Goal: Task Accomplishment & Management: Use online tool/utility

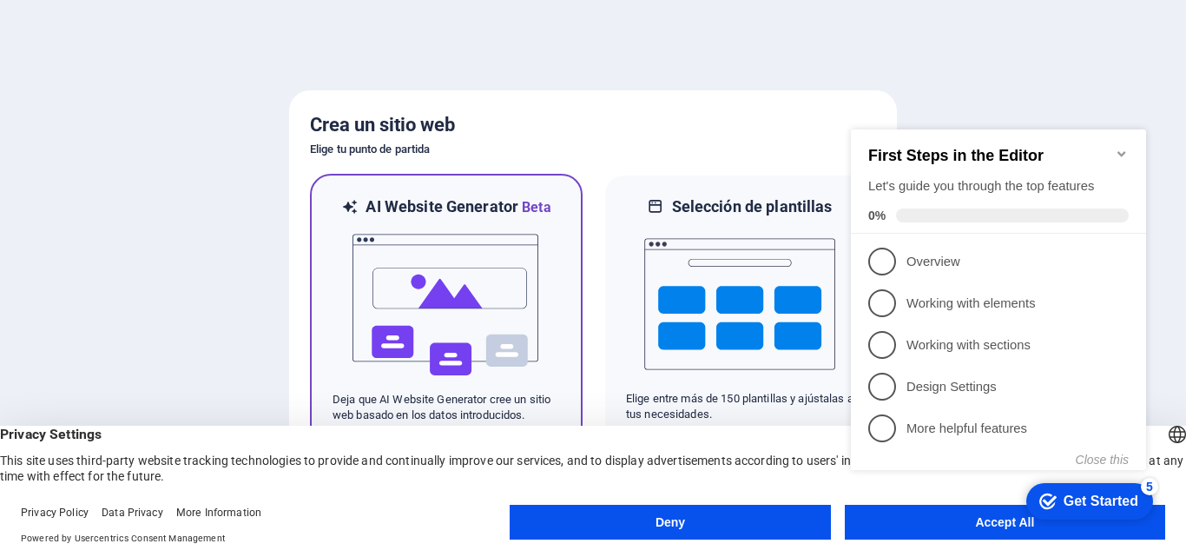
click at [460, 266] on img at bounding box center [446, 305] width 191 height 174
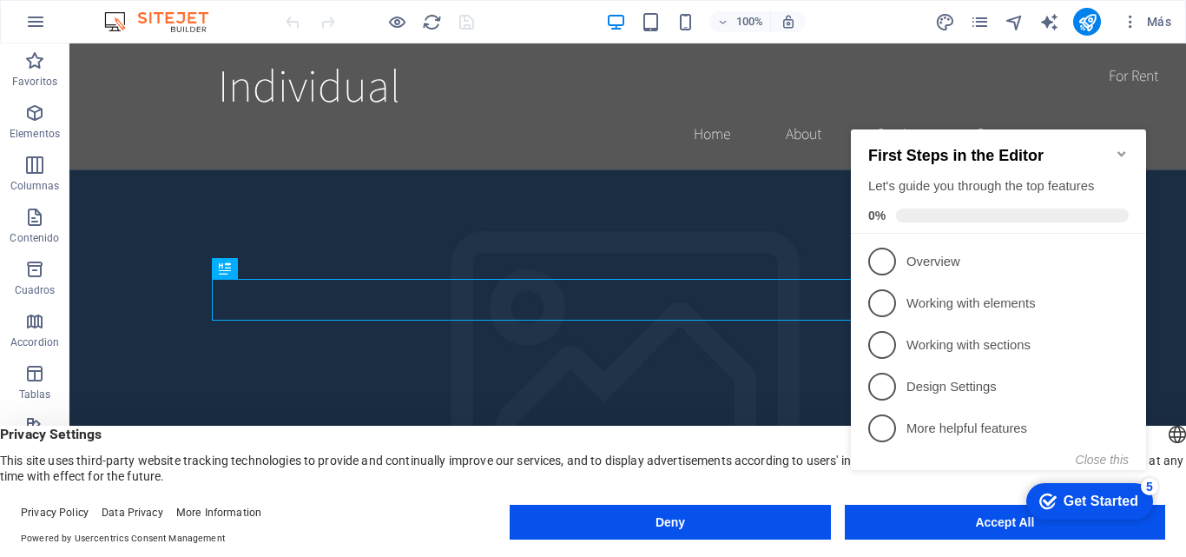
click at [943, 506] on div "checkmark Get Started 5 First Steps in the Editor Let's guide you through the t…" at bounding box center [1002, 315] width 316 height 422
click at [942, 516] on div "checkmark Get Started 5 First Steps in the Editor Let's guide you through the t…" at bounding box center [1002, 315] width 316 height 422
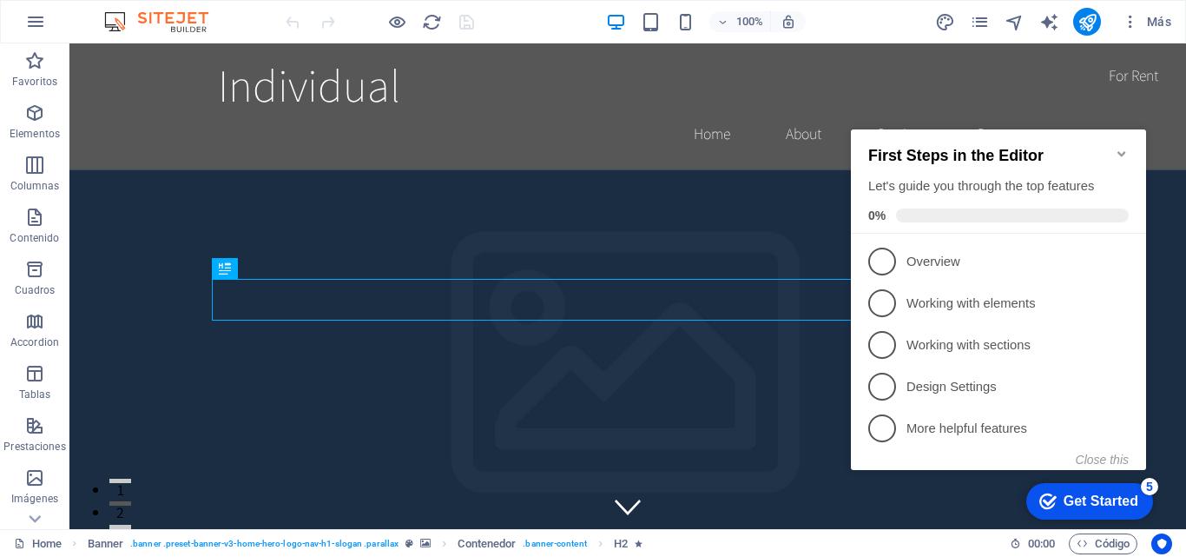
click at [1127, 147] on icon "Minimize checklist" at bounding box center [1122, 154] width 14 height 14
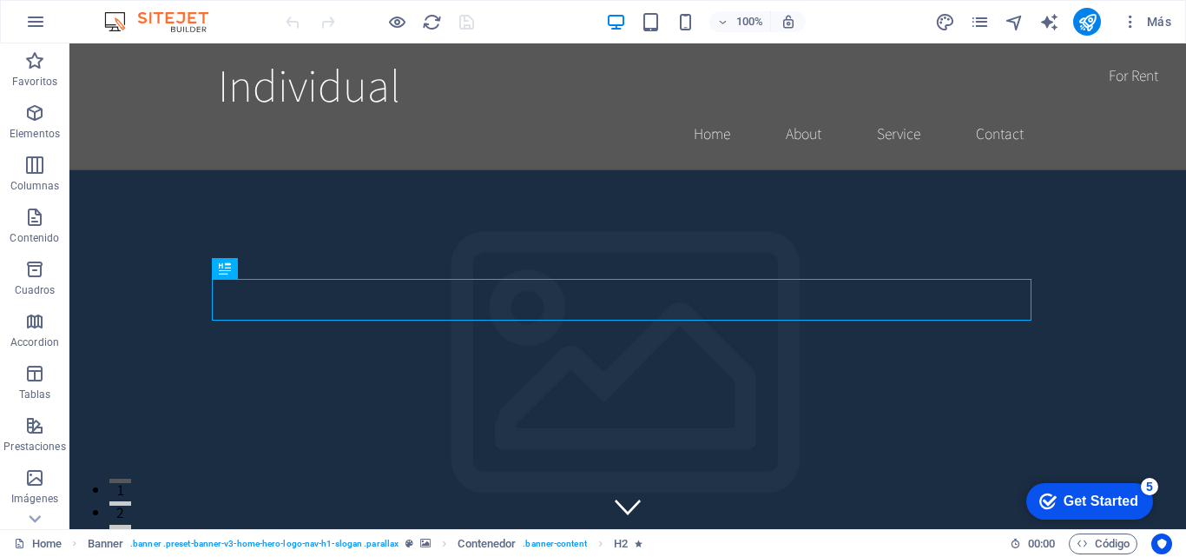
click at [1042, 504] on icon "Get Started 5 items remaining, 0% complete" at bounding box center [1048, 501] width 17 height 16
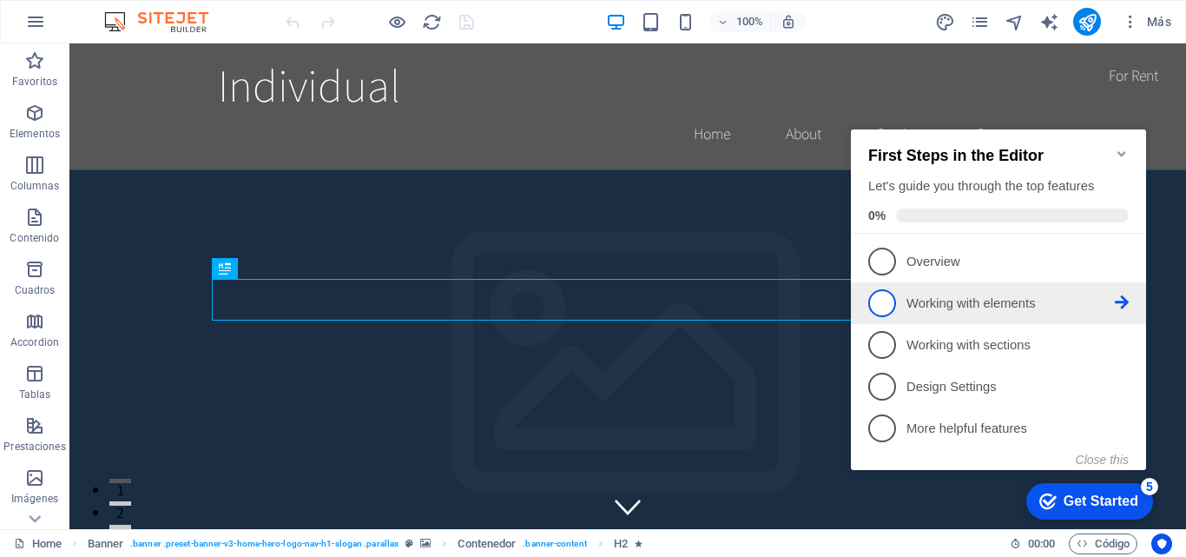
click at [876, 309] on span "2" at bounding box center [883, 303] width 28 height 28
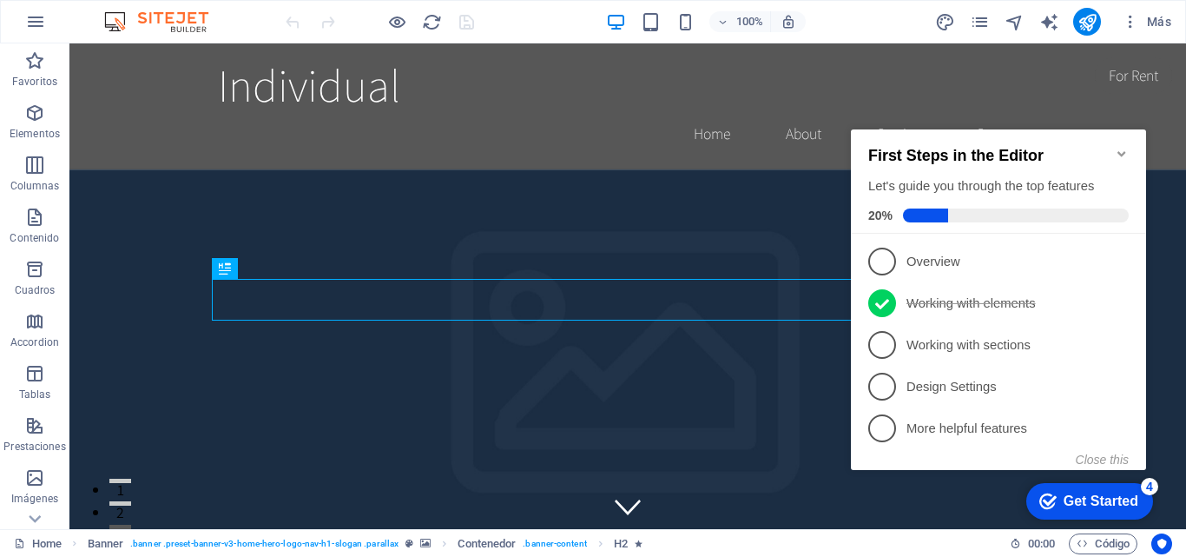
click at [1121, 147] on icon "Minimize checklist" at bounding box center [1122, 154] width 14 height 14
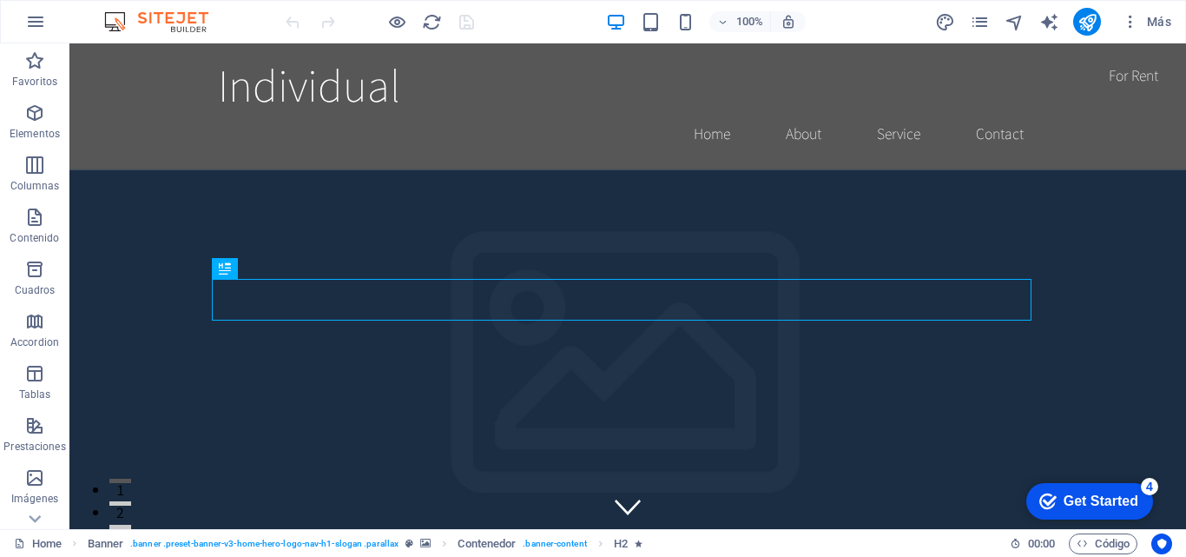
click at [1112, 499] on div "Get Started" at bounding box center [1101, 501] width 75 height 16
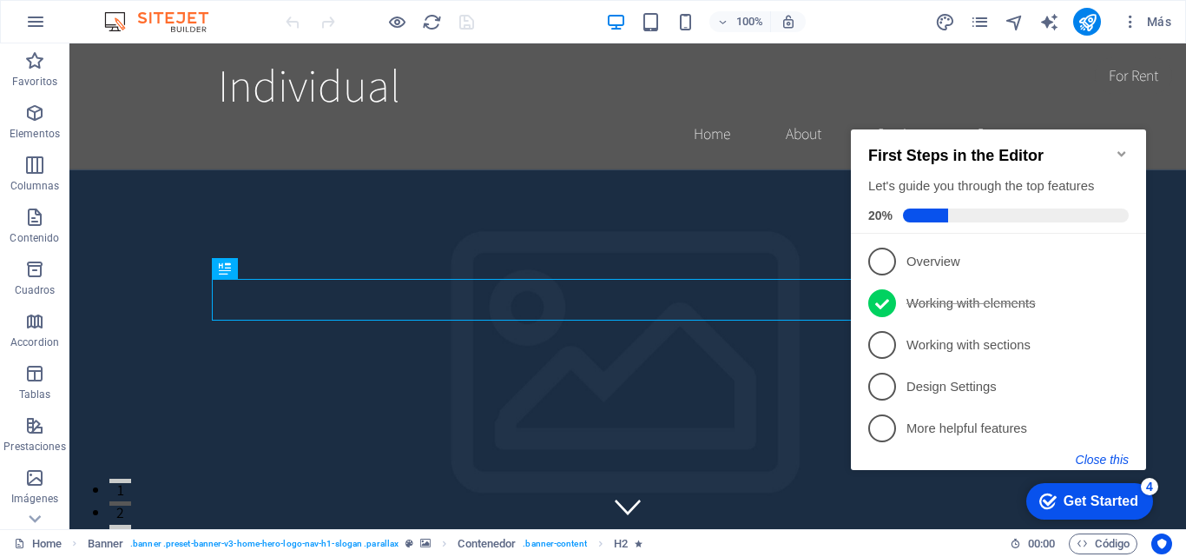
click at [1094, 460] on button "Close this" at bounding box center [1102, 460] width 53 height 14
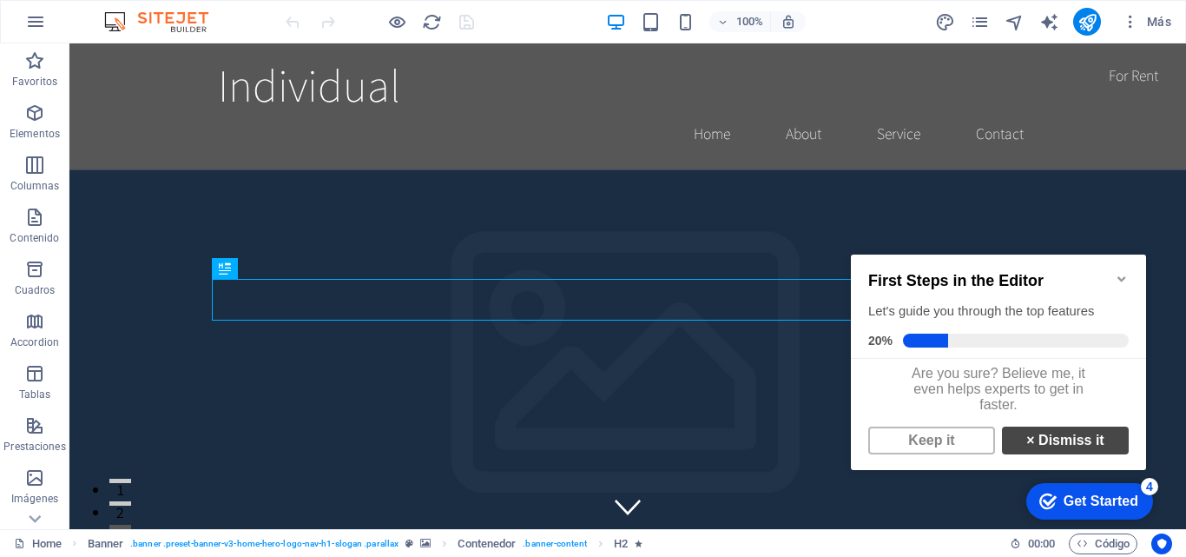
click at [1076, 454] on link "× Dismiss it" at bounding box center [1065, 440] width 127 height 28
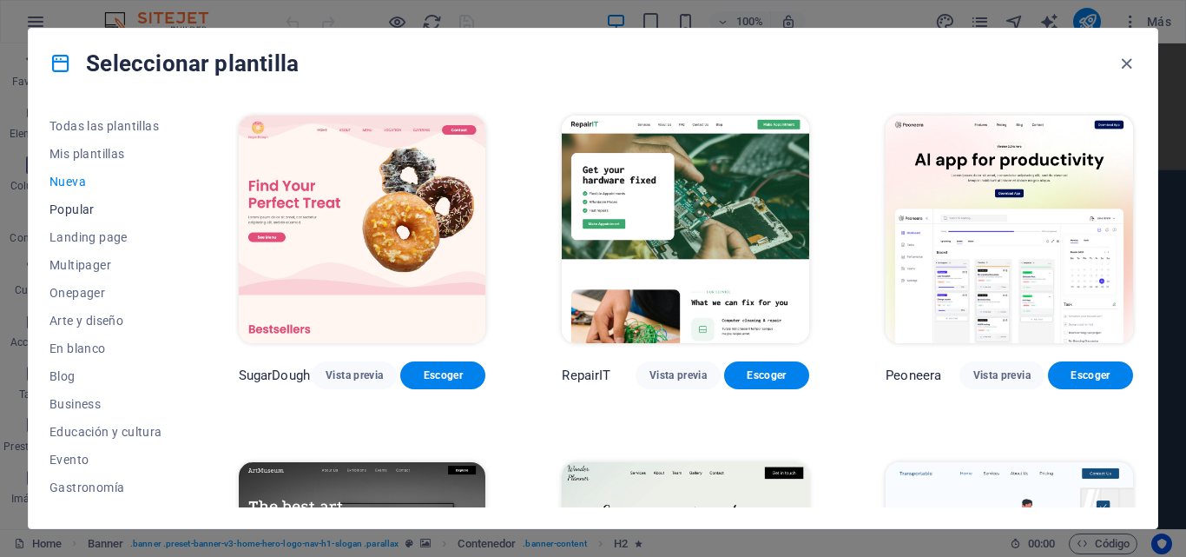
click at [82, 208] on span "Popular" at bounding box center [106, 209] width 113 height 14
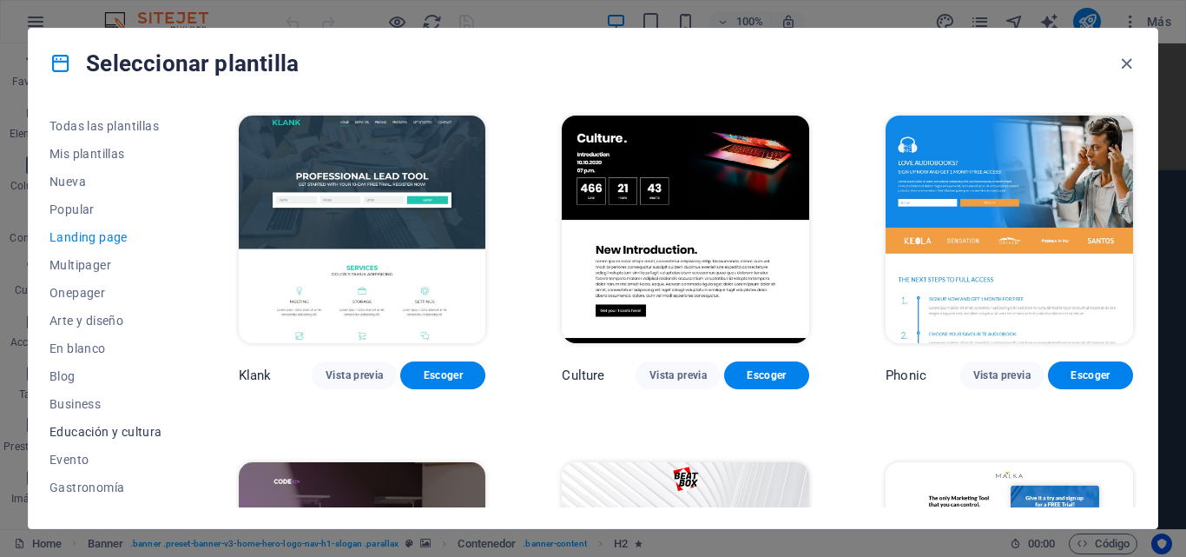
click at [0, 0] on span "Educación y cultura" at bounding box center [0, 0] width 0 height 0
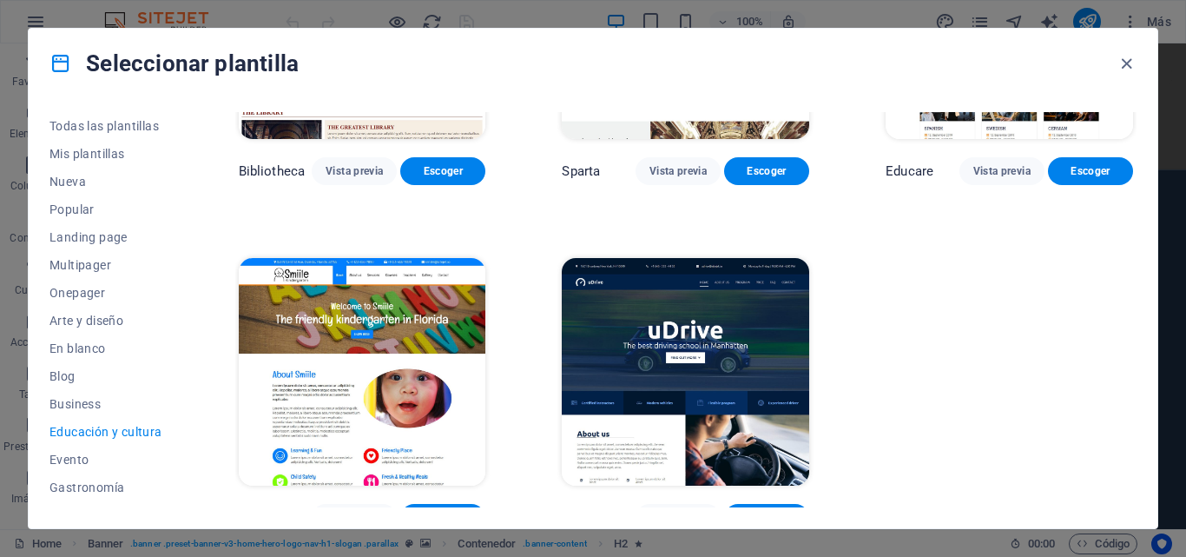
scroll to position [578, 0]
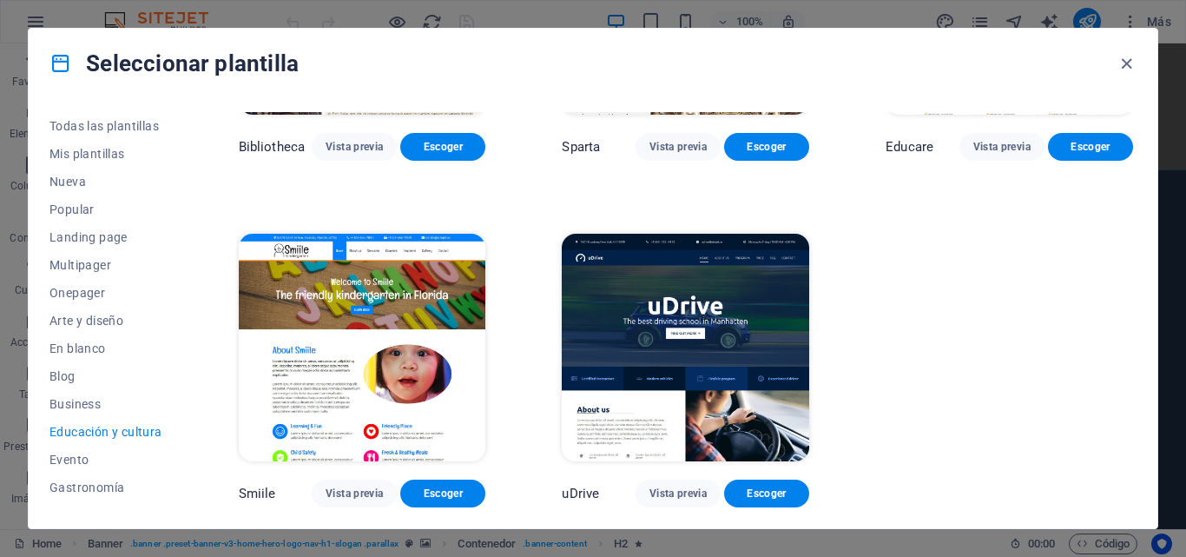
drag, startPoint x: 1134, startPoint y: 326, endPoint x: 1106, endPoint y: 455, distance: 132.6
click at [0, 0] on span "Vista previa" at bounding box center [0, 0] width 0 height 0
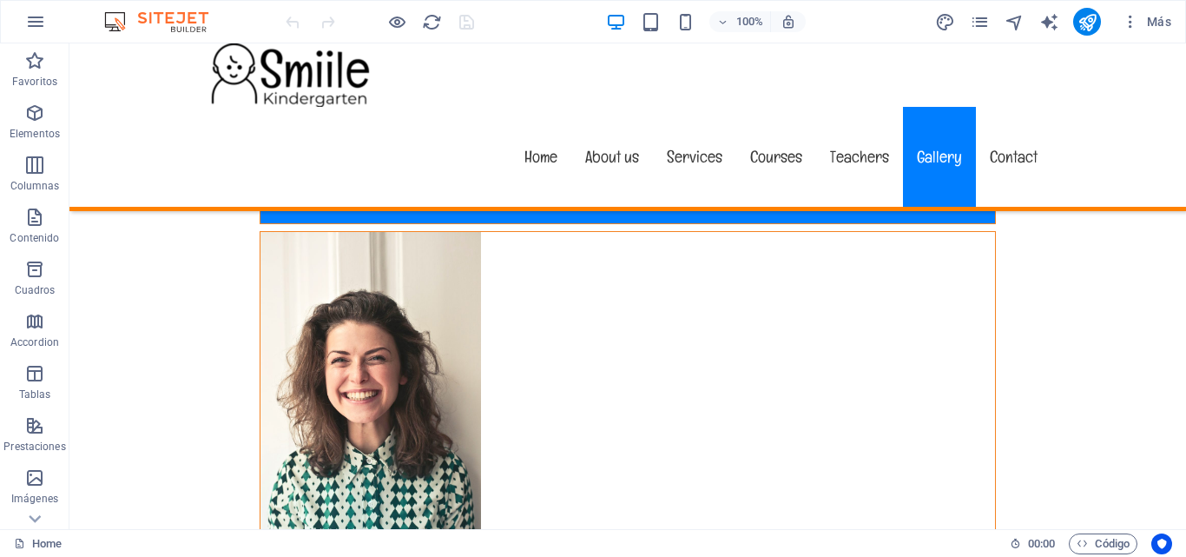
scroll to position [15731, 0]
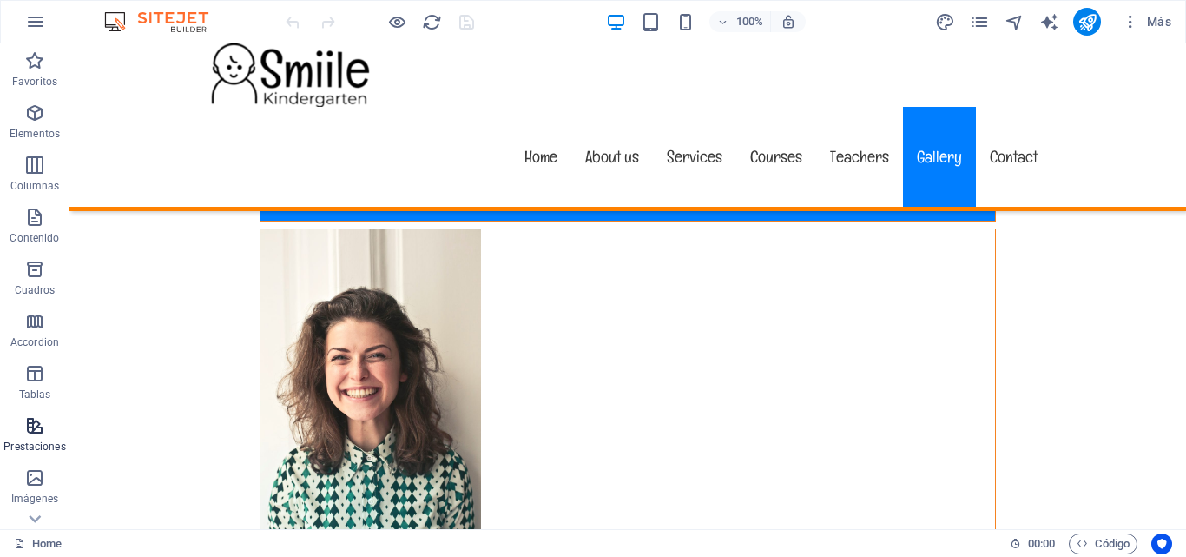
click at [56, 438] on span "Prestaciones" at bounding box center [34, 436] width 69 height 42
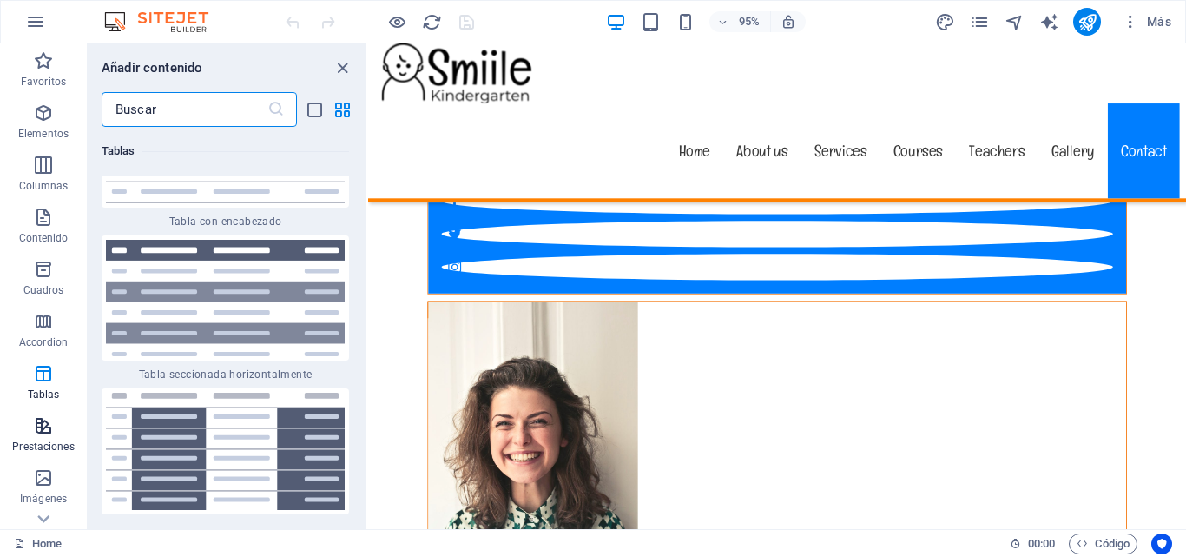
scroll to position [13184, 0]
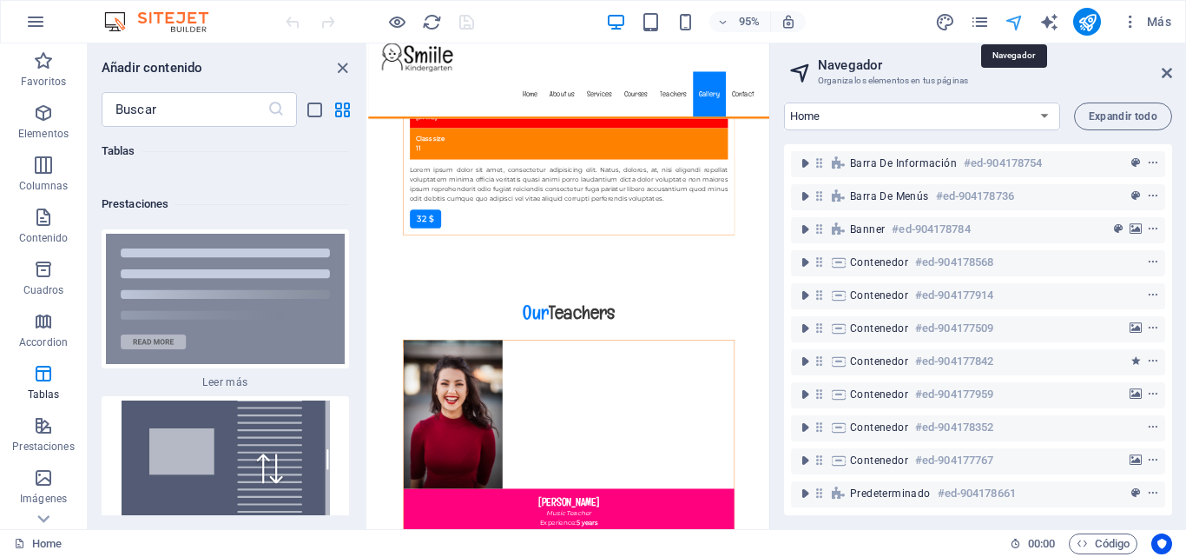
scroll to position [15367, 0]
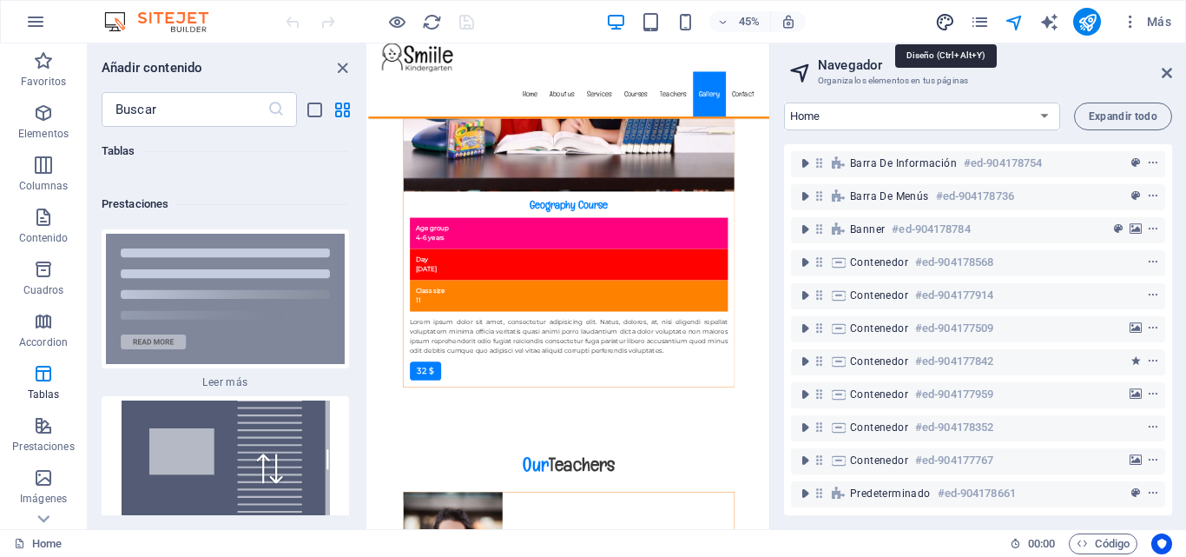
select select "px"
select select "400"
select select "px"
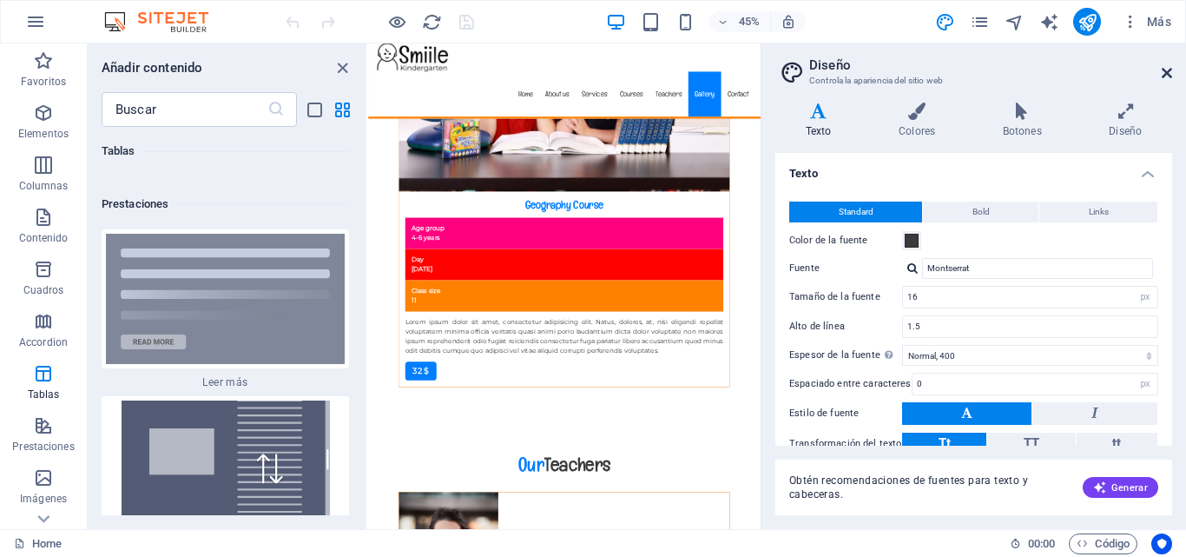
click at [1167, 74] on icon at bounding box center [1167, 73] width 10 height 14
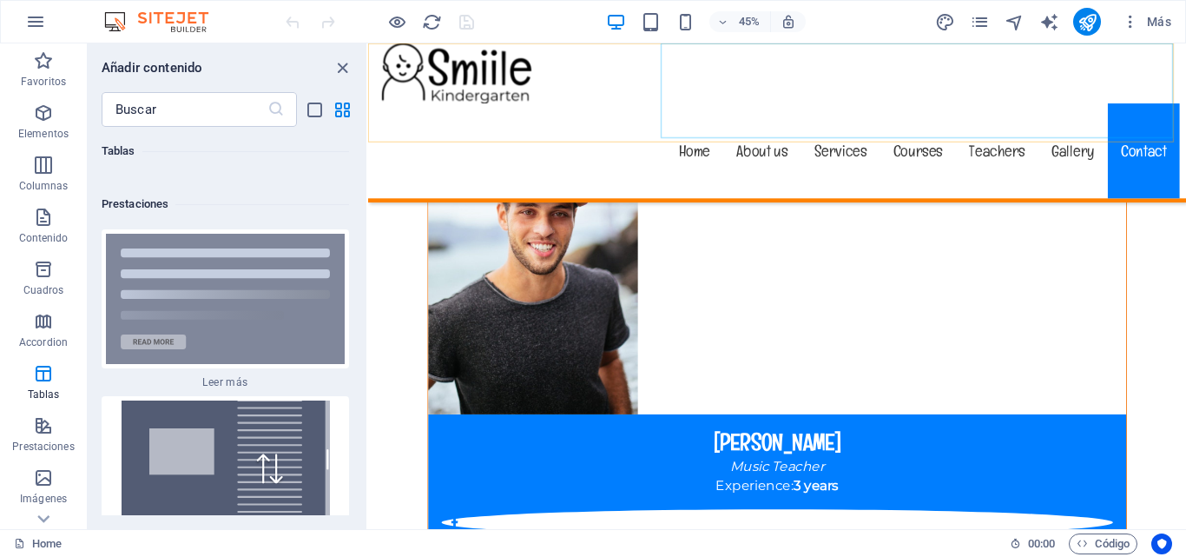
scroll to position [15705, 0]
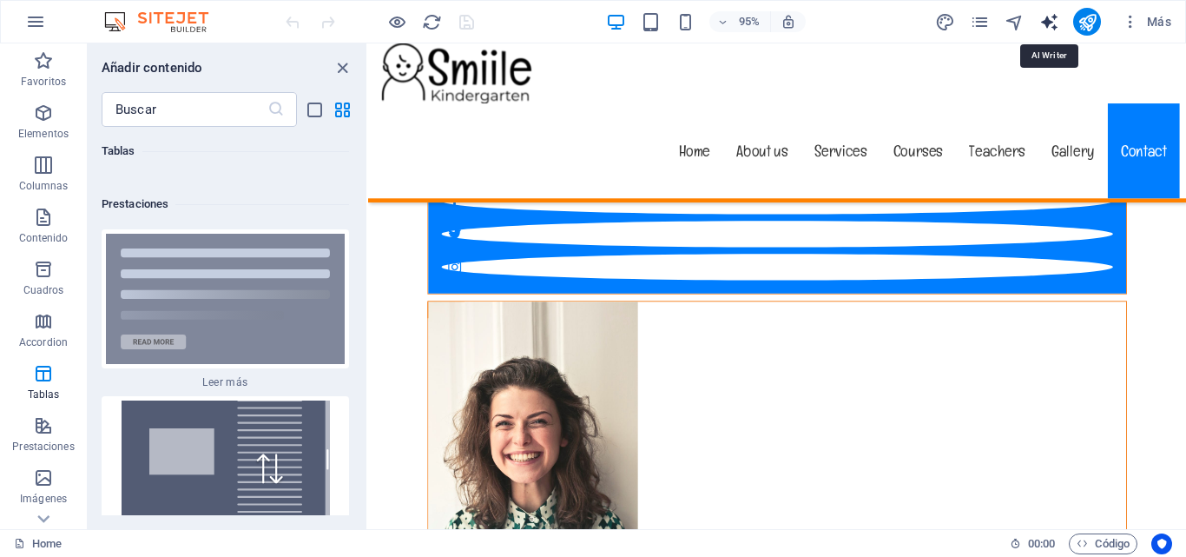
select select "English"
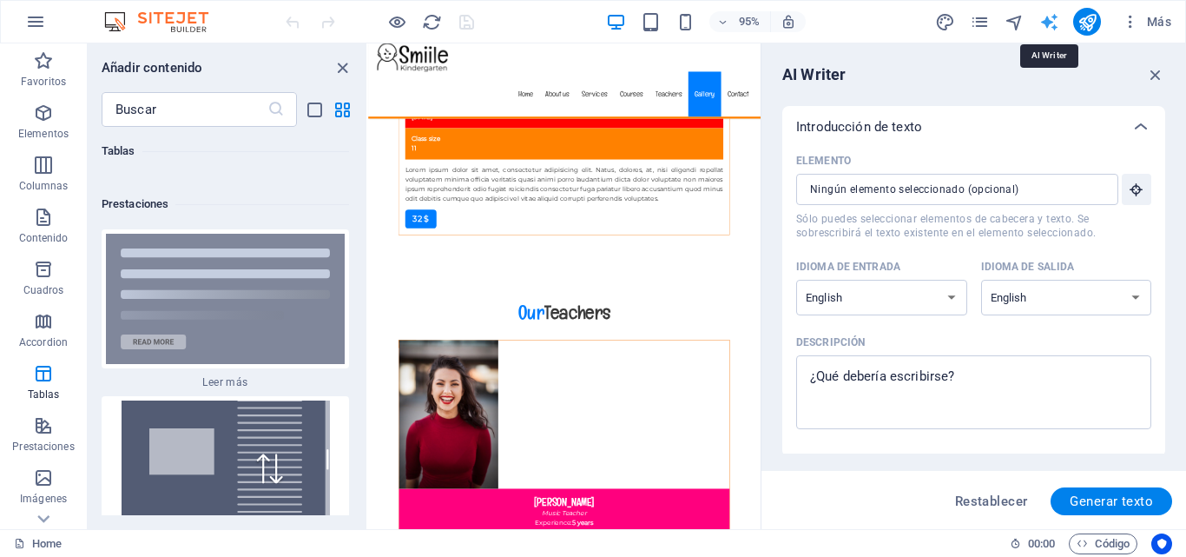
scroll to position [15367, 0]
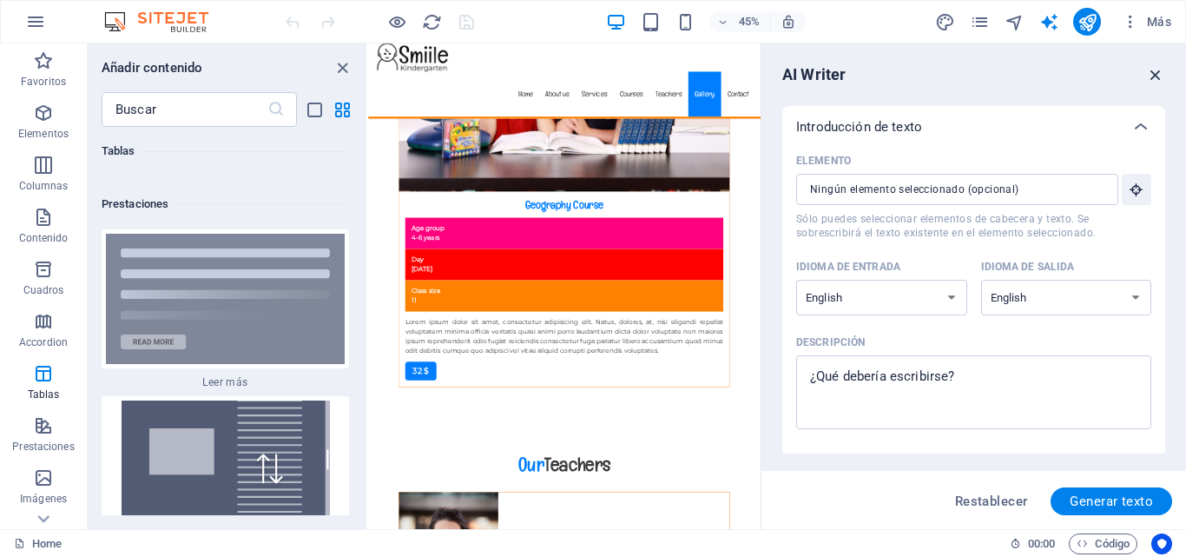
click at [1157, 74] on icon "button" at bounding box center [1156, 74] width 19 height 19
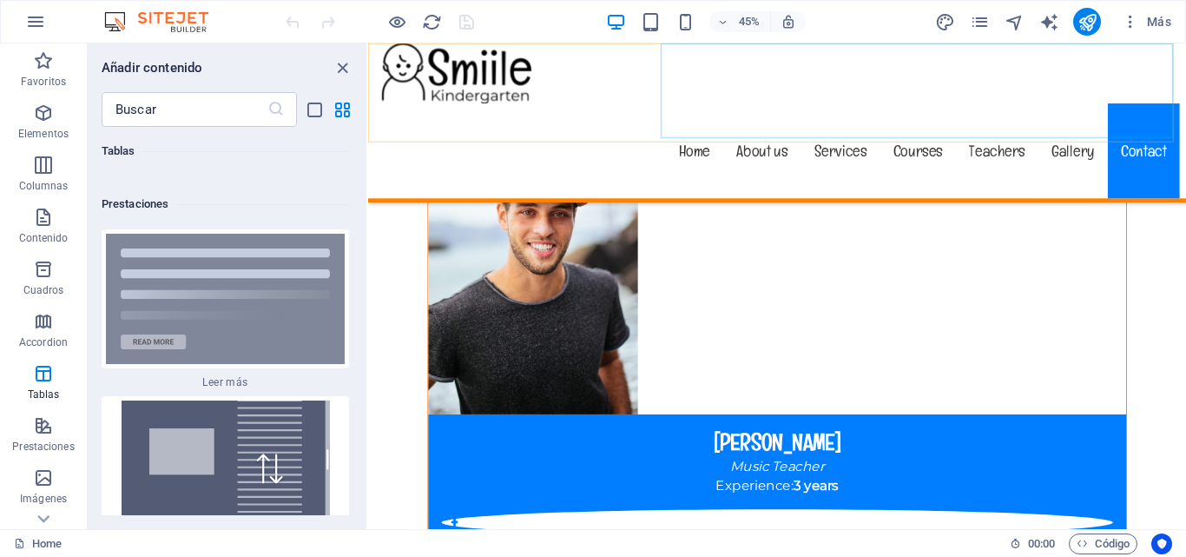
scroll to position [15705, 0]
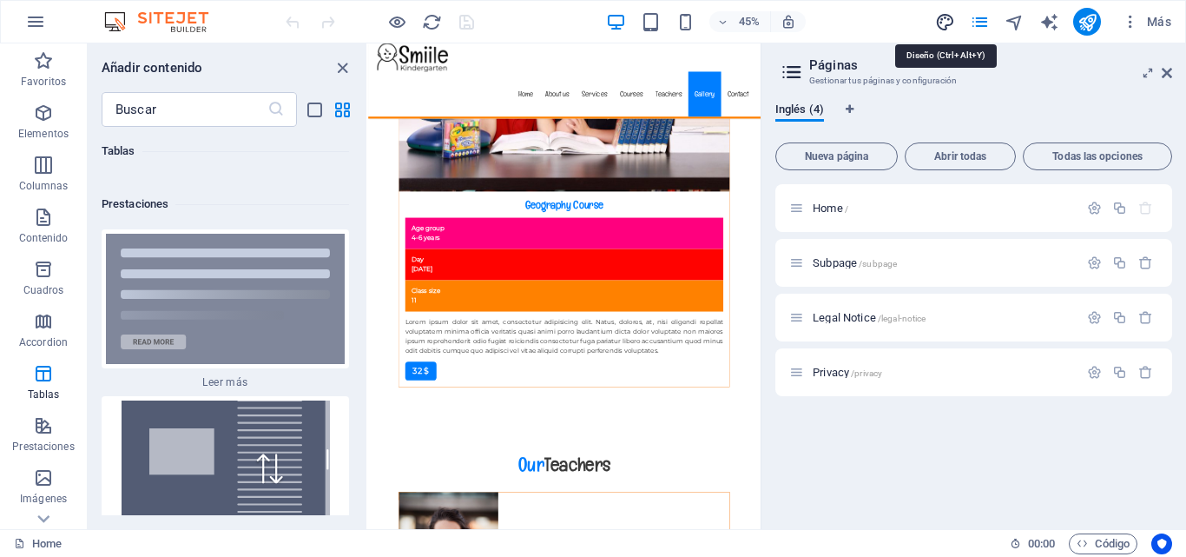
select select "px"
select select "400"
select select "px"
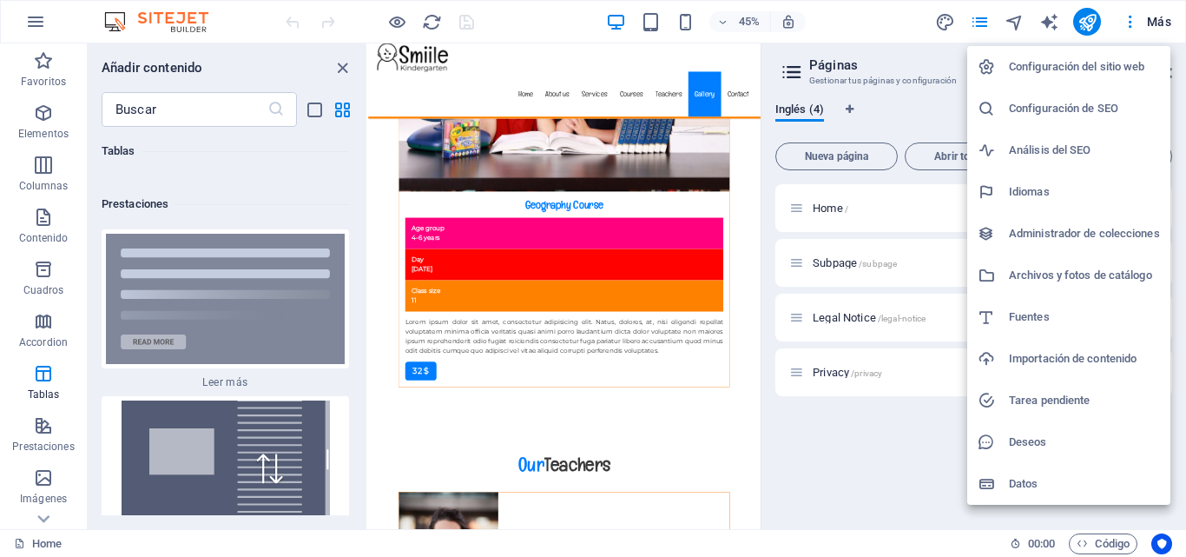
click at [1090, 144] on h6 "Análisis del SEO" at bounding box center [1084, 150] width 151 height 21
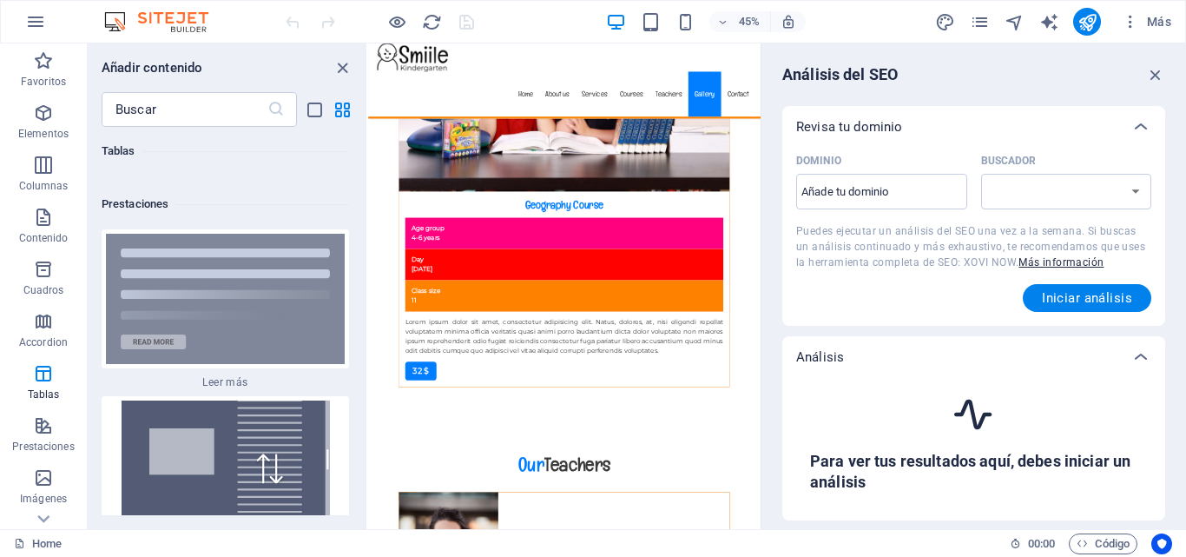
select select "google.com"
click at [43, 519] on icon at bounding box center [43, 518] width 24 height 24
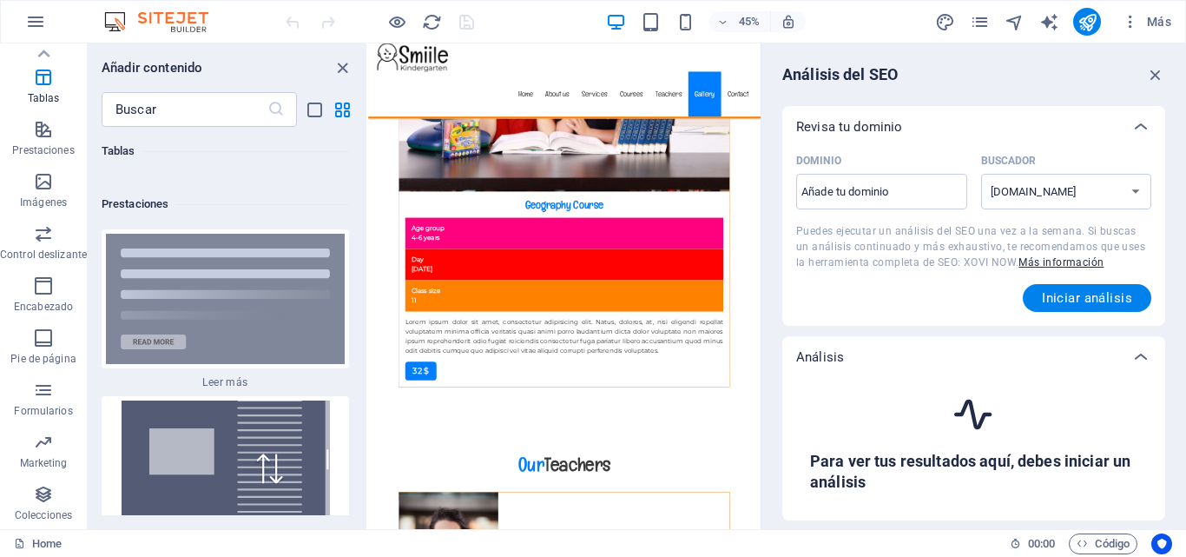
click at [43, 519] on p "Colecciones" at bounding box center [43, 515] width 57 height 14
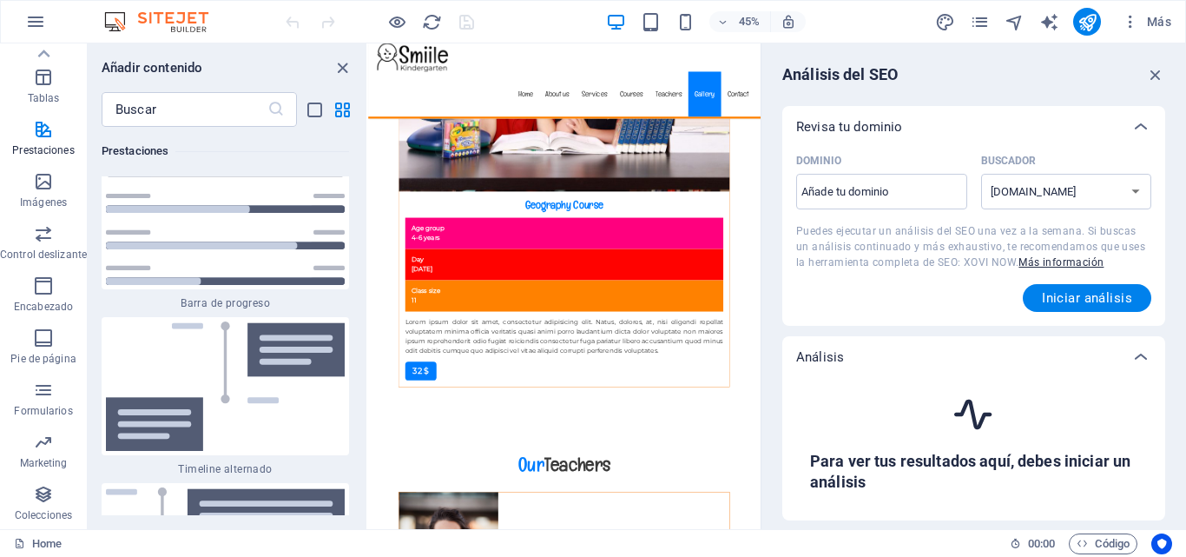
click at [43, 519] on p "Colecciones" at bounding box center [43, 515] width 57 height 14
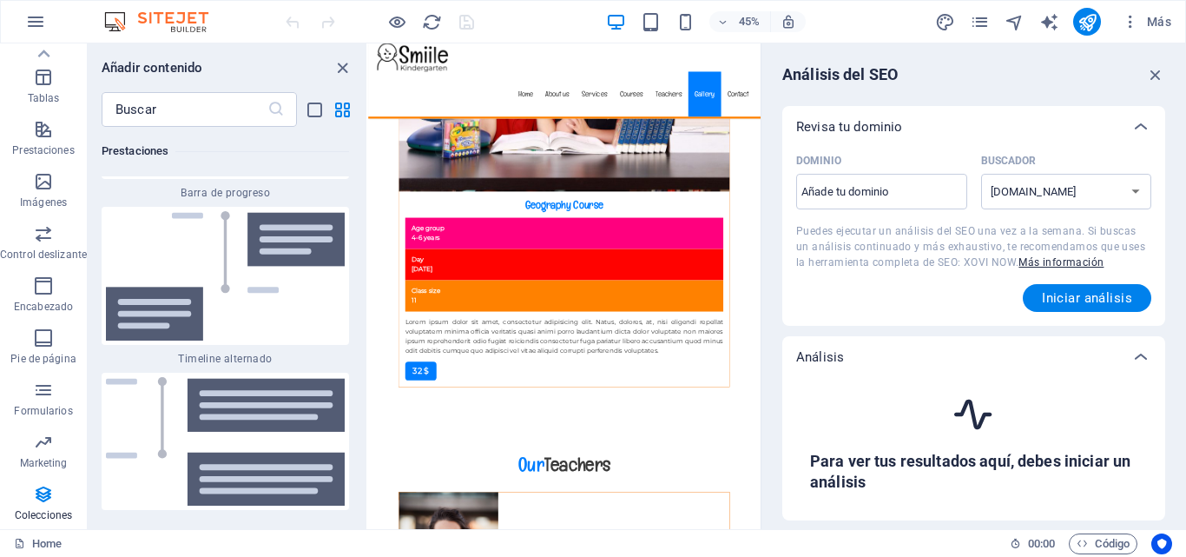
click at [43, 519] on p "Colecciones" at bounding box center [43, 515] width 57 height 14
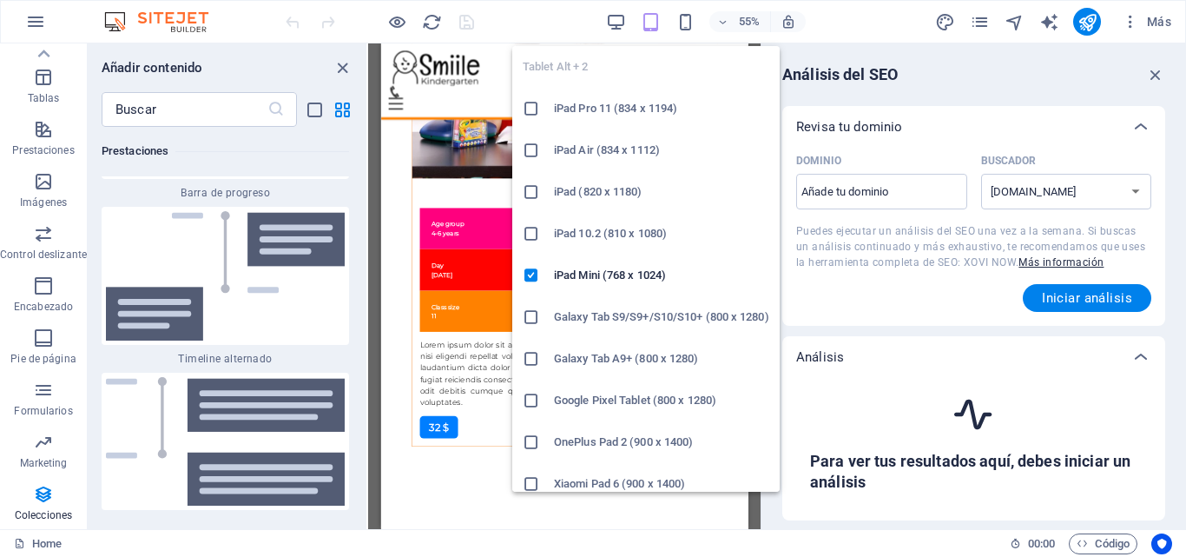
scroll to position [14157, 0]
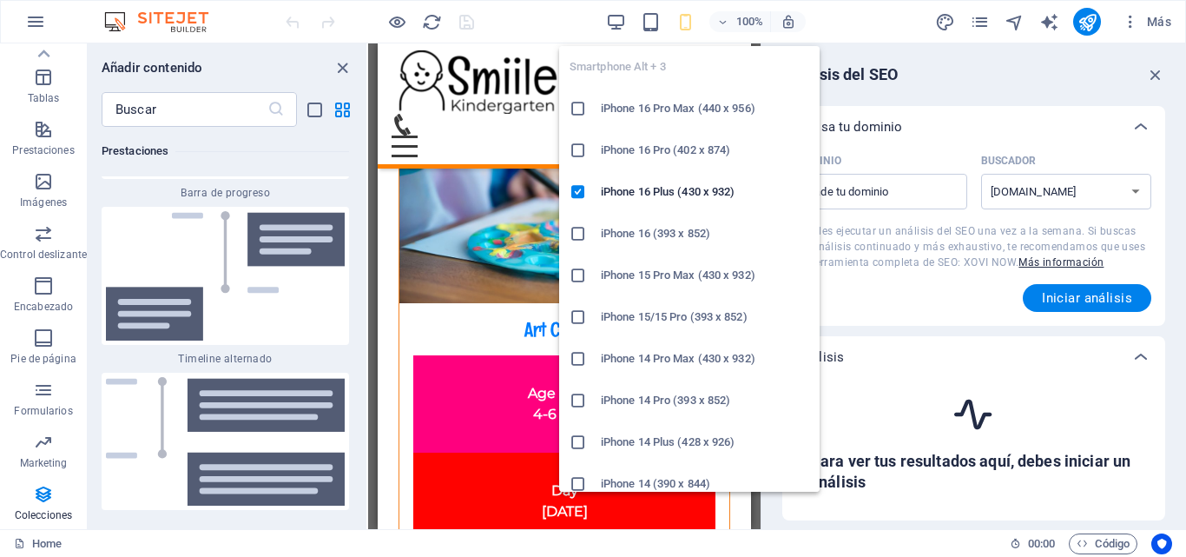
scroll to position [14131, 0]
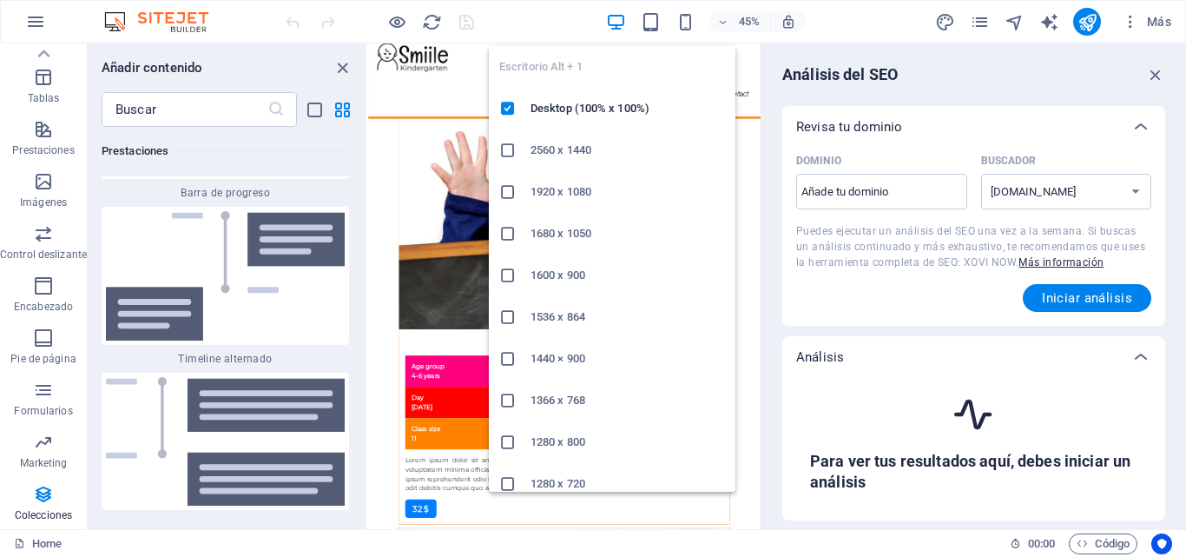
scroll to position [14179, 0]
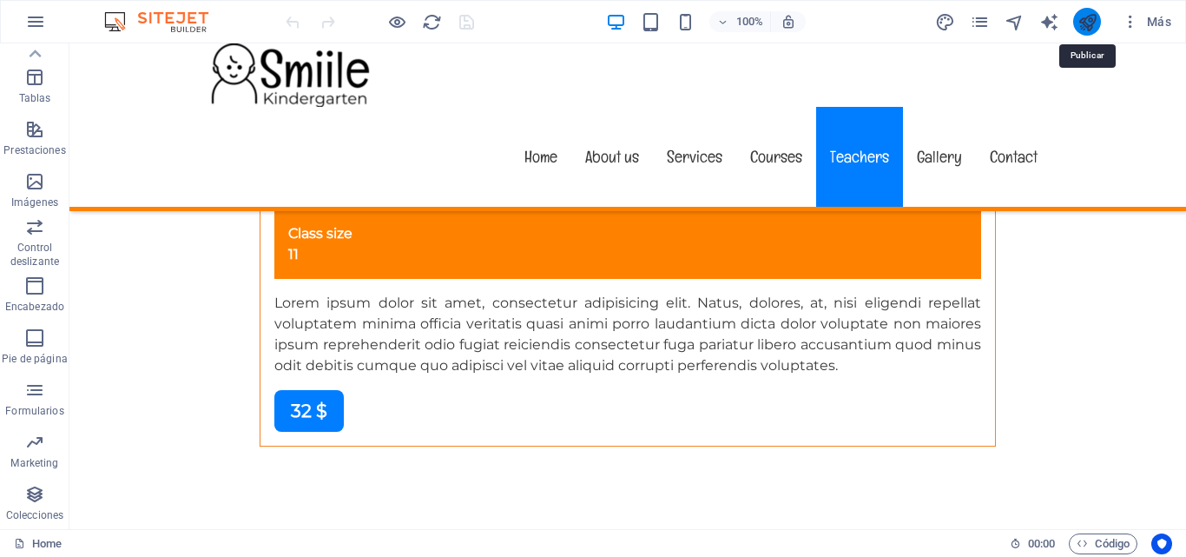
scroll to position [13950, 0]
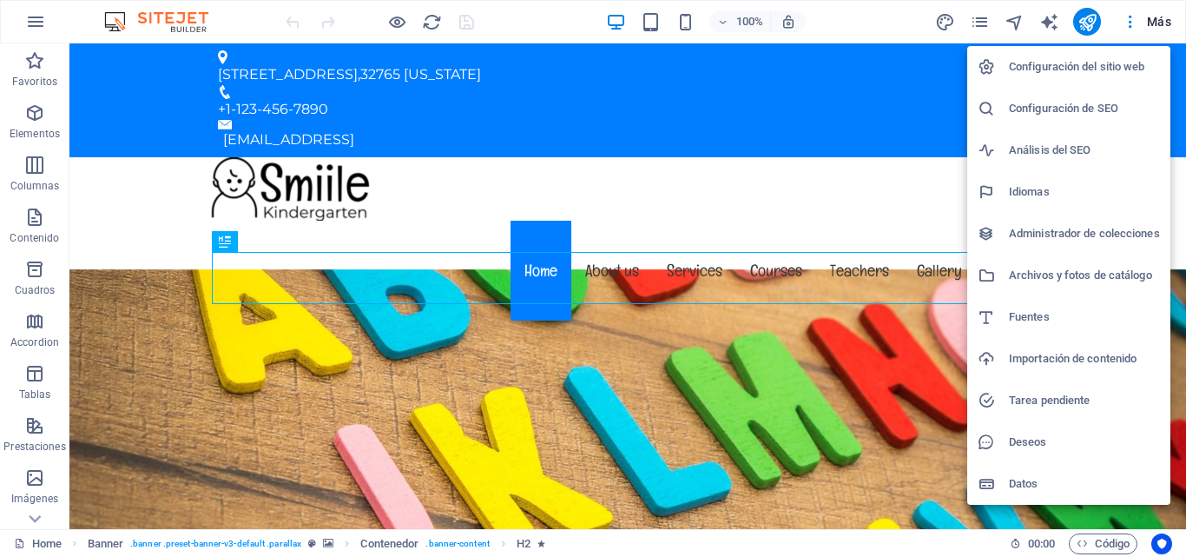
click at [1128, 21] on div at bounding box center [593, 278] width 1186 height 557
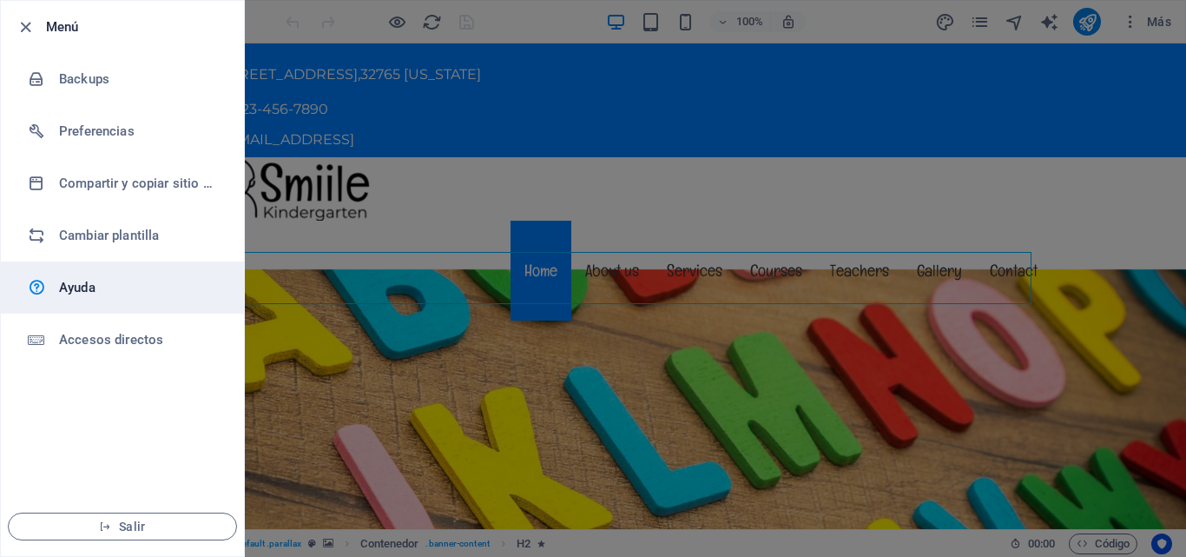
click at [85, 279] on h6 "Ayuda" at bounding box center [139, 287] width 161 height 21
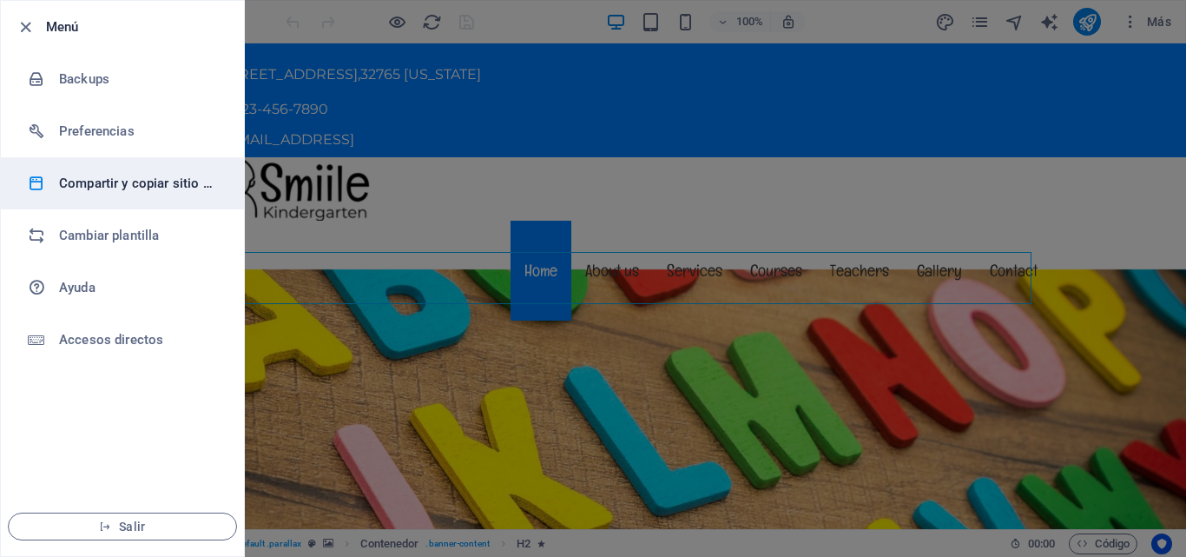
click at [75, 194] on li "Compartir y copiar sitio web" at bounding box center [122, 183] width 243 height 52
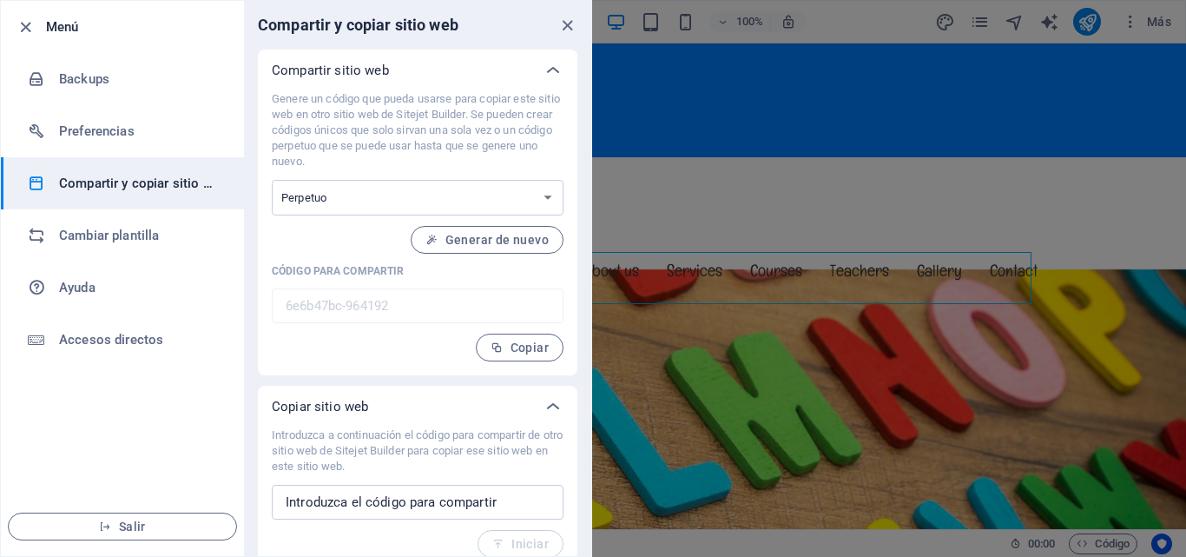
click at [810, 276] on div at bounding box center [593, 278] width 1186 height 557
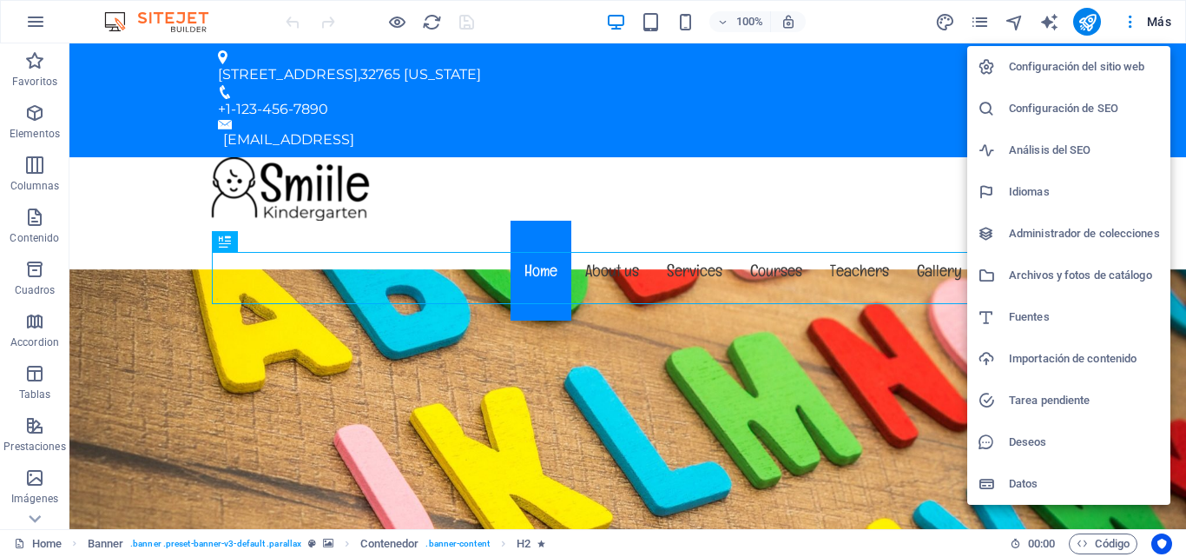
click at [1112, 60] on h6 "Configuración del sitio web" at bounding box center [1084, 66] width 151 height 21
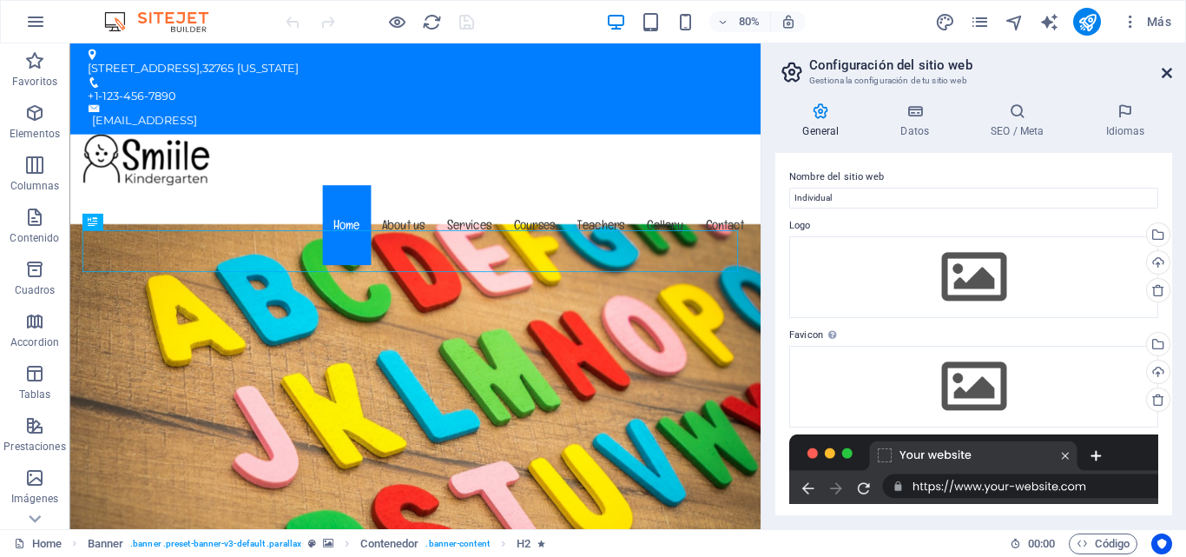
click at [1169, 72] on icon at bounding box center [1167, 73] width 10 height 14
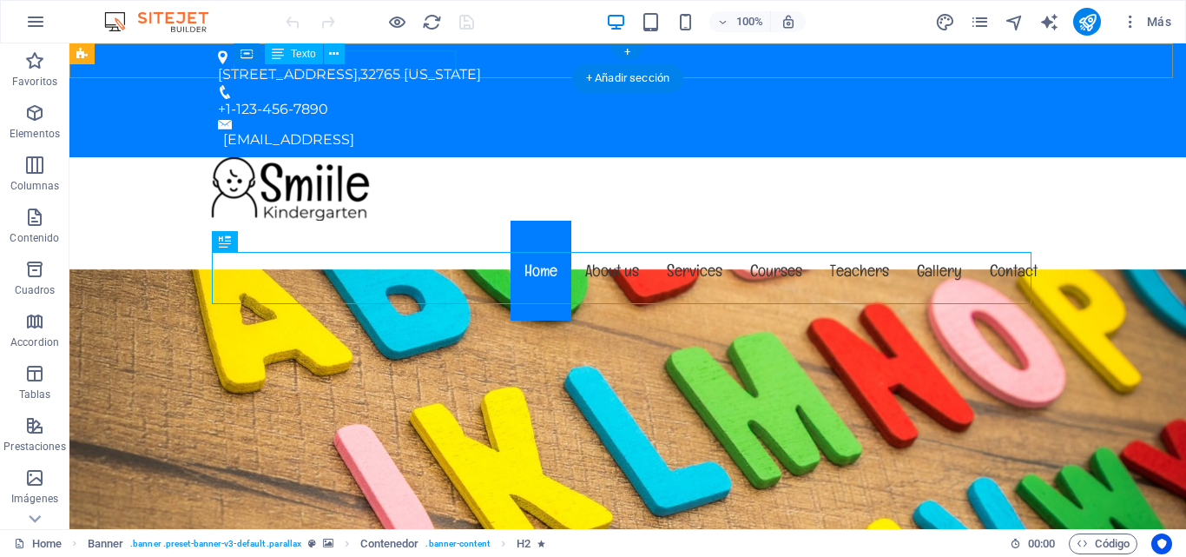
click at [358, 69] on div "[STREET_ADDRESS][US_STATE]" at bounding box center [621, 74] width 806 height 21
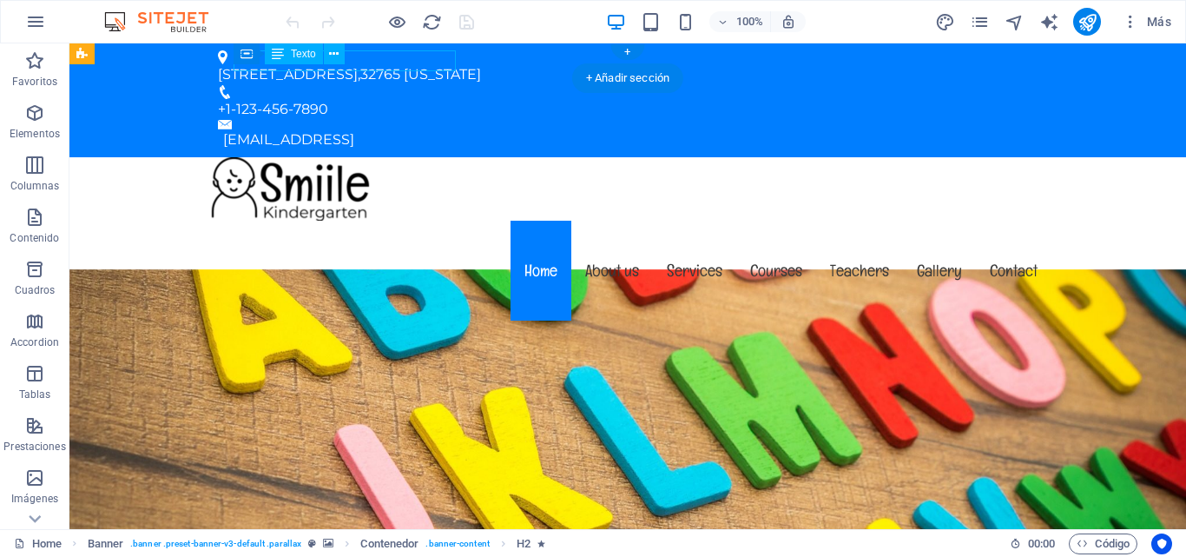
click at [358, 69] on div "[STREET_ADDRESS][US_STATE]" at bounding box center [621, 74] width 806 height 21
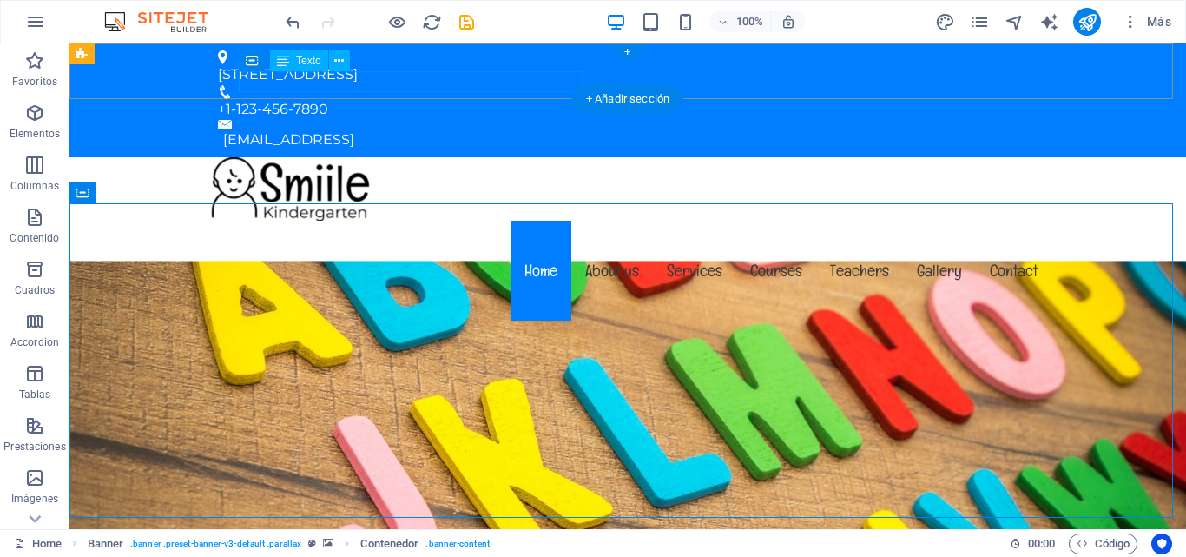
click at [423, 129] on div "[EMAIL_ADDRESS]" at bounding box center [630, 139] width 815 height 21
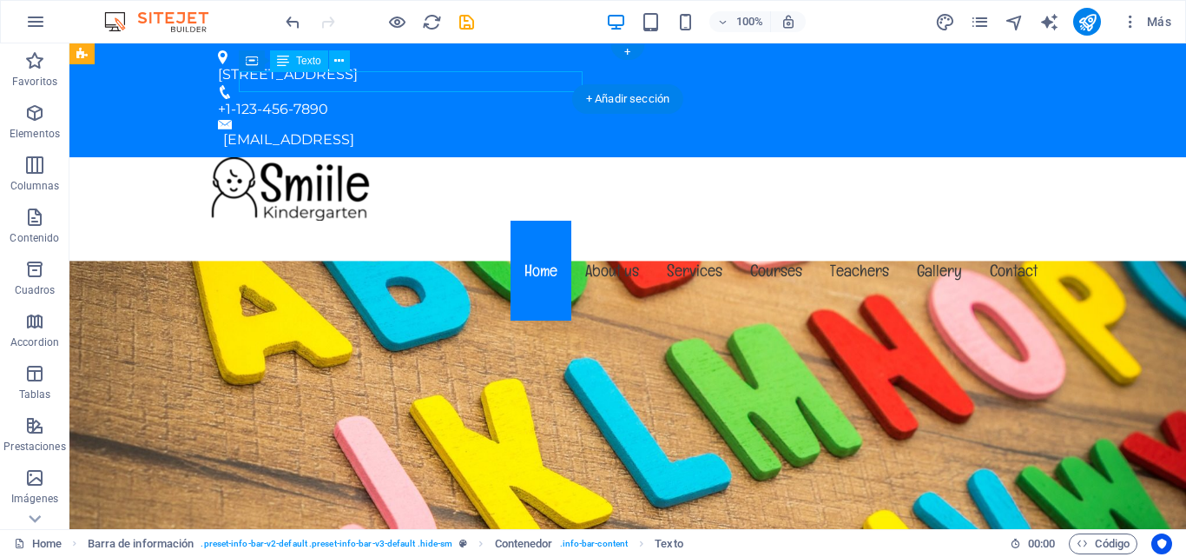
click at [423, 129] on div "[EMAIL_ADDRESS]" at bounding box center [630, 139] width 815 height 21
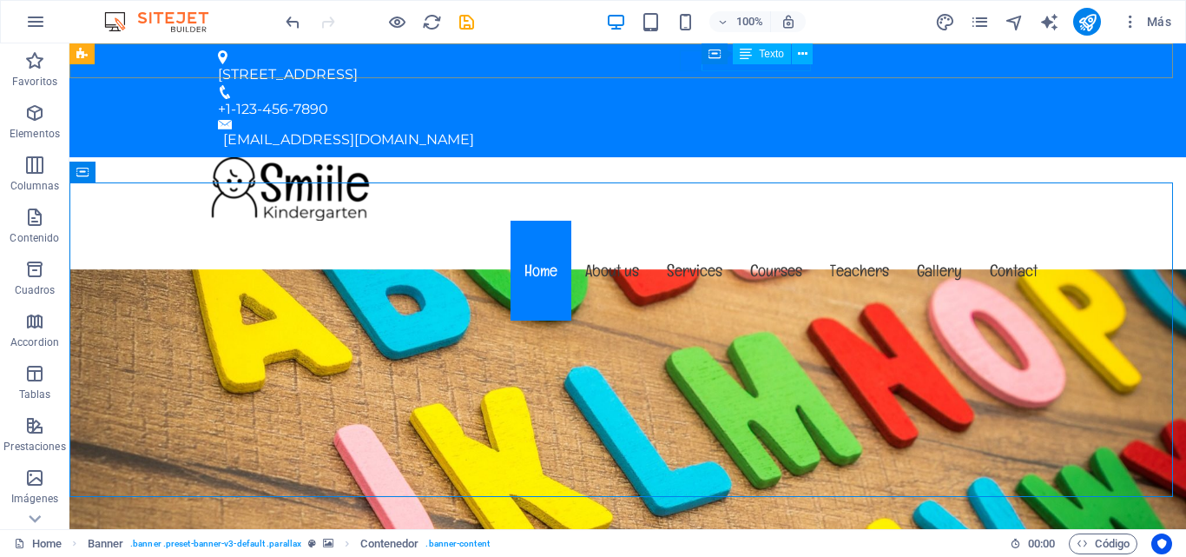
click at [785, 61] on div "Texto" at bounding box center [762, 53] width 58 height 21
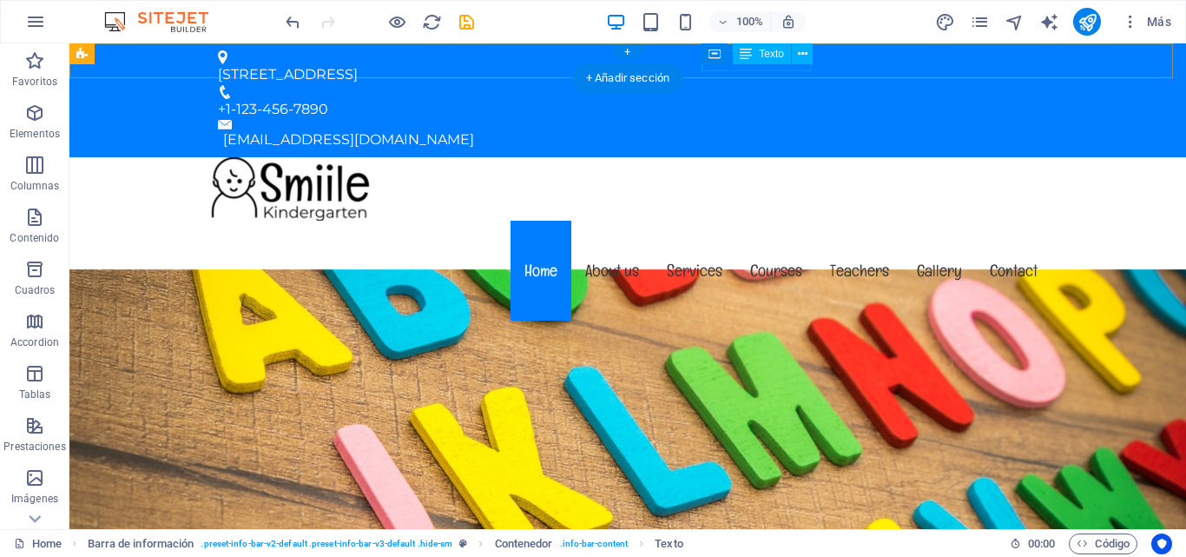
click at [736, 99] on div "+1-123-456-7890" at bounding box center [621, 109] width 806 height 21
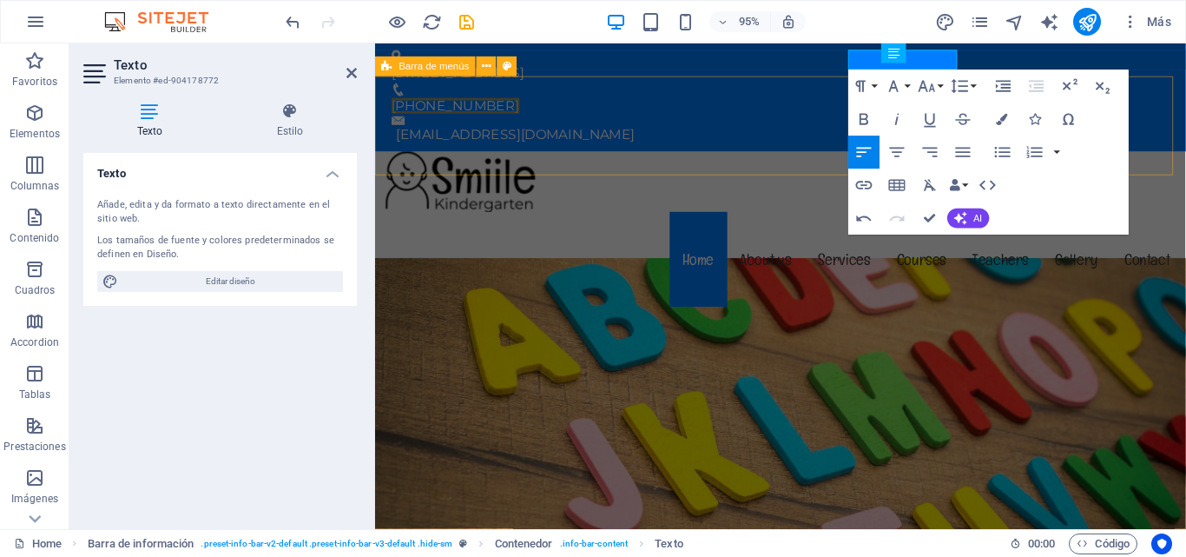
click at [624, 157] on div "Menu Home About us Services Courses Teachers Gallery Contact" at bounding box center [802, 241] width 854 height 168
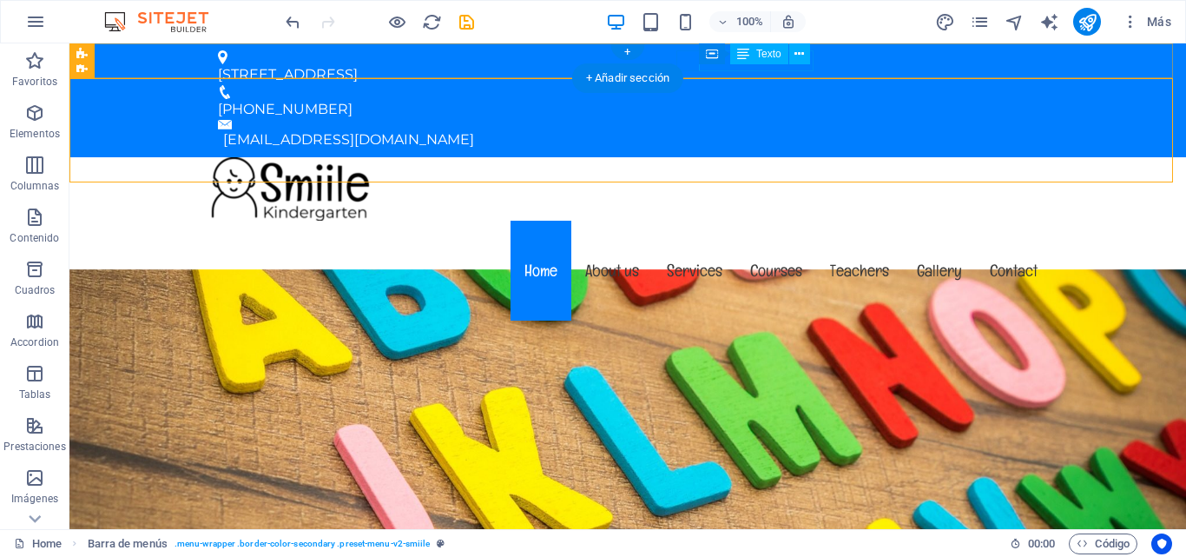
click at [809, 99] on div "+58-02812762831" at bounding box center [621, 109] width 806 height 21
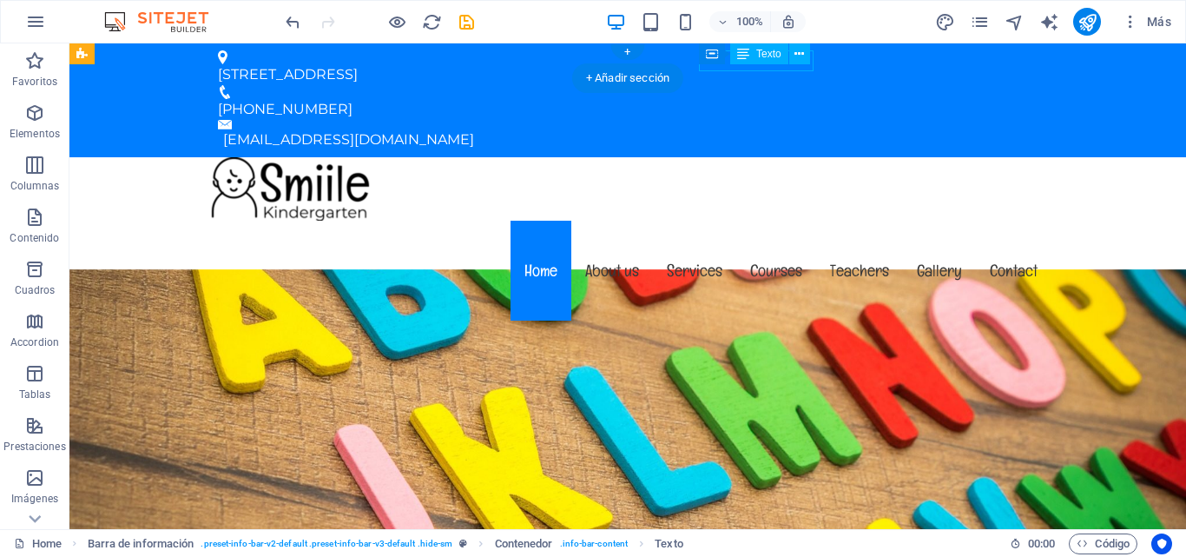
click at [809, 99] on div "+58-02812762831" at bounding box center [621, 109] width 806 height 21
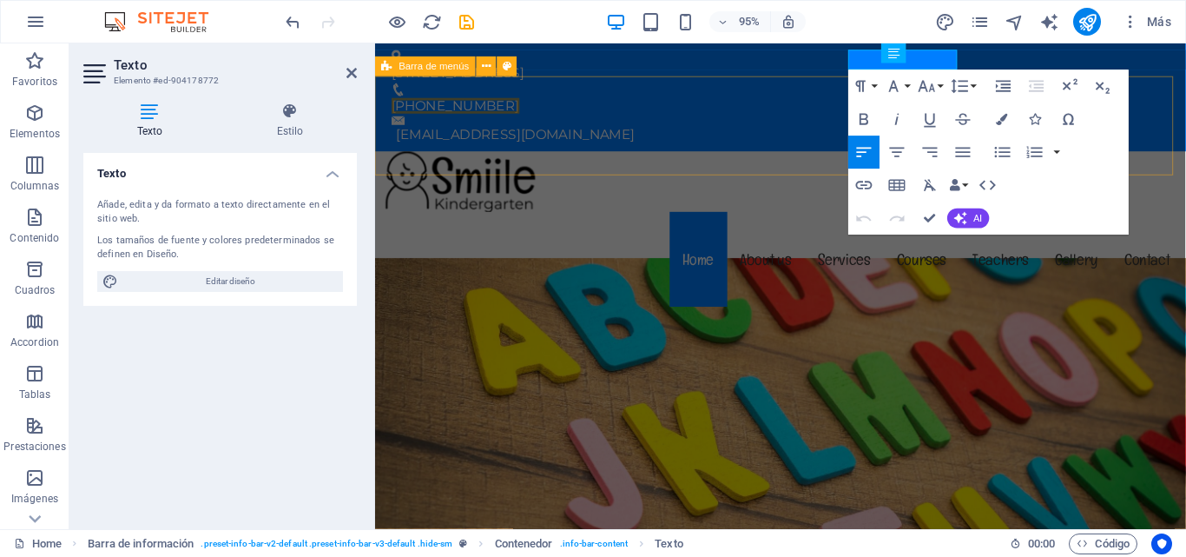
click at [615, 157] on div "Menu Home About us Services Courses Teachers Gallery Contact" at bounding box center [802, 241] width 854 height 168
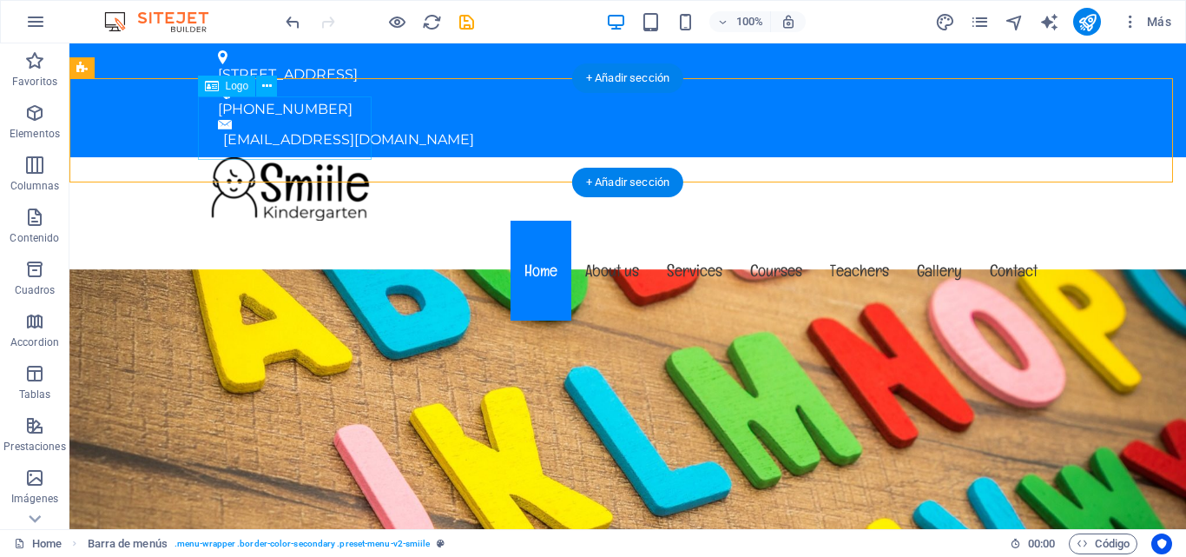
click at [329, 157] on div at bounding box center [628, 188] width 848 height 63
click at [284, 157] on div at bounding box center [628, 188] width 848 height 63
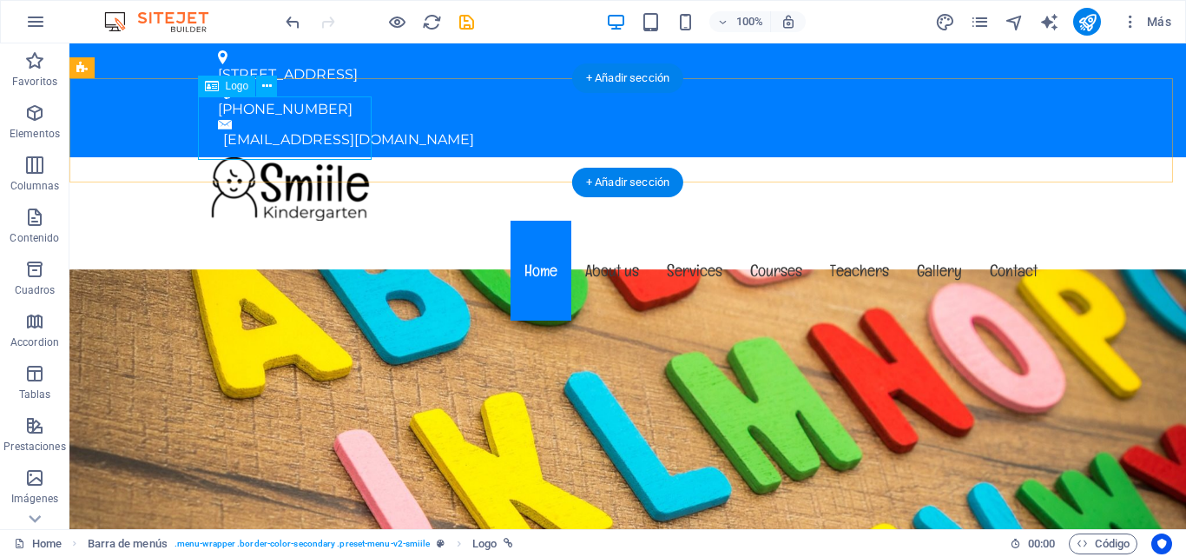
select select "px"
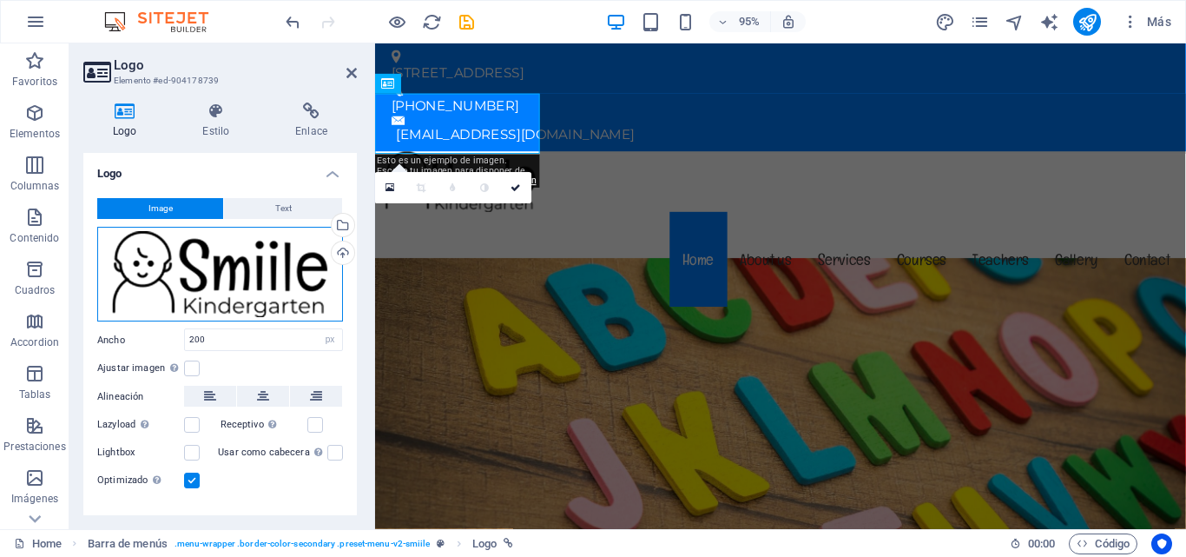
click at [231, 264] on div "Arrastra archivos aquí, haz clic para escoger archivos o selecciona archivos de…" at bounding box center [220, 275] width 246 height 96
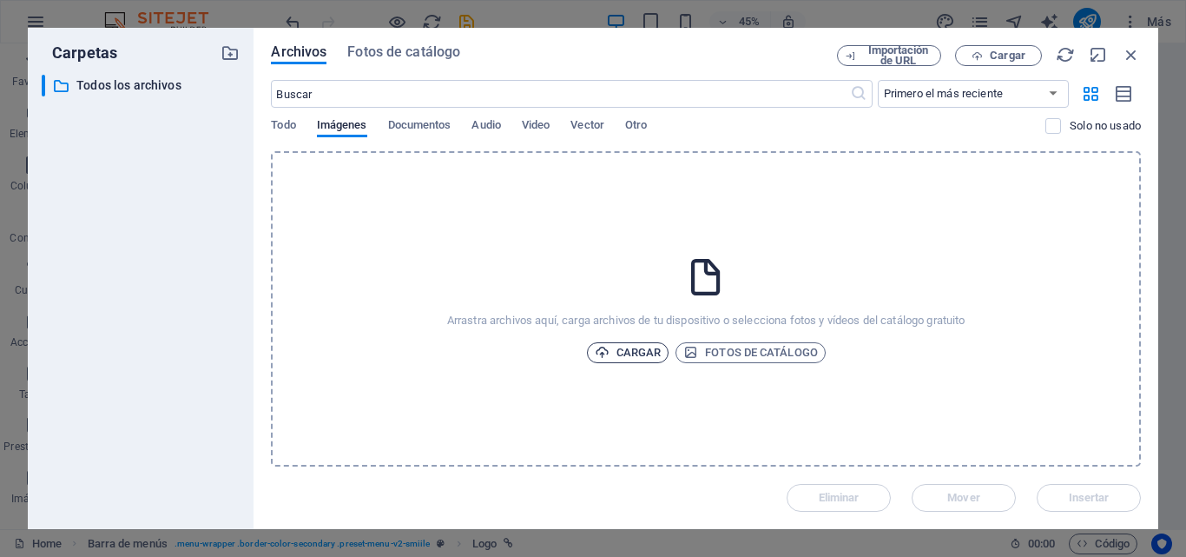
click at [627, 349] on span "Cargar" at bounding box center [628, 352] width 67 height 21
click at [639, 359] on span "Cargar" at bounding box center [628, 352] width 67 height 21
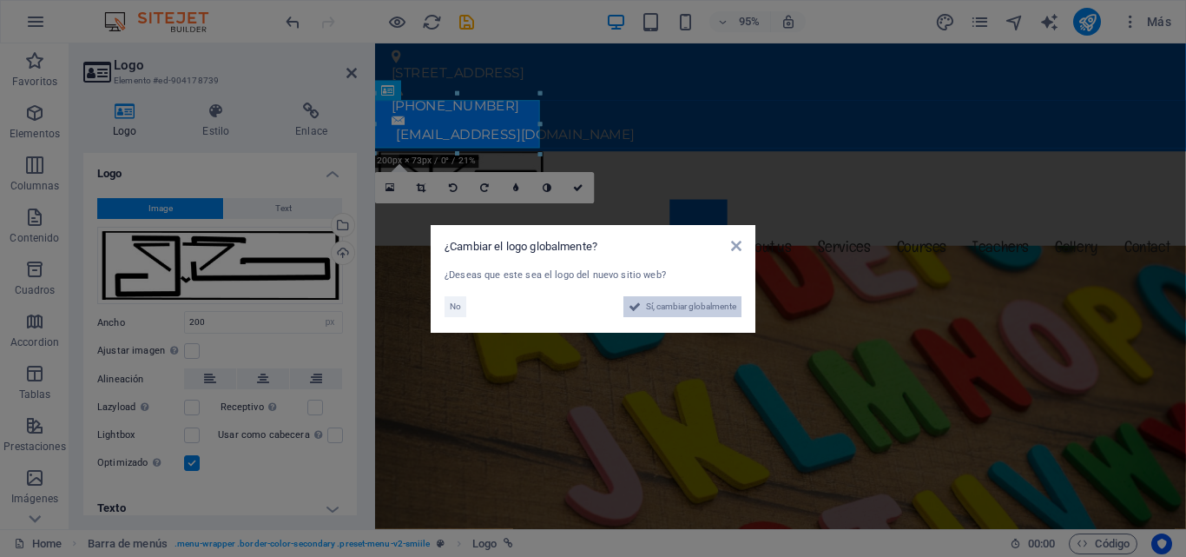
click at [695, 304] on span "Sí, cambiar globalmente" at bounding box center [691, 306] width 90 height 21
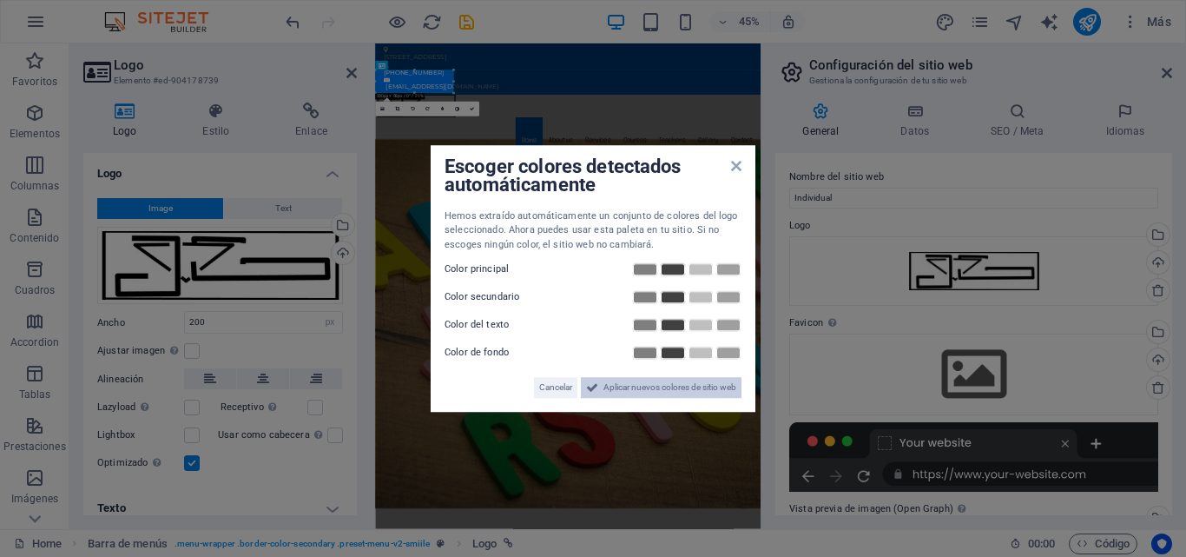
click at [645, 381] on span "Aplicar nuevos colores de sitio web" at bounding box center [670, 387] width 133 height 21
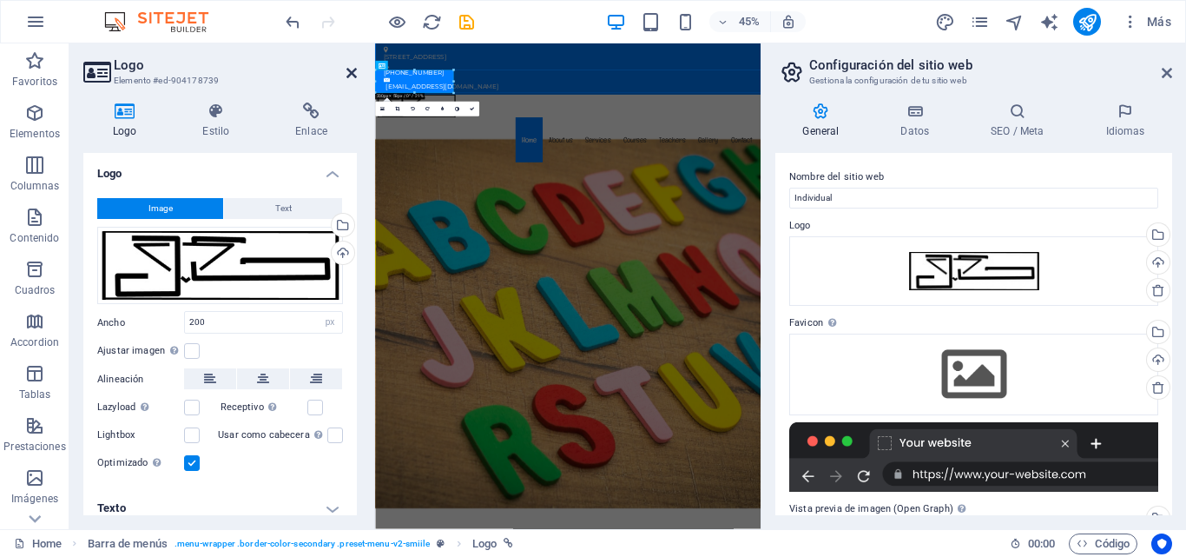
click at [351, 68] on header "Logo Elemento #ed-904178739" at bounding box center [220, 65] width 274 height 45
click at [1166, 79] on link at bounding box center [1167, 73] width 10 height 15
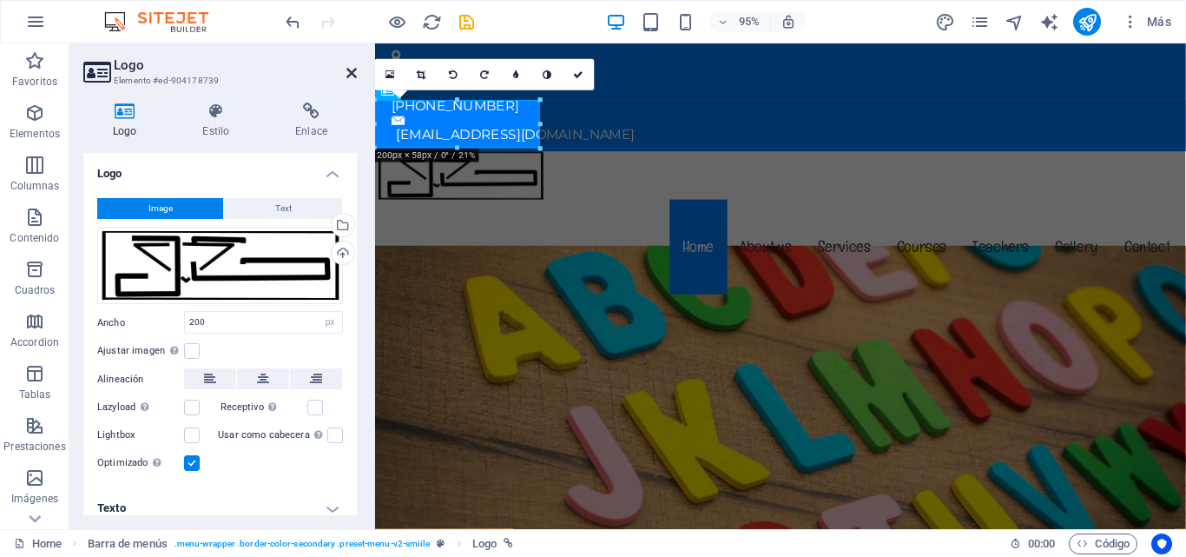
click at [347, 73] on icon at bounding box center [352, 73] width 10 height 14
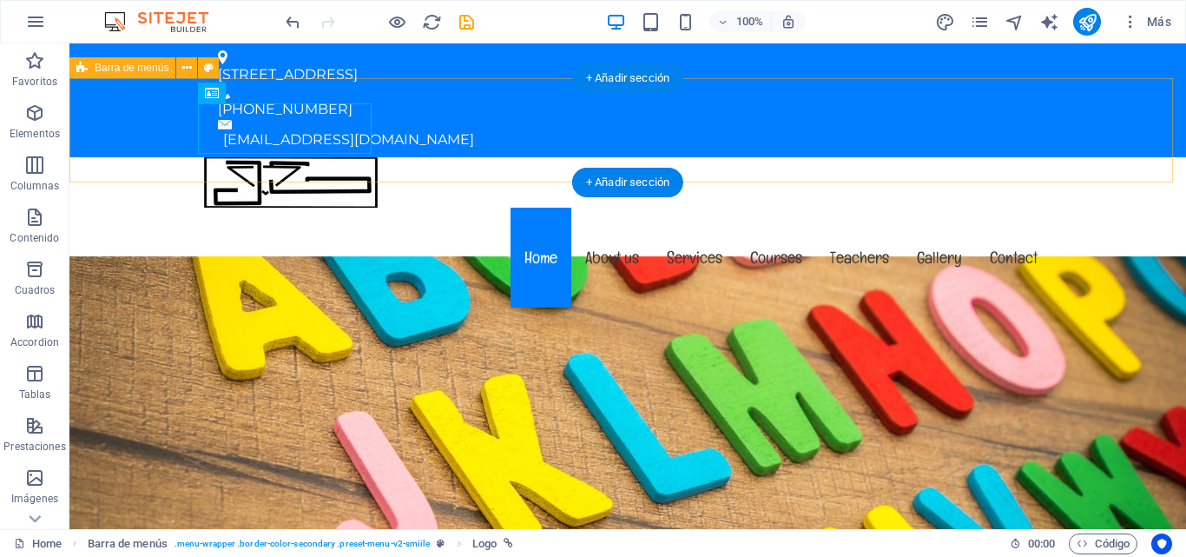
click at [155, 157] on div "Menu Home About us Services Courses Teachers Gallery Contact" at bounding box center [627, 234] width 1117 height 155
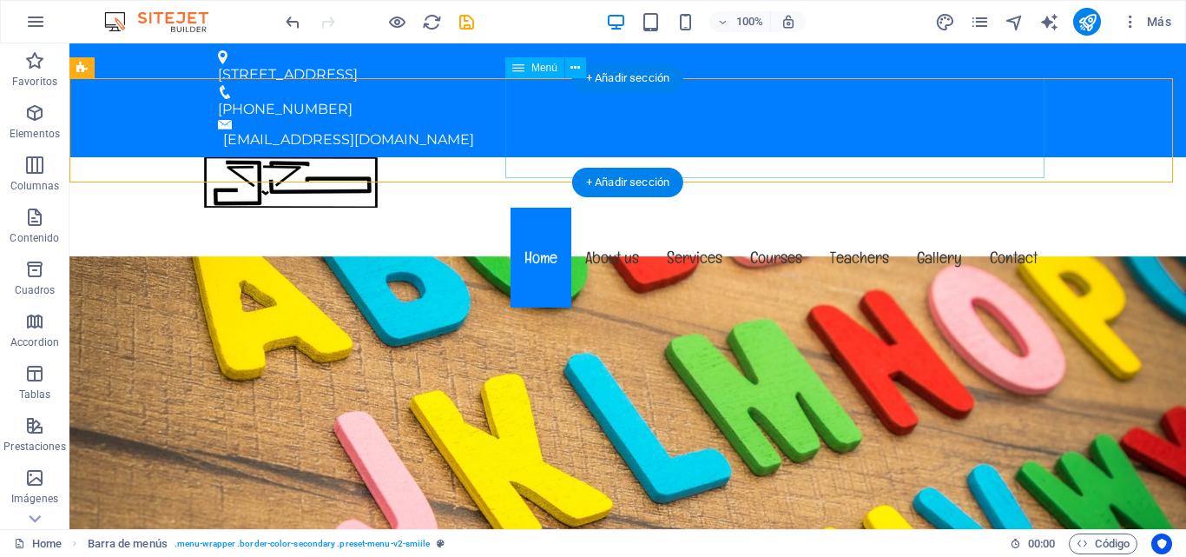
click at [536, 208] on nav "Home About us Services Courses Teachers Gallery Contact" at bounding box center [628, 258] width 848 height 100
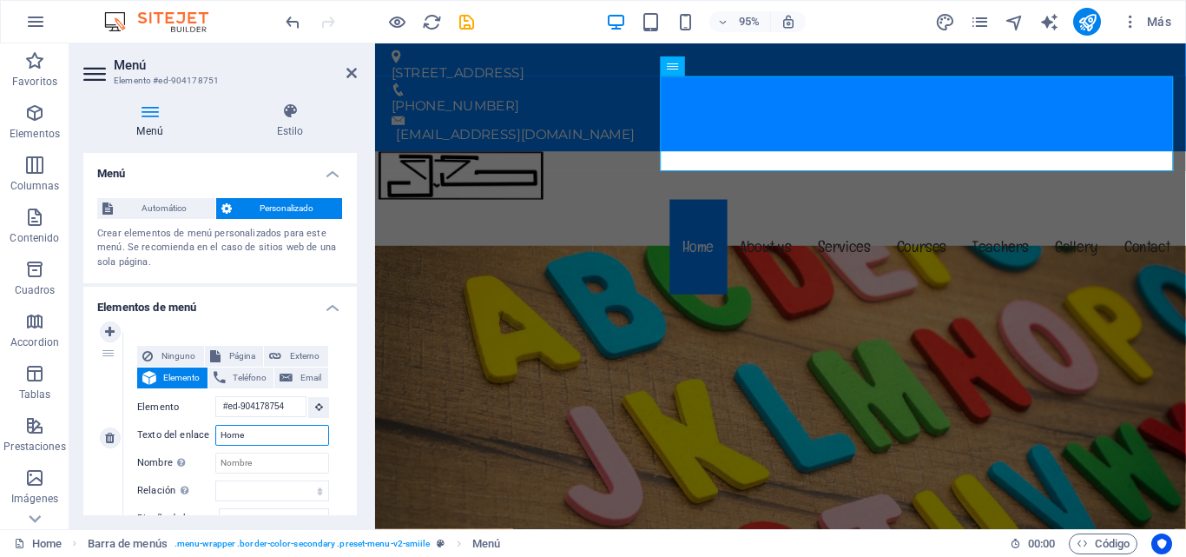
click at [278, 435] on input "Home" at bounding box center [272, 435] width 114 height 21
type input "H"
type input "Inicio"
select select
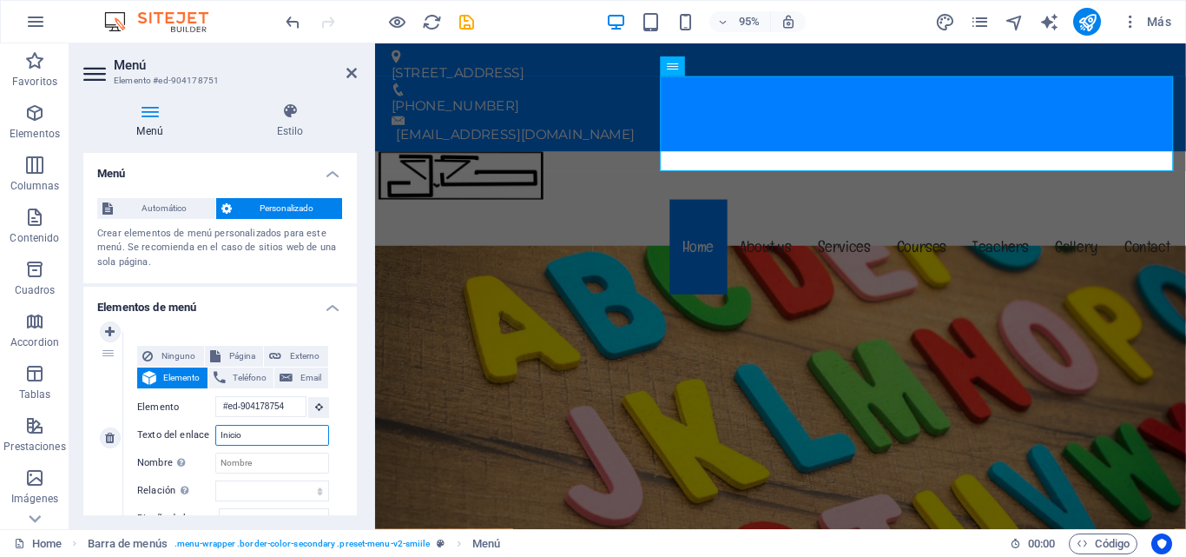
select select
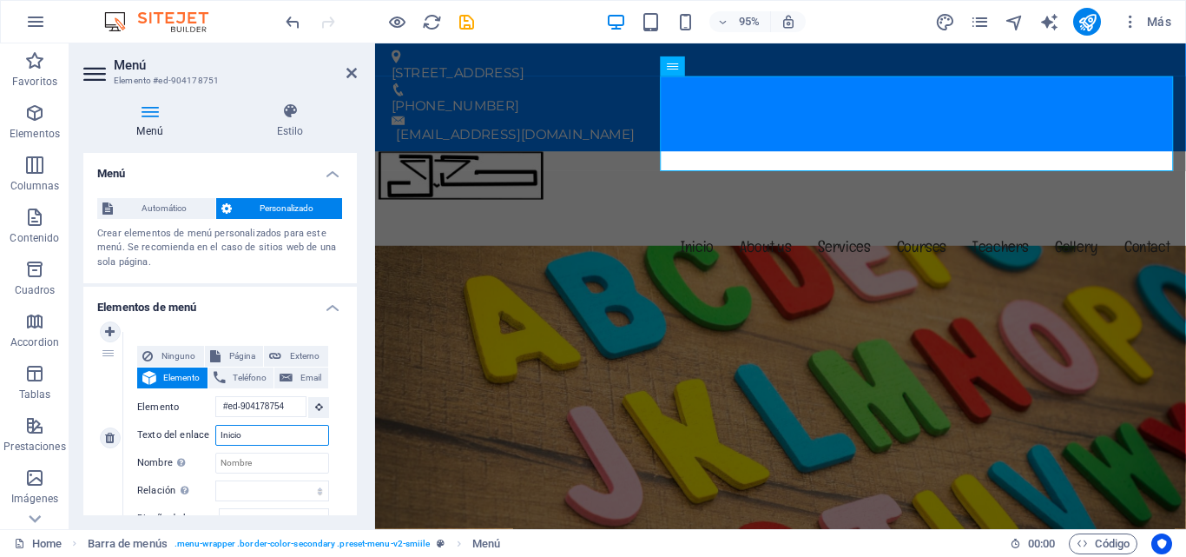
type input "Inicio"
click at [333, 356] on div "Ninguno Página Externo Elemento Teléfono Email Página Home Subpage Legal Notice…" at bounding box center [233, 437] width 220 height 211
click at [770, 208] on nav "Inicio About us Services Courses Teachers Gallery Contact" at bounding box center [803, 258] width 848 height 100
click at [788, 208] on nav "Inicio About us Services Courses Teachers Gallery Contact" at bounding box center [803, 258] width 848 height 100
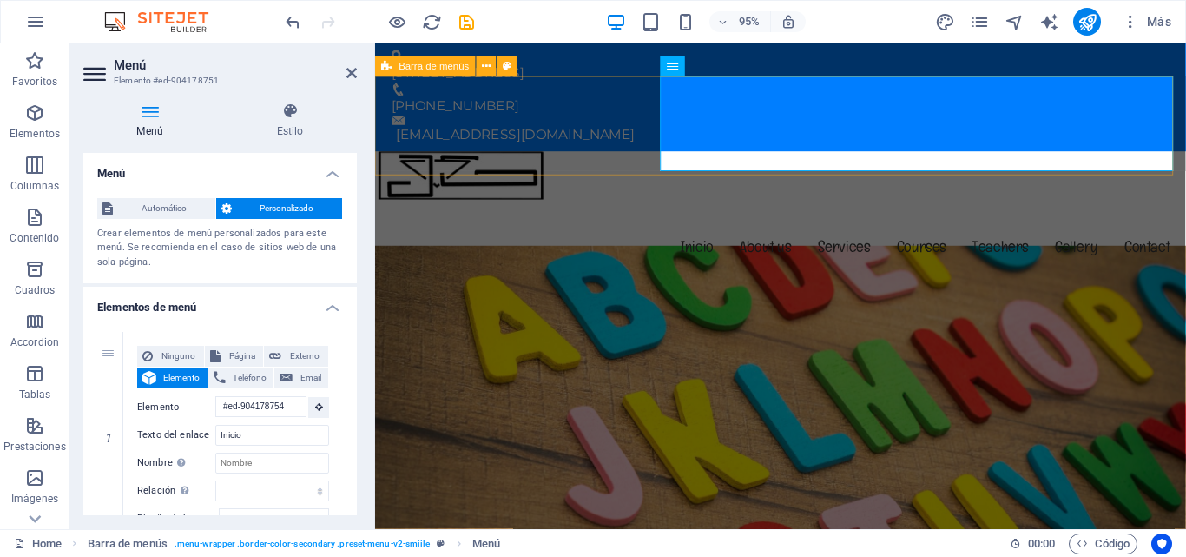
click at [609, 157] on div "Menu Inicio About us Services Courses Teachers Gallery Contact" at bounding box center [802, 234] width 854 height 155
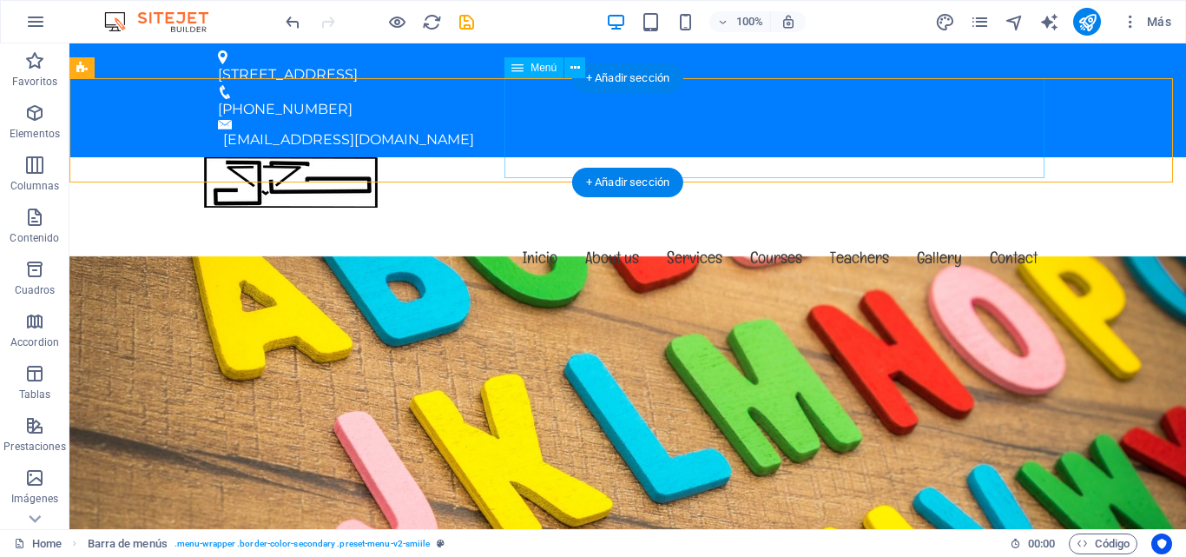
click at [616, 208] on nav "Inicio About us Services Courses Teachers Gallery Contact" at bounding box center [628, 258] width 848 height 100
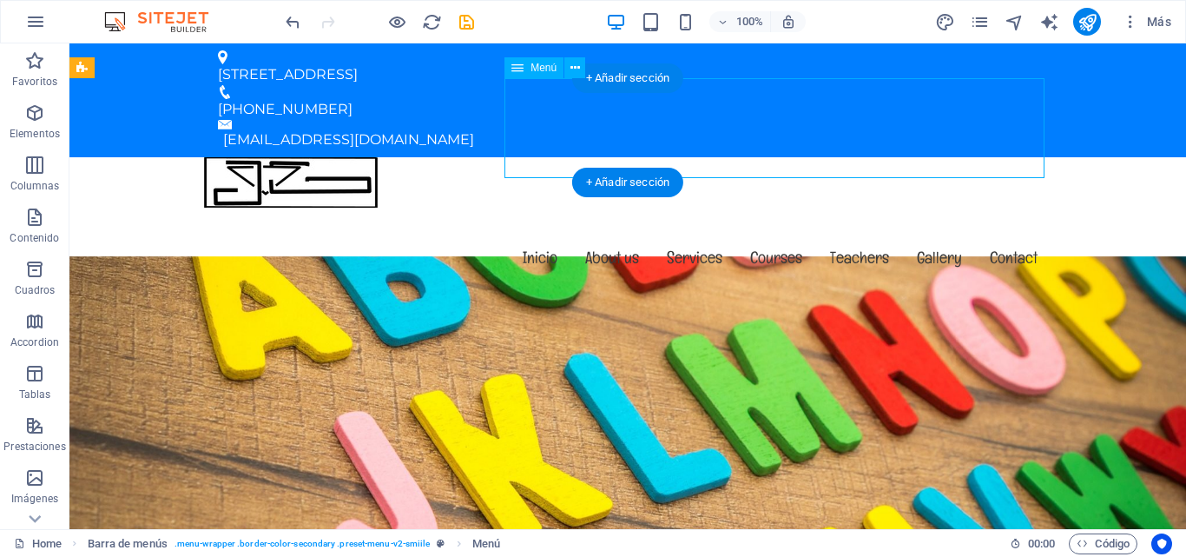
click at [616, 208] on nav "Inicio About us Services Courses Teachers Gallery Contact" at bounding box center [628, 258] width 848 height 100
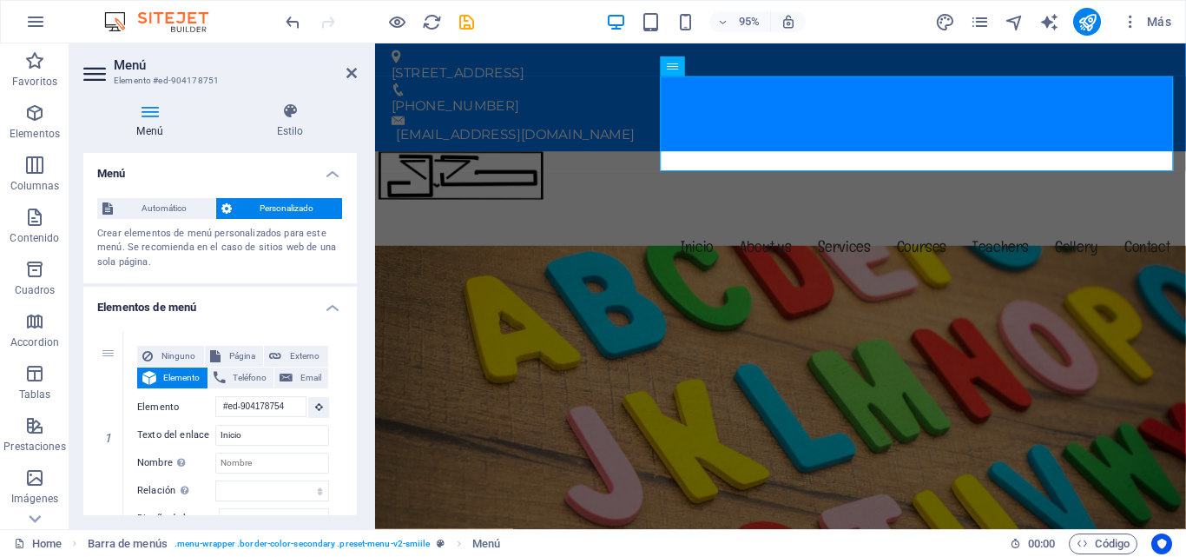
click at [364, 442] on div "Menú Estilo Menú Automático Personalizado Crear elementos de menú personalizado…" at bounding box center [219, 309] width 301 height 440
click at [305, 435] on input "Inicio" at bounding box center [272, 435] width 114 height 21
click at [707, 63] on span "Menú" at bounding box center [697, 67] width 25 height 10
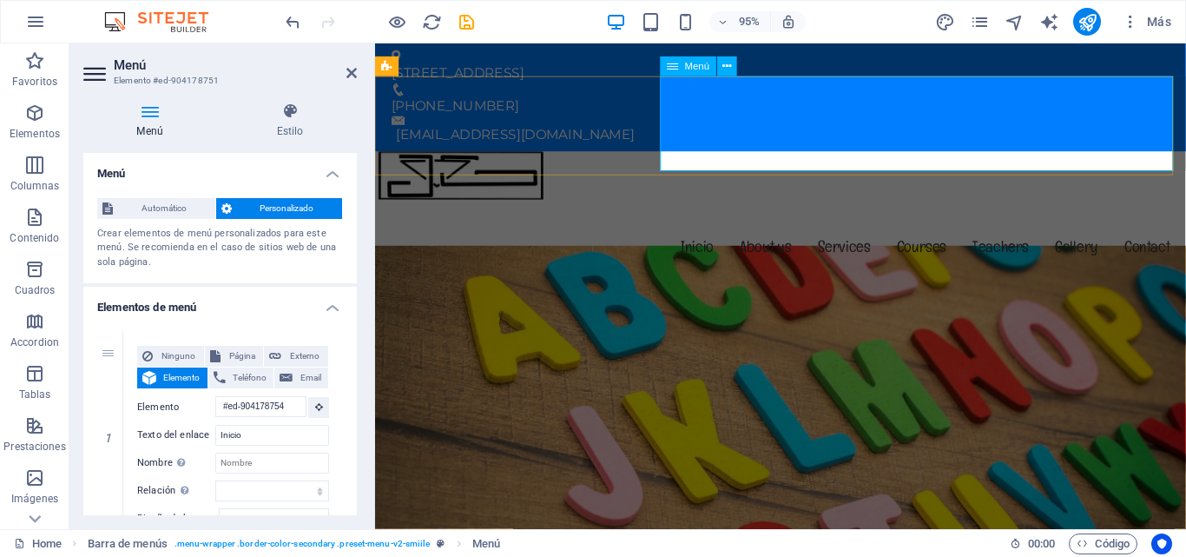
click at [787, 208] on nav "Inicio About us Services Courses Teachers Gallery Contact" at bounding box center [803, 258] width 848 height 100
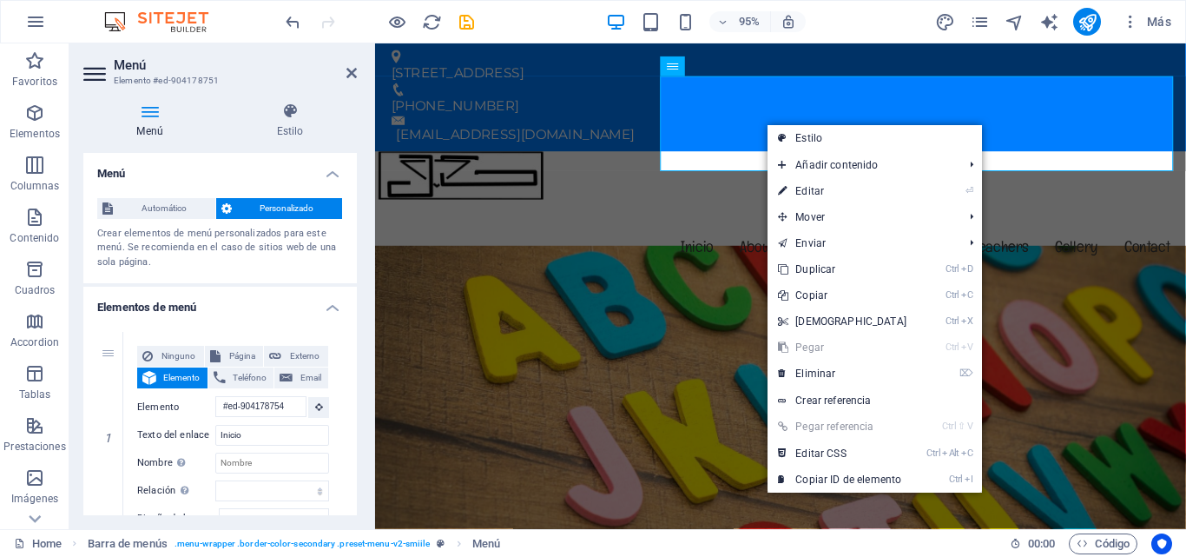
click at [359, 406] on div "Menú Estilo Menú Automático Personalizado Crear elementos de menú personalizado…" at bounding box center [219, 309] width 301 height 440
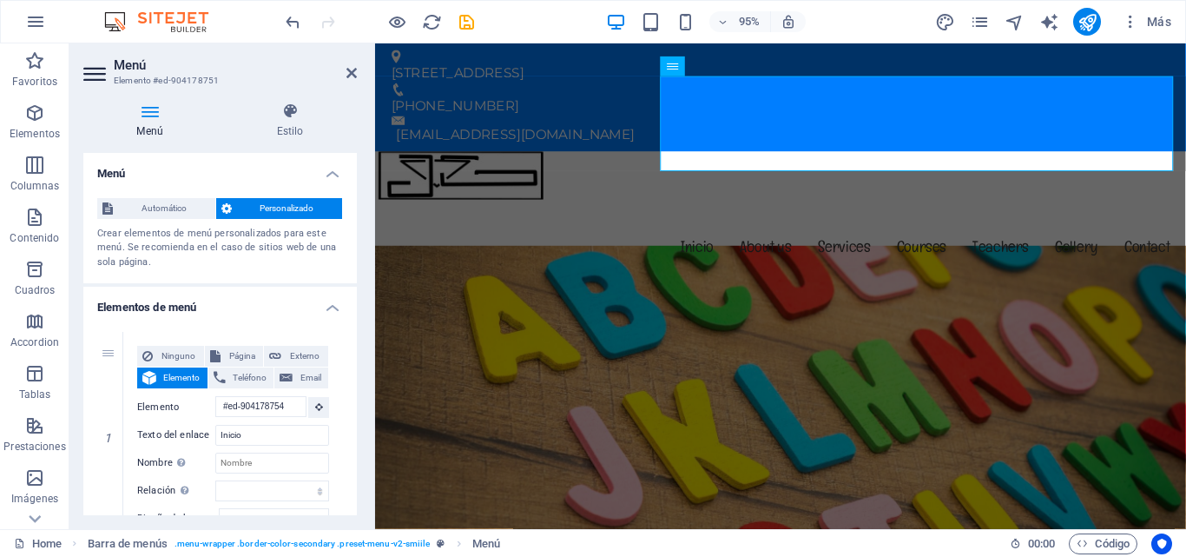
scroll to position [317, 0]
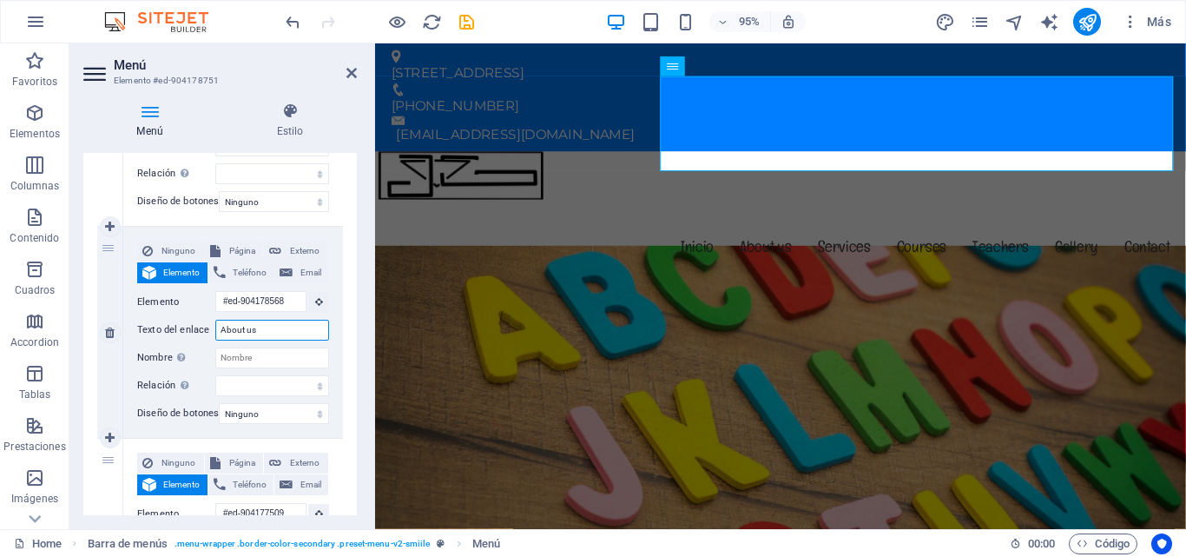
click at [297, 332] on input "About us" at bounding box center [272, 330] width 114 height 21
type input "A"
select select
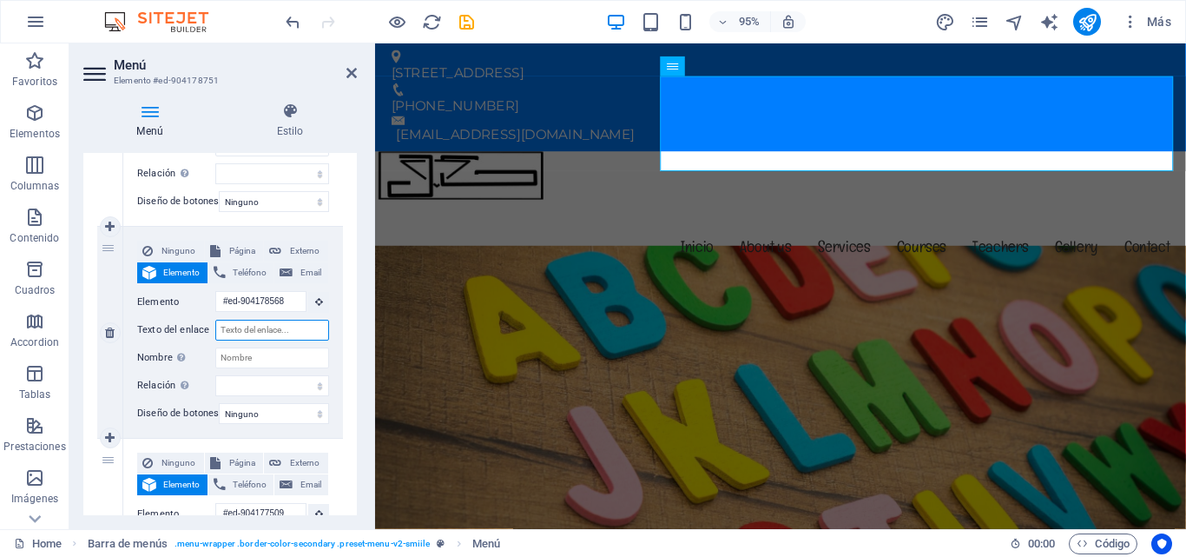
select select
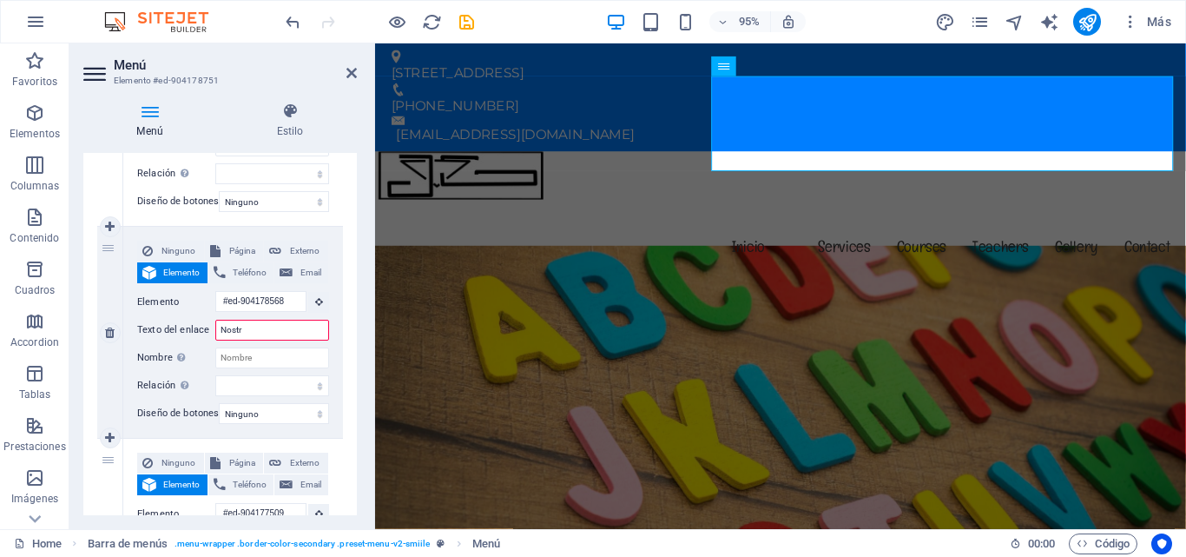
type input "Nostro"
select select
type input "Nostros"
select select
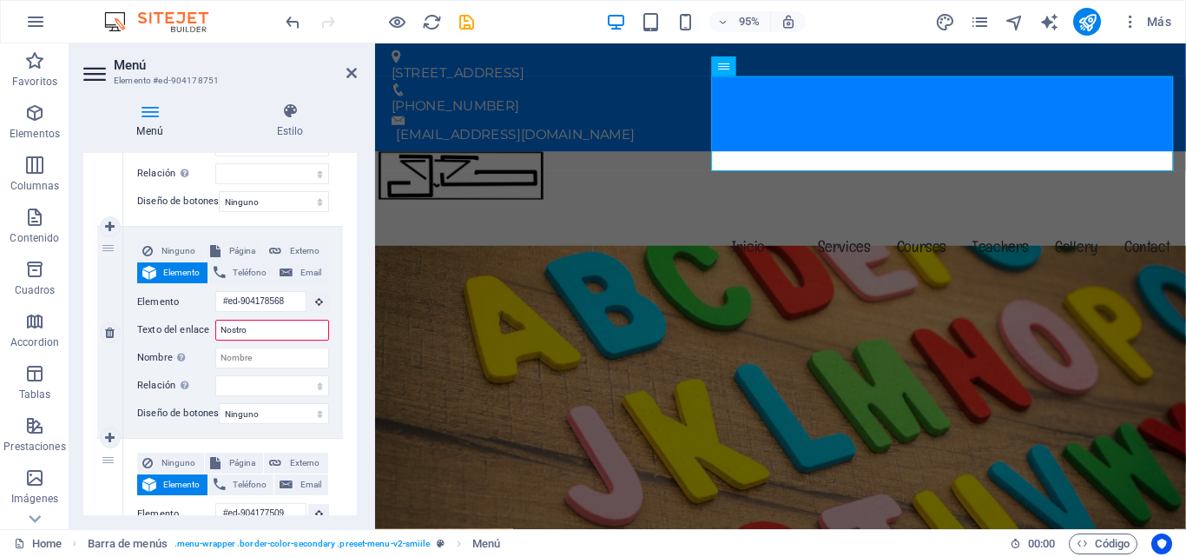
select select
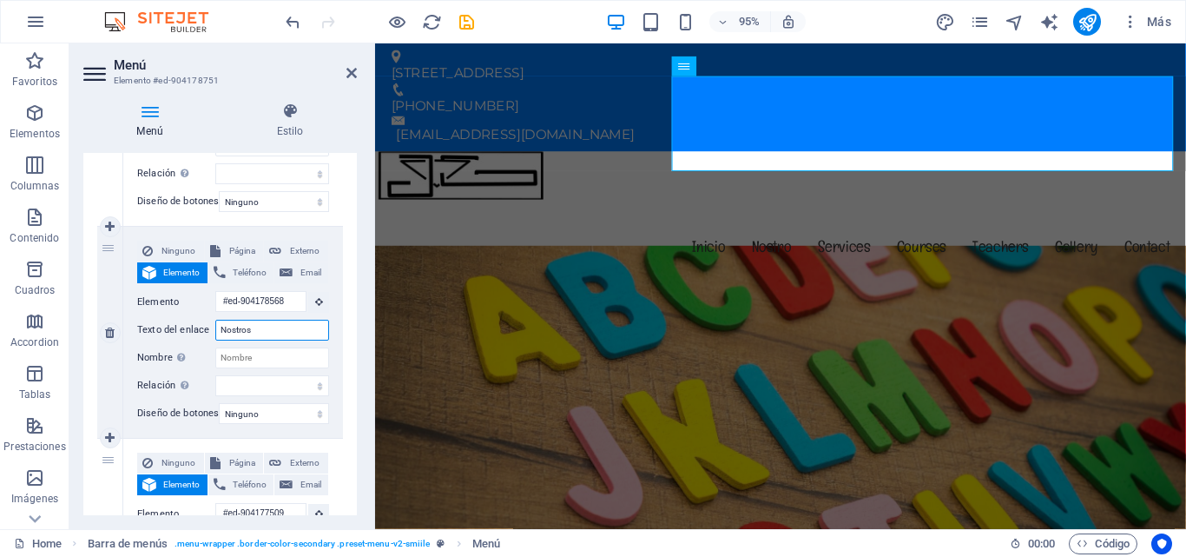
select select
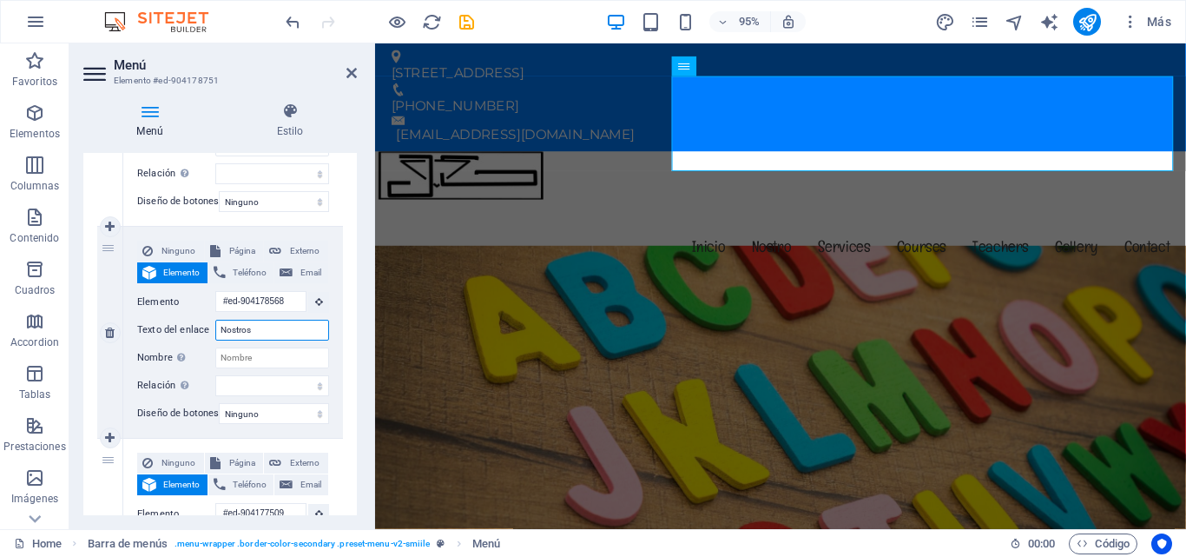
select select
type input "Nos"
select select
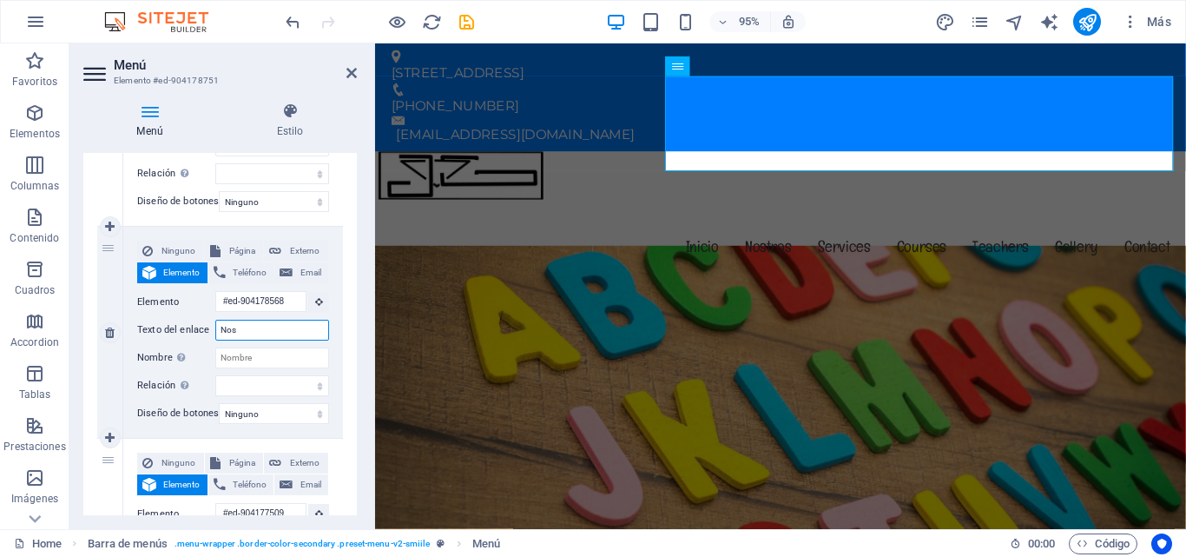
select select
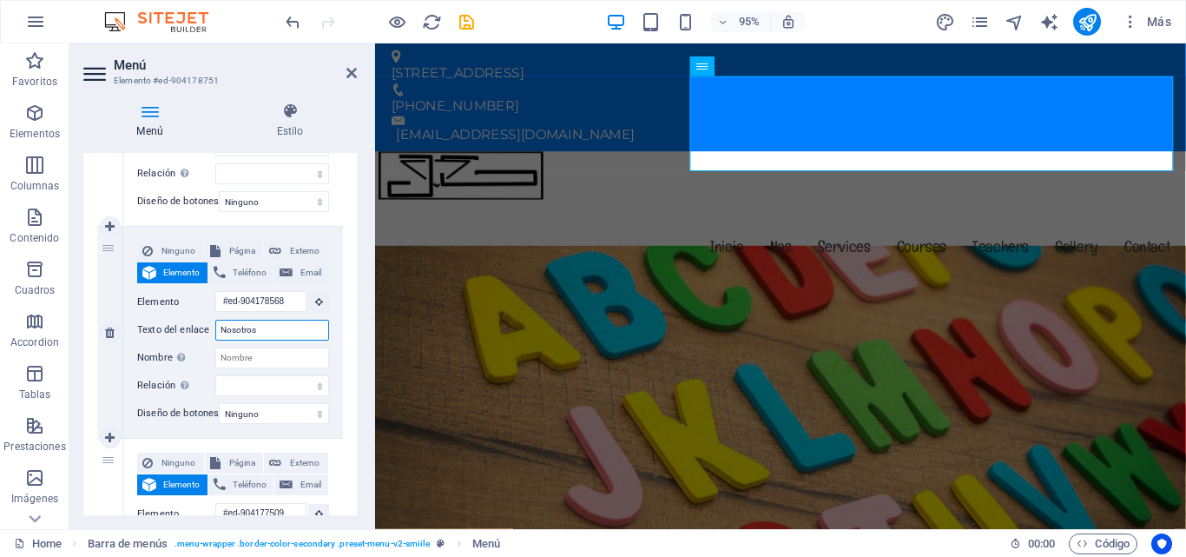
type input "Nosotros"
select select
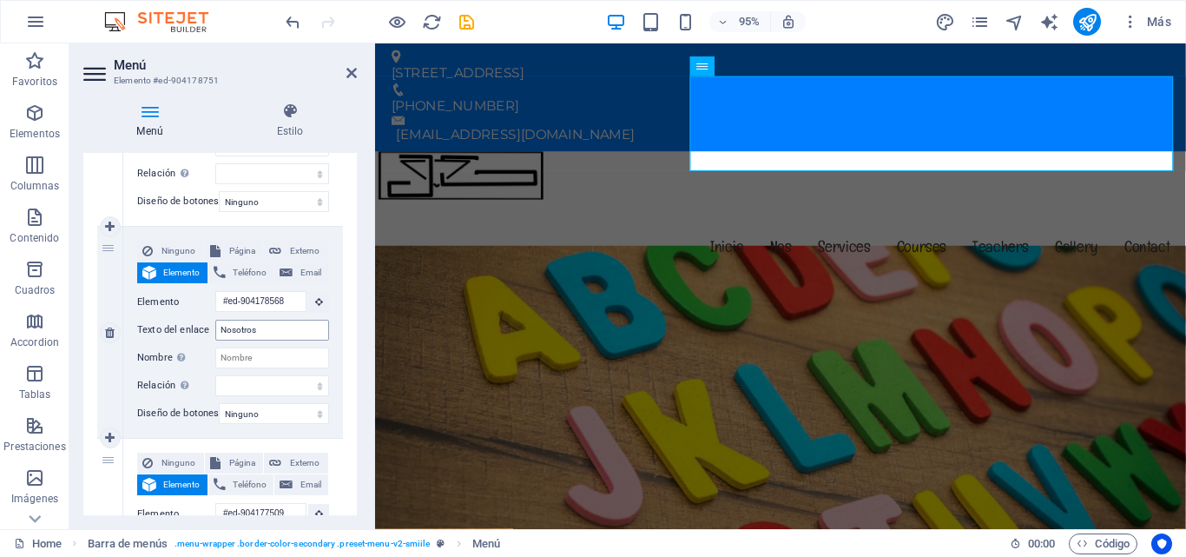
select select
click at [354, 499] on div "Menú Automático Personalizado Crear elementos de menú personalizados para este …" at bounding box center [220, 334] width 274 height 362
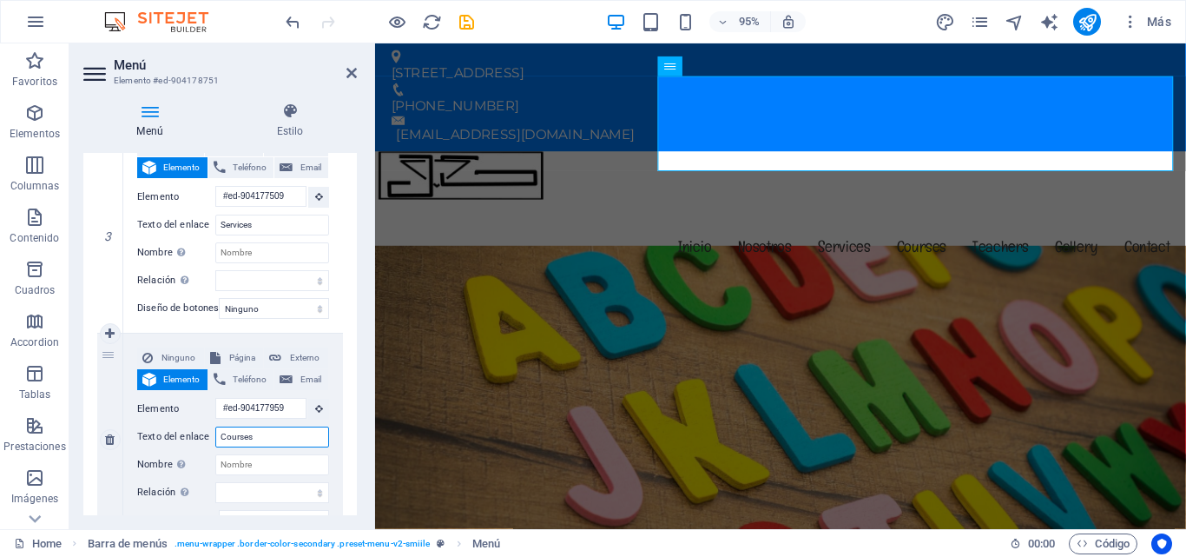
click at [296, 436] on input "Courses" at bounding box center [272, 436] width 114 height 21
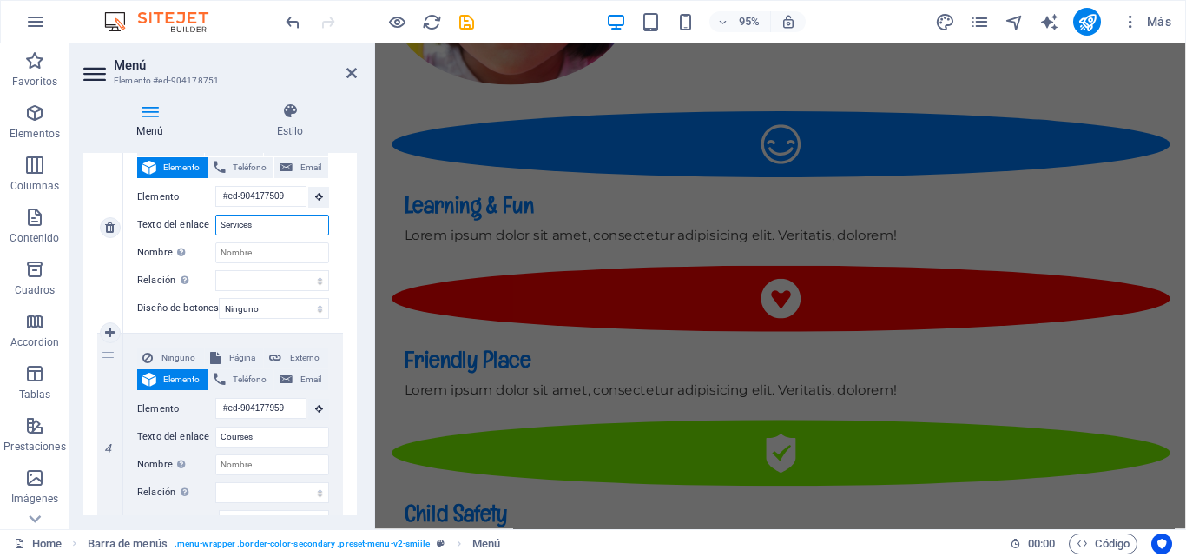
scroll to position [15, 0]
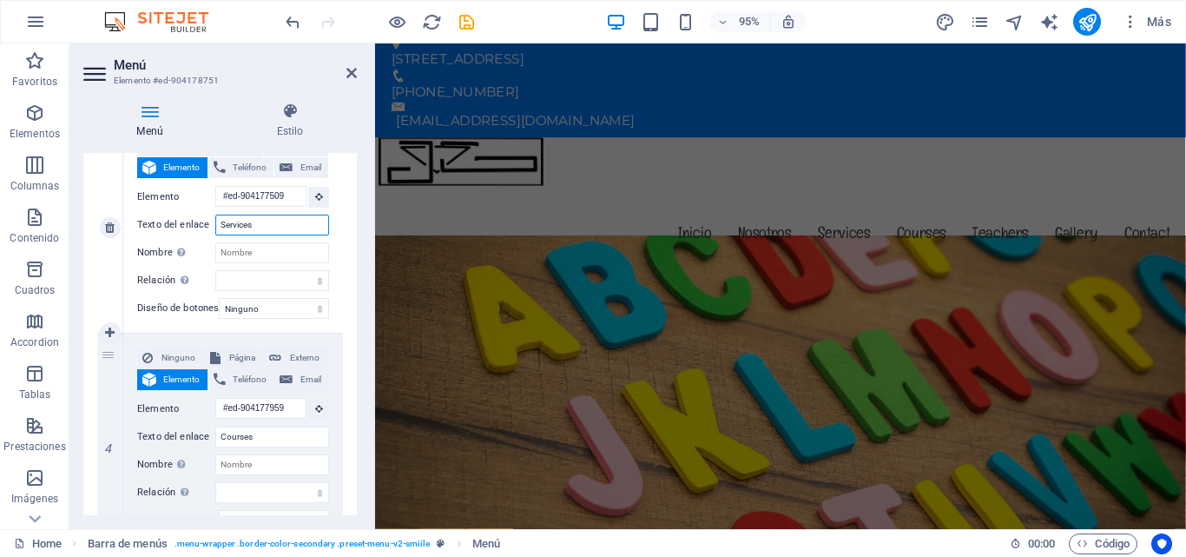
click at [265, 222] on input "Services" at bounding box center [272, 225] width 114 height 21
type input "Servic"
select select
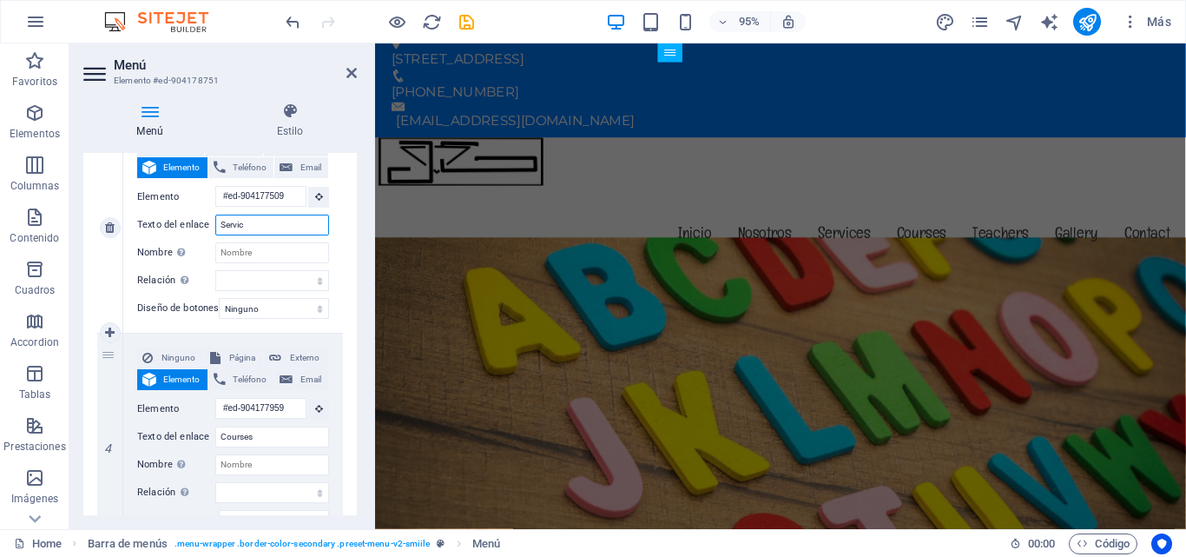
select select
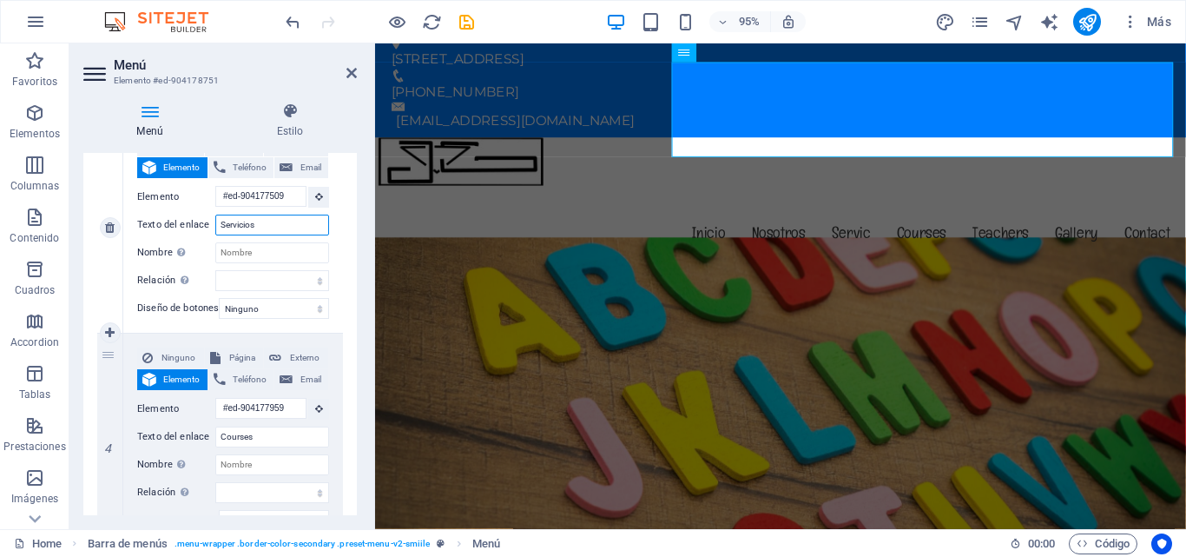
type input "Servicios"
select select
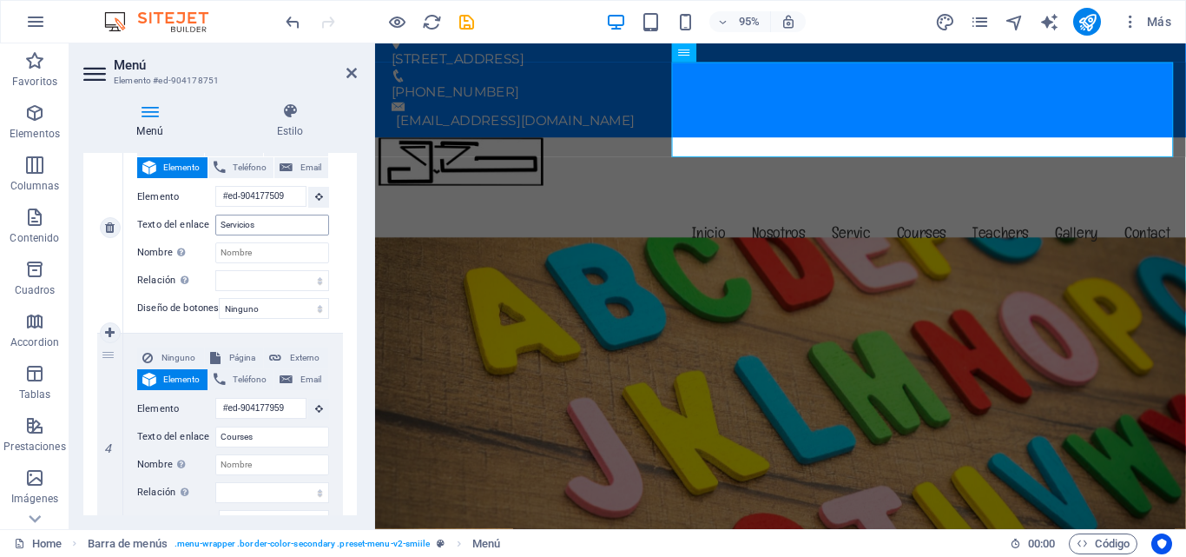
select select
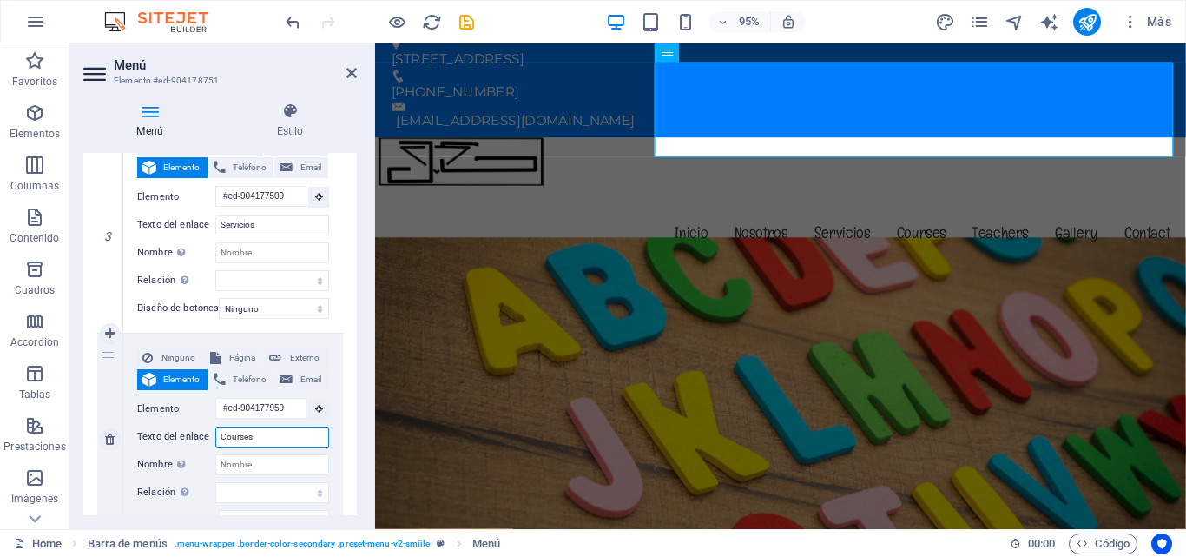
click at [266, 439] on input "Courses" at bounding box center [272, 436] width 114 height 21
type input "C"
select select
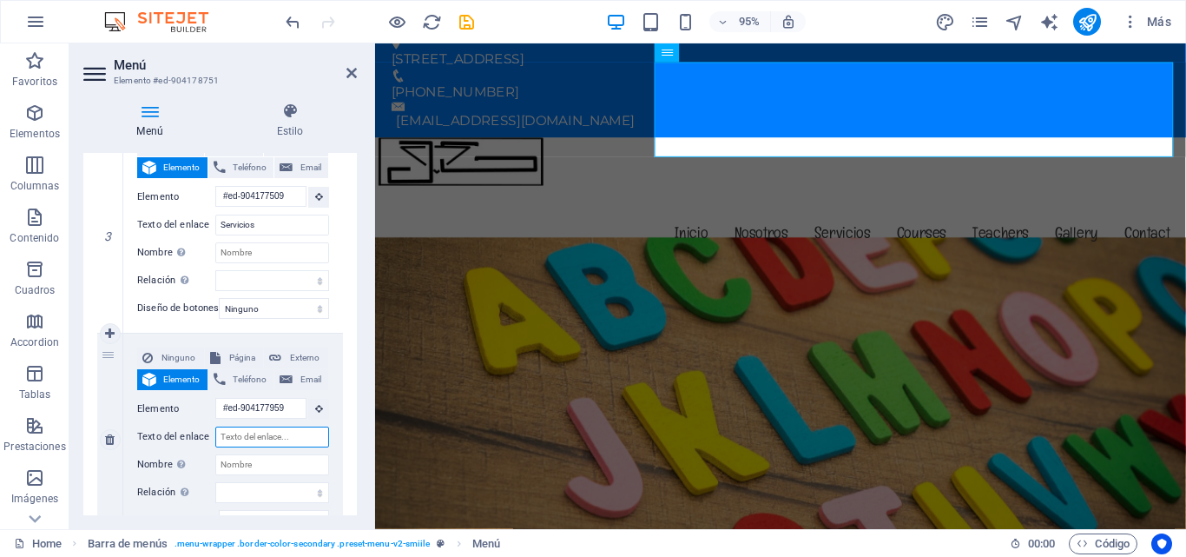
select select
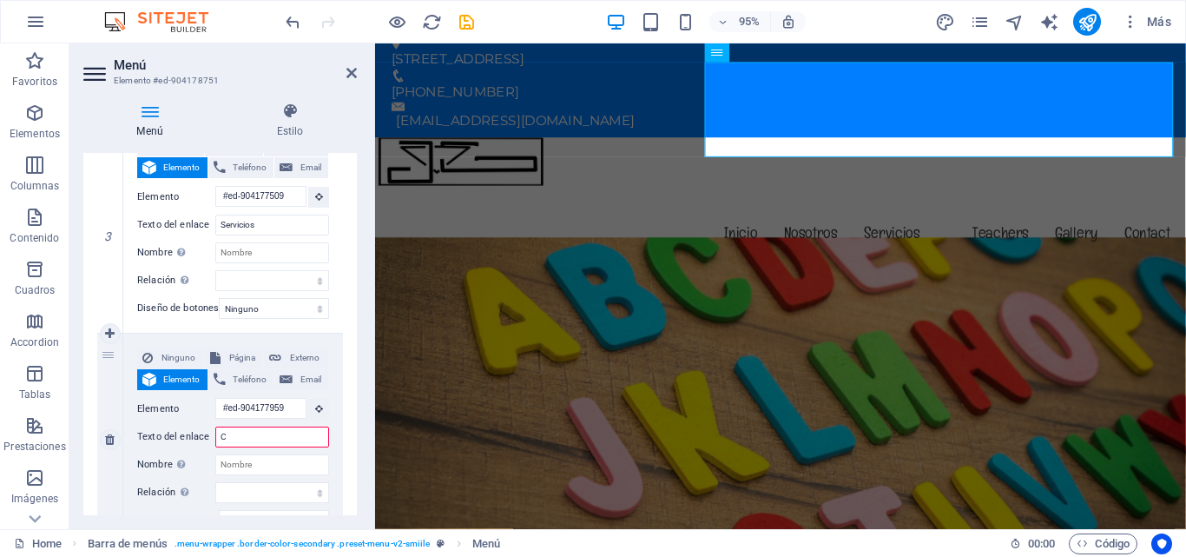
type input "Cu"
select select
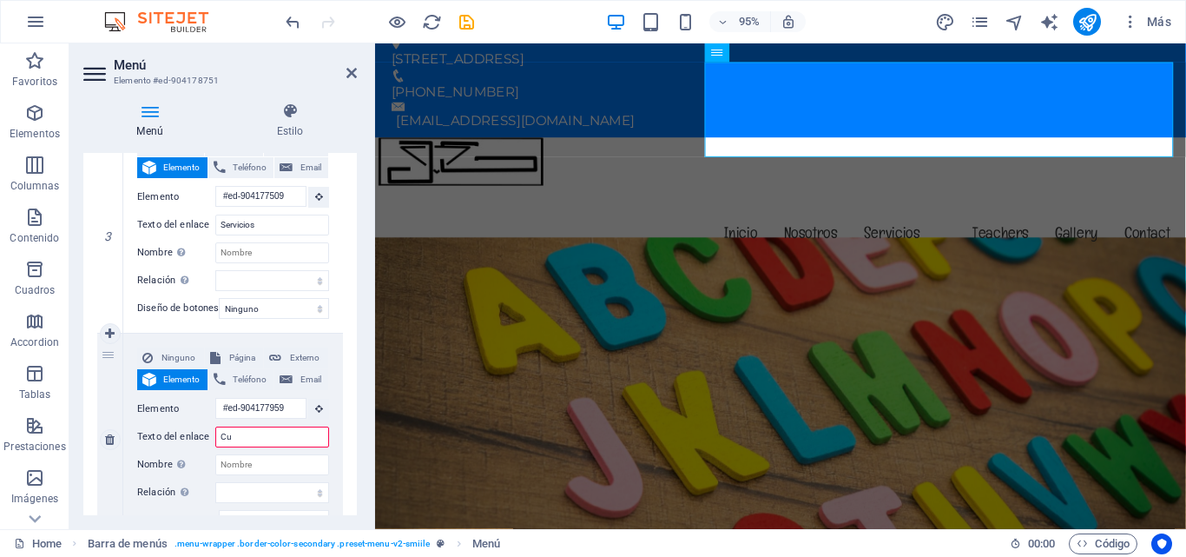
select select
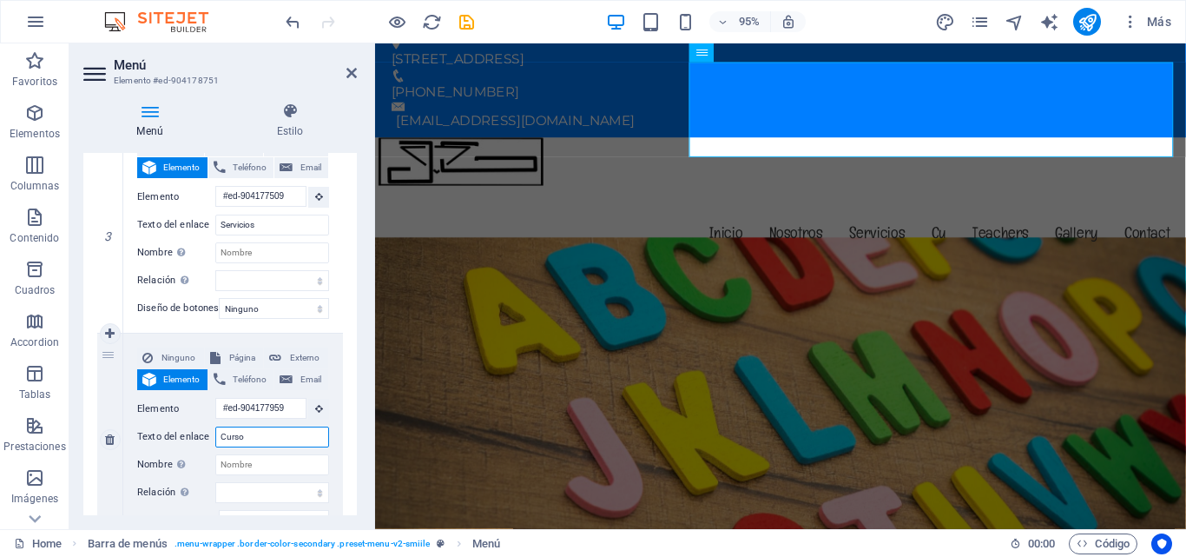
type input "Cursos"
select select
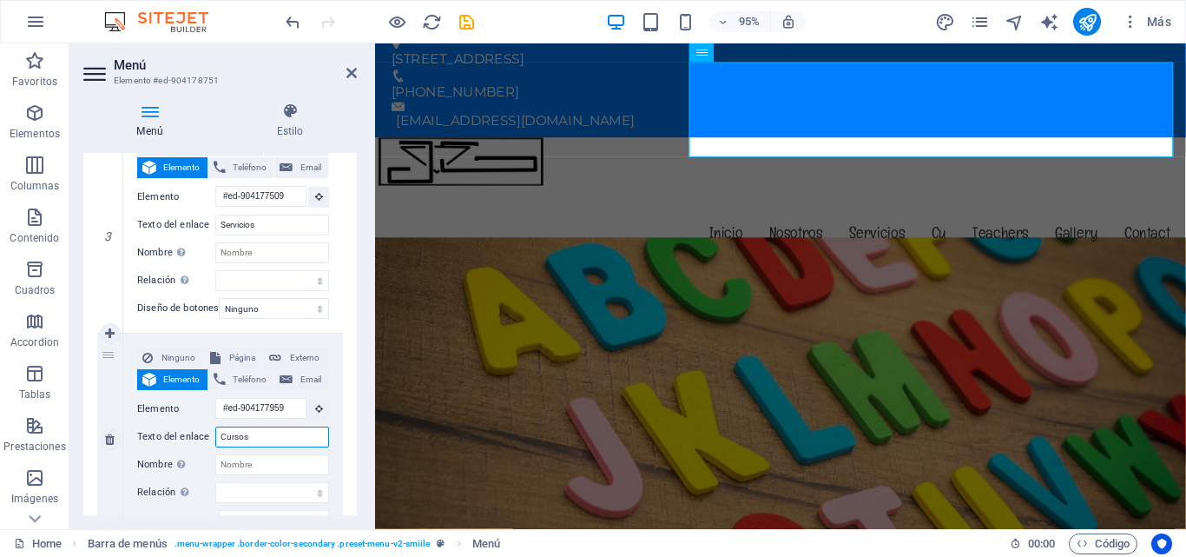
select select
type input "Cursos"
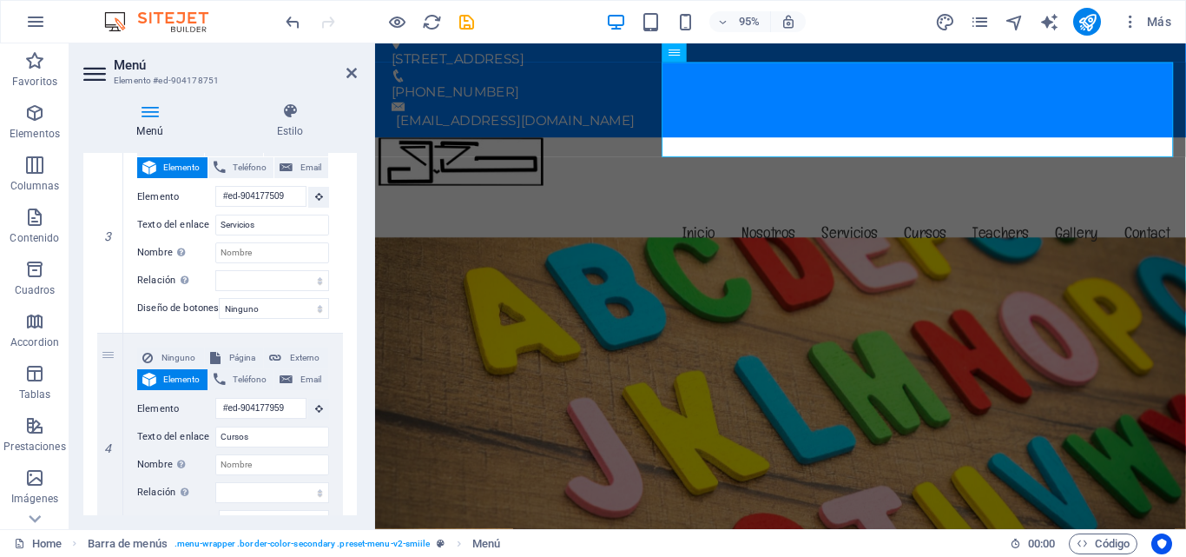
click at [347, 493] on div "1 Ninguno Página Externo Elemento Teléfono Email Página Home Subpage Legal Noti…" at bounding box center [220, 439] width 274 height 1510
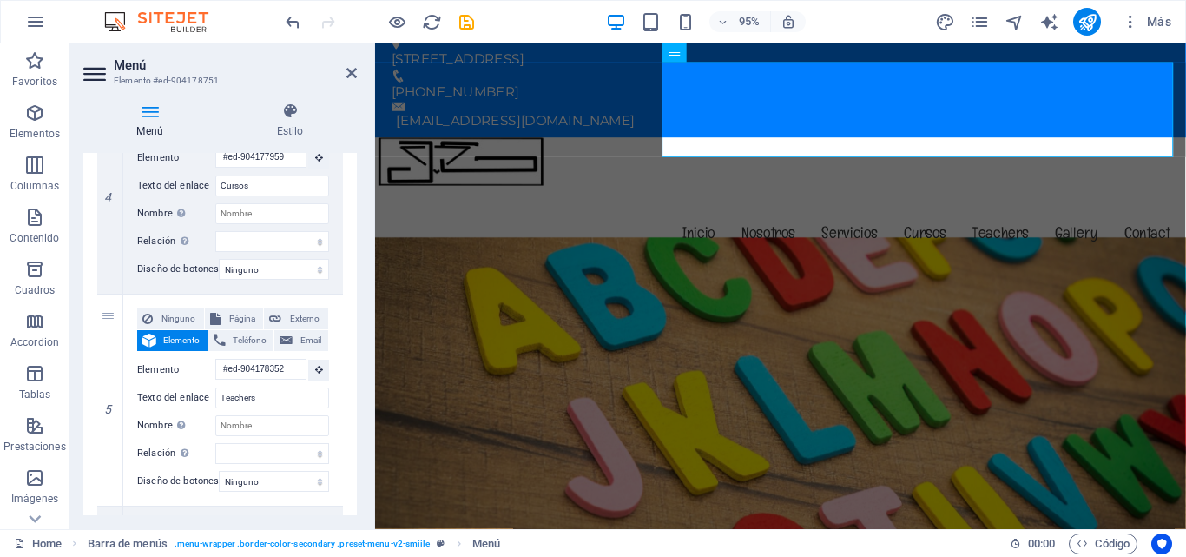
scroll to position [917, 0]
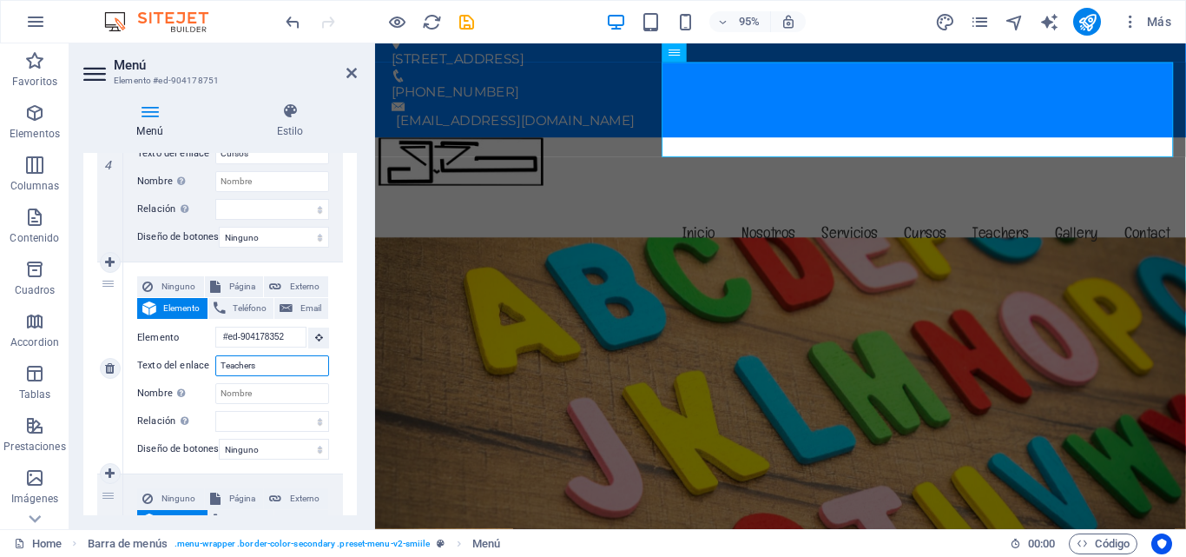
click at [283, 371] on input "Teachers" at bounding box center [272, 365] width 114 height 21
type input "T"
type input "E"
select select
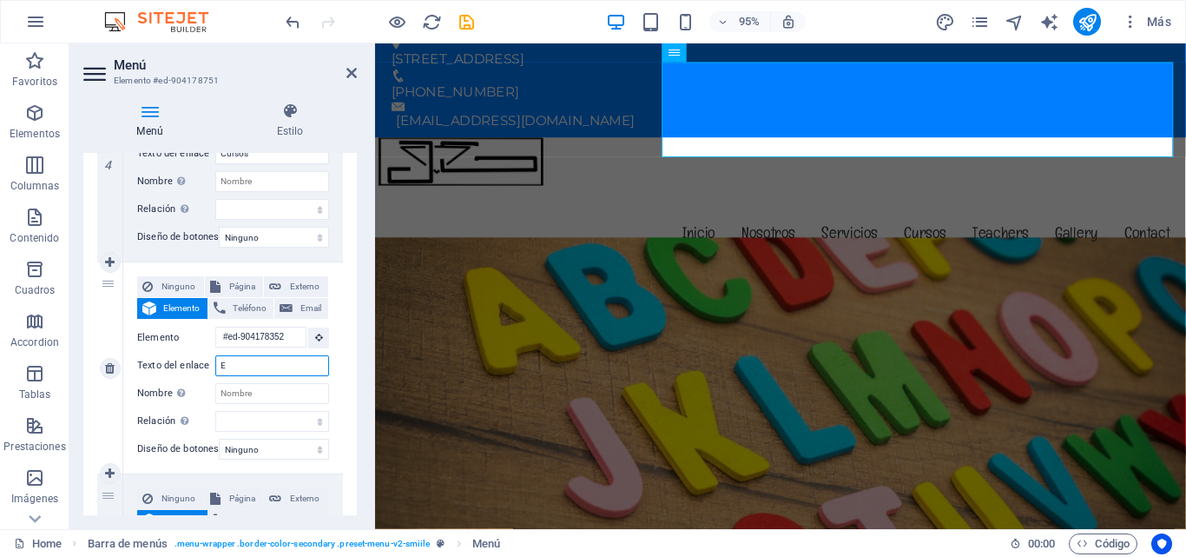
select select
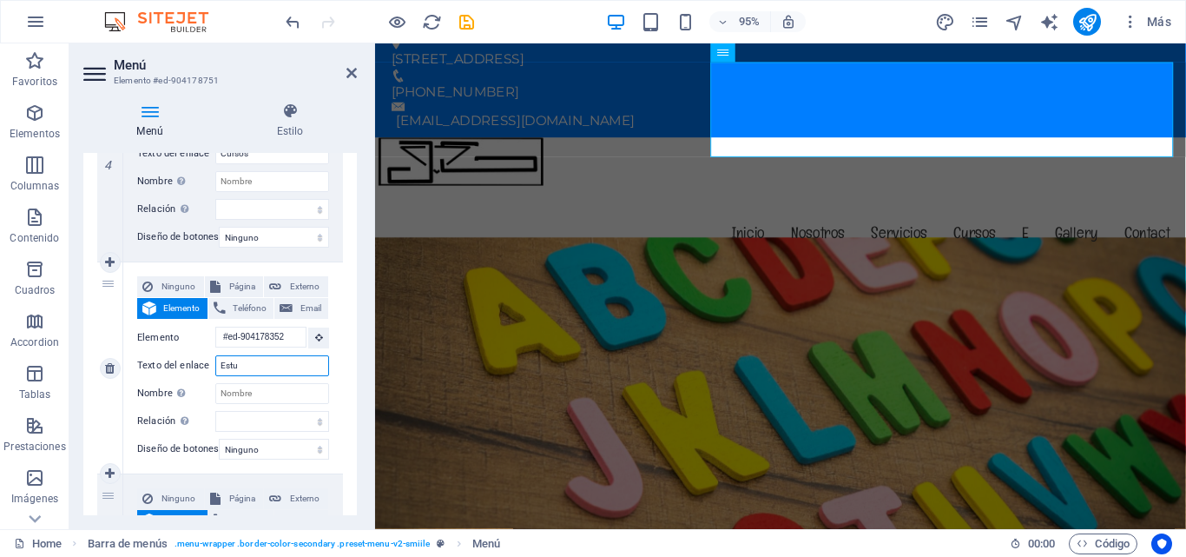
type input "Estud"
select select
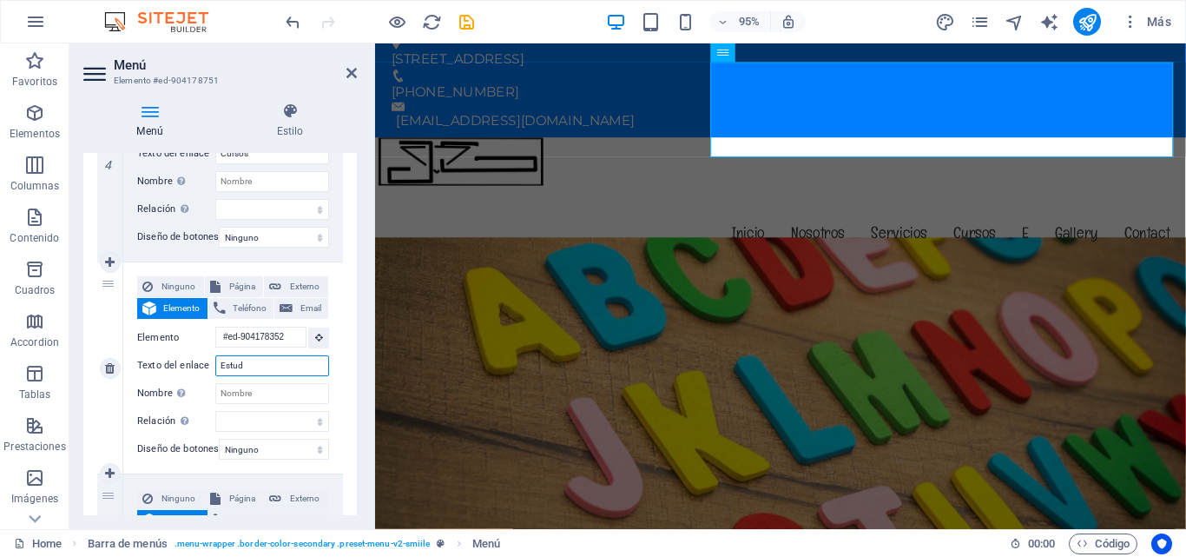
select select
type input "Estudiant"
select select
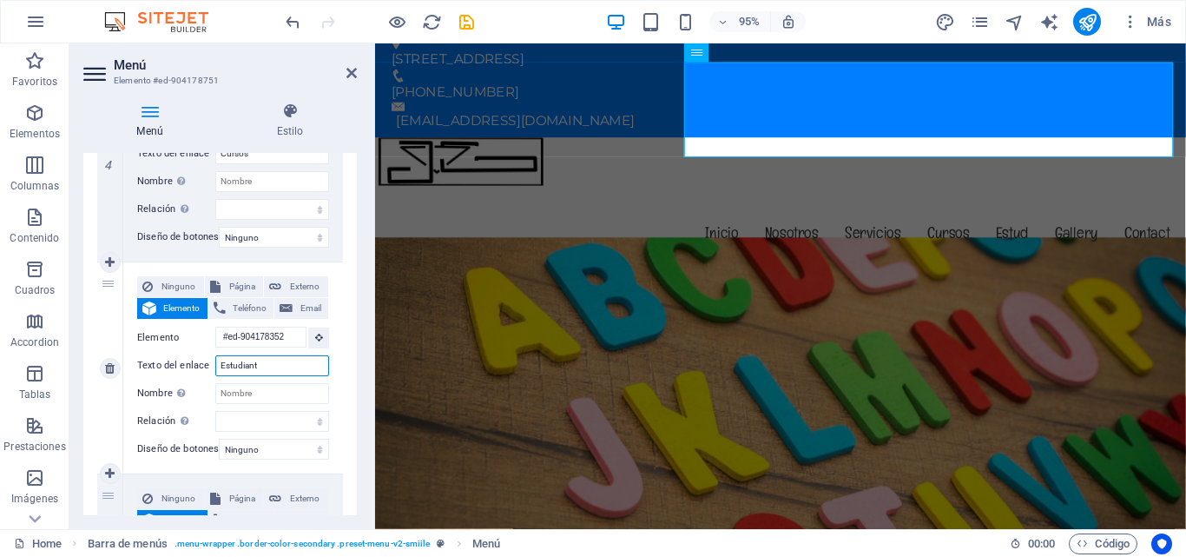
select select
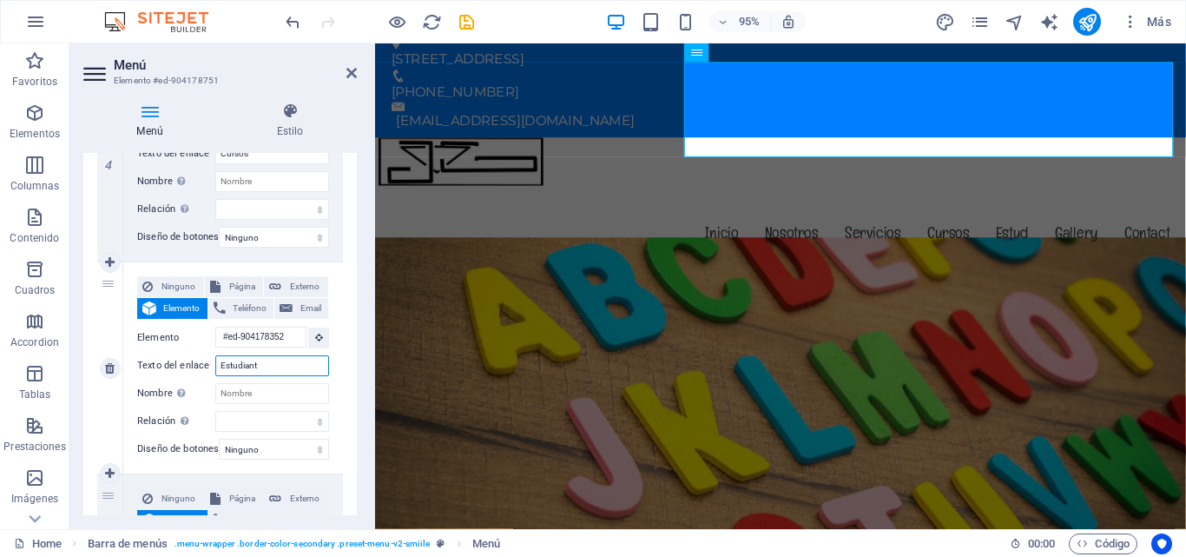
select select
type input "Estudiantes"
select select
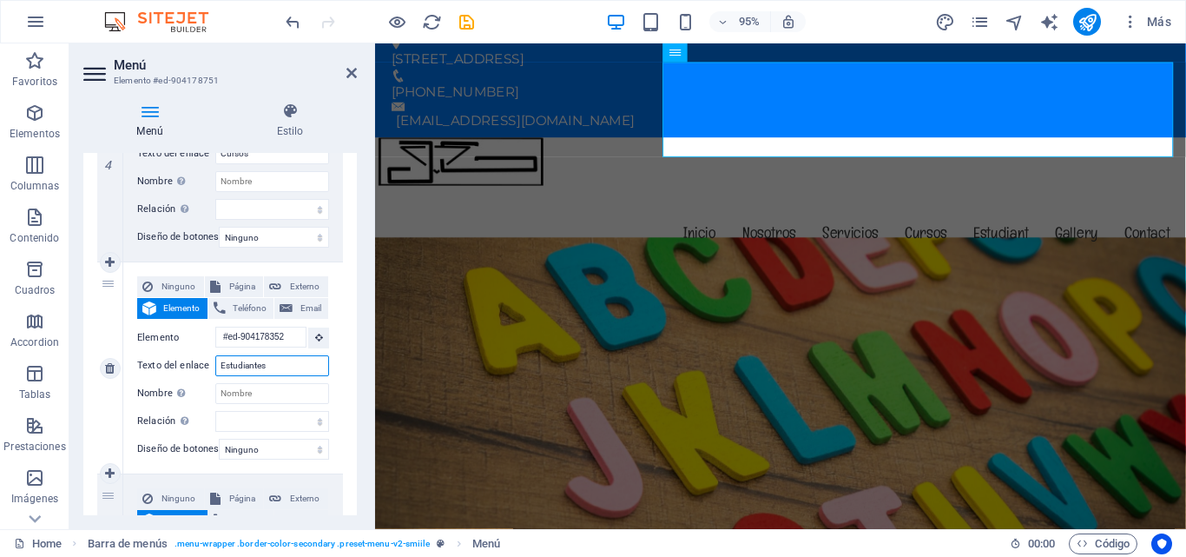
select select
type input "Estudiantes"
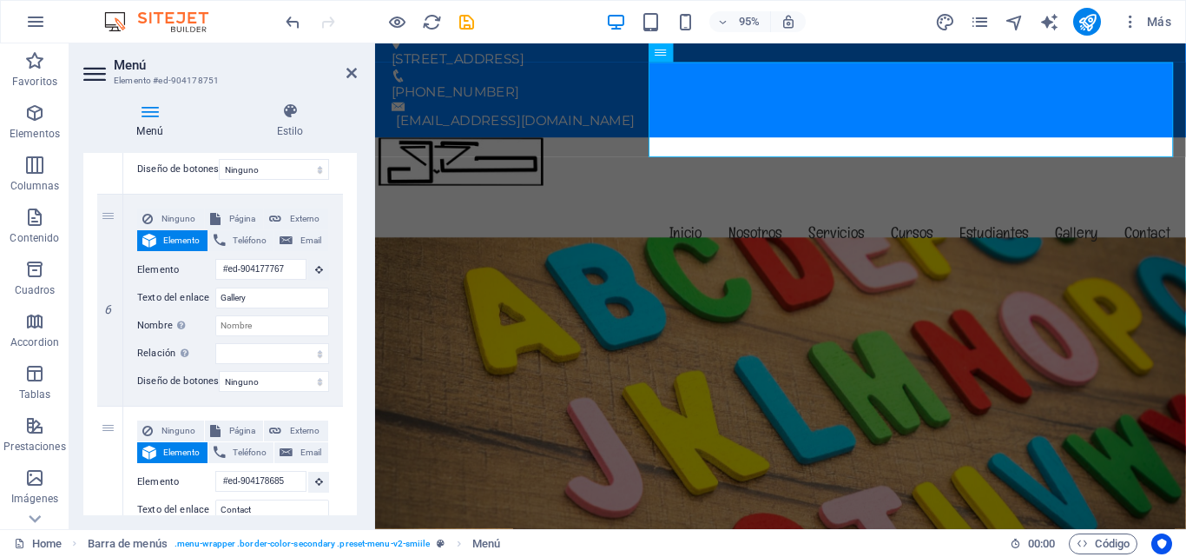
scroll to position [1234, 0]
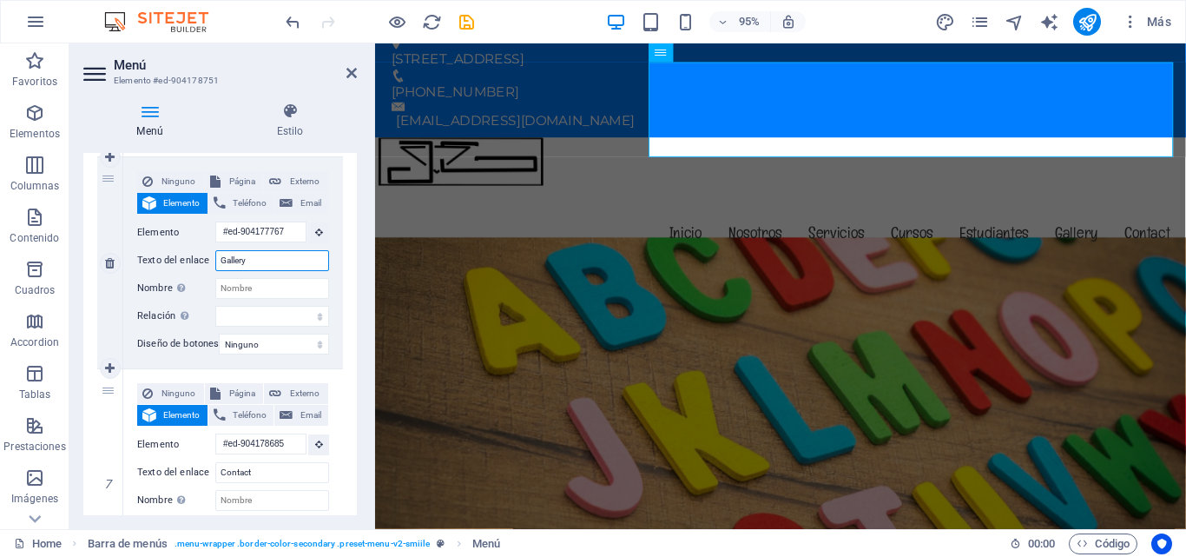
click at [280, 265] on input "Gallery" at bounding box center [272, 260] width 114 height 21
type input "Gal"
select select
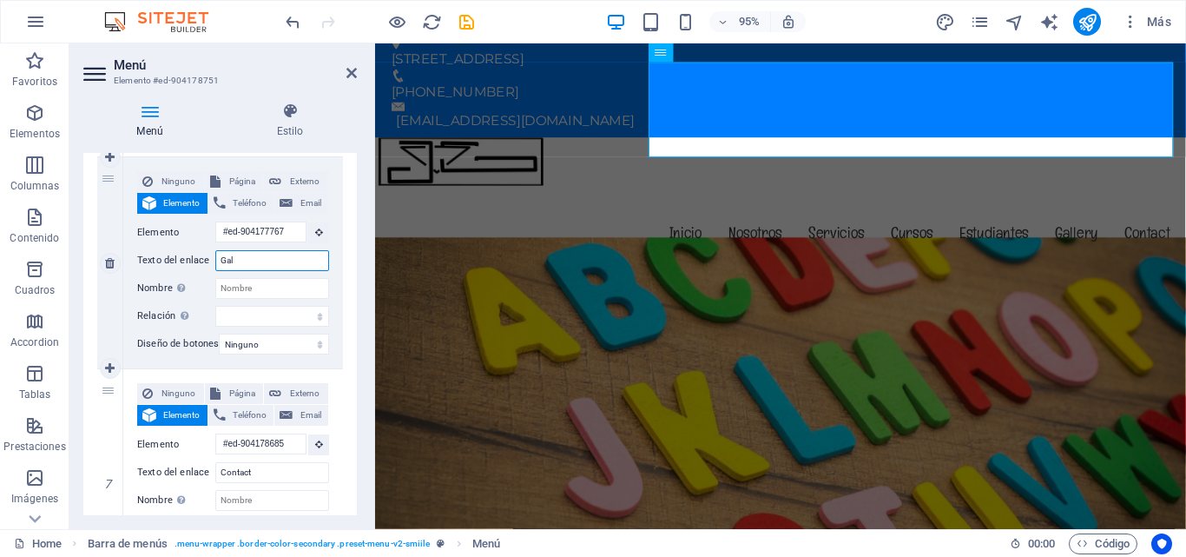
select select
type input "Galeria"
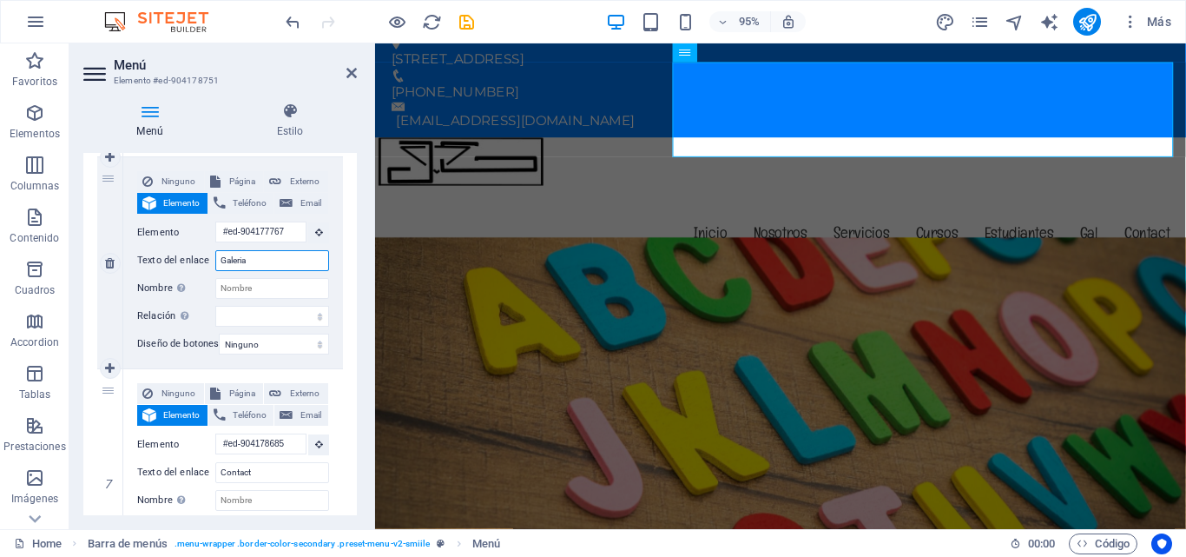
select select
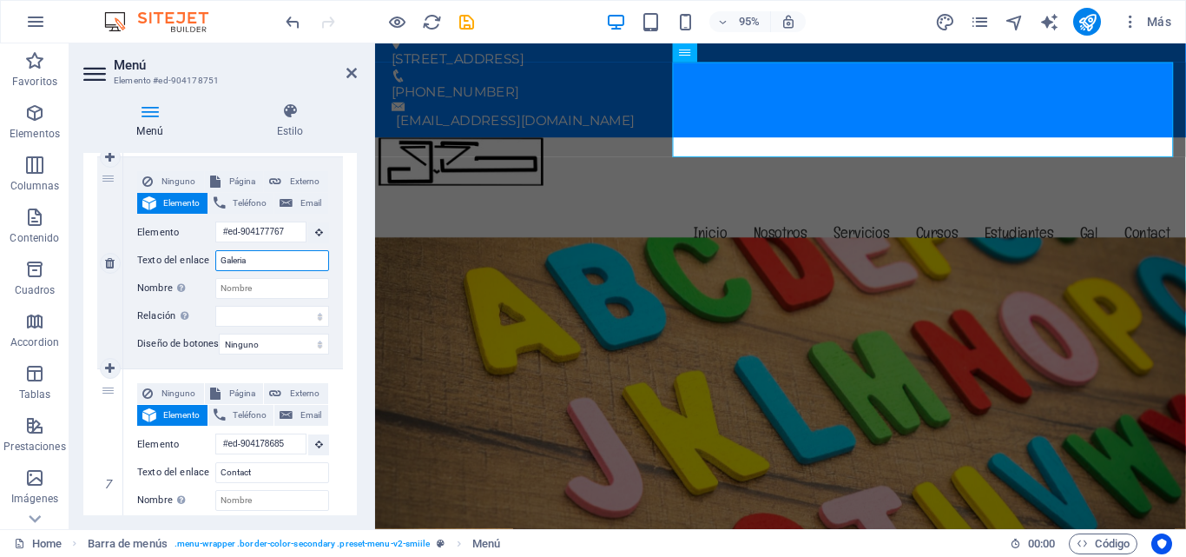
select select
type input "Galeria"
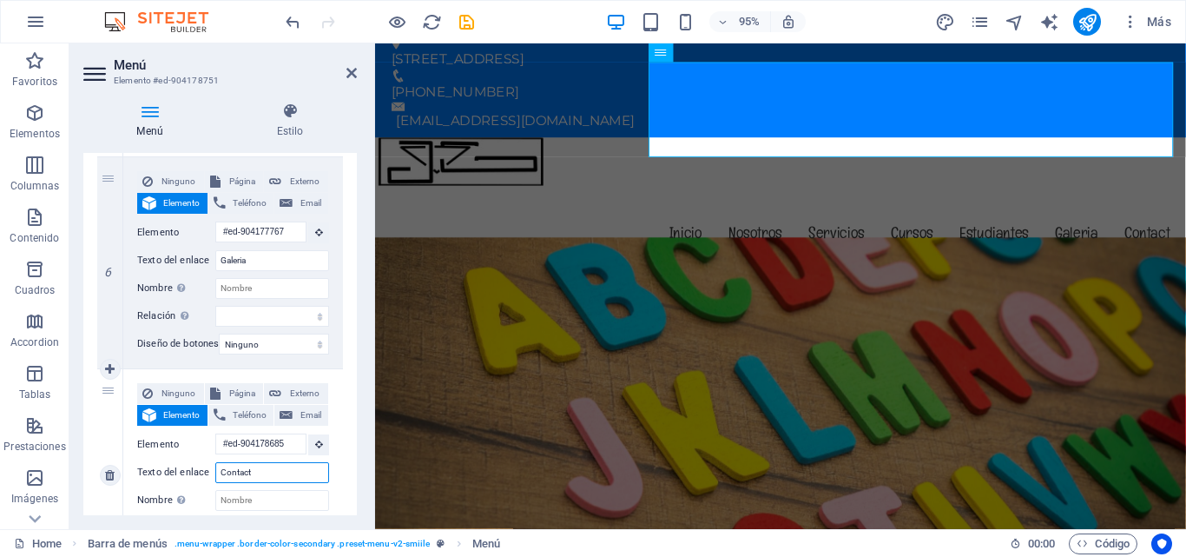
click at [298, 471] on input "Contact" at bounding box center [272, 472] width 114 height 21
type input "Contactanos"
select select
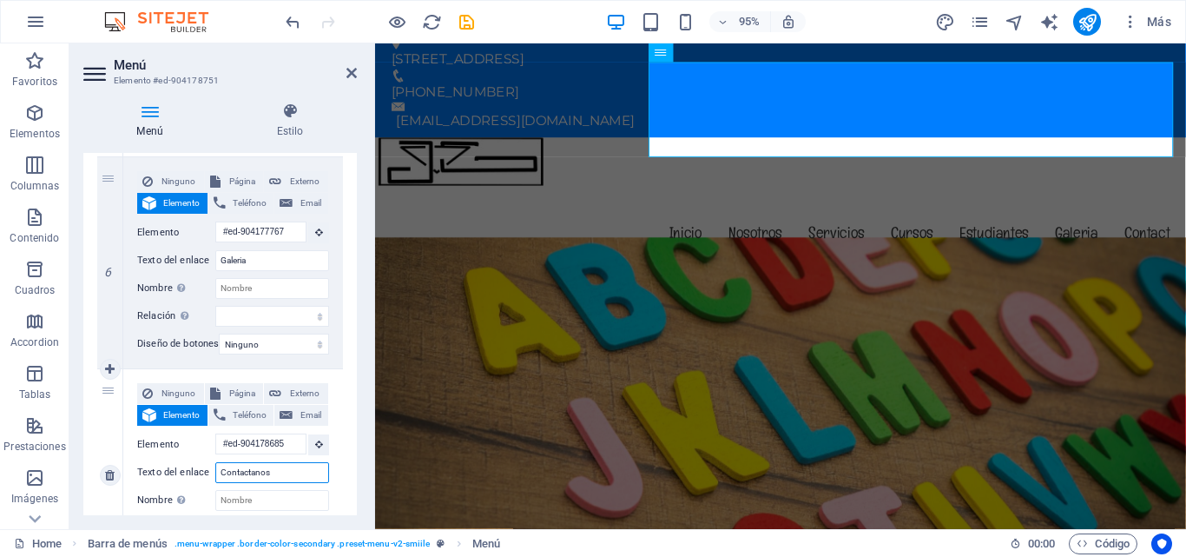
select select
type input "Contáctanos"
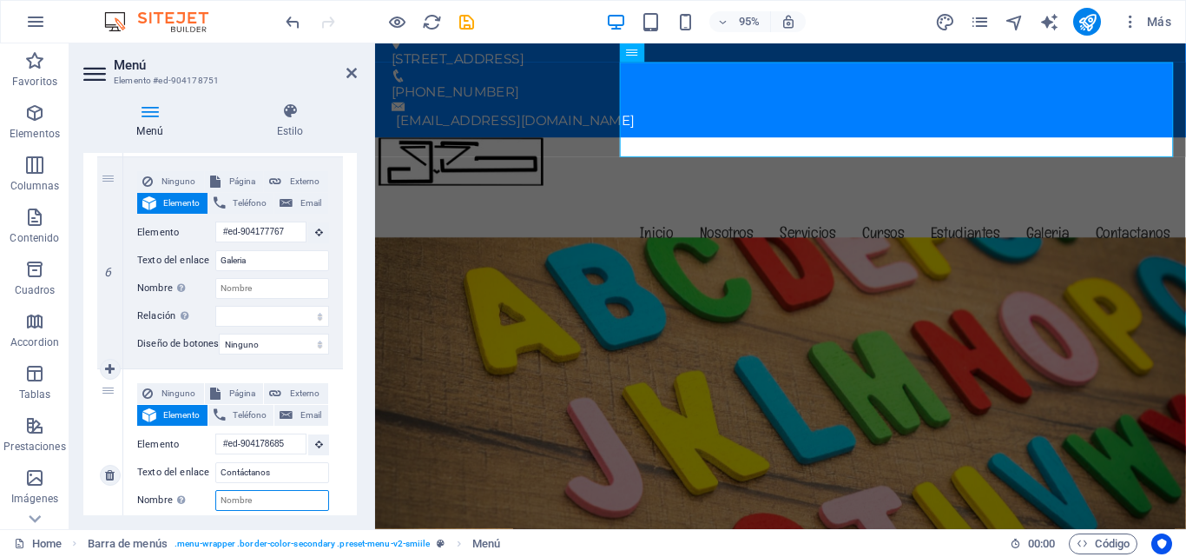
select select
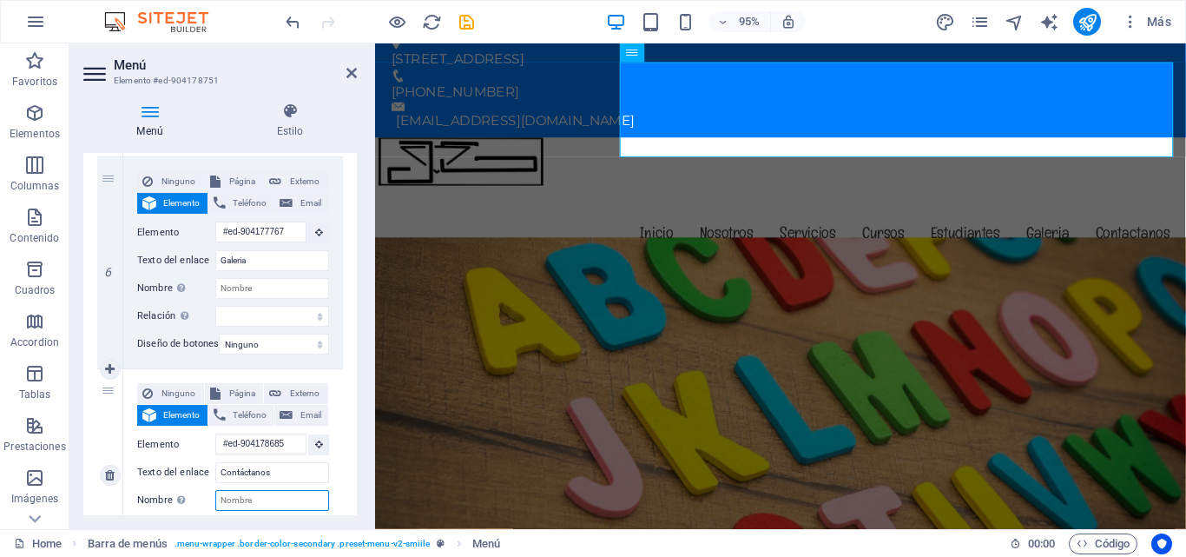
select select
click at [285, 493] on input "Nombre Una descripción adicional del enlace no debería ser igual al texto del e…" at bounding box center [272, 500] width 114 height 21
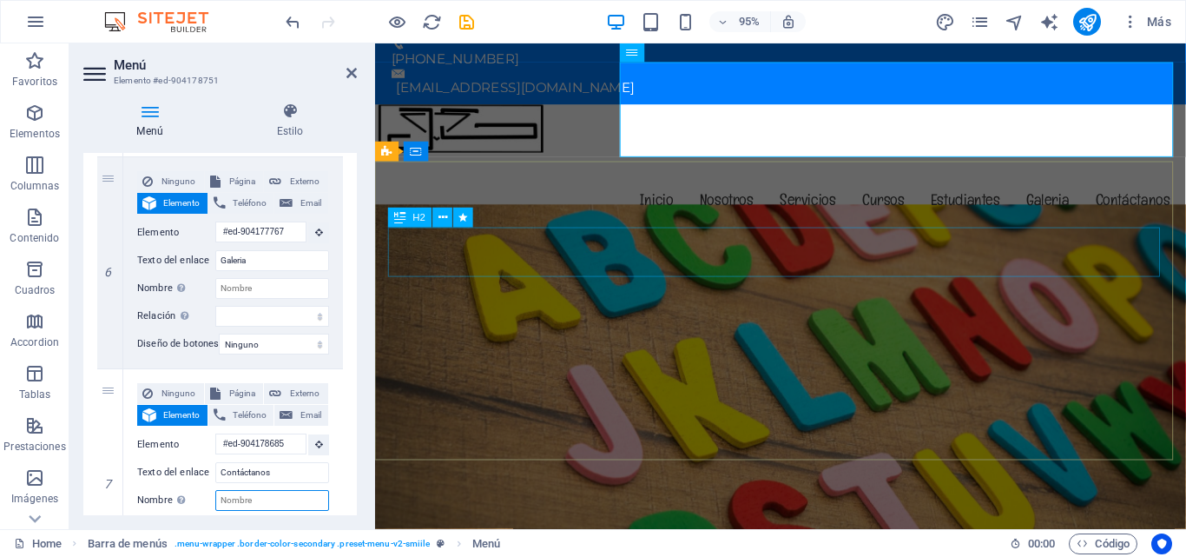
scroll to position [15, 0]
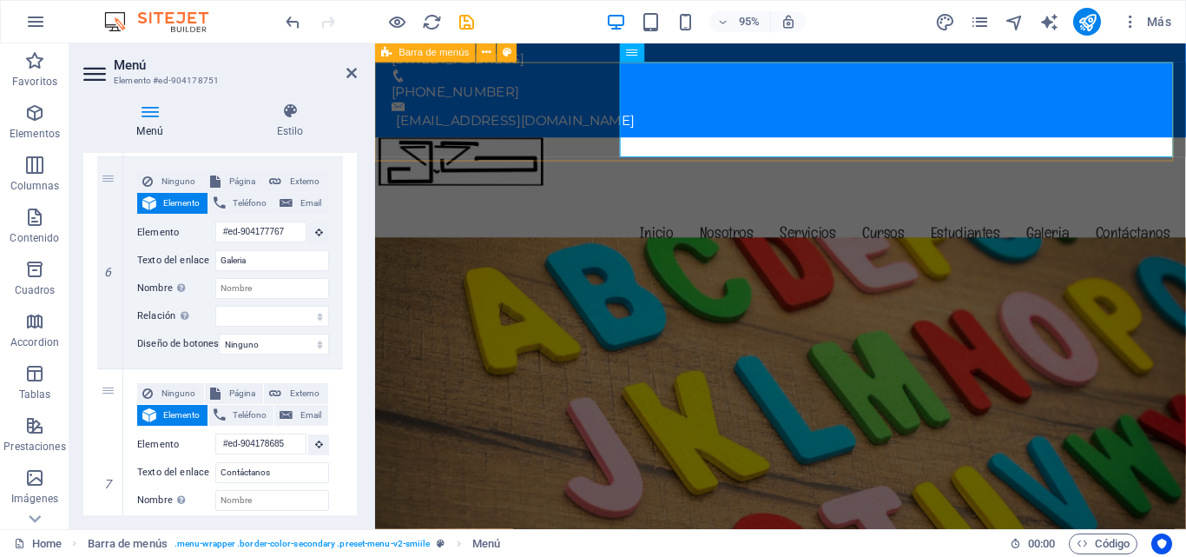
click at [611, 142] on div "Menu Inicio Nosotros Servicios Cursos Estudiantes Galeria Contáctanos" at bounding box center [802, 219] width 854 height 155
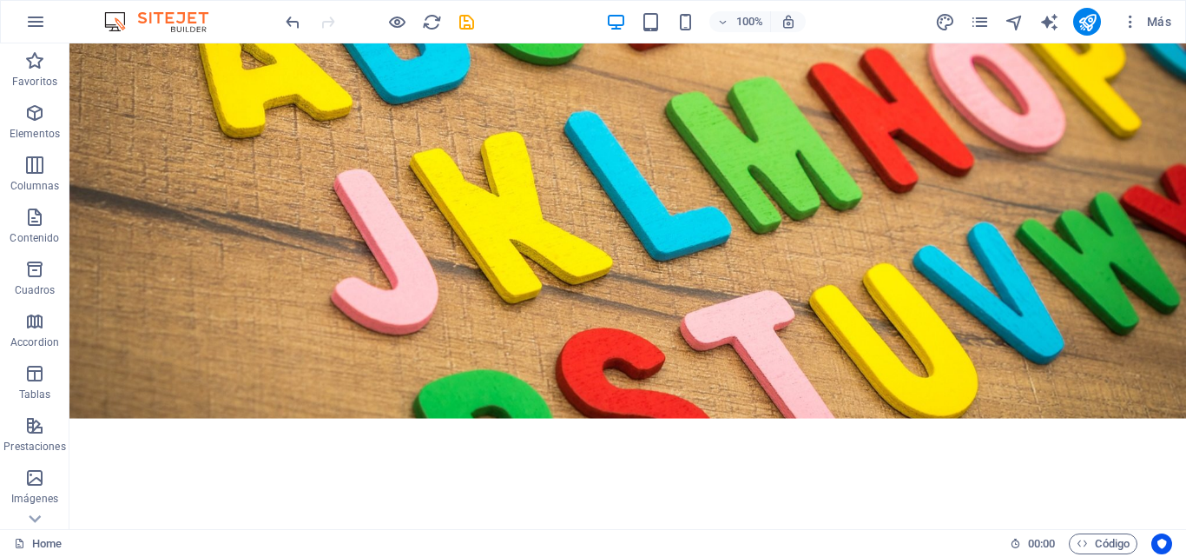
scroll to position [397, 0]
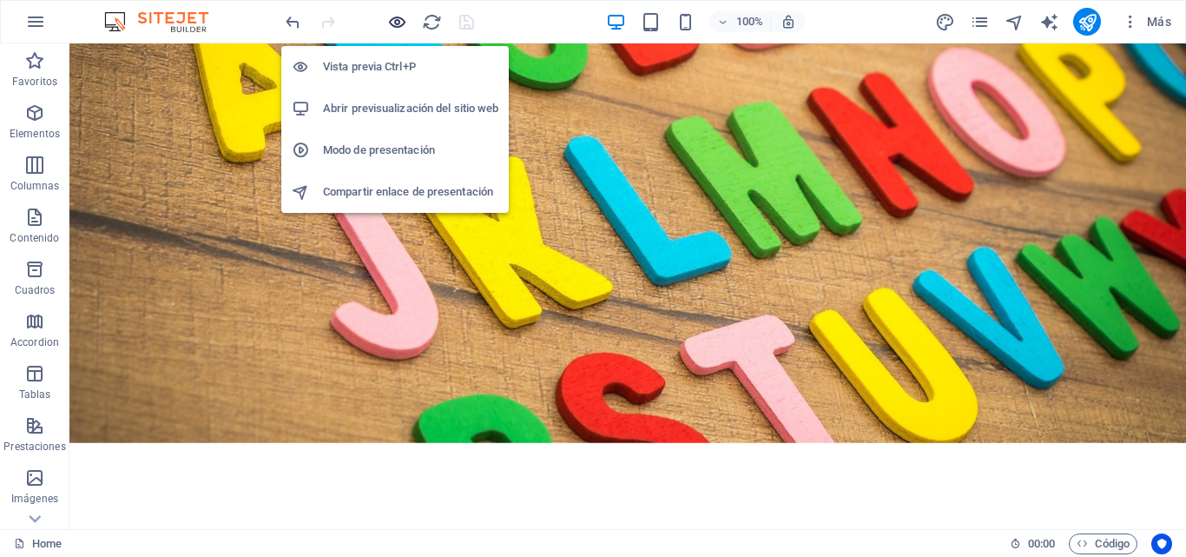
click at [398, 23] on icon "button" at bounding box center [397, 22] width 20 height 20
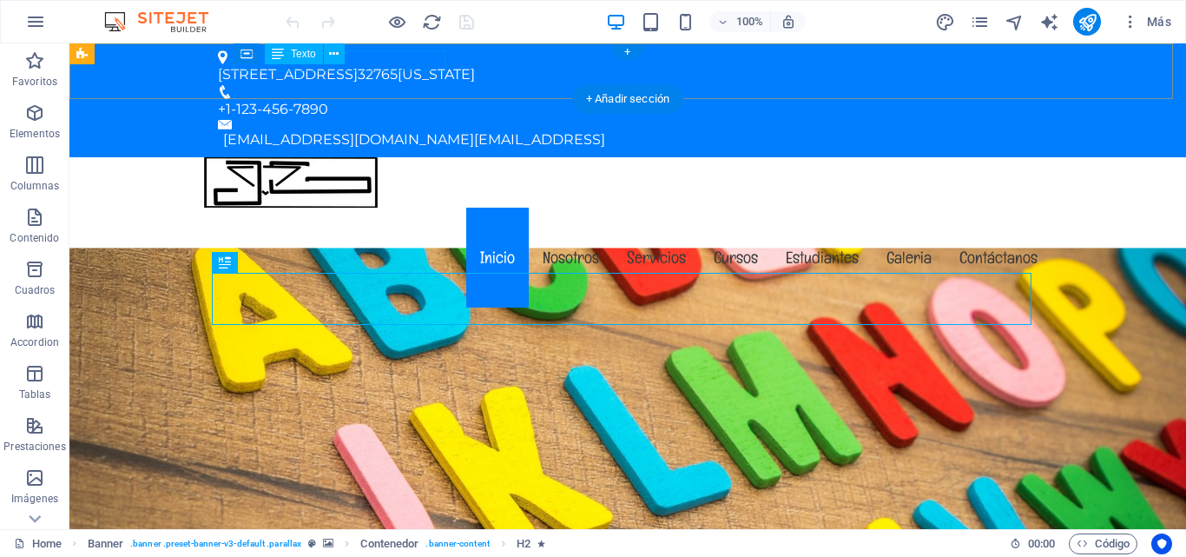
click at [364, 65] on div "[STREET_ADDRESS][US_STATE]" at bounding box center [621, 74] width 806 height 21
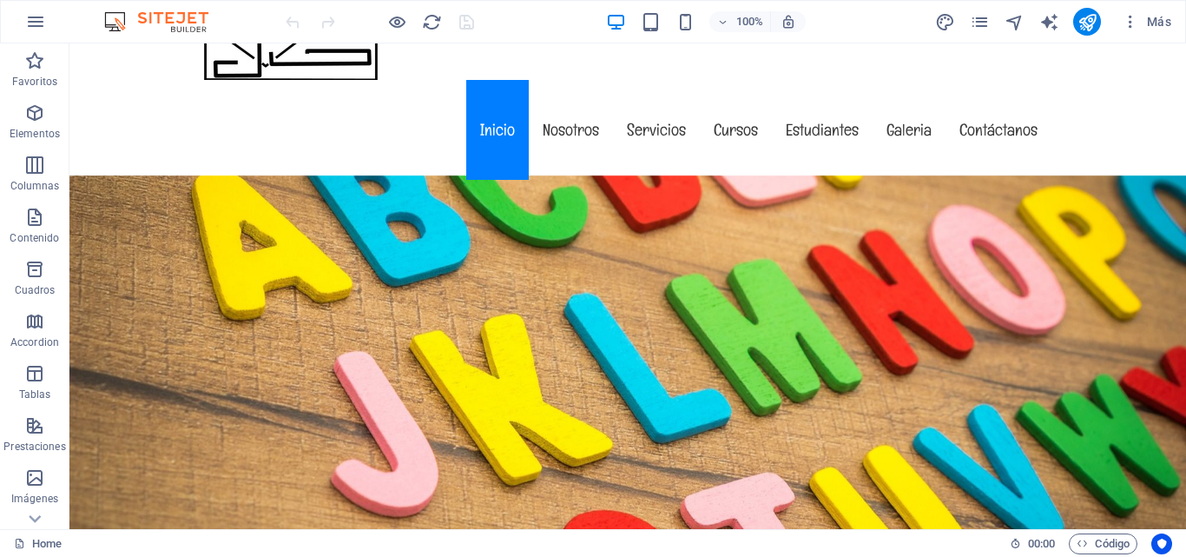
scroll to position [112, 0]
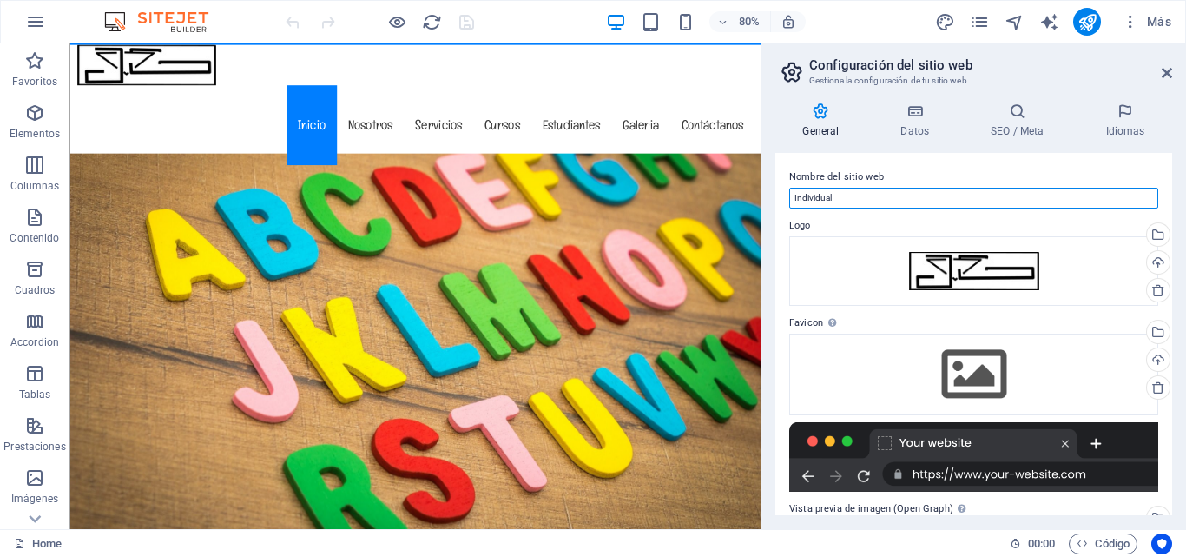
type input "I"
type input "U.E. [GEOGRAPHIC_DATA][PERSON_NAME]"
click at [1173, 454] on div "General Datos SEO / Meta Idiomas Nombre del sitio web U.E. Colegio [PERSON_NAME…" at bounding box center [974, 309] width 425 height 440
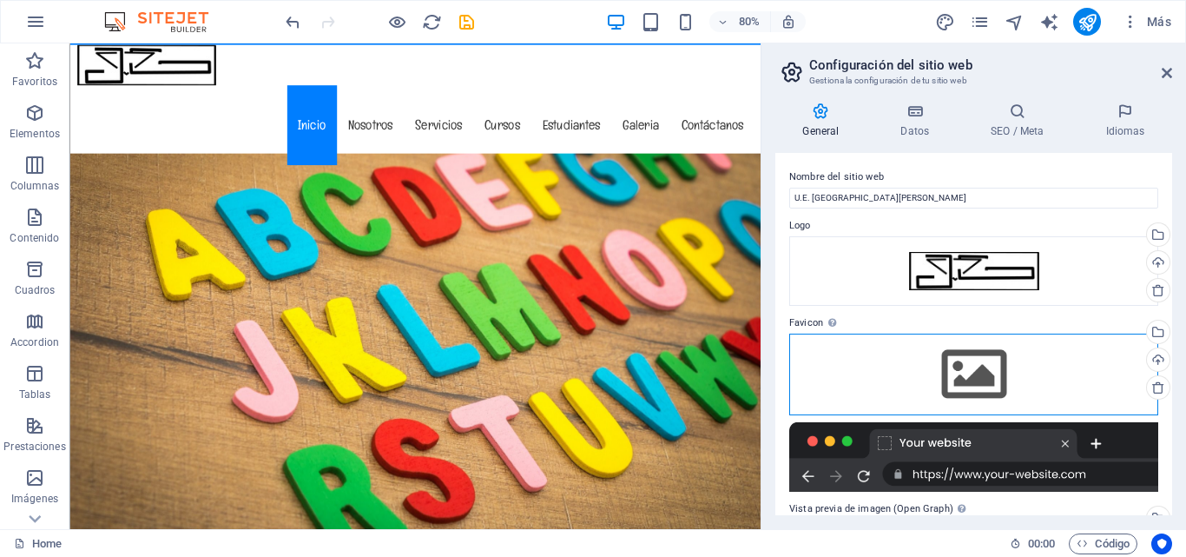
click at [982, 393] on div "Arrastra archivos aquí, haz clic para escoger archivos o selecciona archivos de…" at bounding box center [974, 375] width 369 height 82
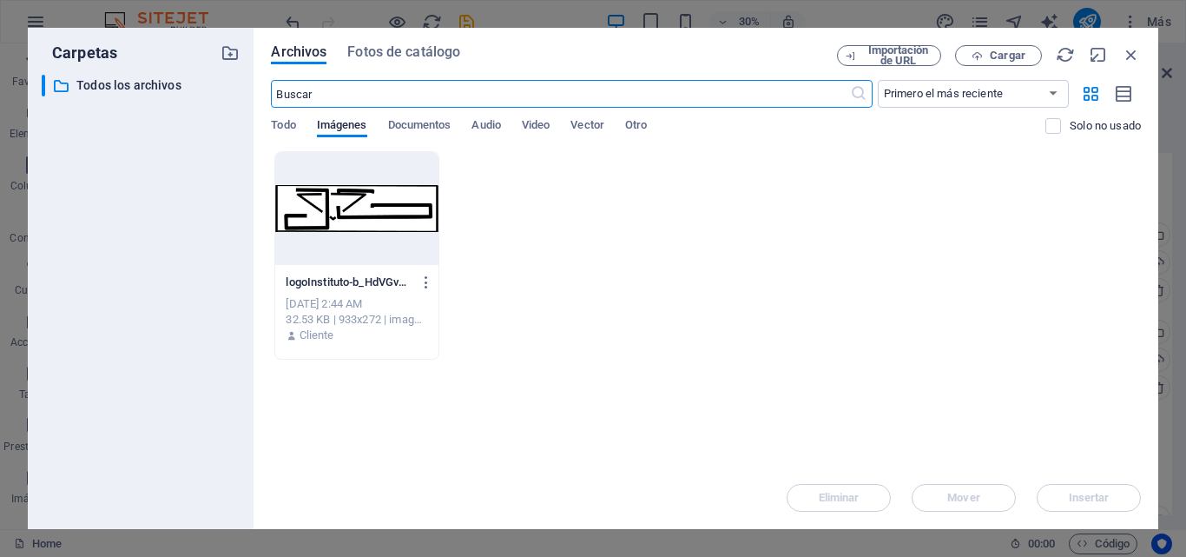
click at [392, 216] on div at bounding box center [356, 208] width 162 height 113
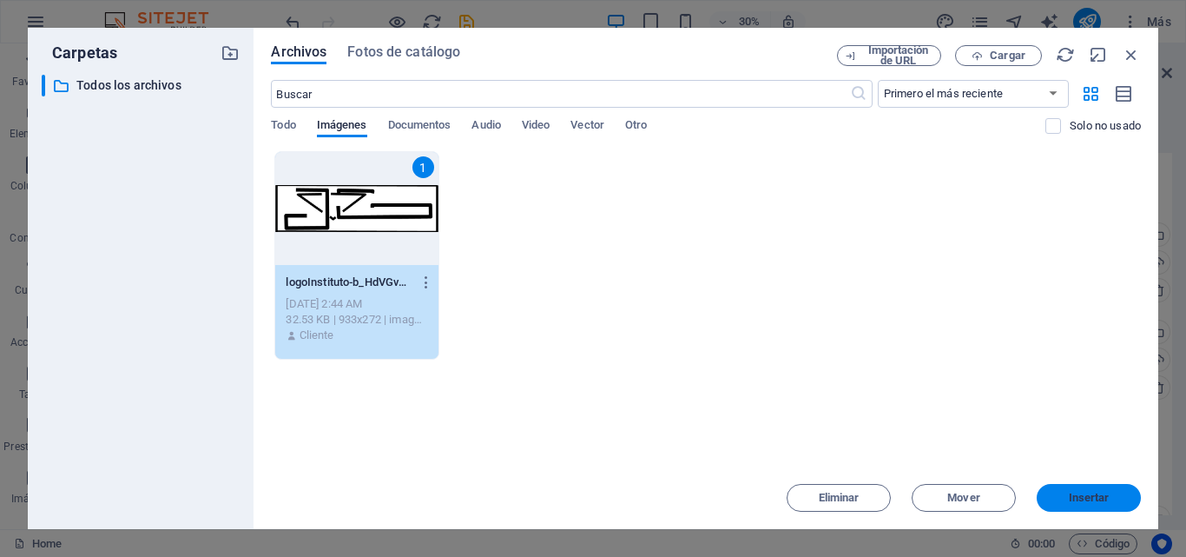
click at [1073, 506] on button "Insertar" at bounding box center [1089, 498] width 104 height 28
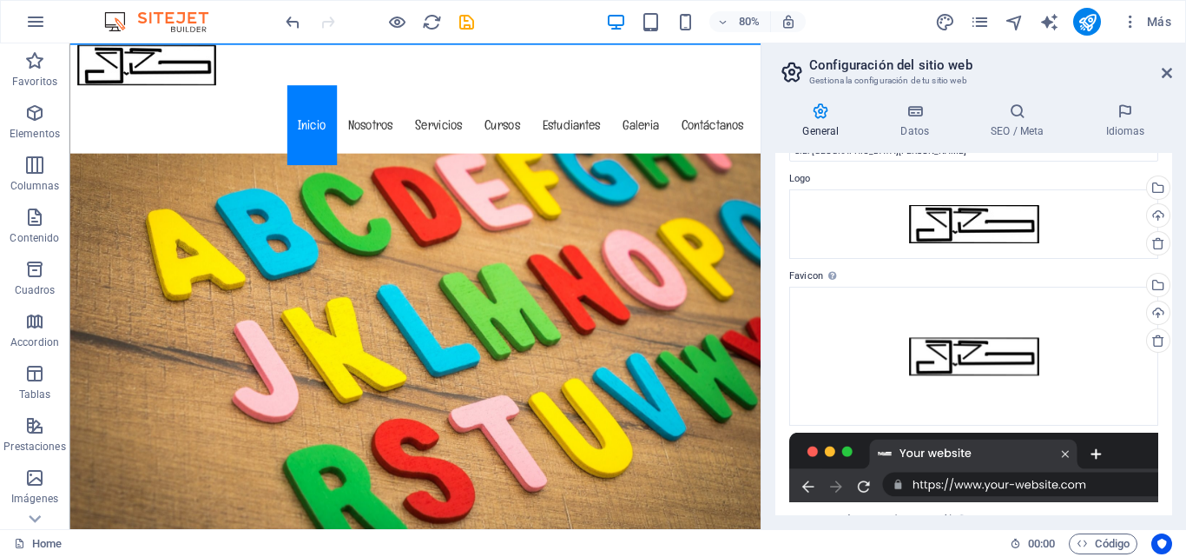
scroll to position [0, 0]
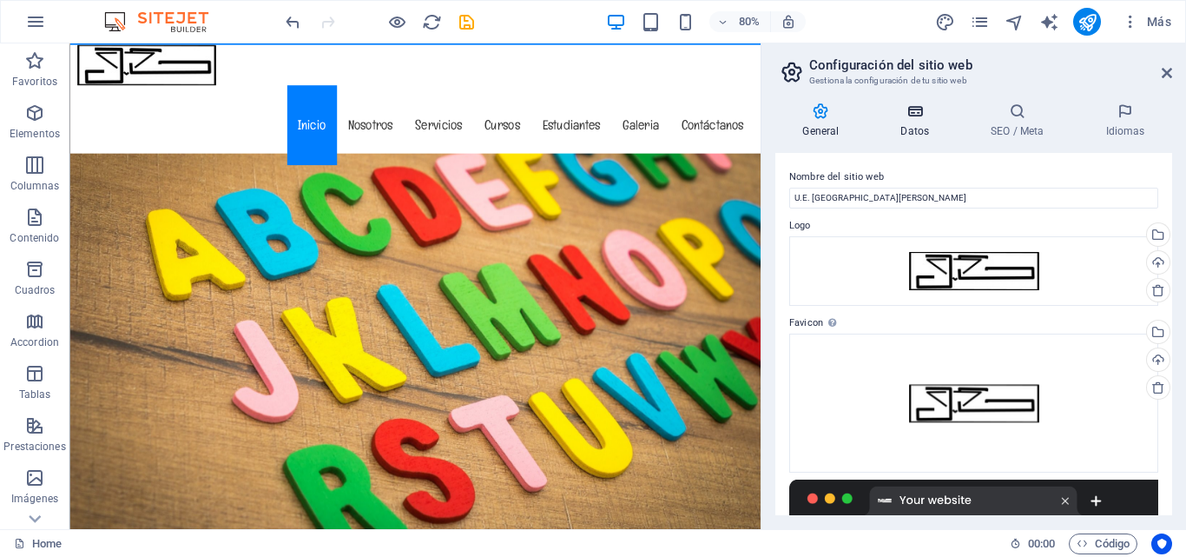
click at [912, 107] on icon at bounding box center [915, 110] width 83 height 17
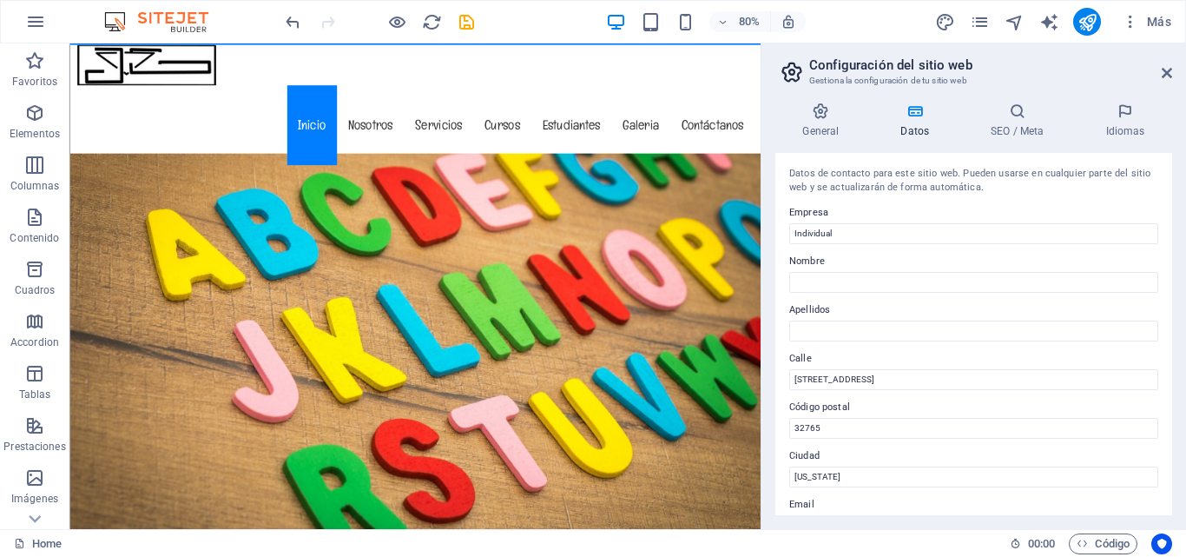
type input "I"
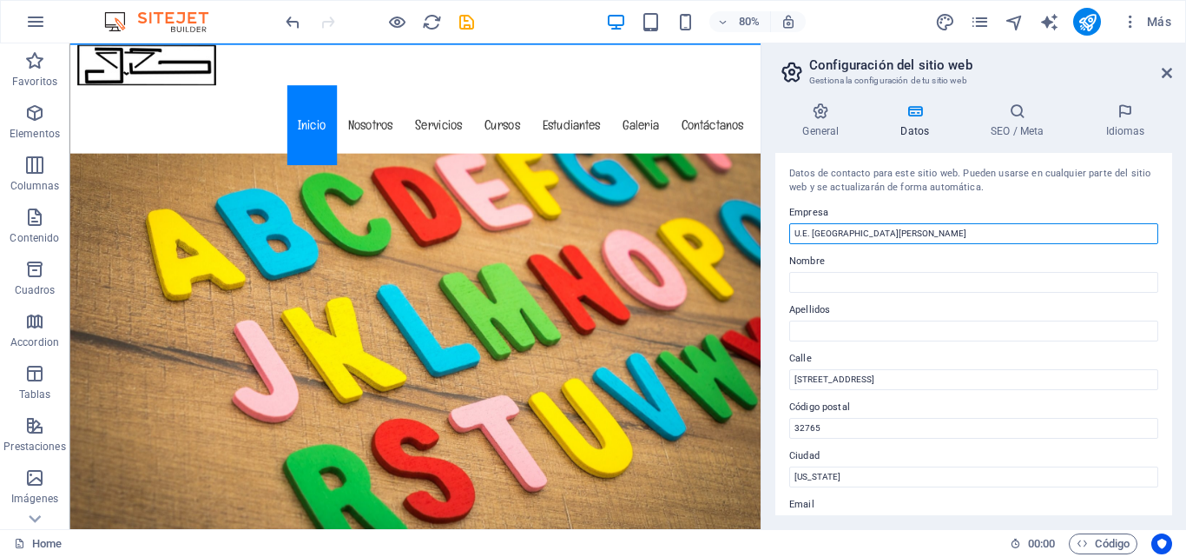
type input "U.E. [GEOGRAPHIC_DATA][PERSON_NAME]"
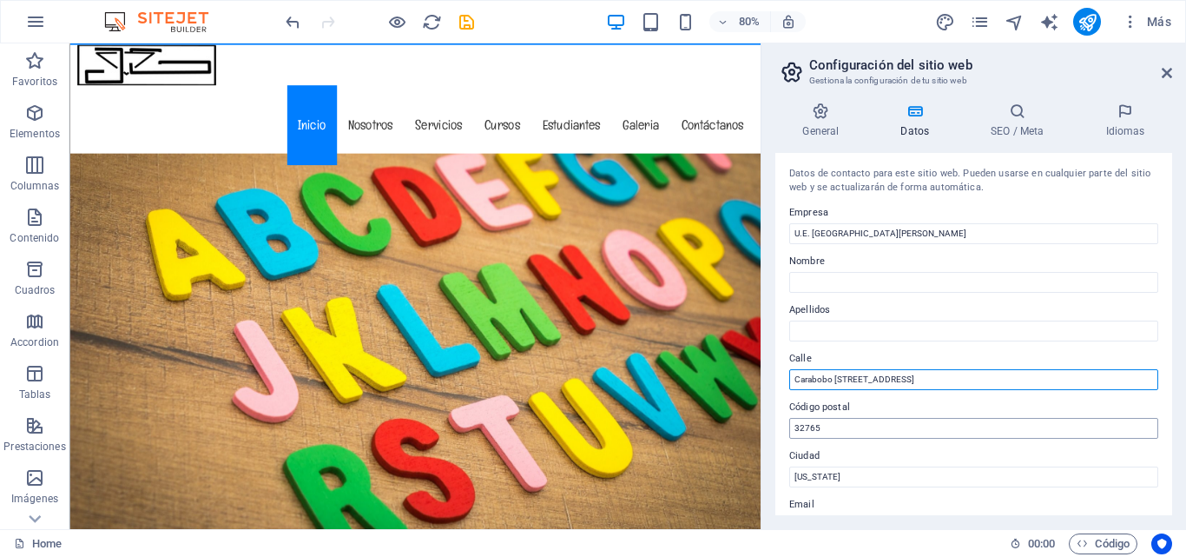
type input "Carabobo [STREET_ADDRESS]"
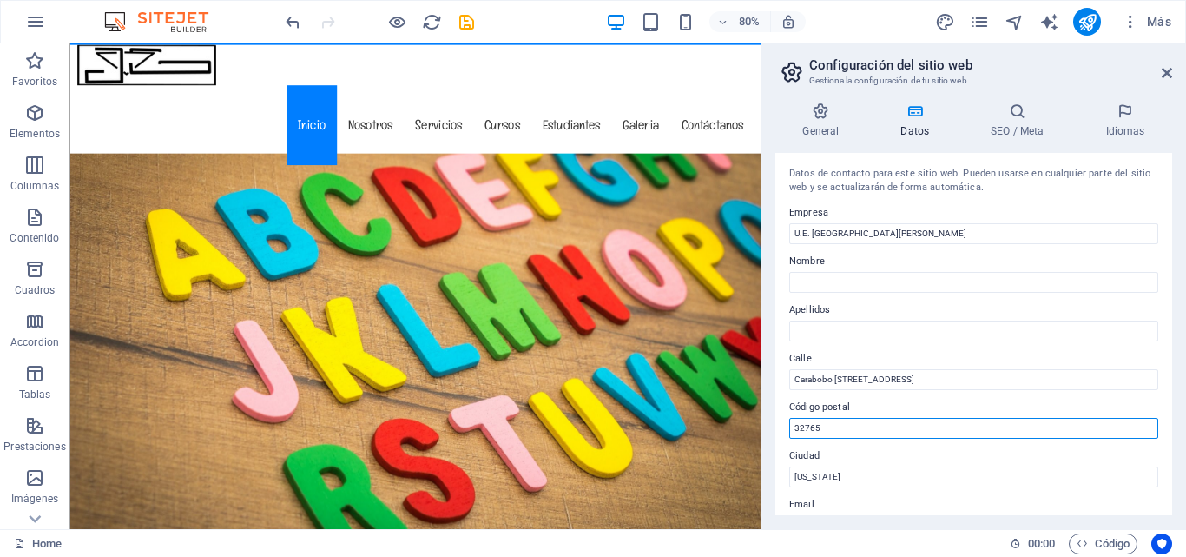
type input "3"
type input "6001"
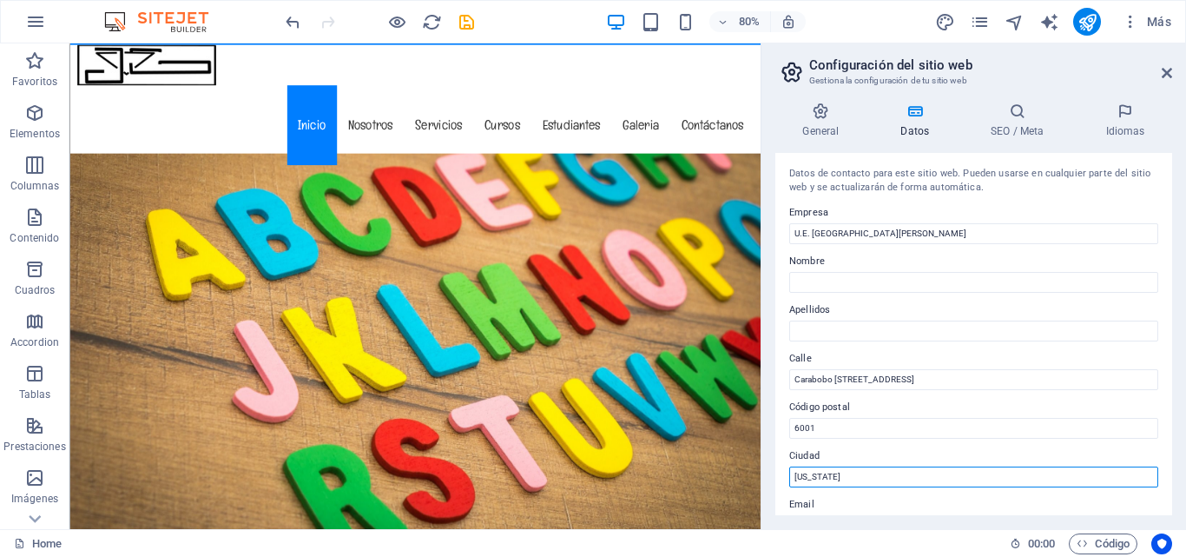
type input "F"
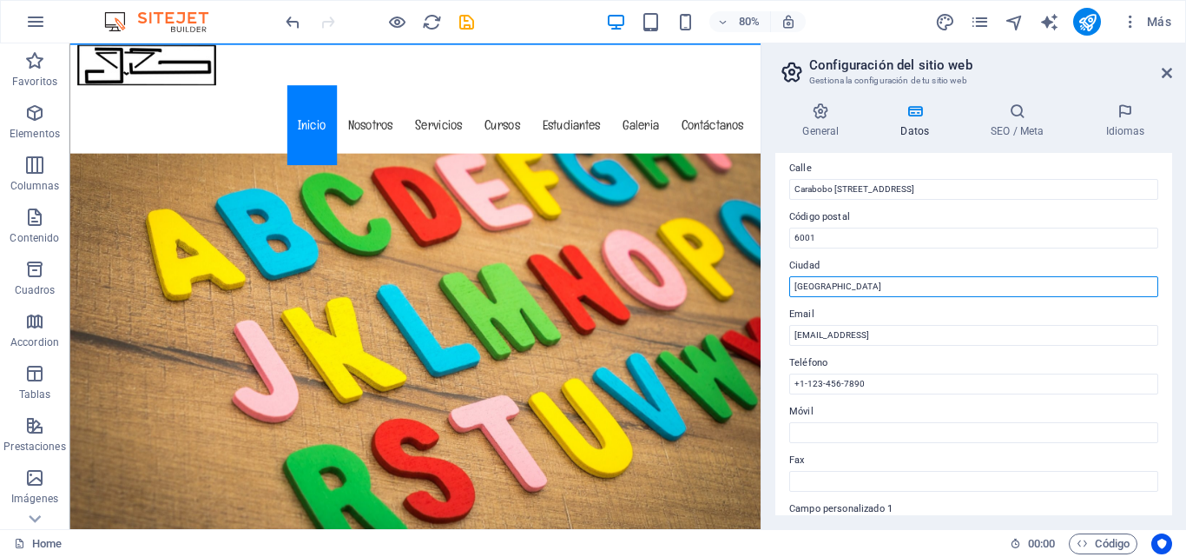
scroll to position [206, 0]
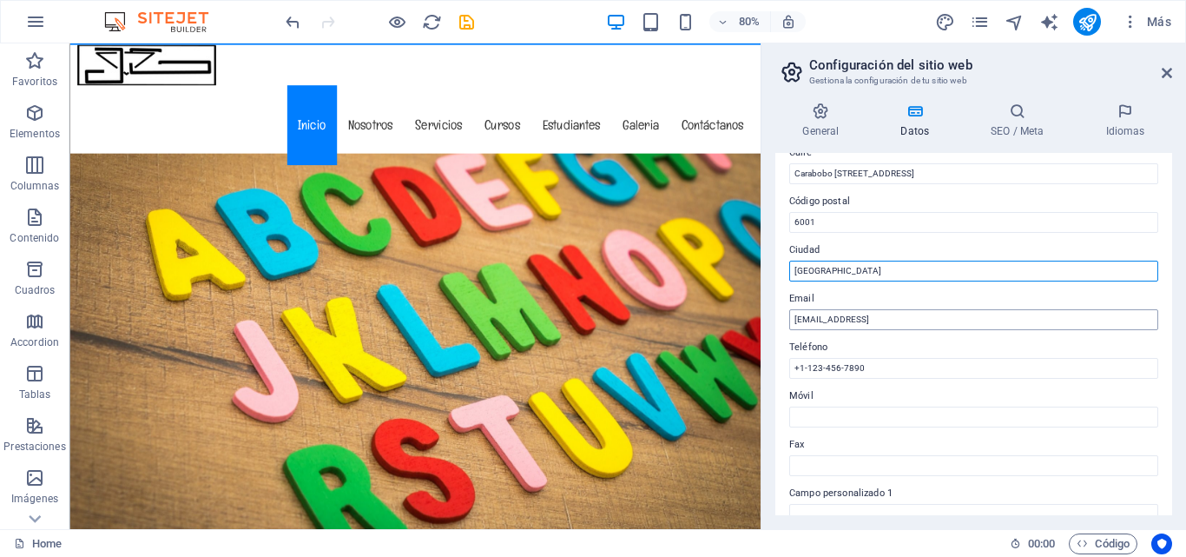
type input "[GEOGRAPHIC_DATA]"
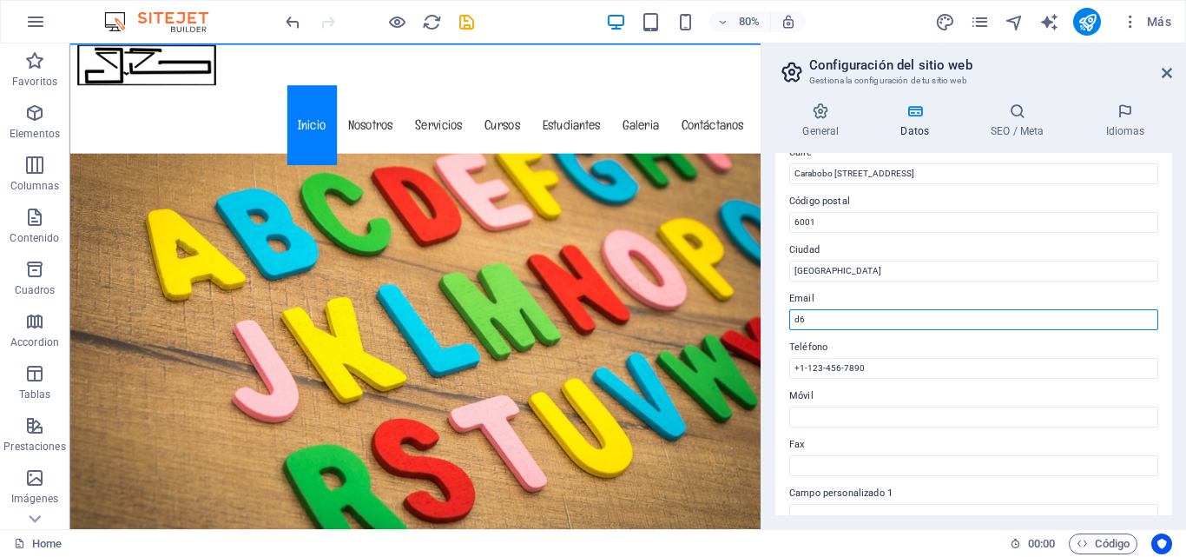
type input "d"
type input "[EMAIL_ADDRESS][DOMAIN_NAME]"
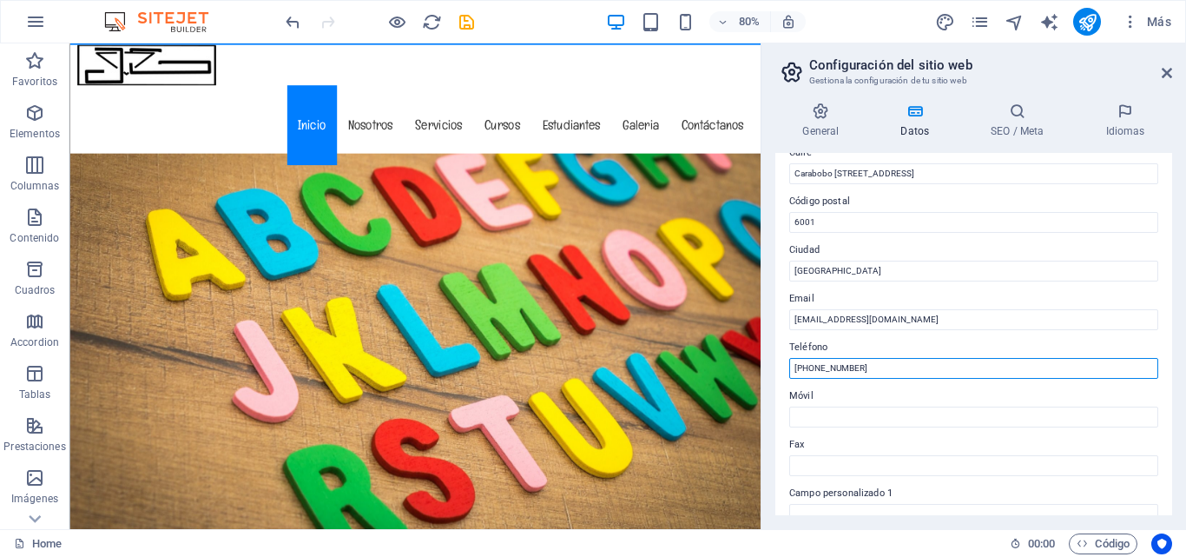
type input "[PHONE_NUMBER]"
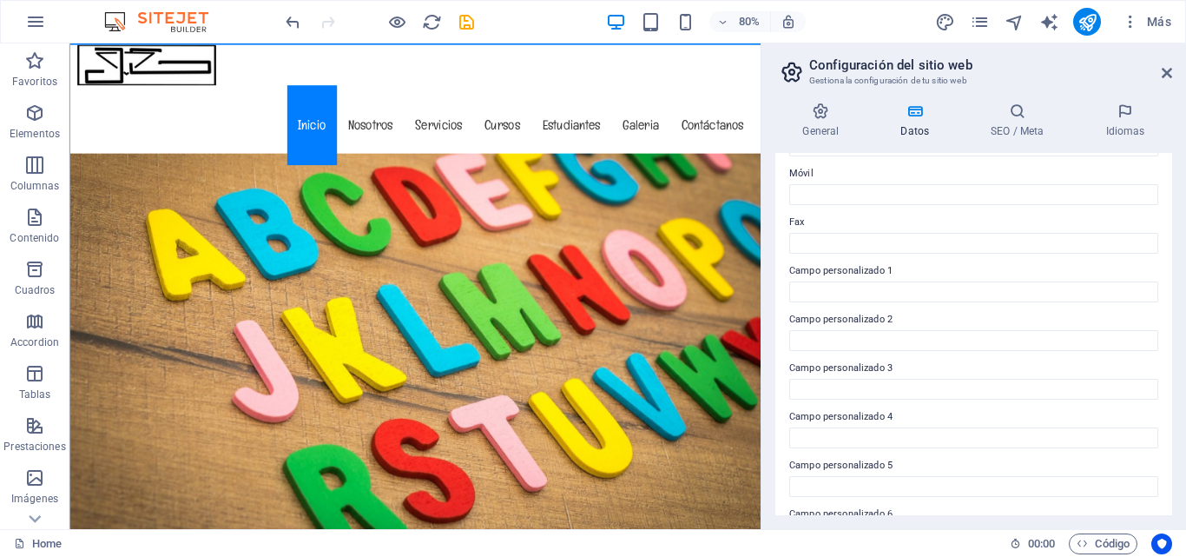
scroll to position [473, 0]
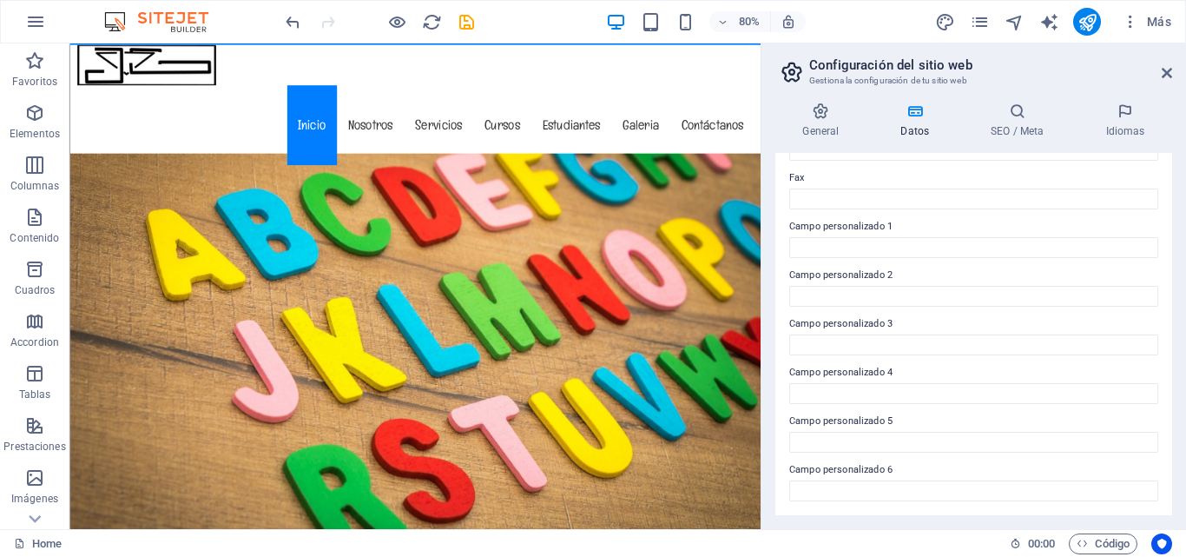
drag, startPoint x: 1168, startPoint y: 413, endPoint x: 1171, endPoint y: 470, distance: 57.4
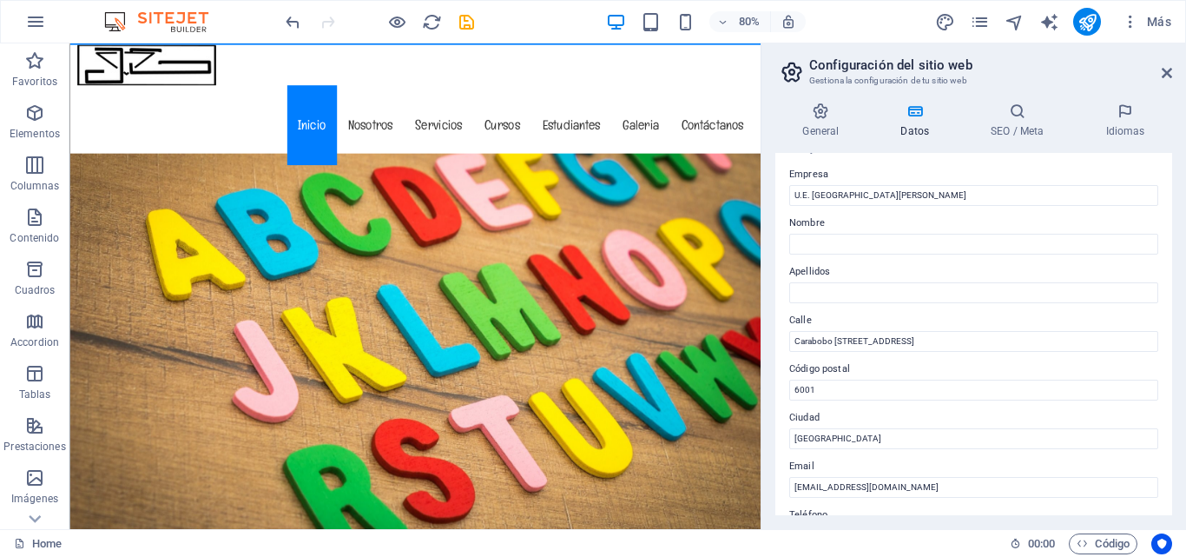
scroll to position [0, 0]
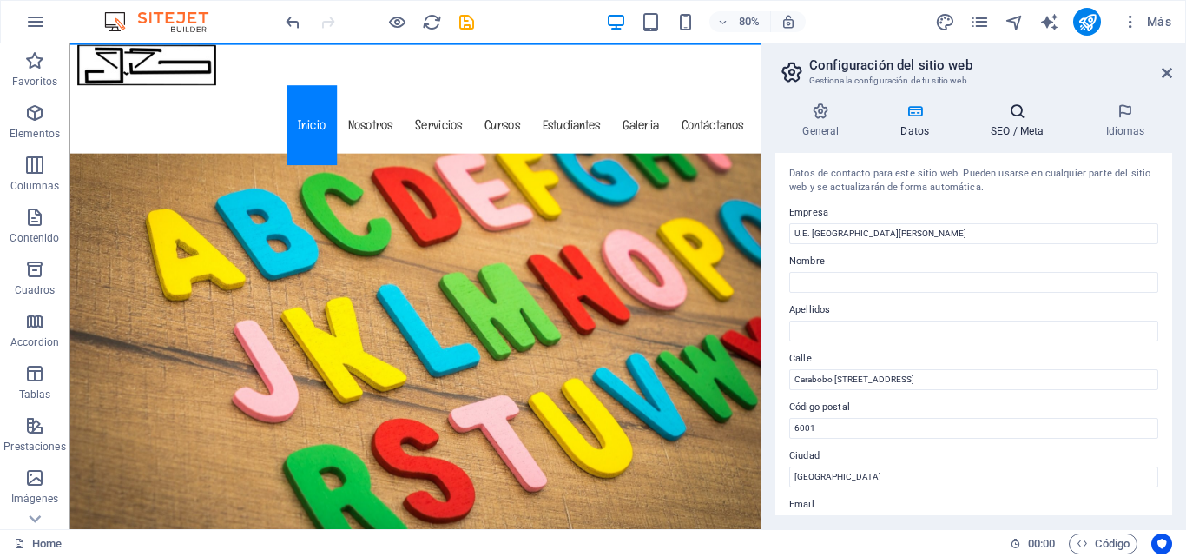
drag, startPoint x: 994, startPoint y: 120, endPoint x: 1003, endPoint y: 122, distance: 9.9
click at [1001, 121] on h4 "SEO / Meta" at bounding box center [1021, 120] width 115 height 36
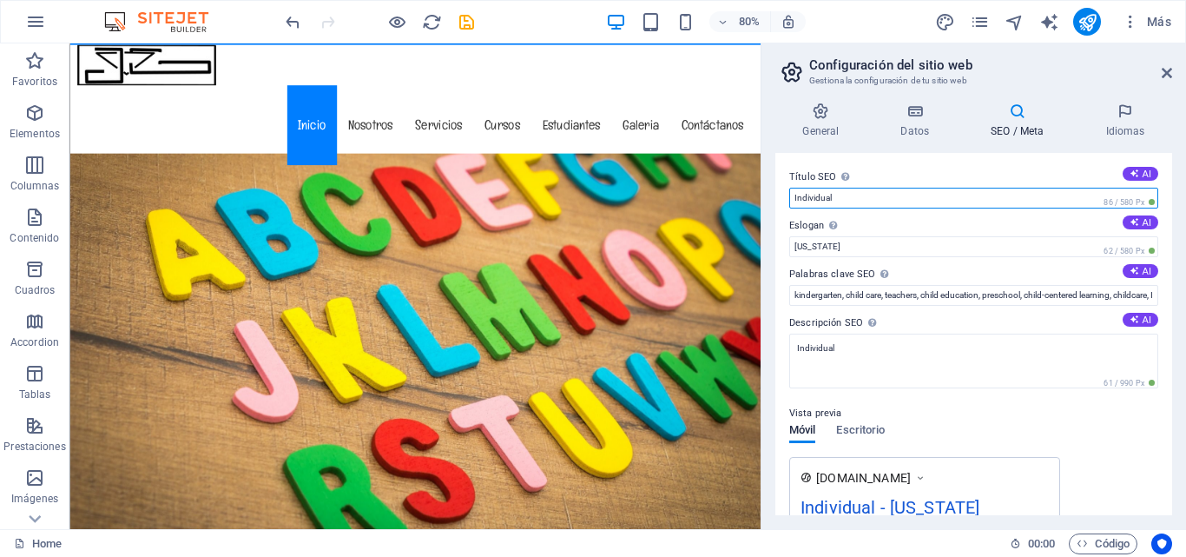
type input "I"
type input "U.E. [GEOGRAPHIC_DATA][PERSON_NAME]"
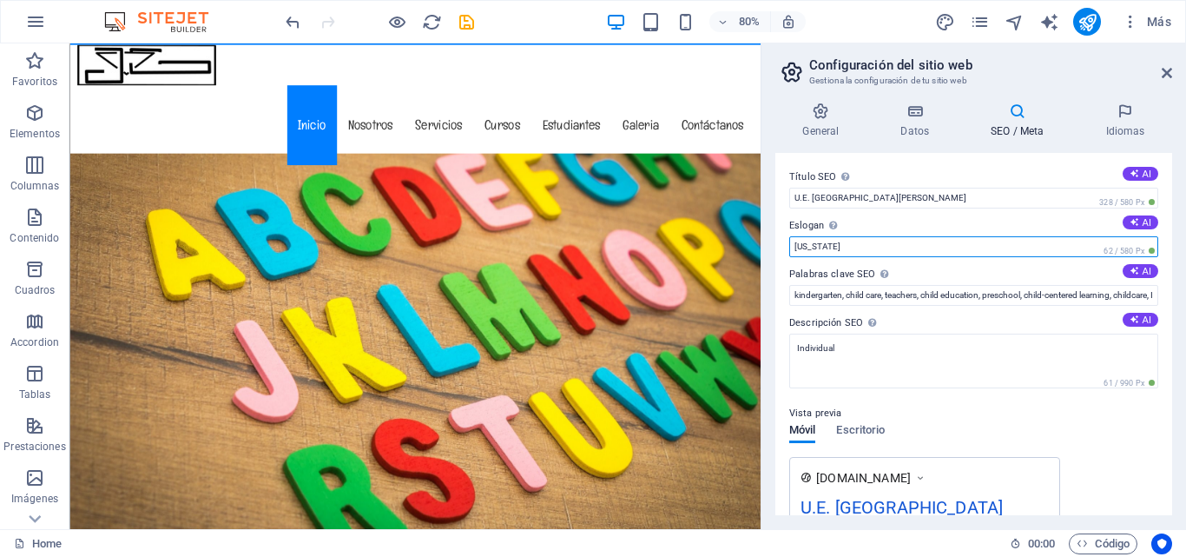
type input "F"
type input "Barcelona"
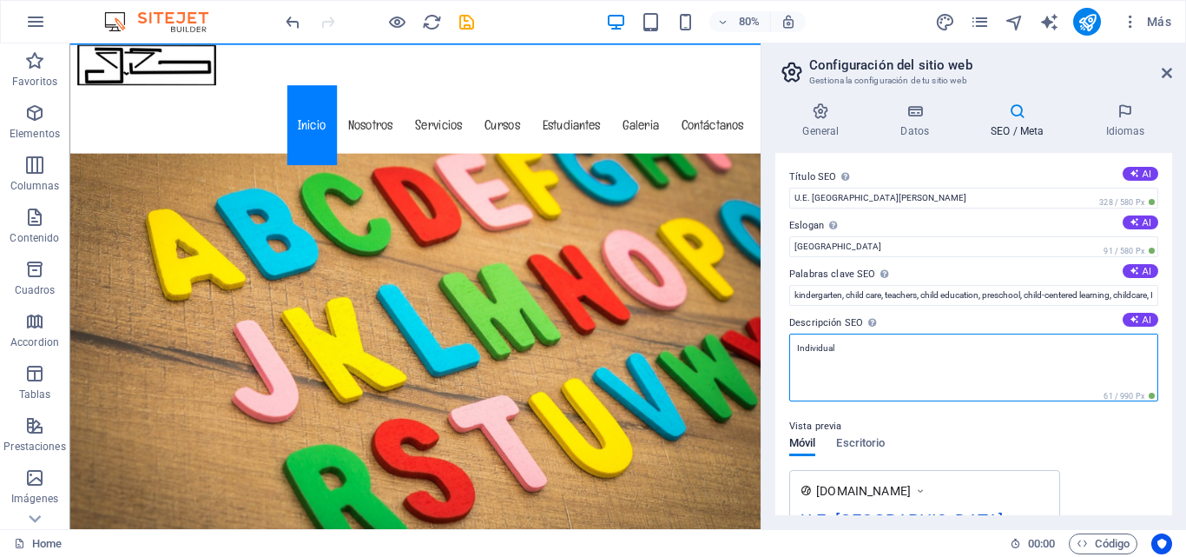
type textarea "I"
type textarea "Educación, Colegio Privado"
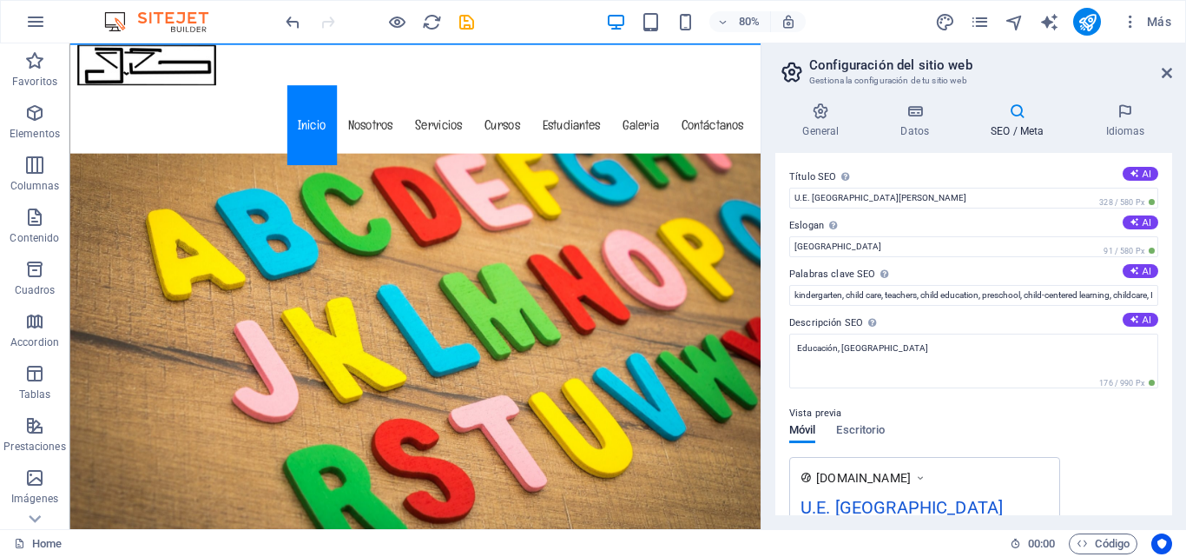
click at [1176, 474] on div "General Datos SEO / Meta Idiomas Nombre del sitio web U.E. Colegio Juan Vicente…" at bounding box center [974, 309] width 425 height 440
click at [1008, 123] on h4 "SEO / Meta" at bounding box center [1021, 120] width 115 height 36
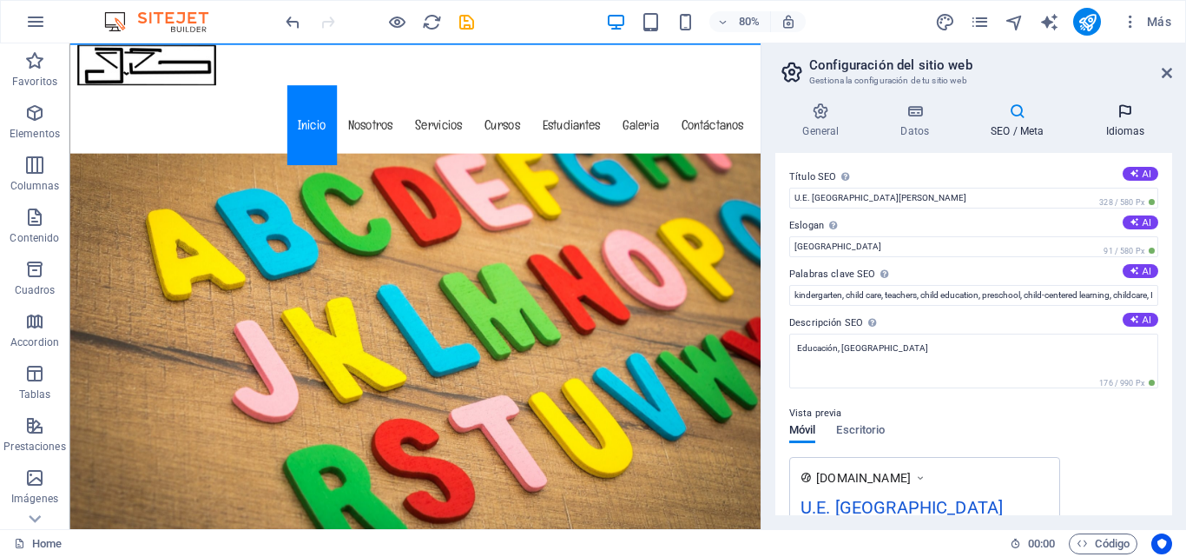
click at [1114, 119] on icon at bounding box center [1126, 110] width 94 height 17
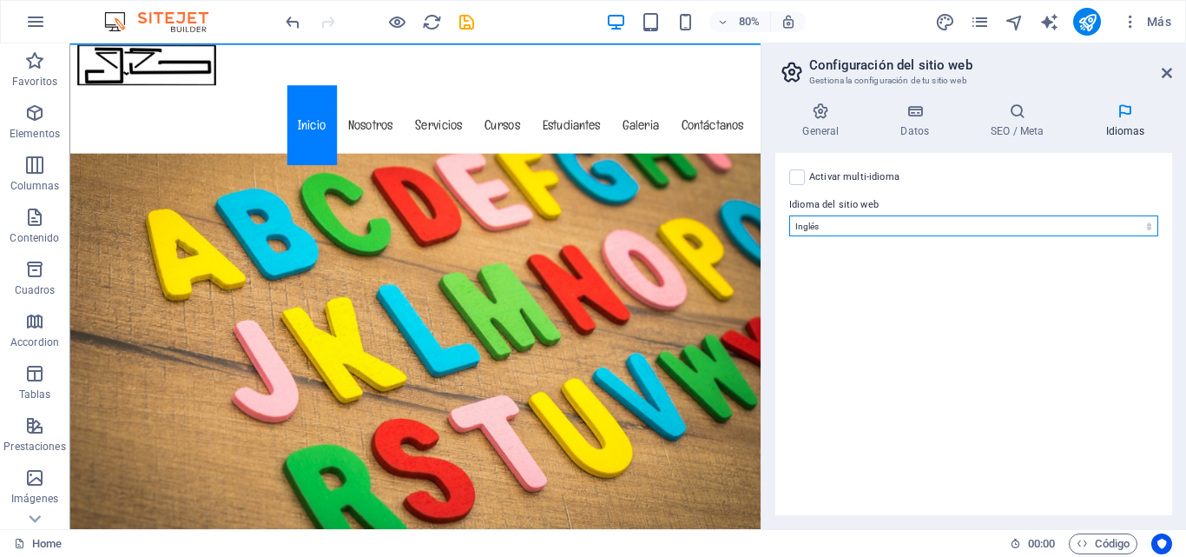
select select "44"
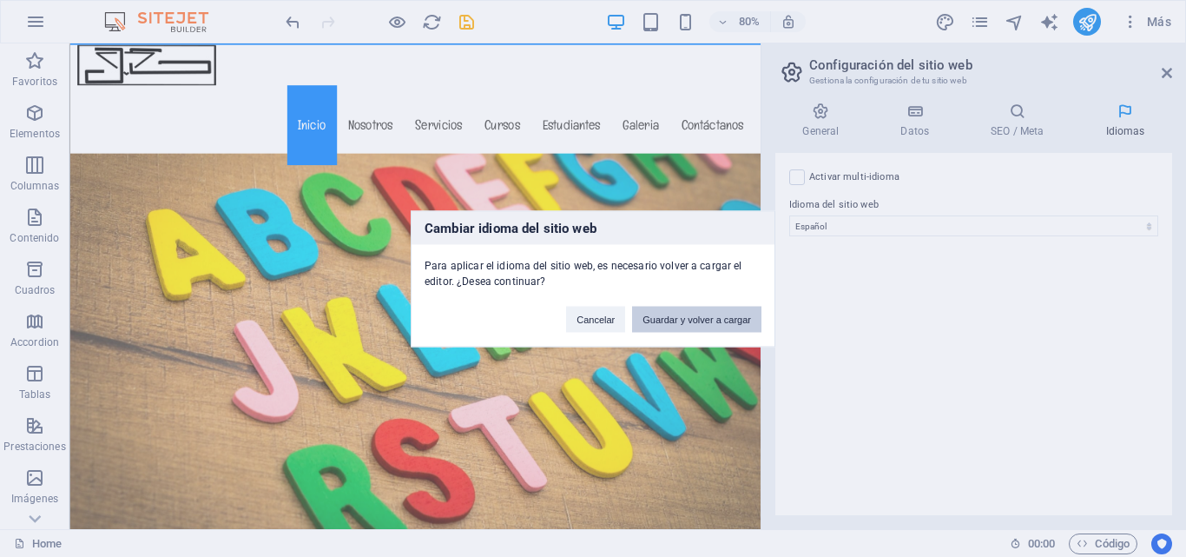
click at [672, 327] on button "Guardar y volver a cargar" at bounding box center [696, 319] width 129 height 26
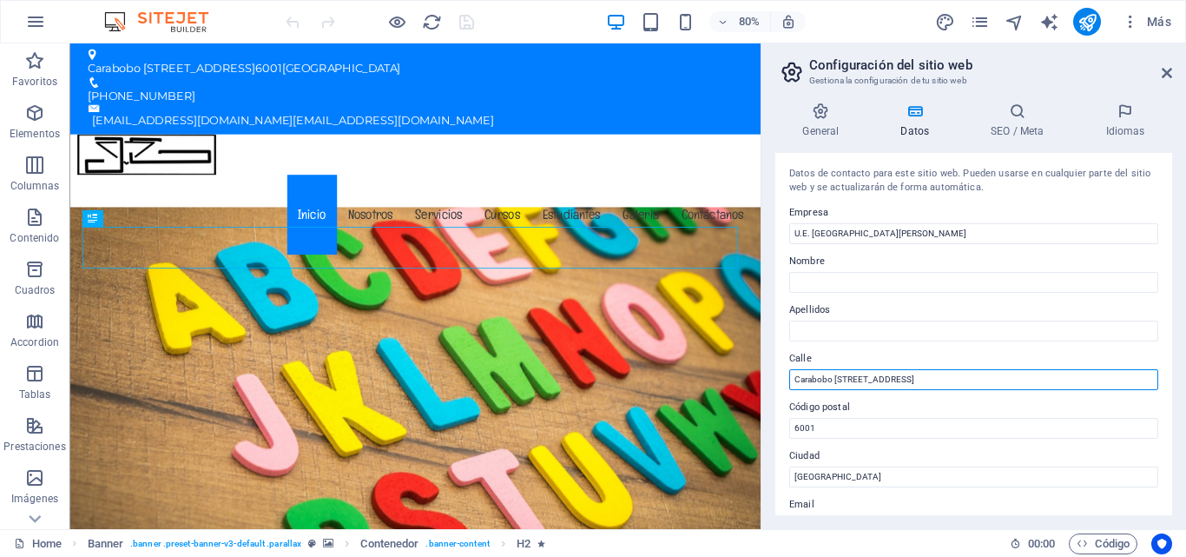
click at [793, 375] on input "Carabobo [STREET_ADDRESS]" at bounding box center [974, 379] width 369 height 21
click at [852, 376] on input "[STREET_ADDRESS]" at bounding box center [974, 379] width 369 height 21
type input "[STREET_ADDRESS]"
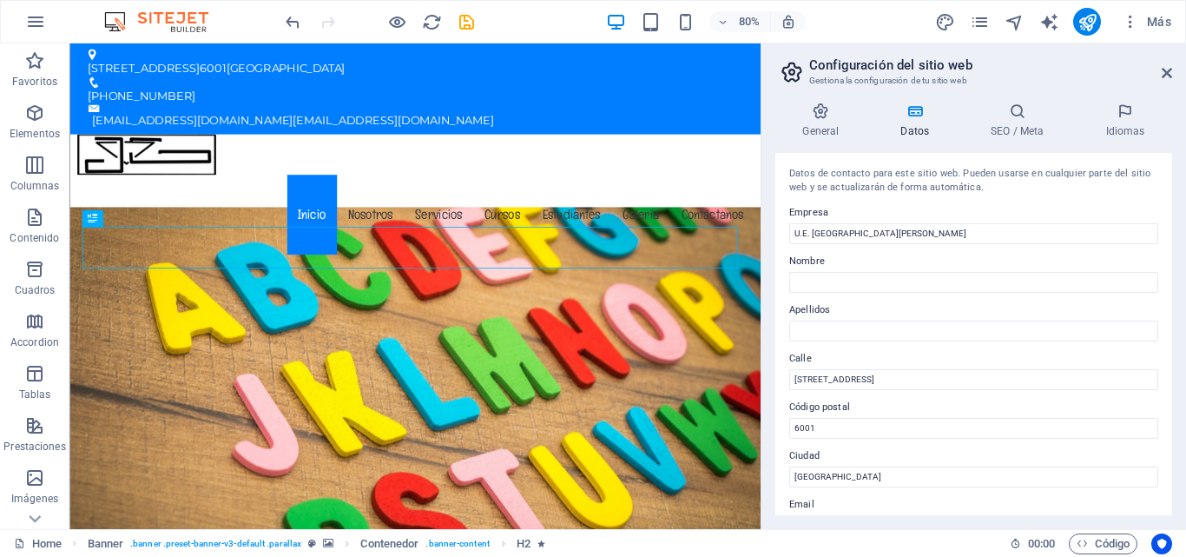
click at [844, 369] on input "[STREET_ADDRESS]" at bounding box center [974, 379] width 369 height 21
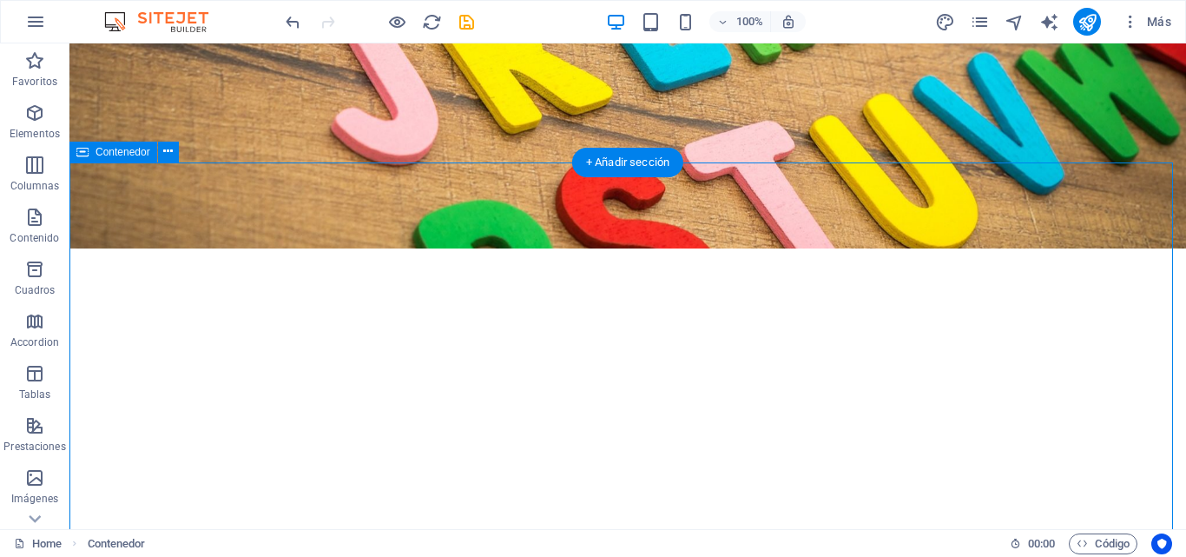
scroll to position [0, 0]
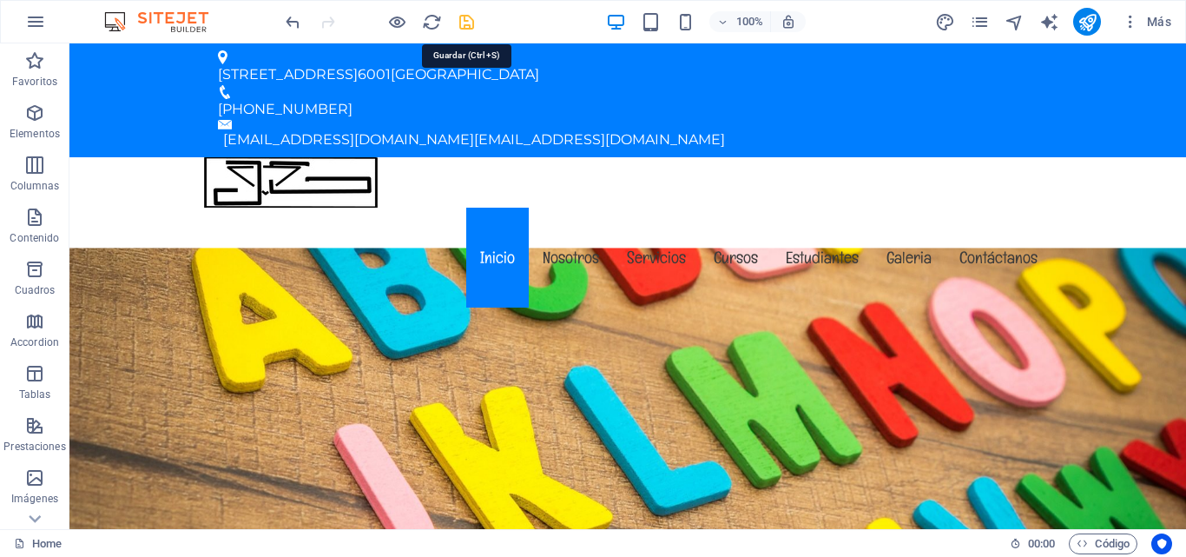
click at [470, 27] on icon "save" at bounding box center [467, 22] width 20 height 20
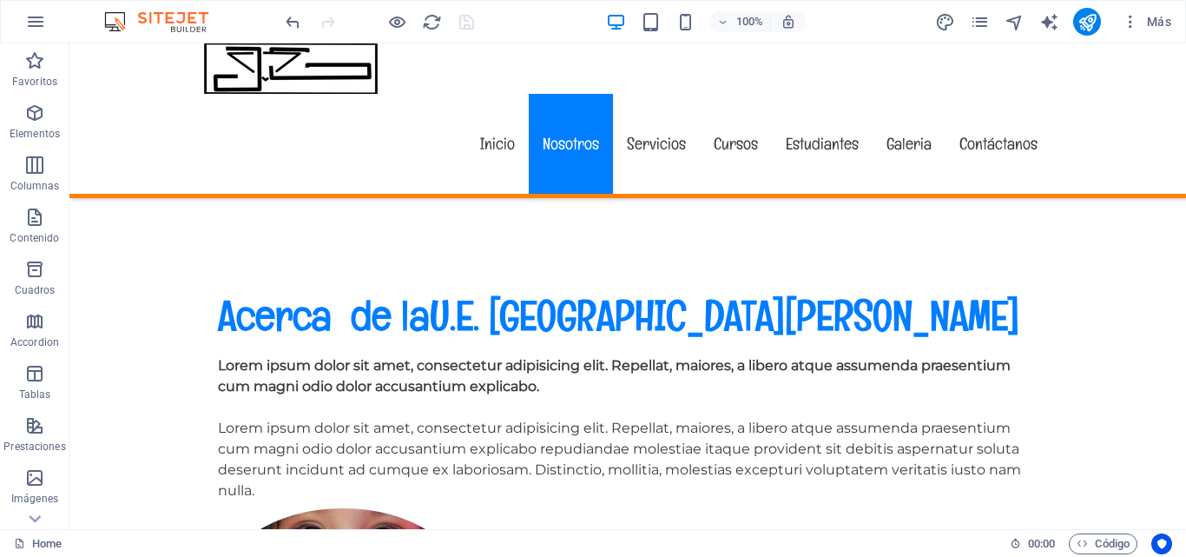
scroll to position [1274, 0]
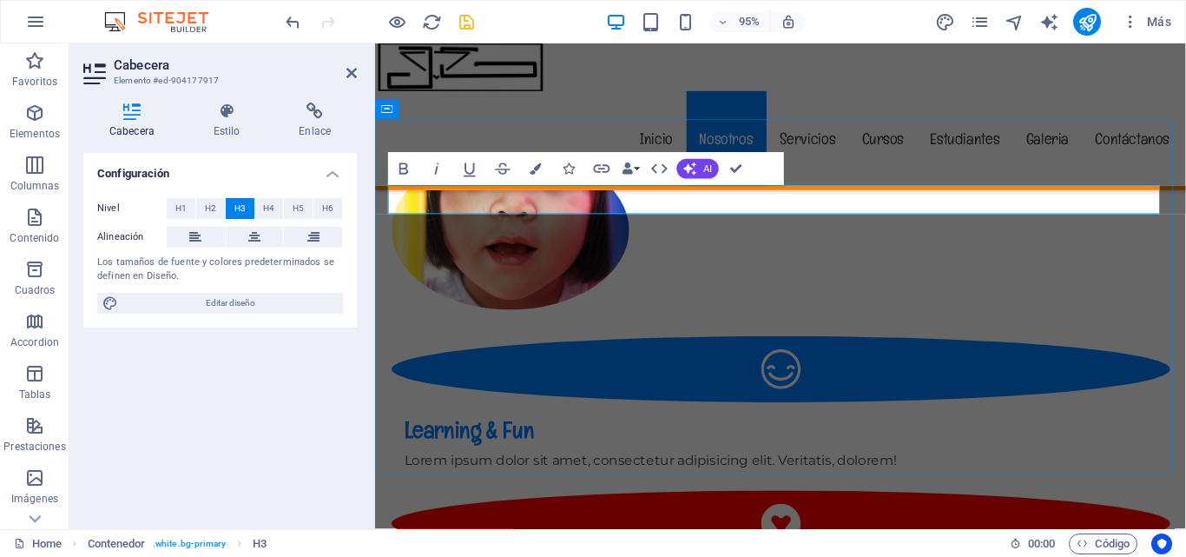
scroll to position [1295, 0]
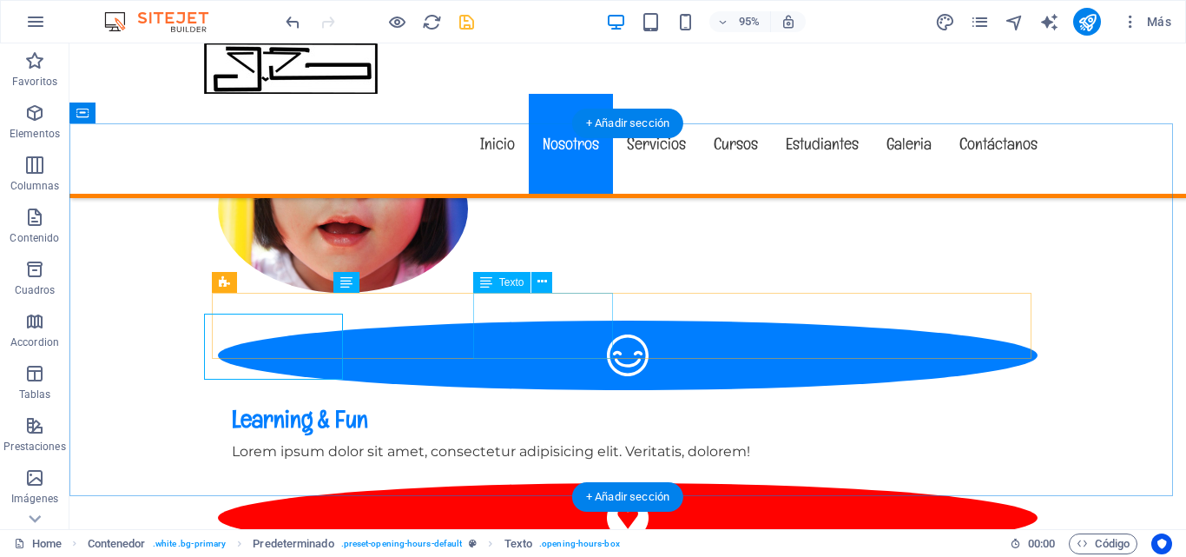
scroll to position [1274, 0]
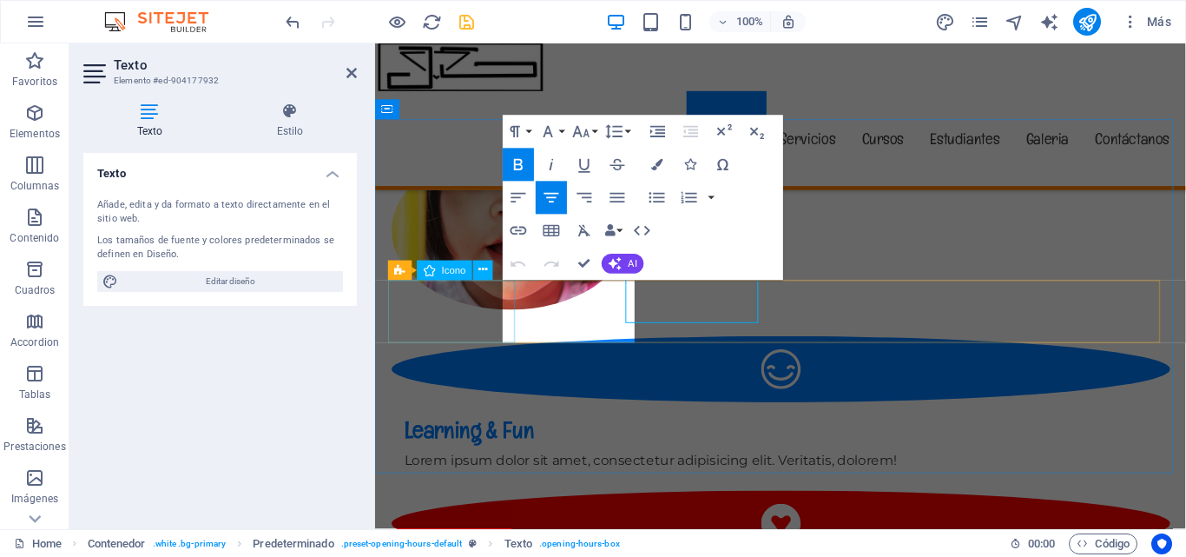
scroll to position [1295, 0]
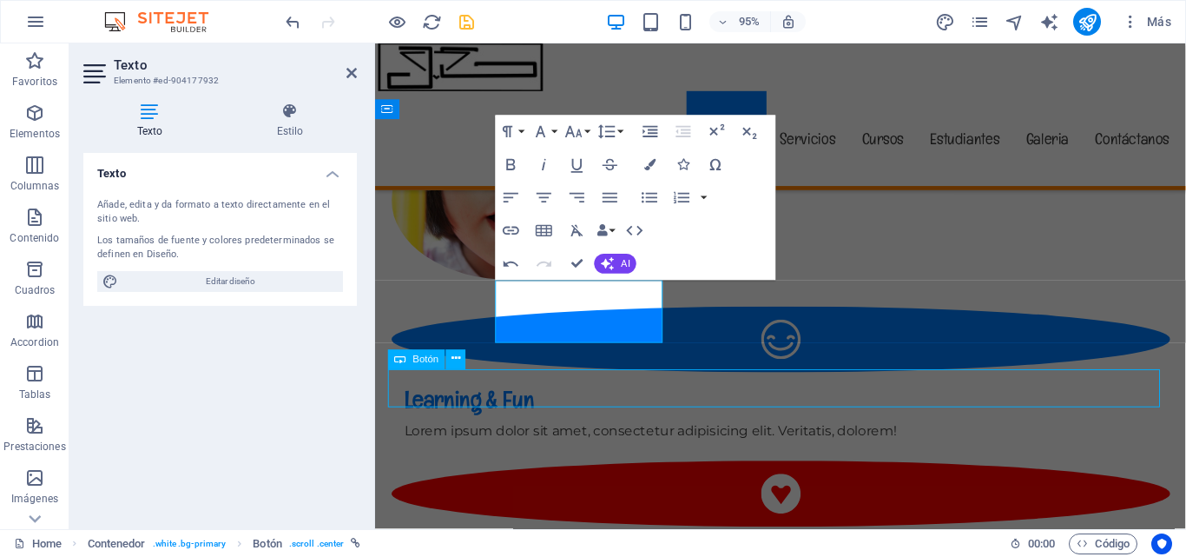
scroll to position [1274, 0]
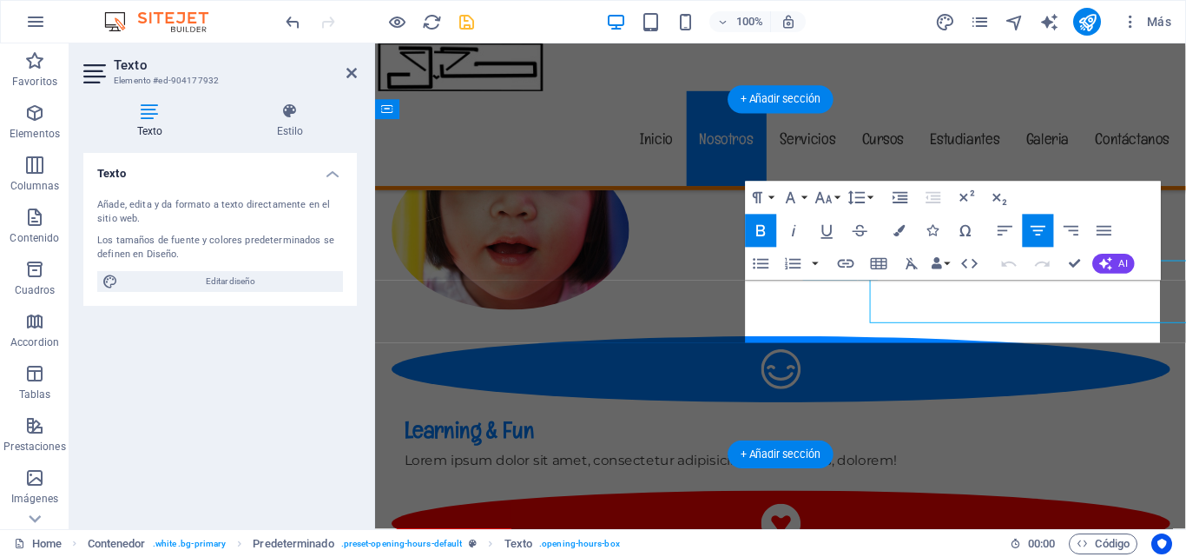
scroll to position [1295, 0]
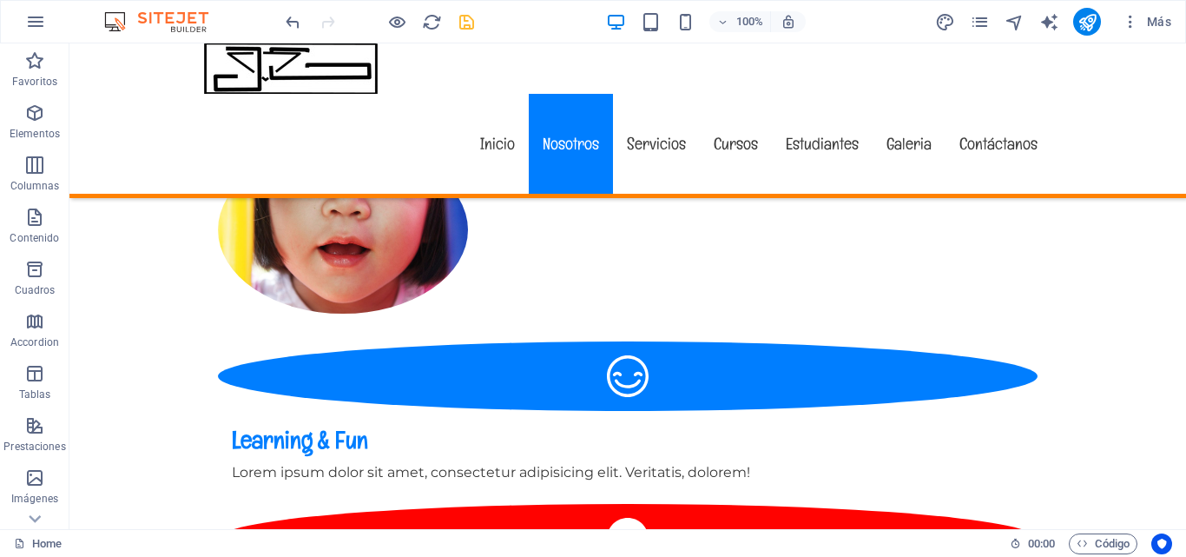
scroll to position [1699, 0]
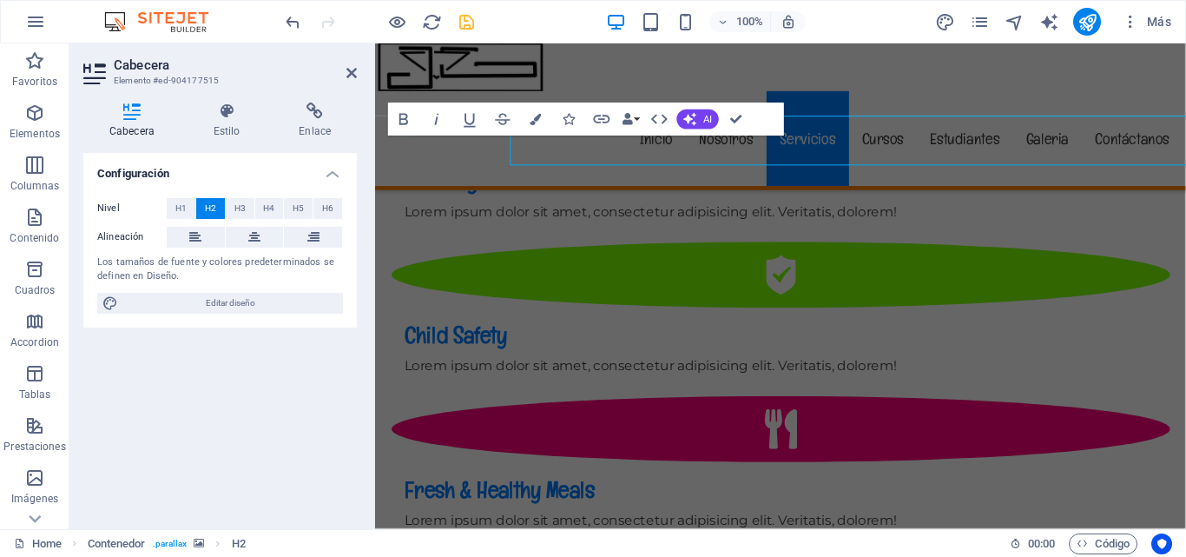
scroll to position [1720, 0]
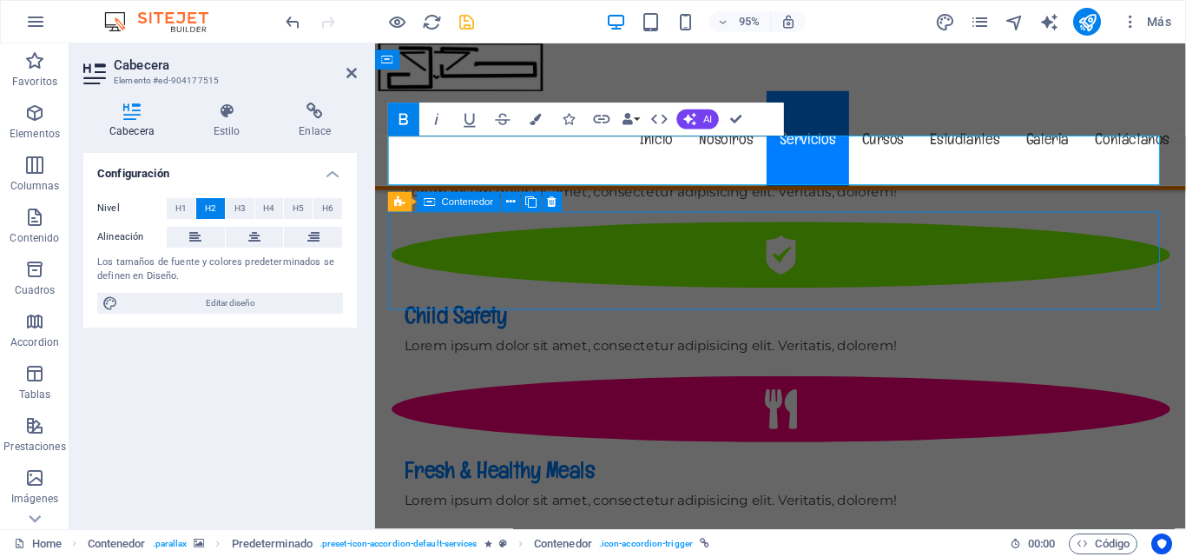
scroll to position [1699, 0]
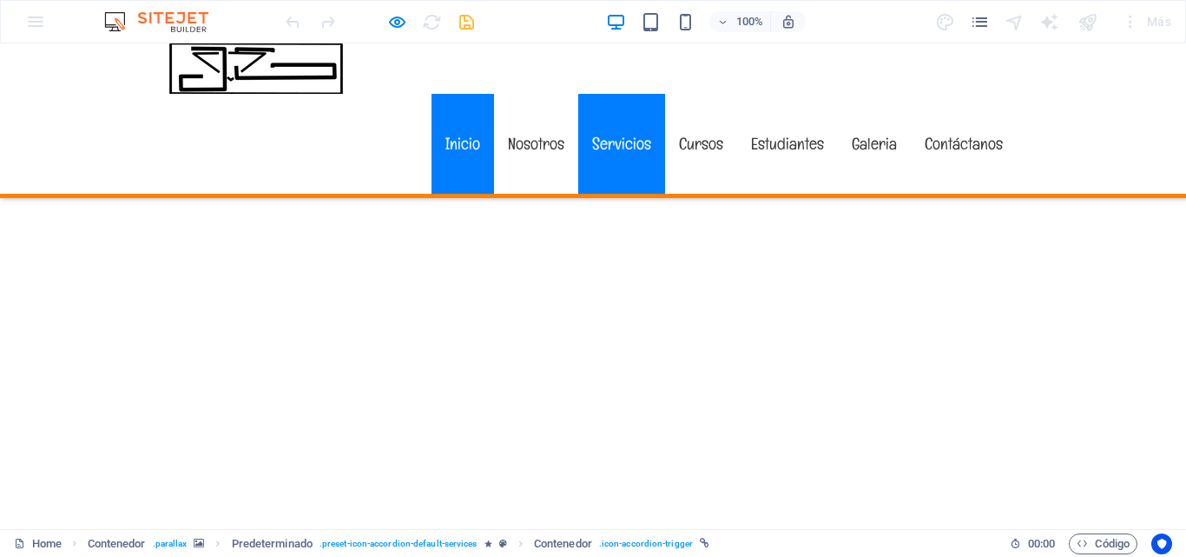
click at [439, 99] on link "Inicio" at bounding box center [463, 144] width 63 height 100
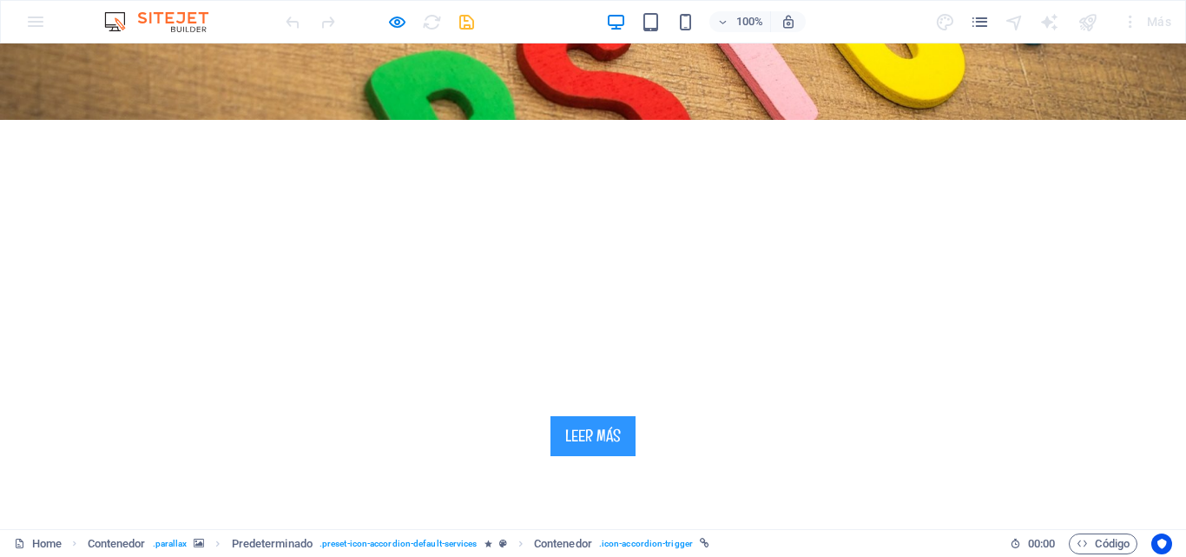
scroll to position [0, 0]
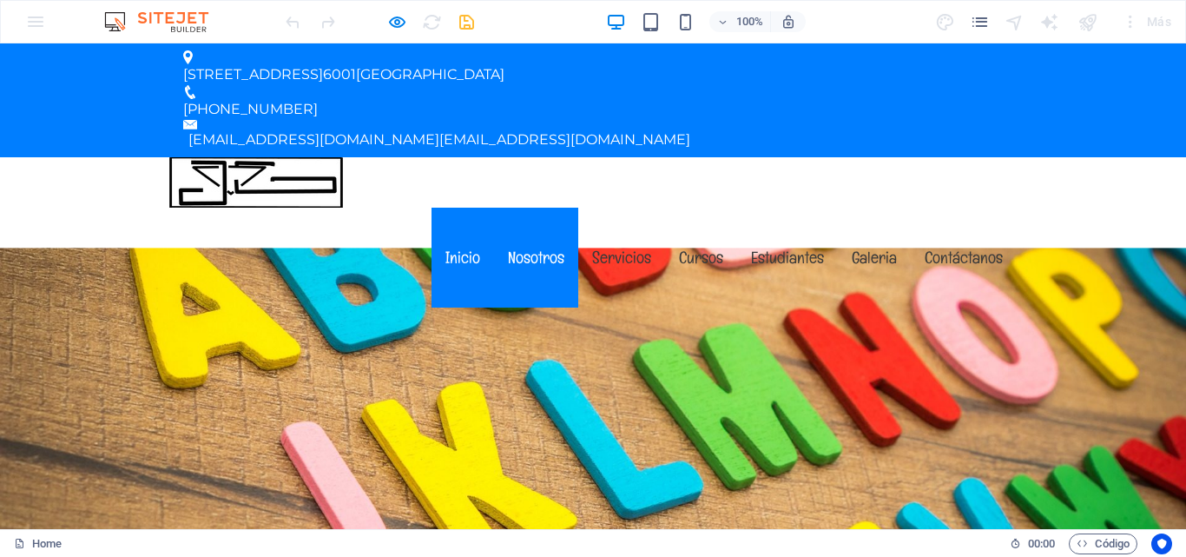
click at [539, 208] on link "Nosotros" at bounding box center [536, 258] width 84 height 100
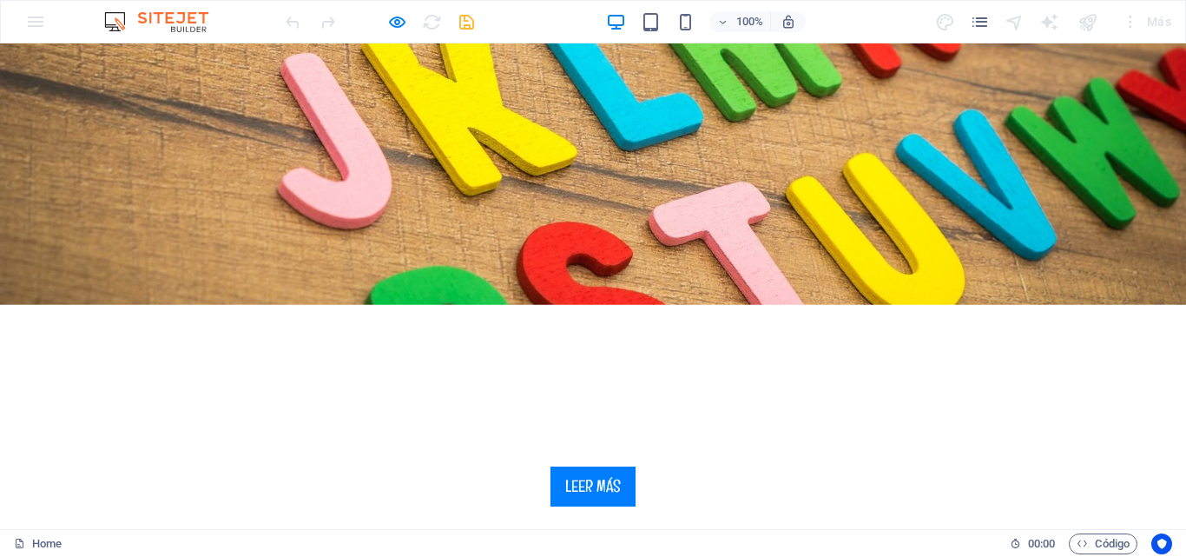
scroll to position [439, 0]
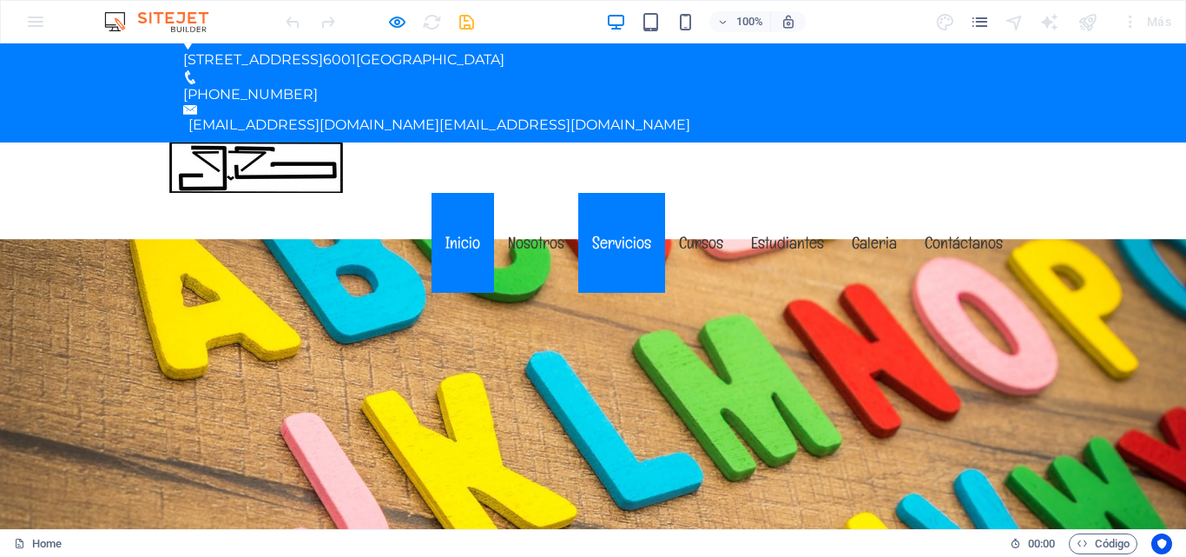
click at [623, 193] on link "Servicios" at bounding box center [621, 243] width 87 height 100
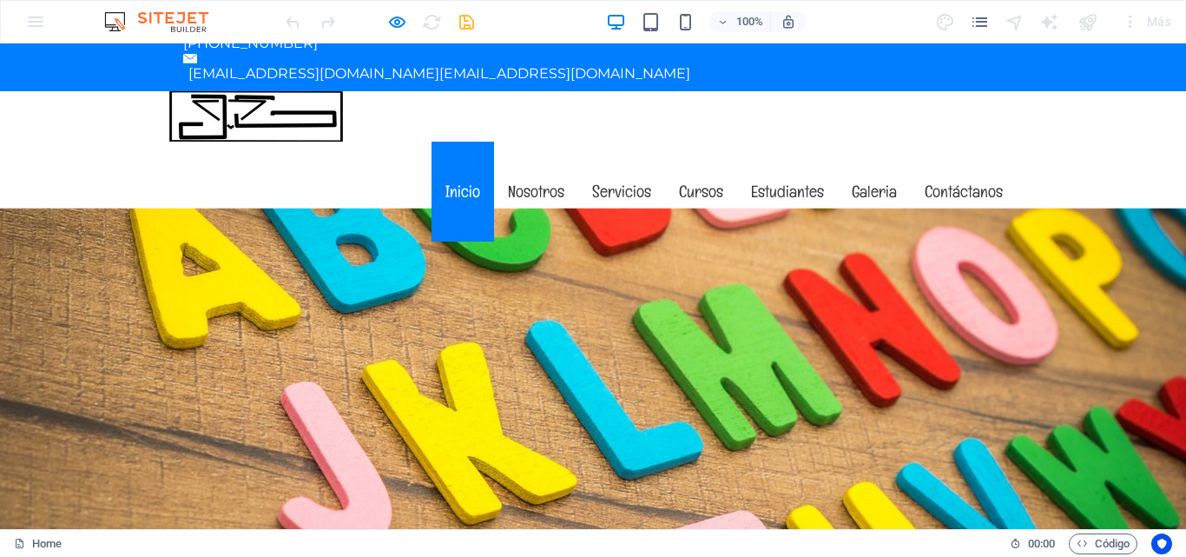
scroll to position [0, 0]
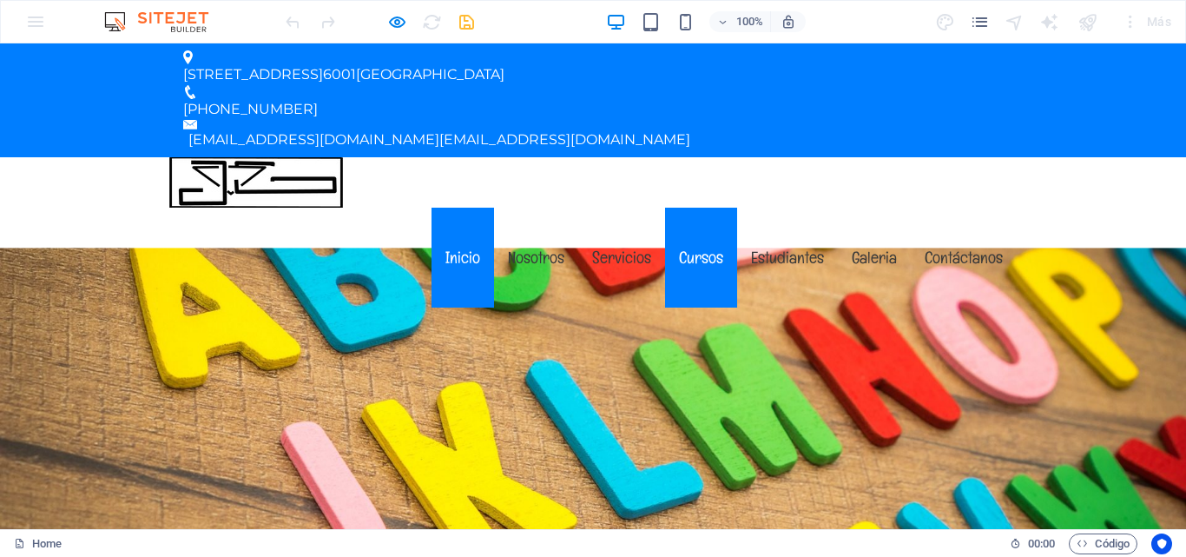
click at [693, 208] on link "Cursos" at bounding box center [701, 258] width 72 height 100
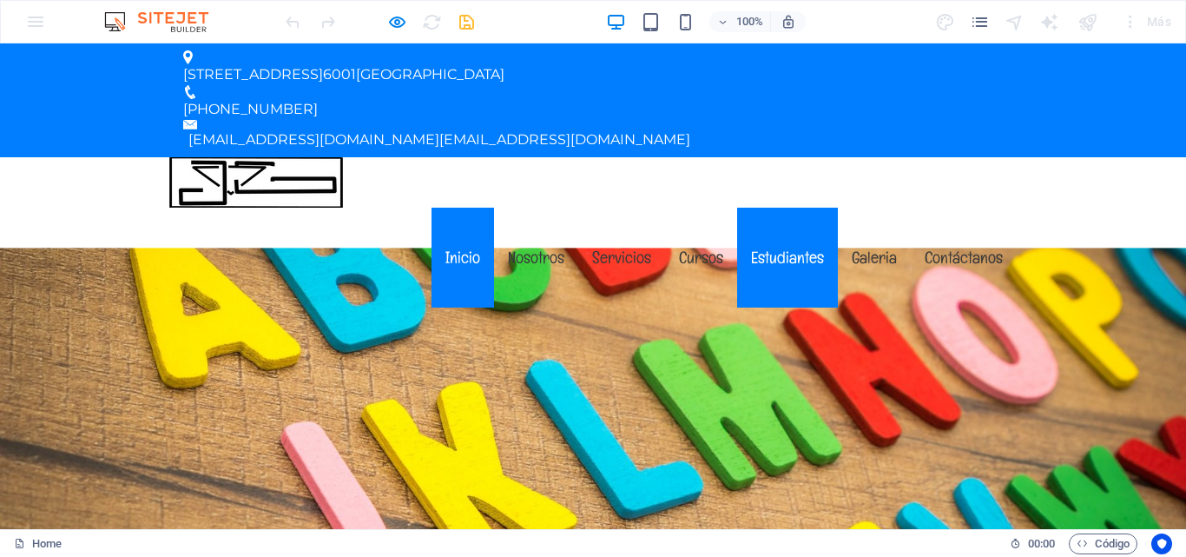
click at [763, 208] on link "Estudiantes" at bounding box center [787, 258] width 101 height 100
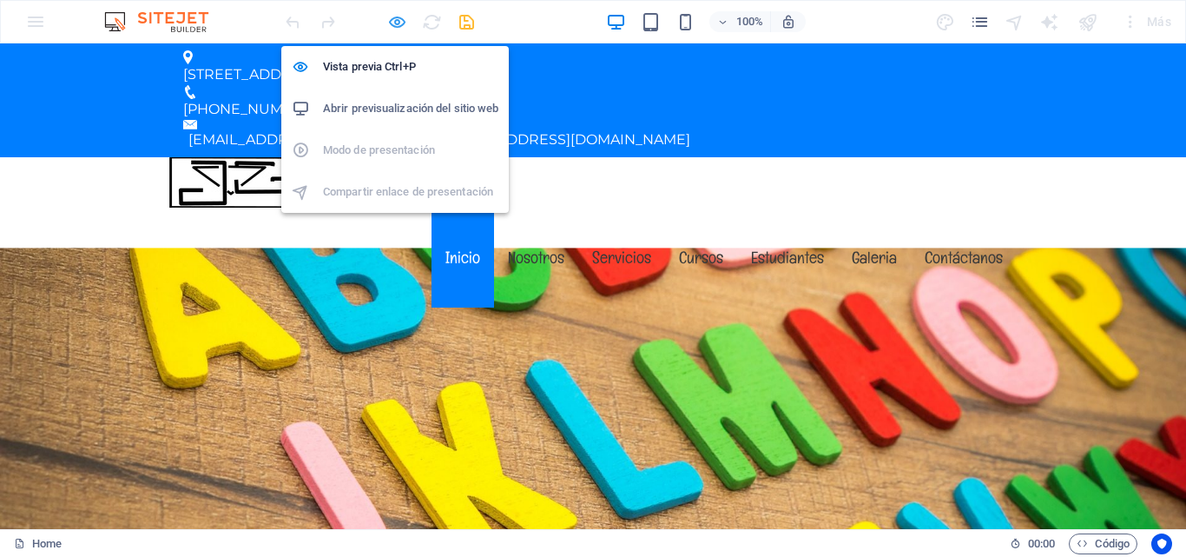
click at [0, 0] on icon "button" at bounding box center [0, 0] width 0 height 0
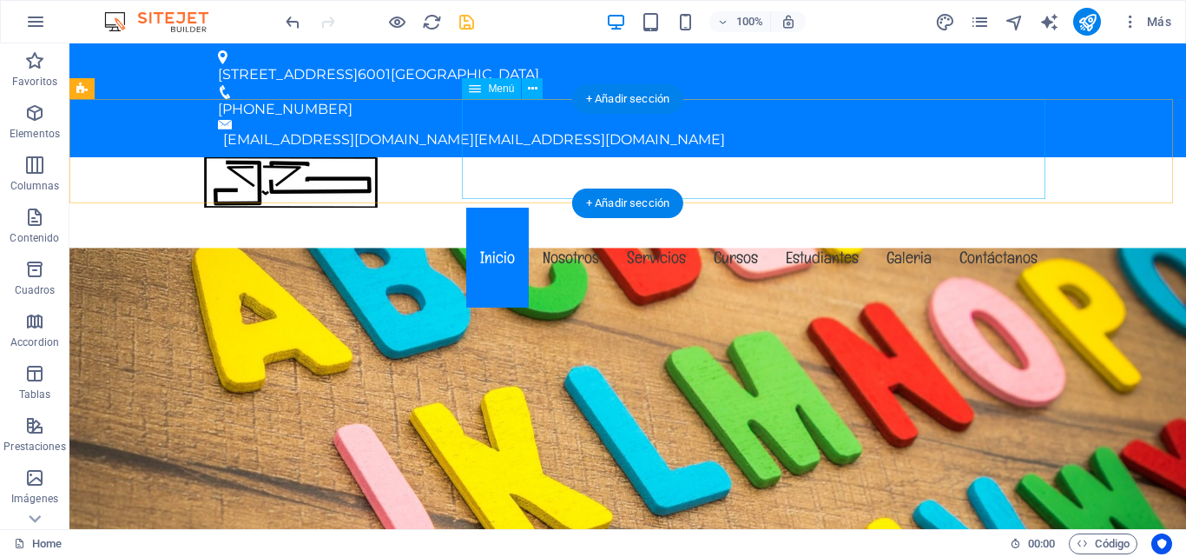
click at [836, 208] on nav "Inicio Nosotros Servicios Cursos Estudiantes Galeria Contáctanos" at bounding box center [628, 258] width 848 height 100
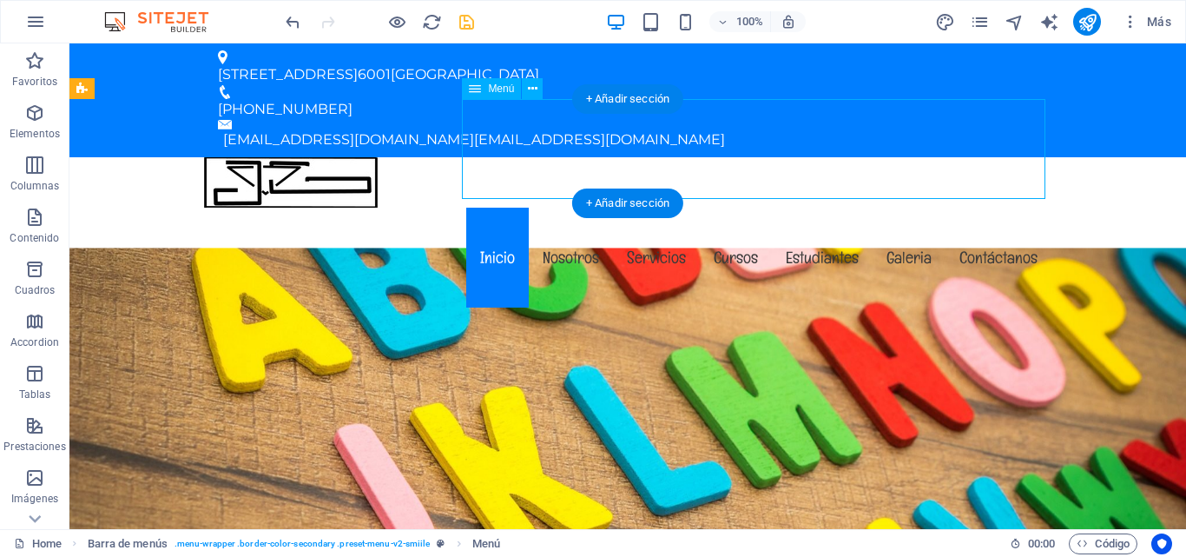
click at [836, 208] on nav "Inicio Nosotros Servicios Cursos Estudiantes Galeria Contáctanos" at bounding box center [628, 258] width 848 height 100
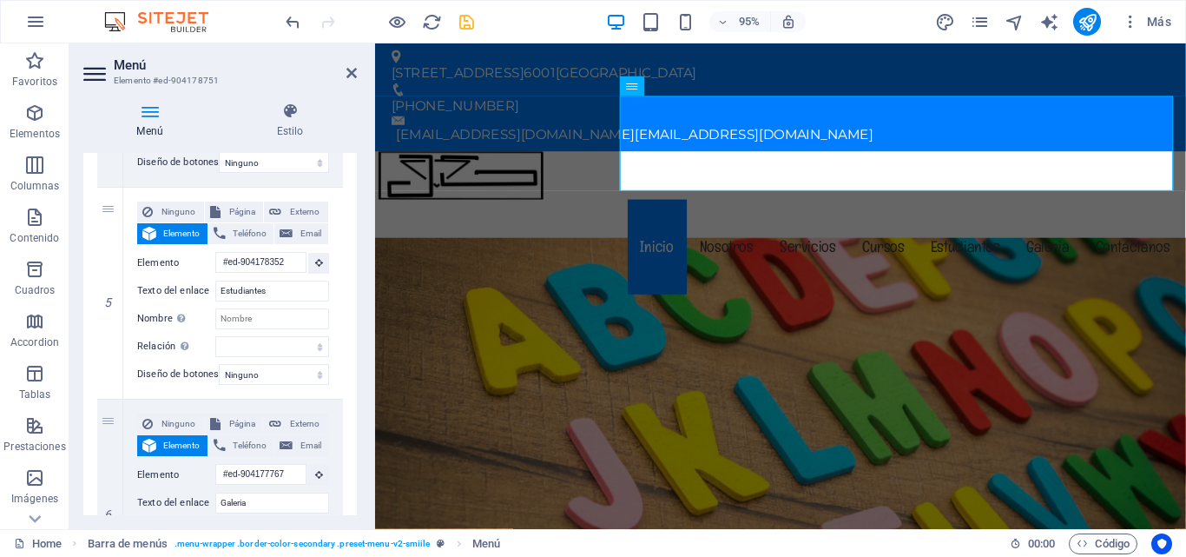
scroll to position [993, 0]
click at [286, 289] on input "Estudiantes" at bounding box center [272, 290] width 114 height 21
type input "E"
select select
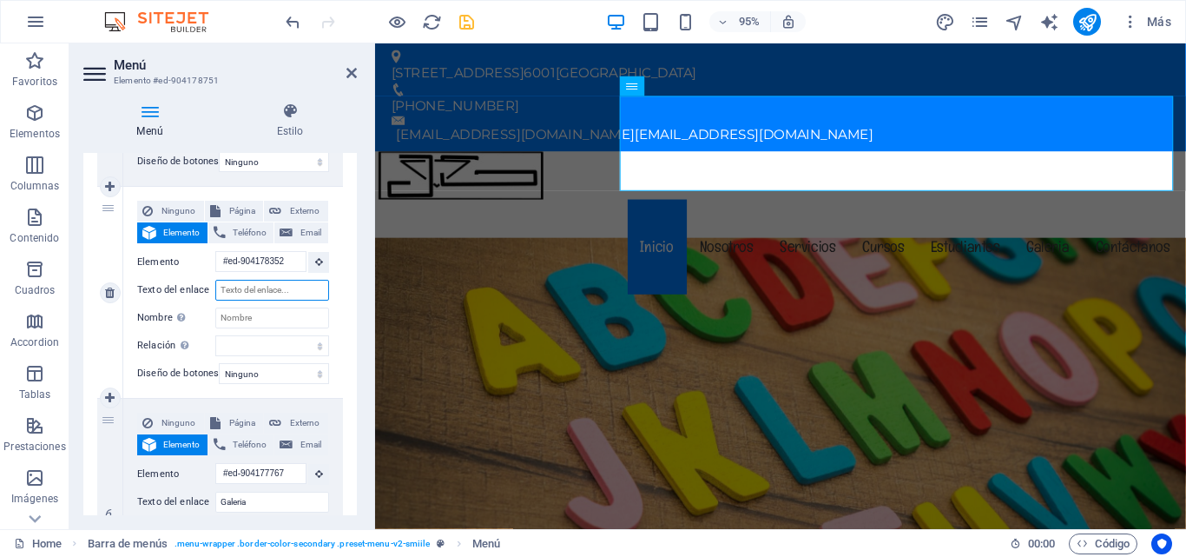
select select
type input "P"
select select
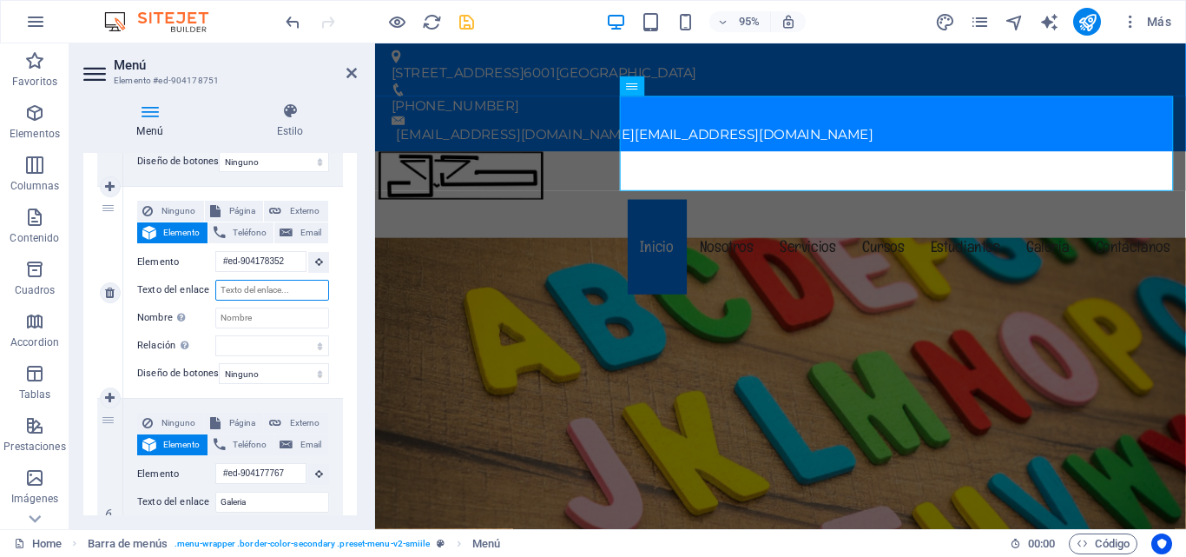
select select
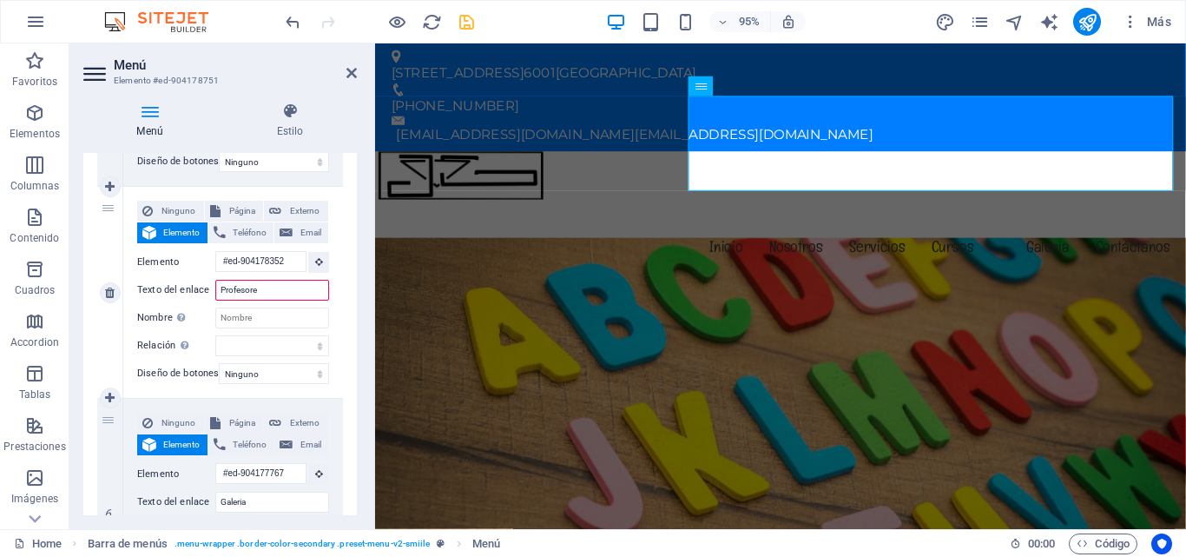
type input "Profesores"
select select
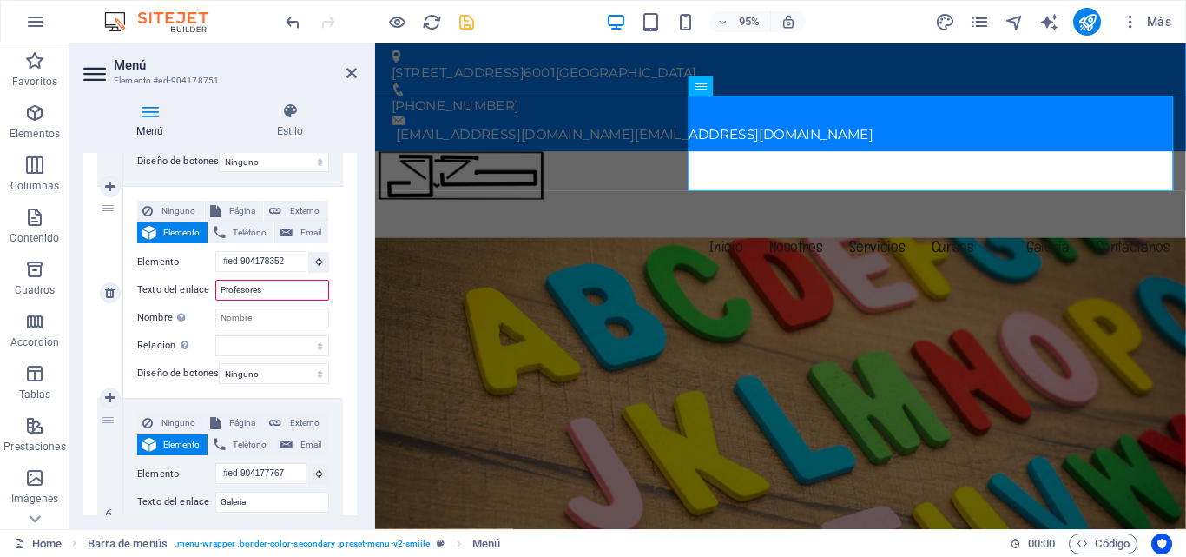
select select
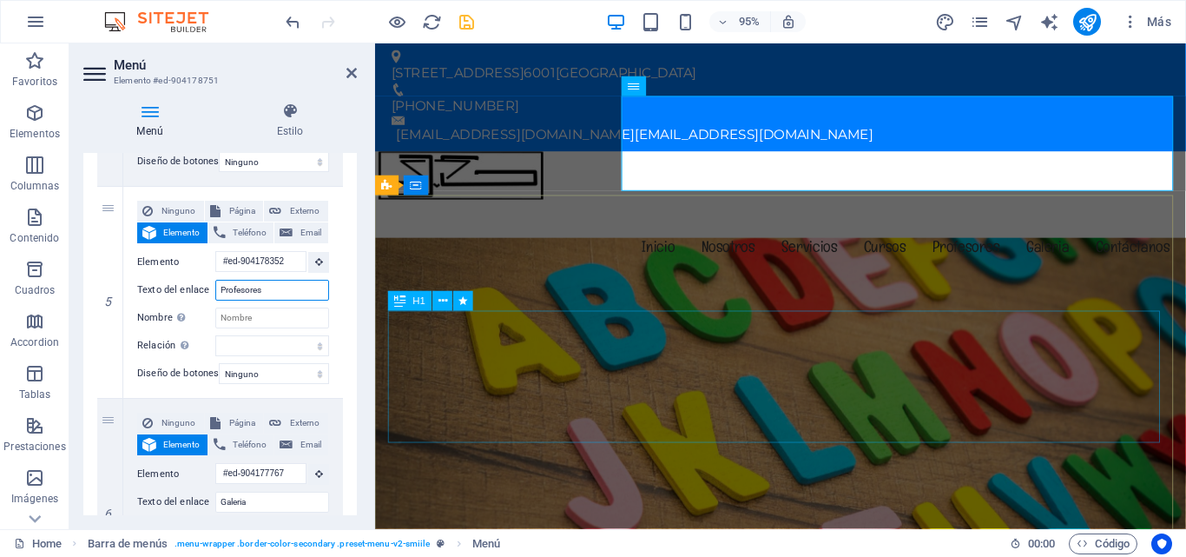
type input "Profesores"
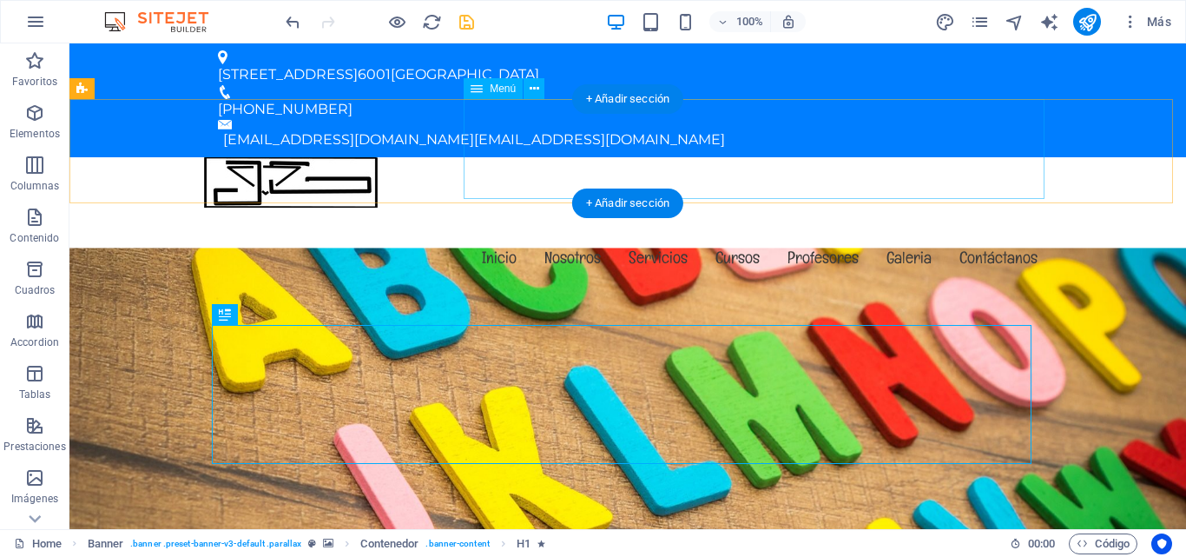
click at [500, 208] on nav "Inicio Nosotros Servicios Cursos Profesores Galeria Contáctanos" at bounding box center [628, 258] width 848 height 100
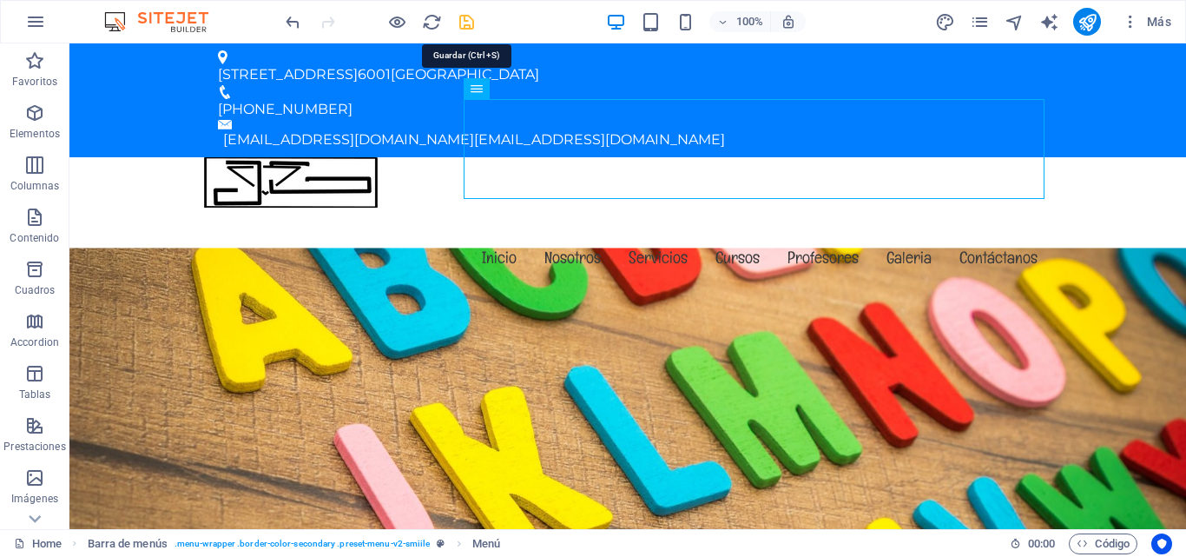
click at [462, 19] on icon "save" at bounding box center [467, 22] width 20 height 20
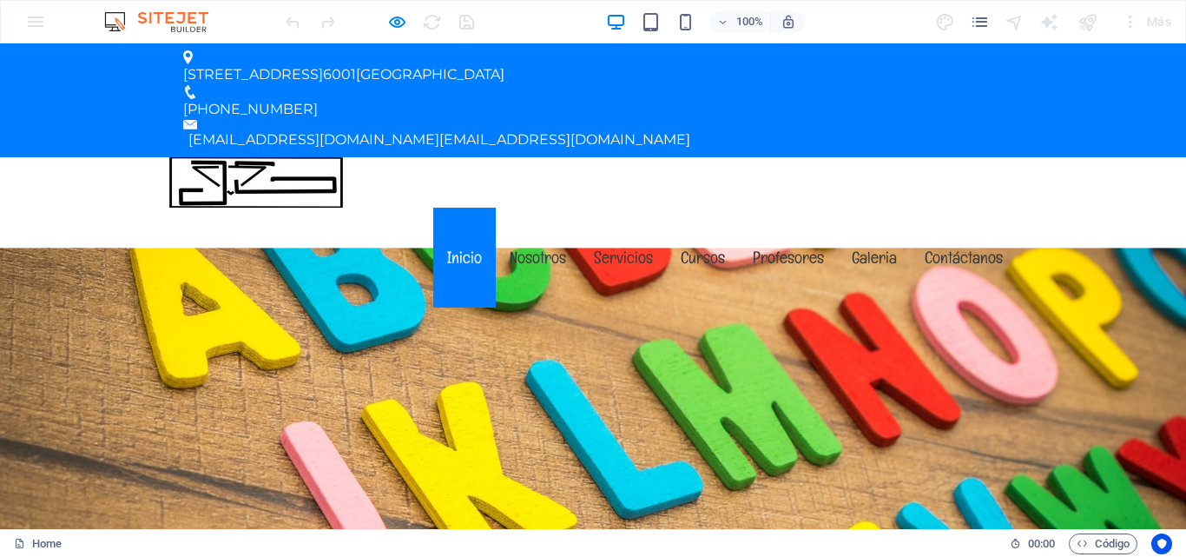
click at [464, 208] on link "Inicio" at bounding box center [464, 258] width 63 height 100
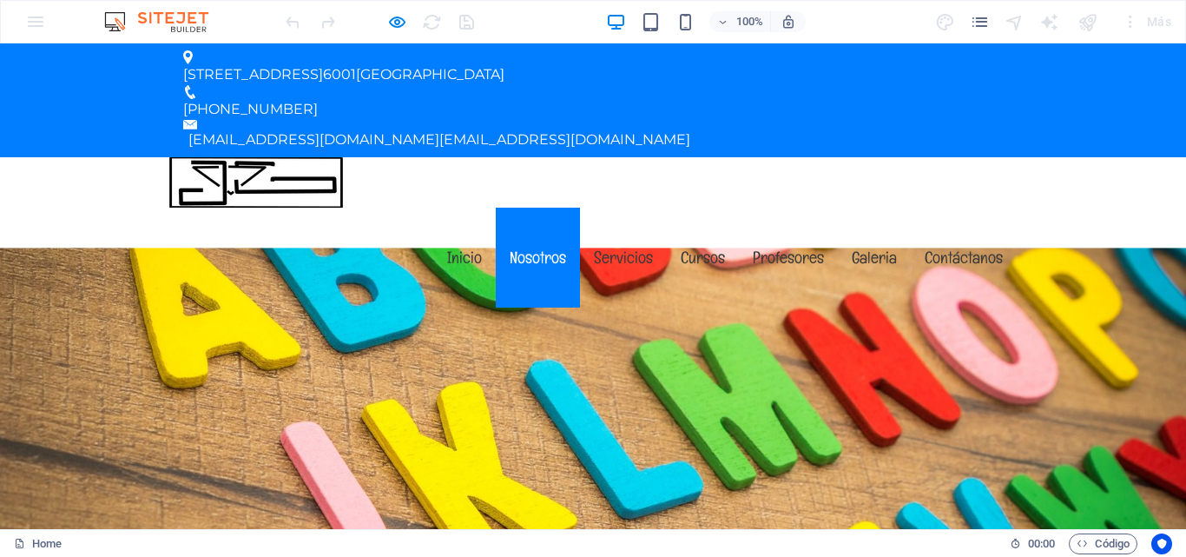
click at [536, 208] on link "Nosotros" at bounding box center [538, 258] width 84 height 100
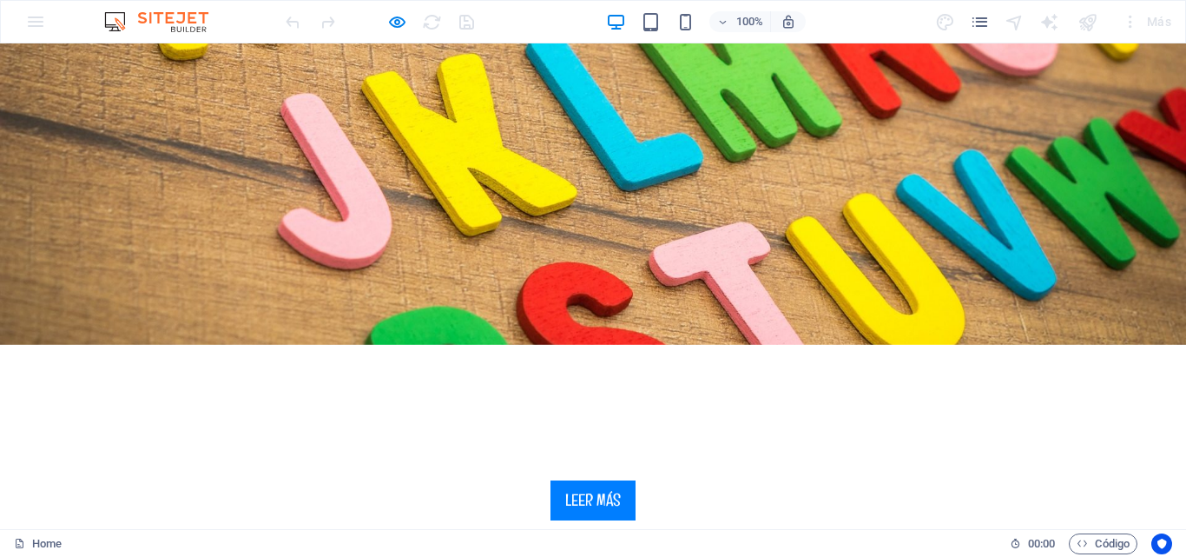
scroll to position [439, 0]
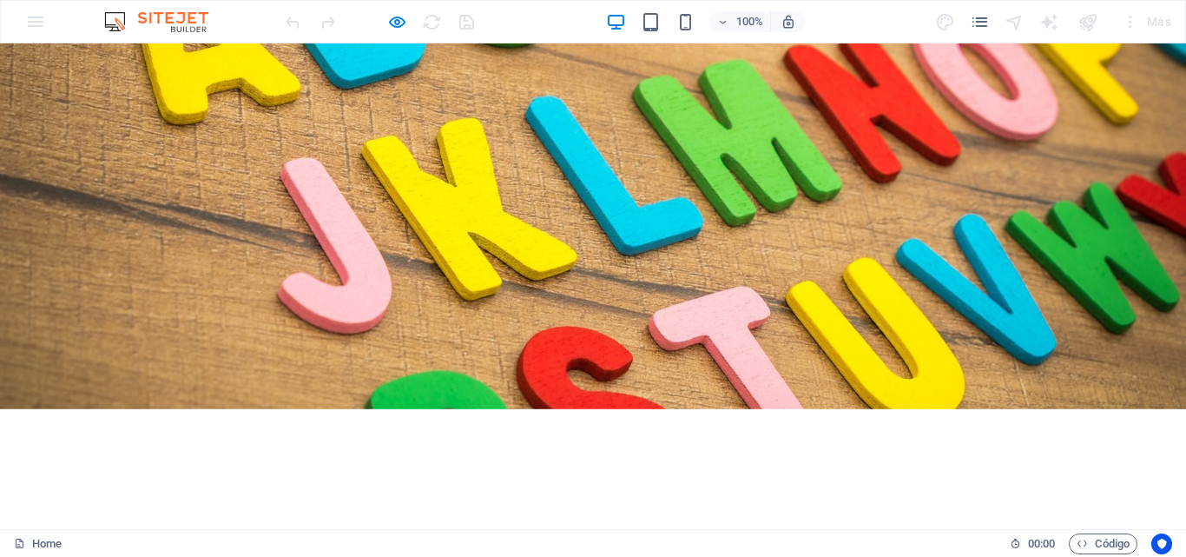
click at [1062, 297] on div "Bienvenido a Unidad Educativa Colegio "Juan Vicente González" Leer más" at bounding box center [593, 489] width 1186 height 384
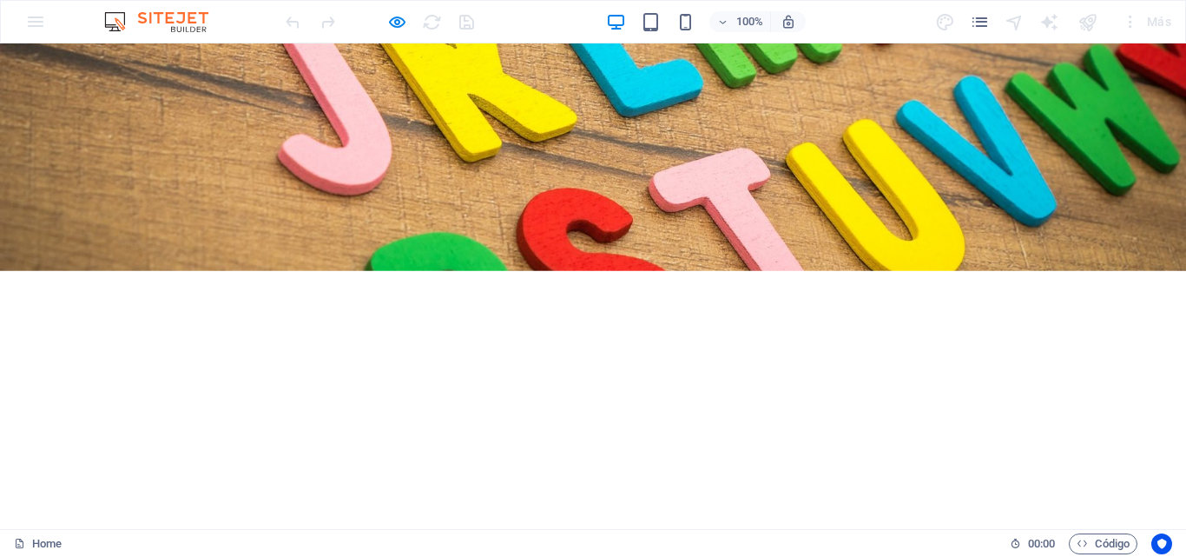
scroll to position [15, 0]
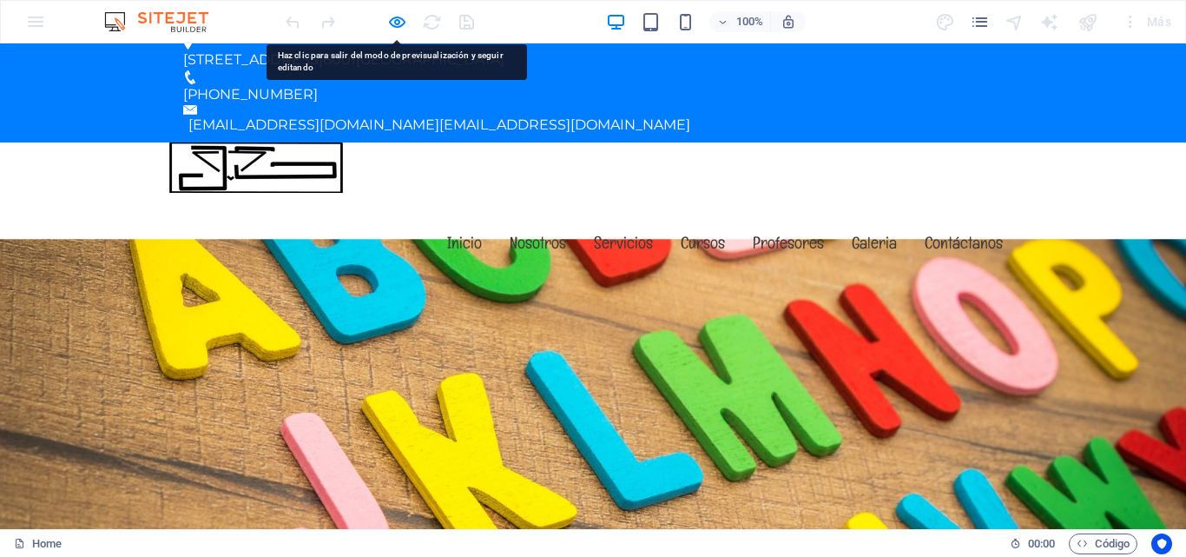
drag, startPoint x: 286, startPoint y: 249, endPoint x: 200, endPoint y: 269, distance: 88.3
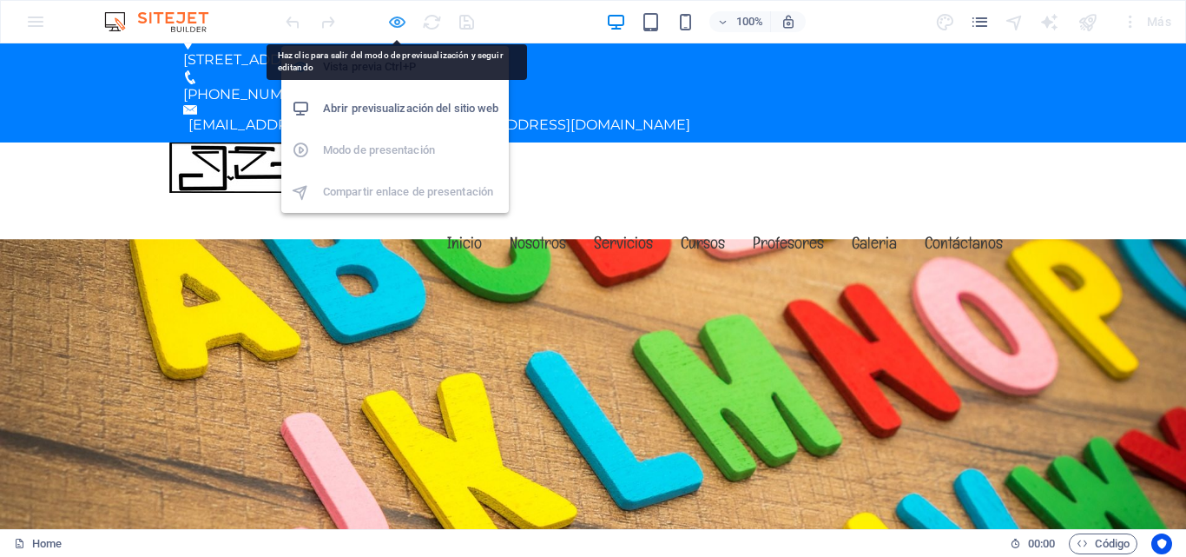
click at [0, 0] on icon "button" at bounding box center [0, 0] width 0 height 0
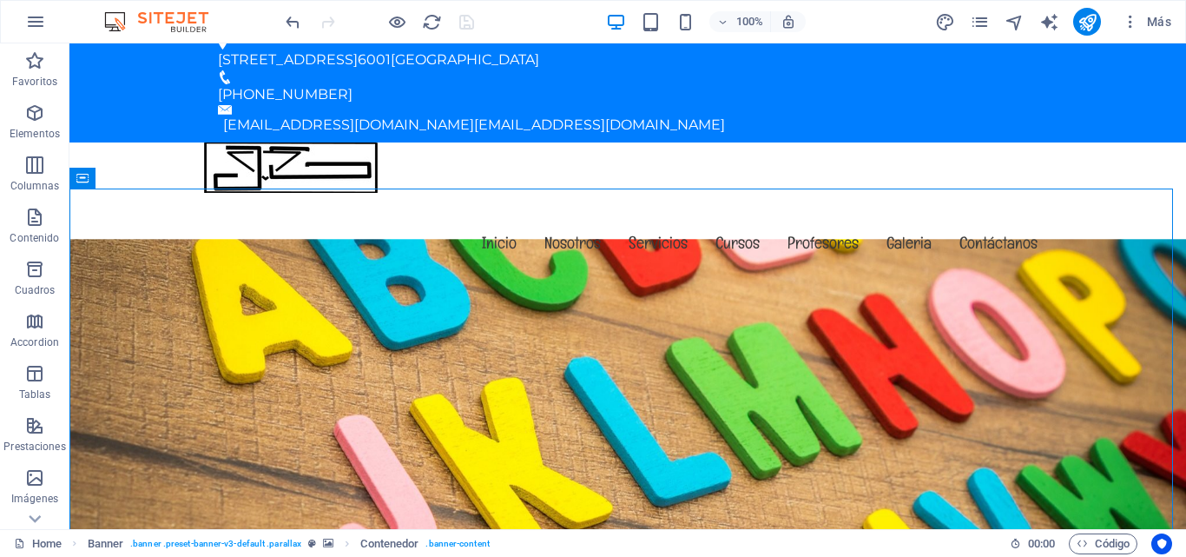
scroll to position [439, 0]
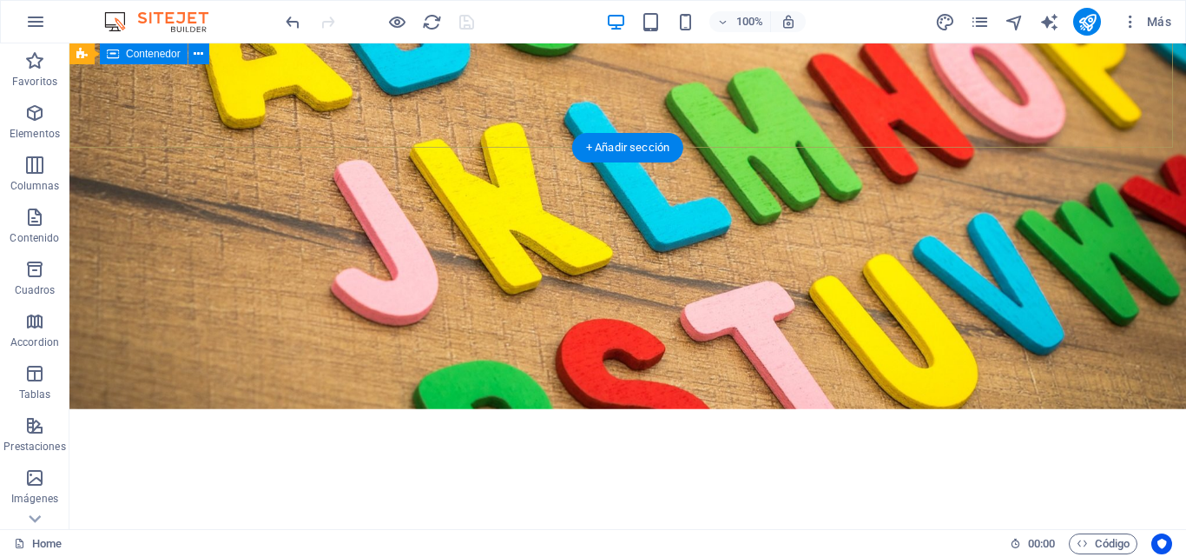
click at [924, 297] on div "Bienvenido a Unidad Educativa Colegio "Juan Vicente González" Leer más" at bounding box center [627, 489] width 1117 height 384
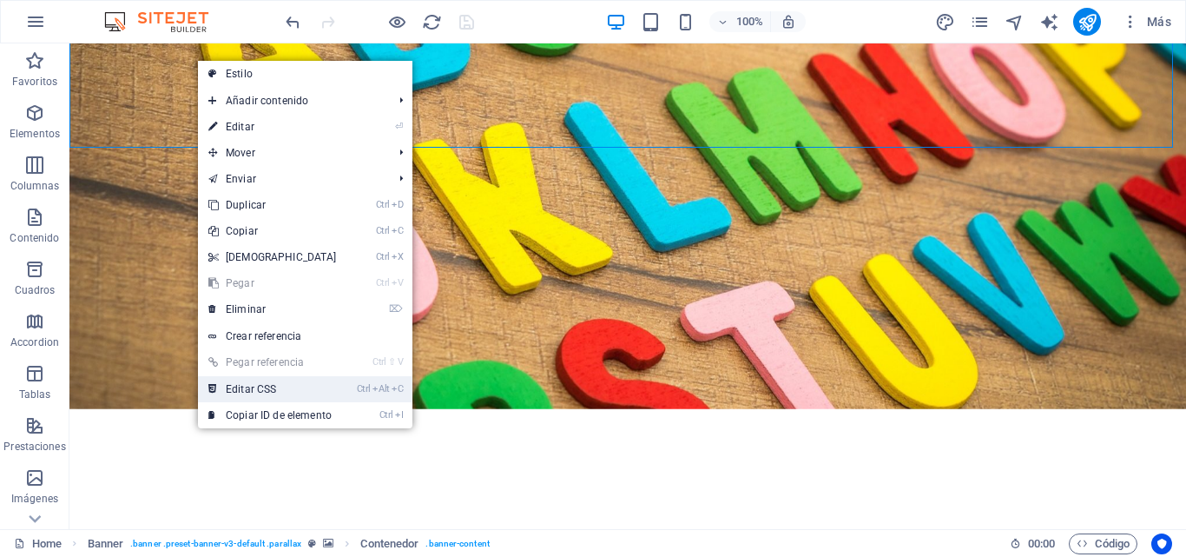
click at [295, 384] on link "Ctrl Alt C Editar CSS" at bounding box center [272, 389] width 149 height 26
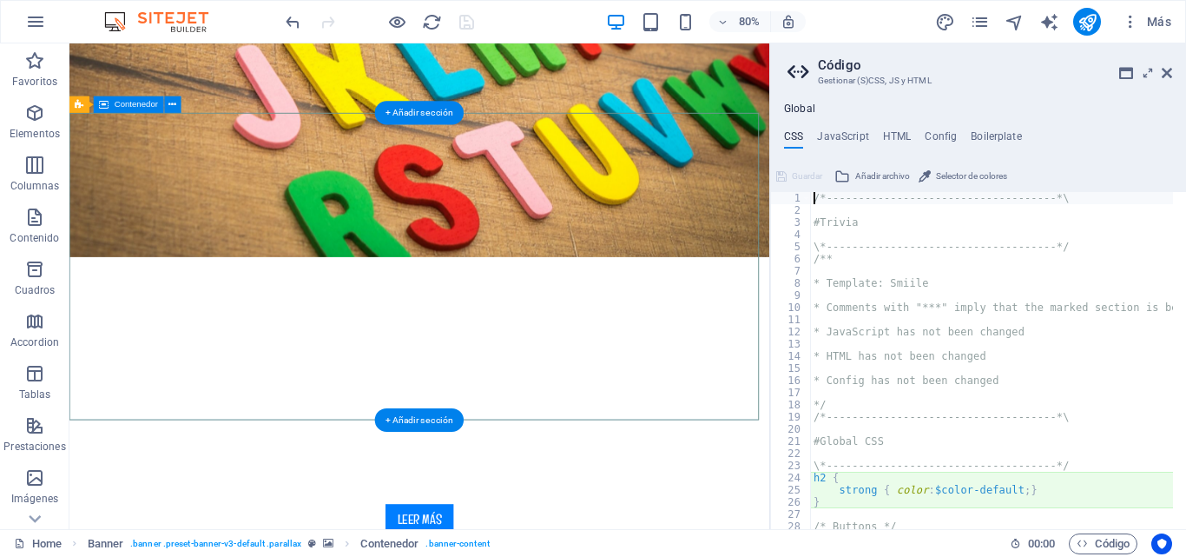
type textarea "@media screen and (max-width: $breakpoint-sm-max) {"
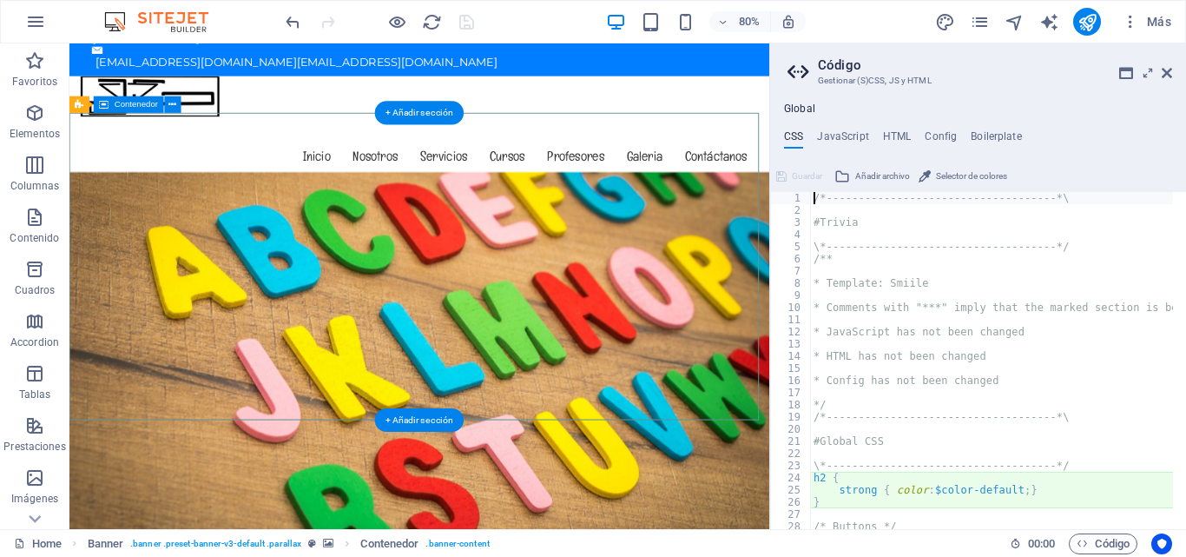
scroll to position [252, 0]
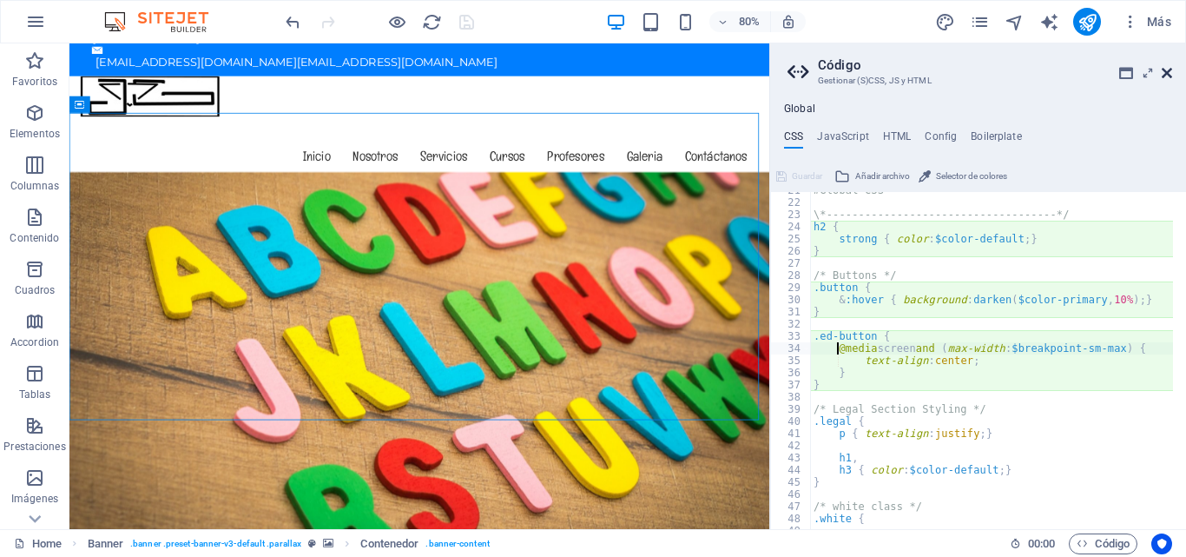
click at [1167, 72] on icon at bounding box center [1167, 73] width 10 height 14
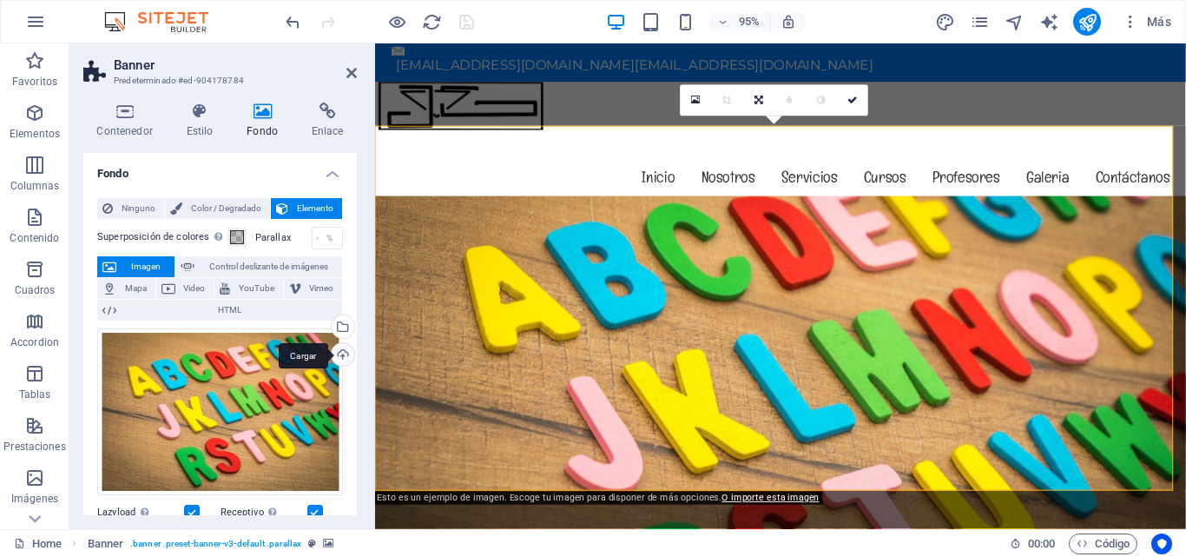
click at [336, 350] on div "Cargar" at bounding box center [341, 356] width 26 height 26
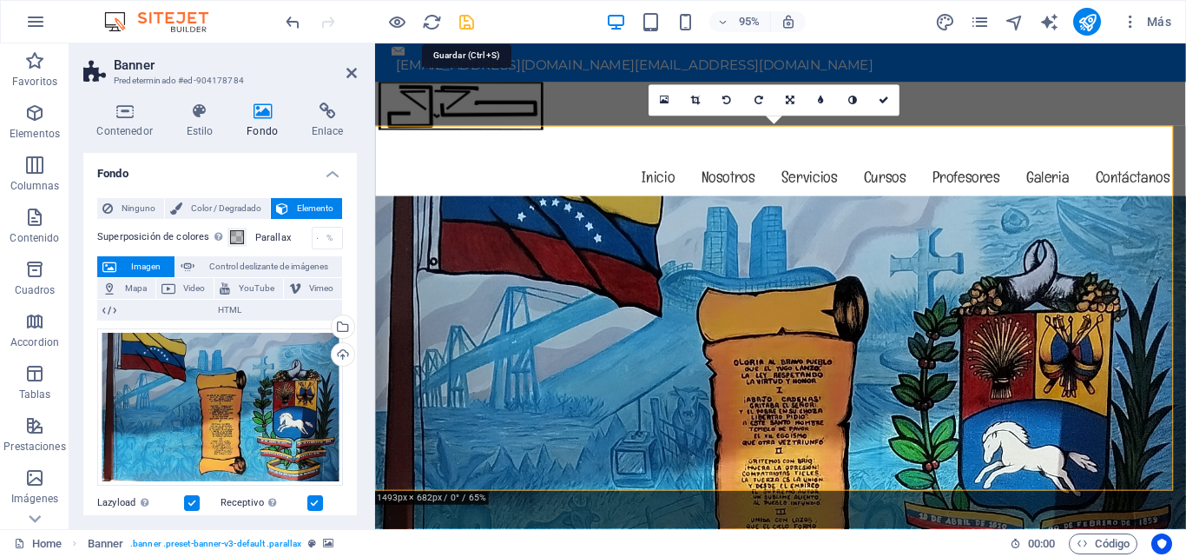
click at [466, 23] on icon "save" at bounding box center [467, 22] width 20 height 20
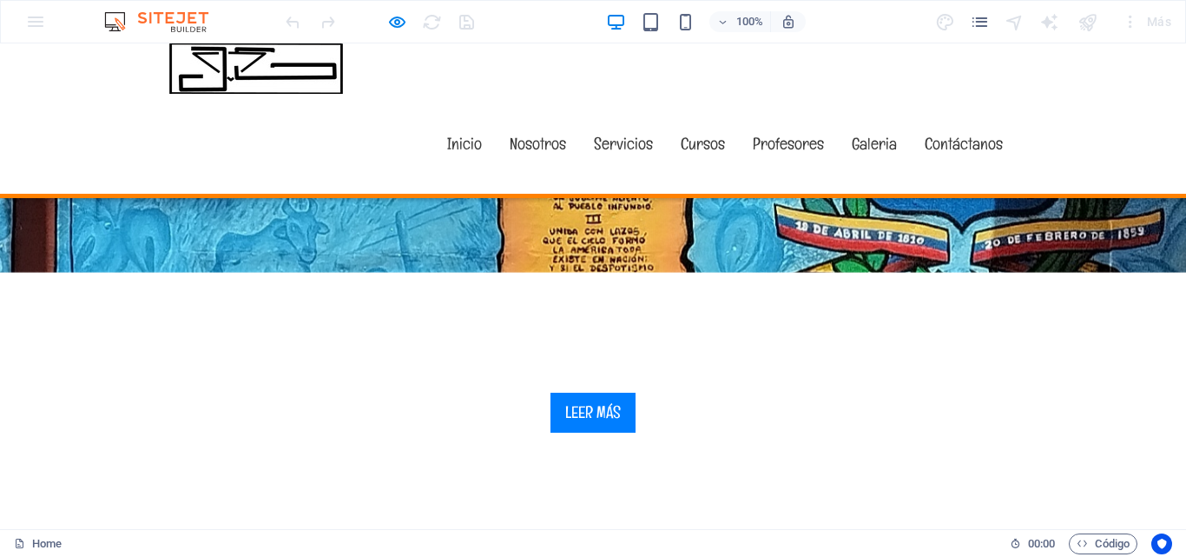
scroll to position [591, 0]
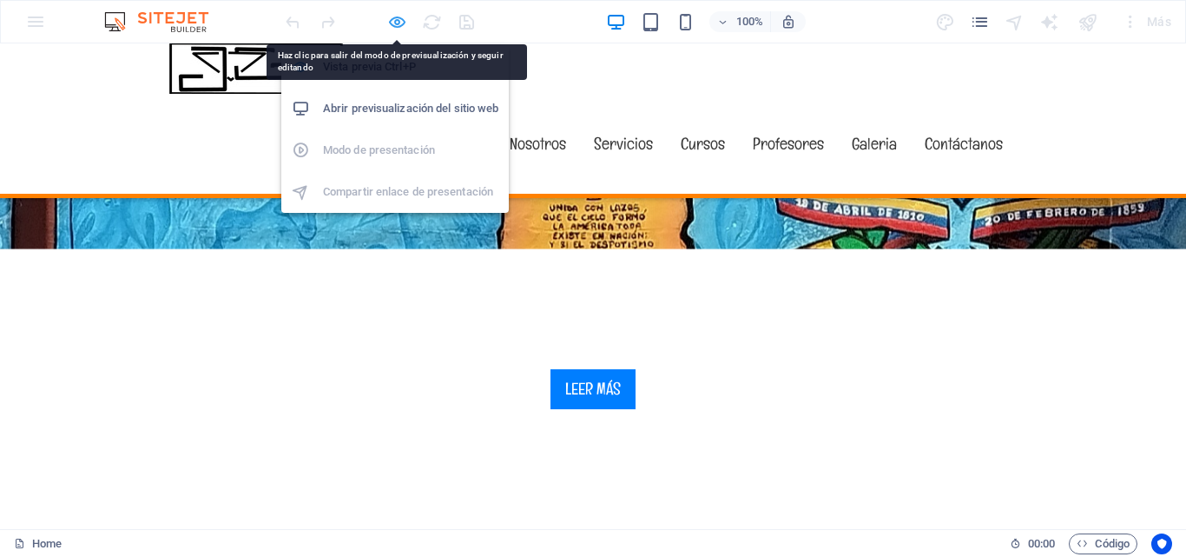
click at [0, 0] on icon "button" at bounding box center [0, 0] width 0 height 0
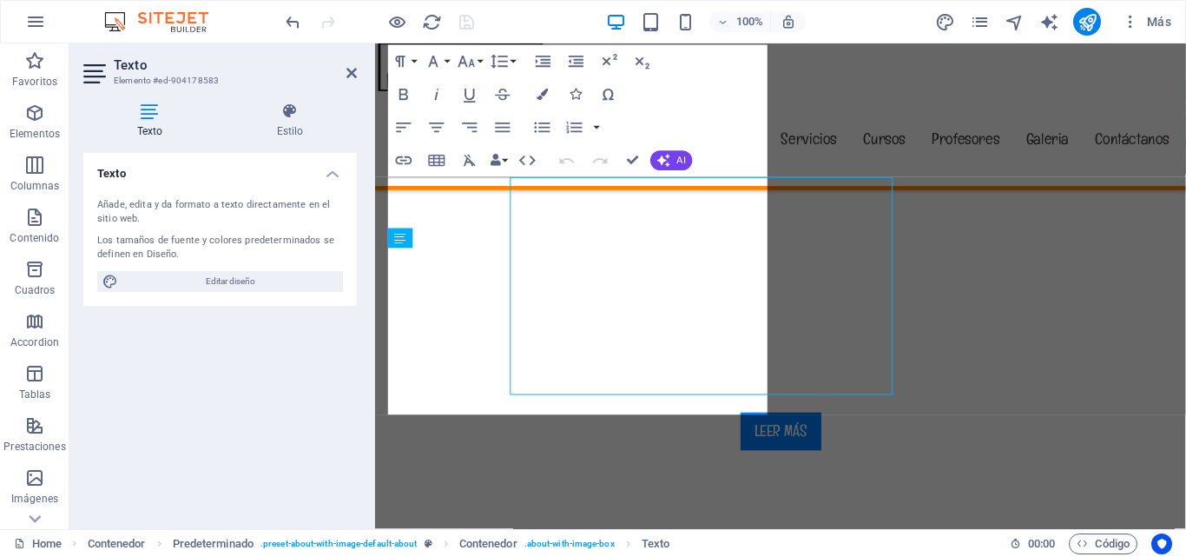
click at [221, 203] on div "Texto Elemento #ed-904178583 Texto Estilo Texto Añade, edita y da formato a tex…" at bounding box center [627, 286] width 1117 height 486
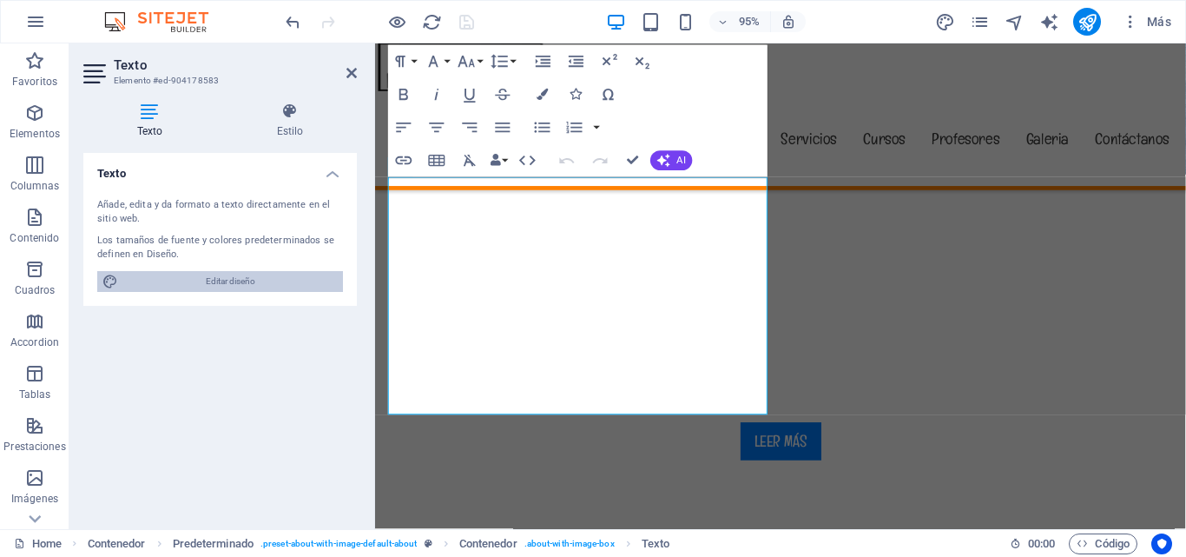
click at [297, 275] on span "Editar diseño" at bounding box center [230, 281] width 215 height 21
select select "px"
select select "400"
select select "px"
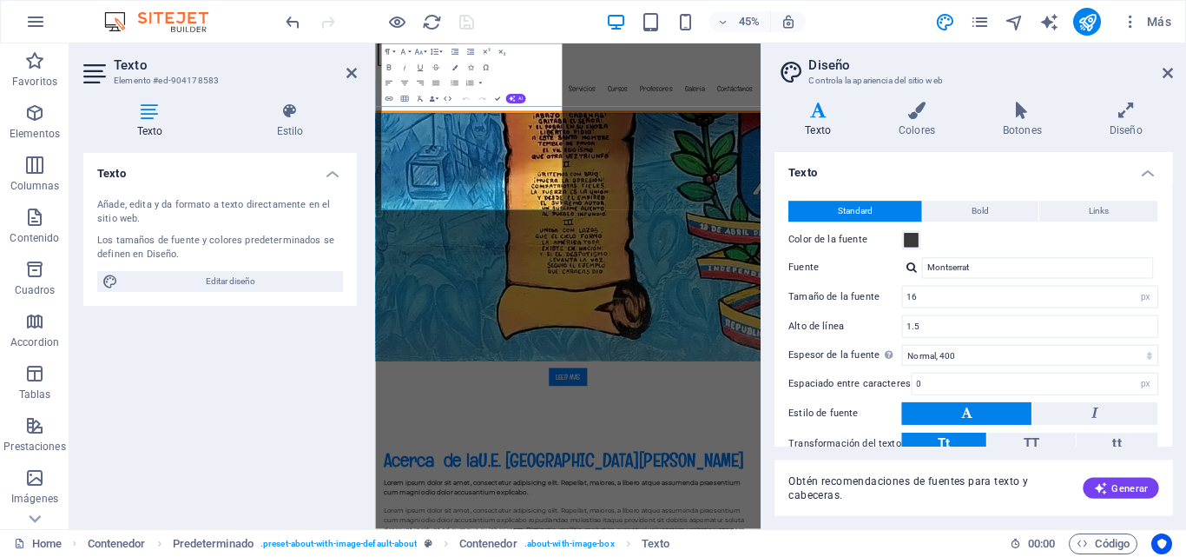
scroll to position [750, 0]
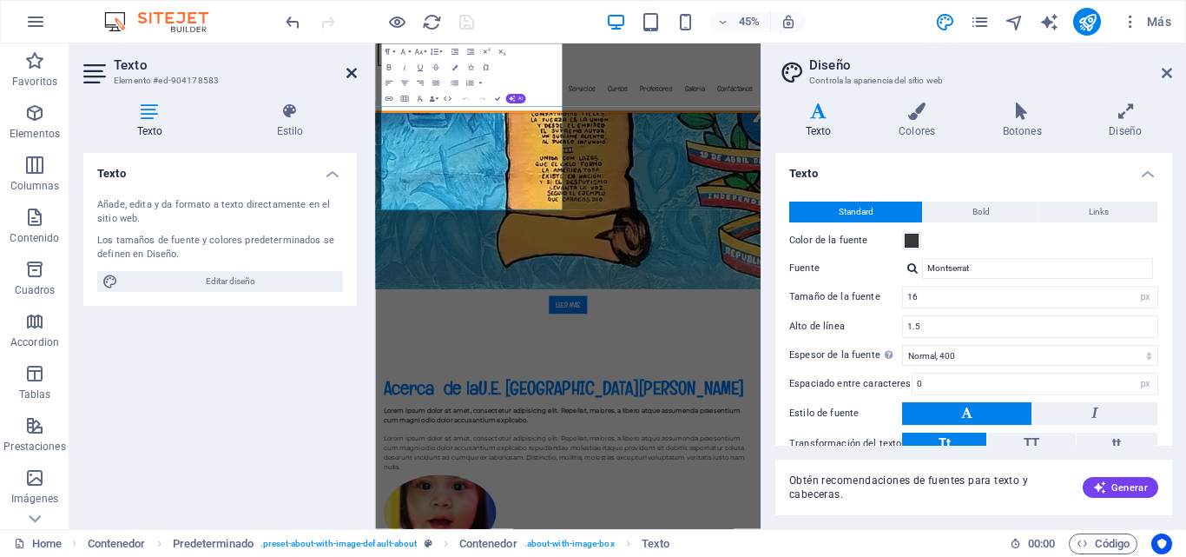
click at [348, 72] on icon at bounding box center [352, 73] width 10 height 14
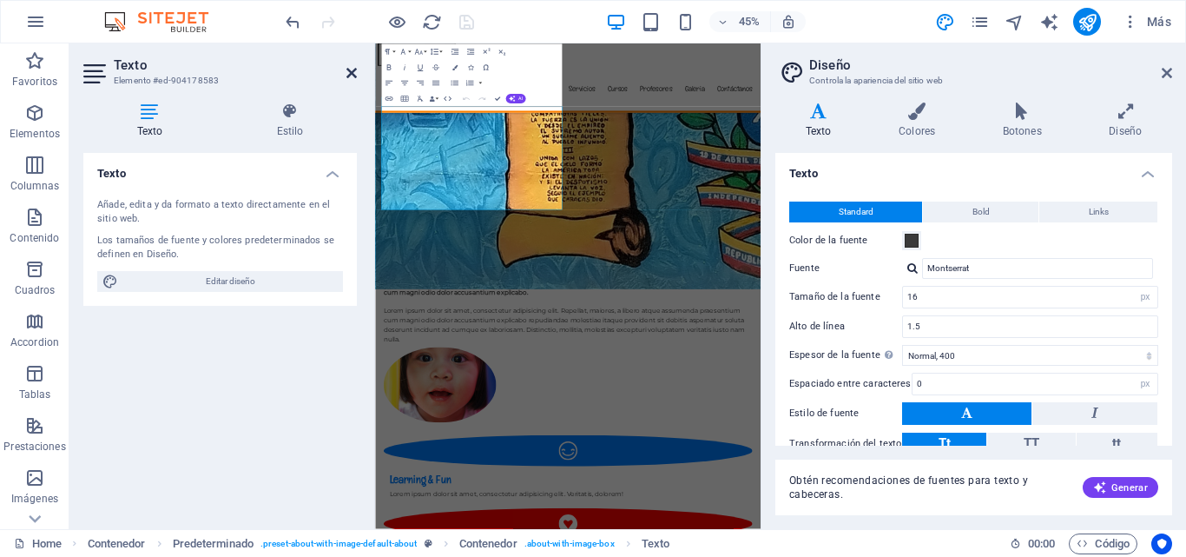
scroll to position [591, 0]
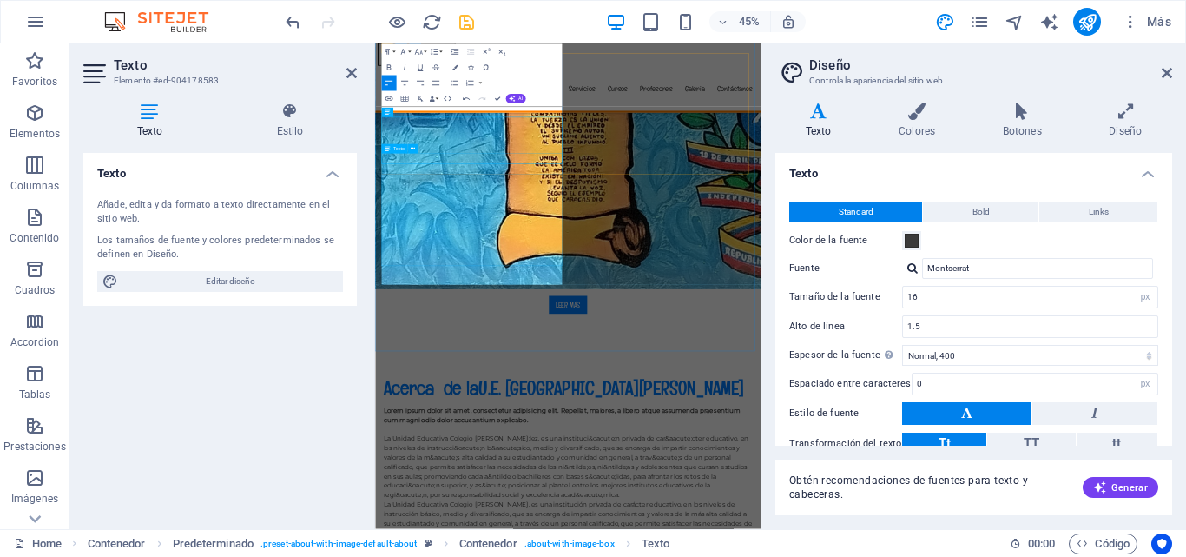
scroll to position [11842, 2]
click at [348, 71] on icon at bounding box center [352, 73] width 10 height 14
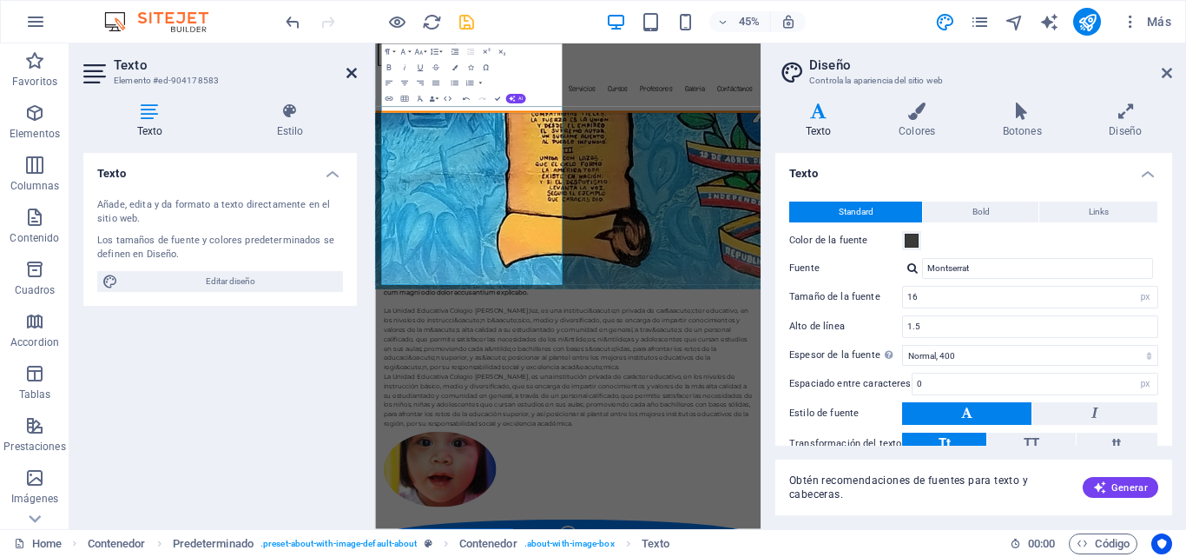
scroll to position [591, 0]
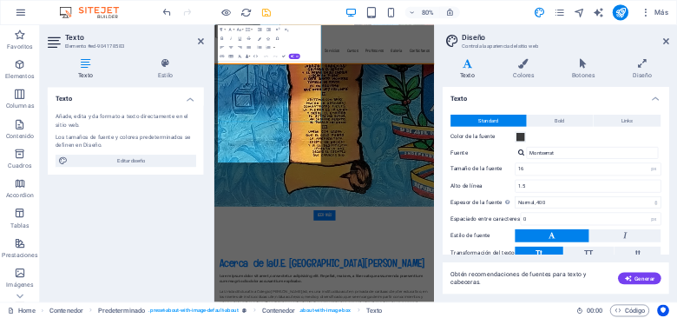
scroll to position [750, 0]
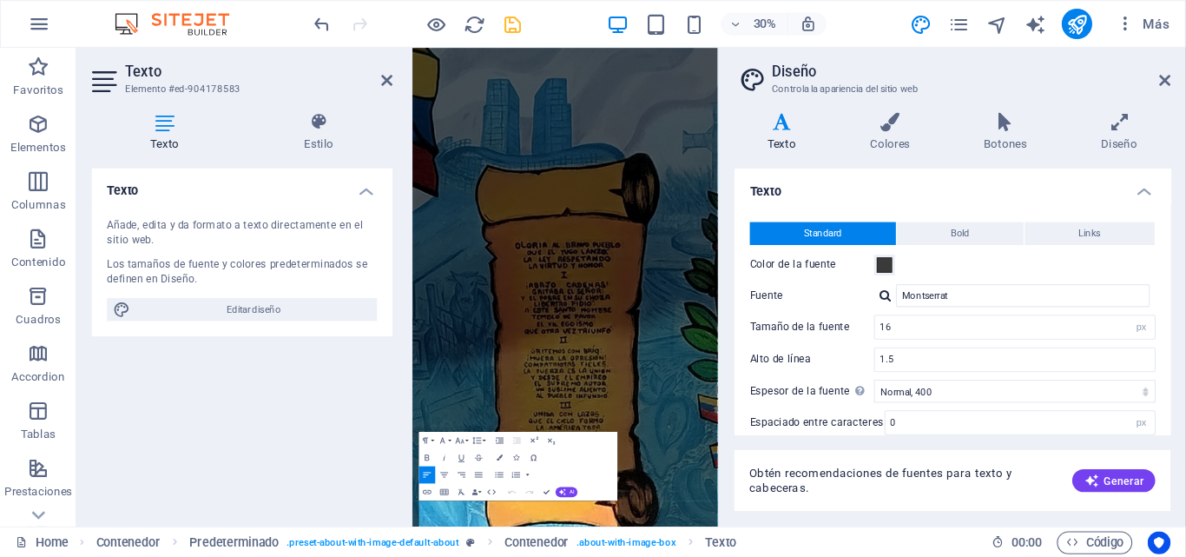
scroll to position [80, 0]
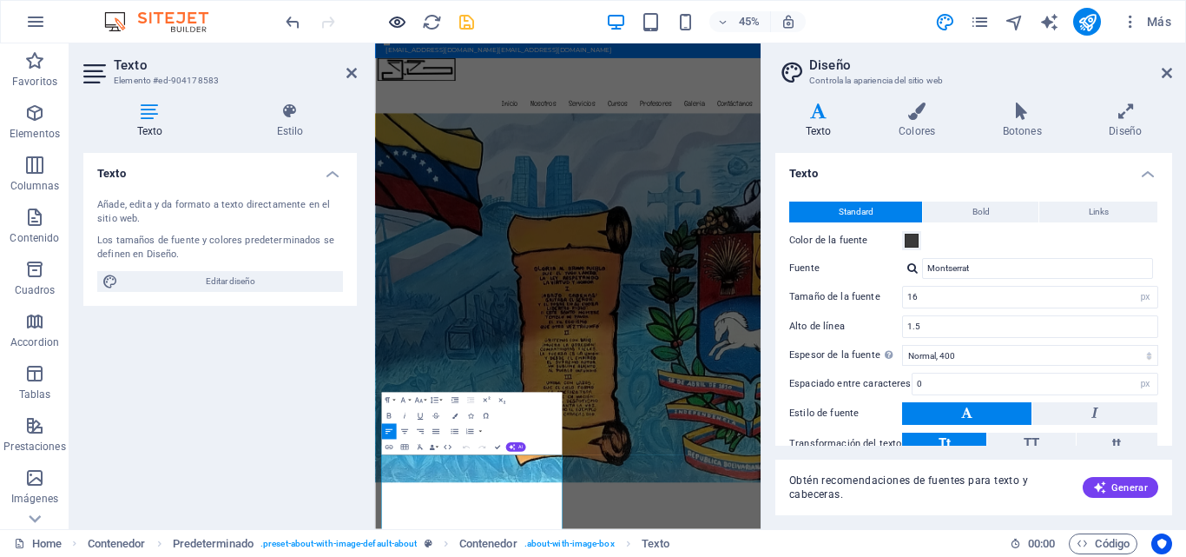
drag, startPoint x: 1126, startPoint y: 1, endPoint x: 393, endPoint y: 24, distance: 732.6
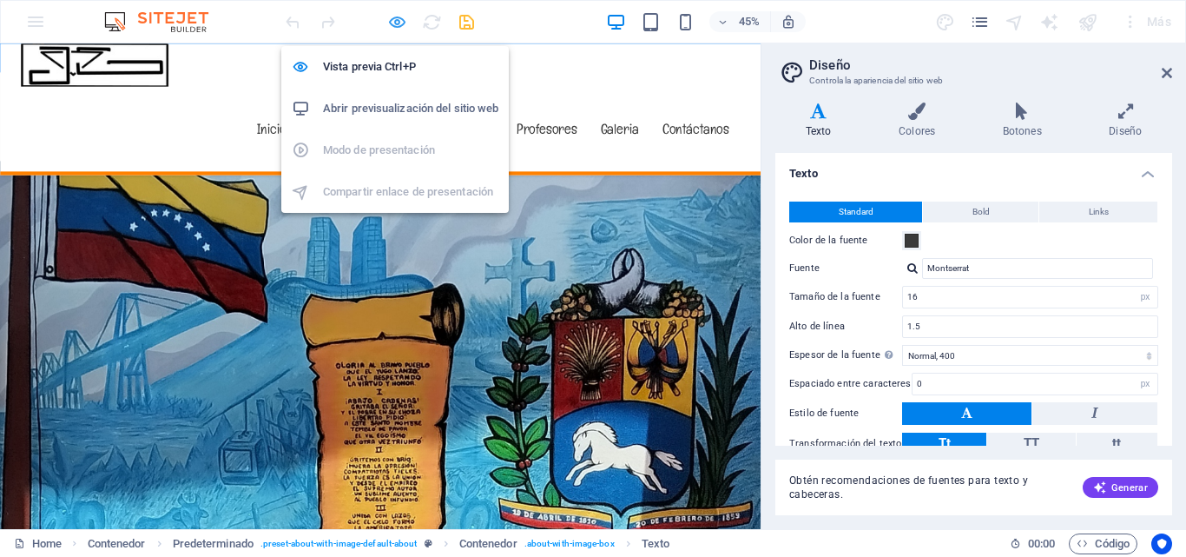
scroll to position [625, 0]
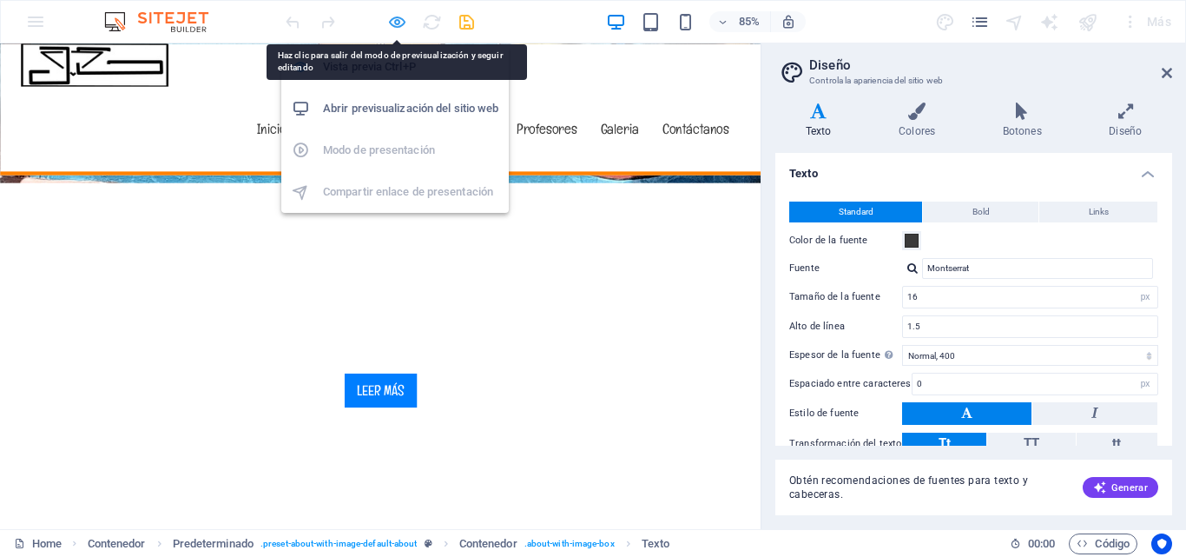
click at [0, 0] on icon "button" at bounding box center [0, 0] width 0 height 0
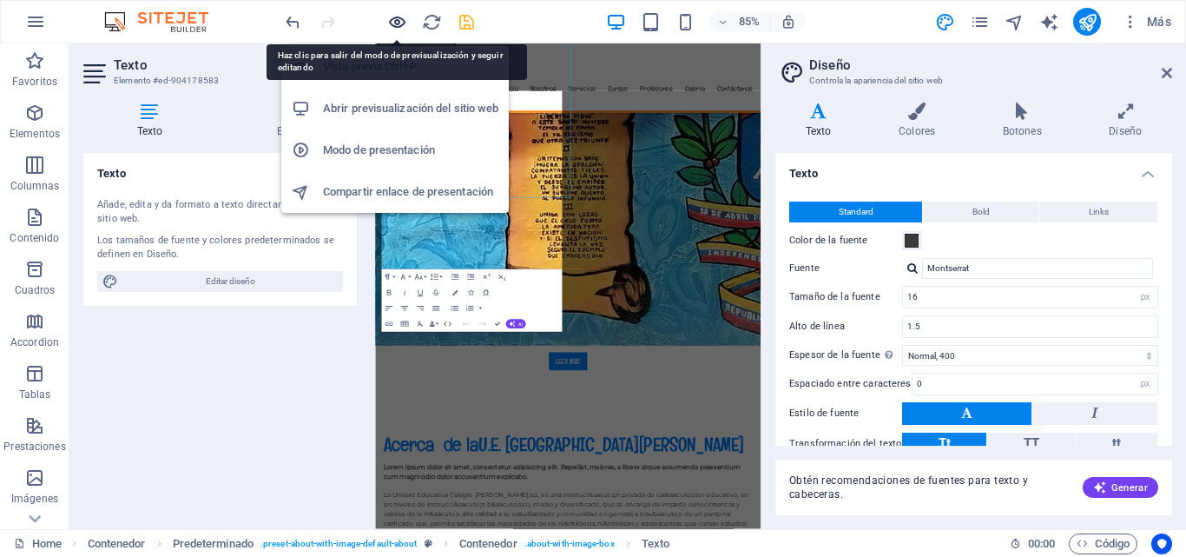
scroll to position [784, 0]
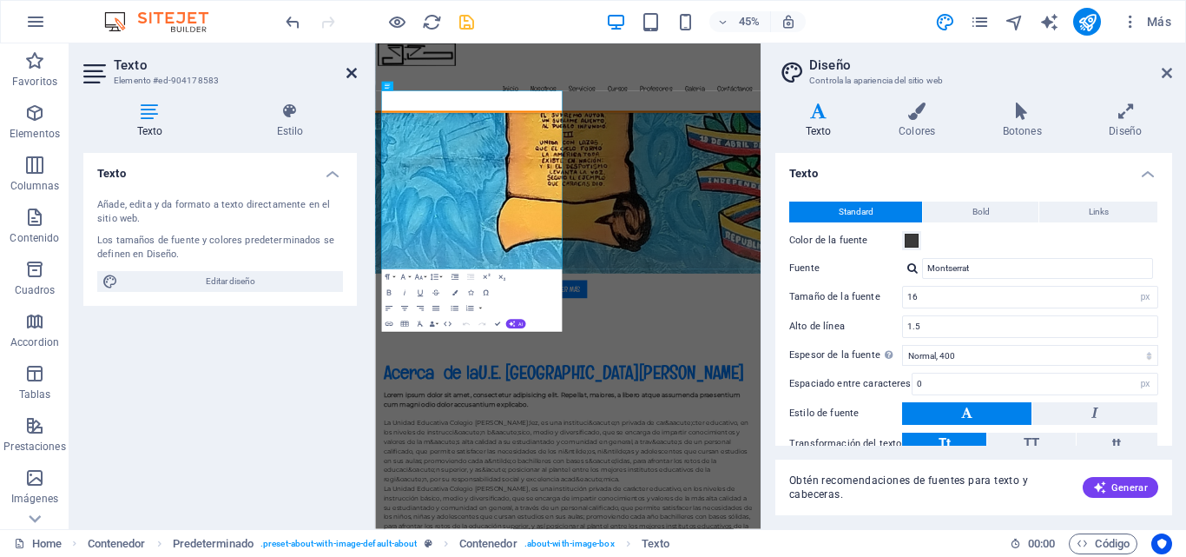
click at [352, 71] on icon at bounding box center [352, 73] width 10 height 14
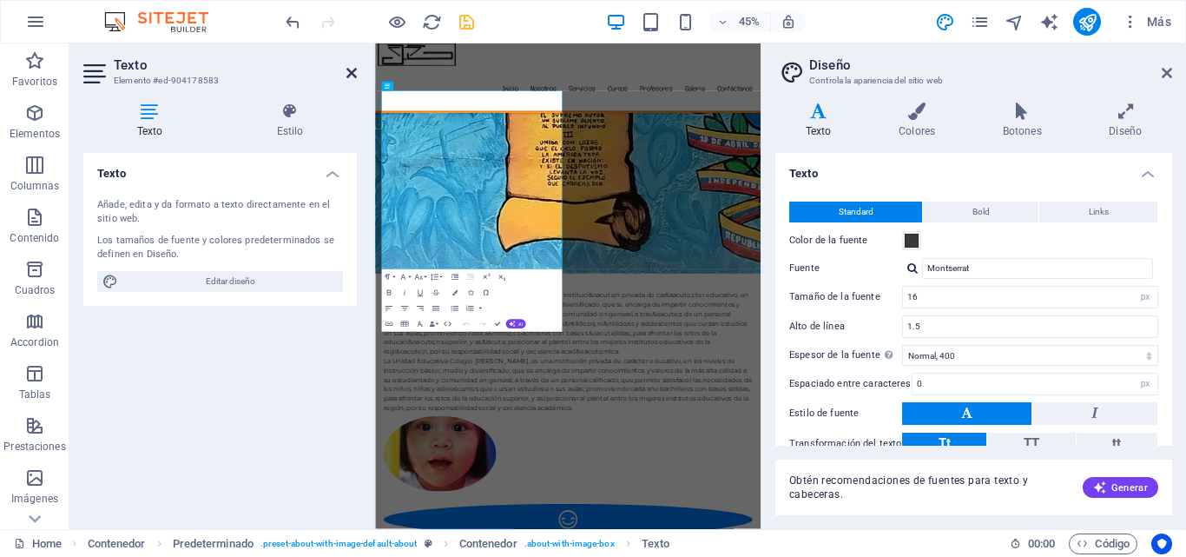
scroll to position [625, 0]
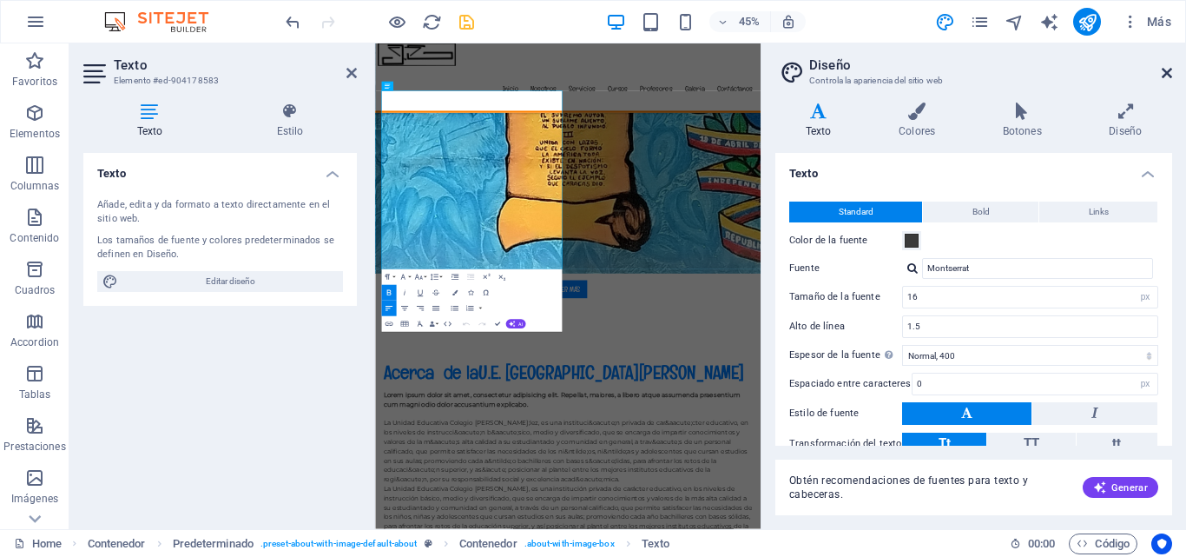
click at [1172, 75] on icon at bounding box center [1167, 73] width 10 height 14
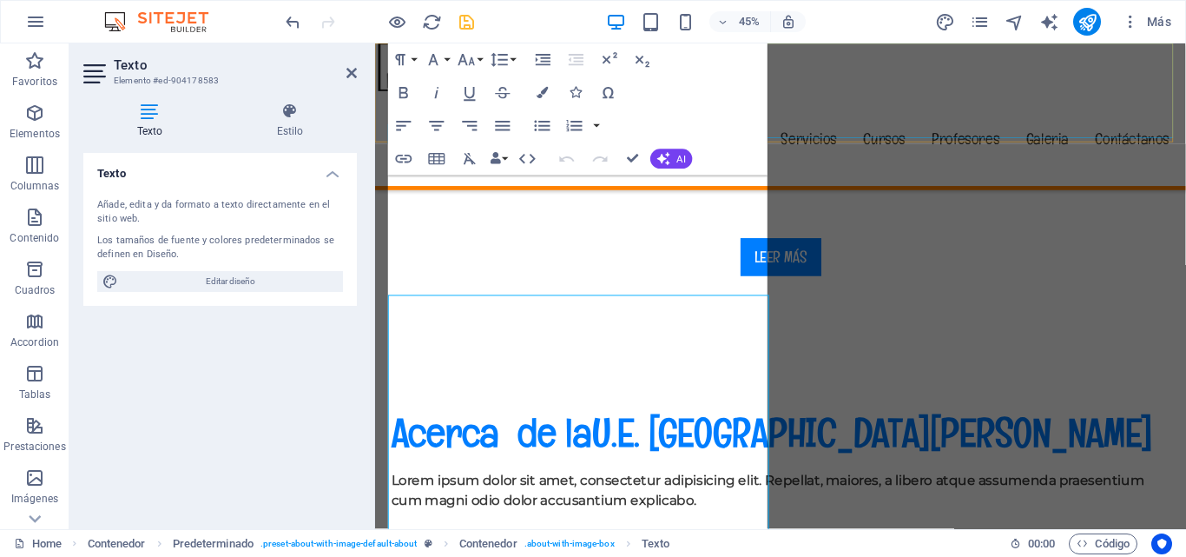
scroll to position [625, 0]
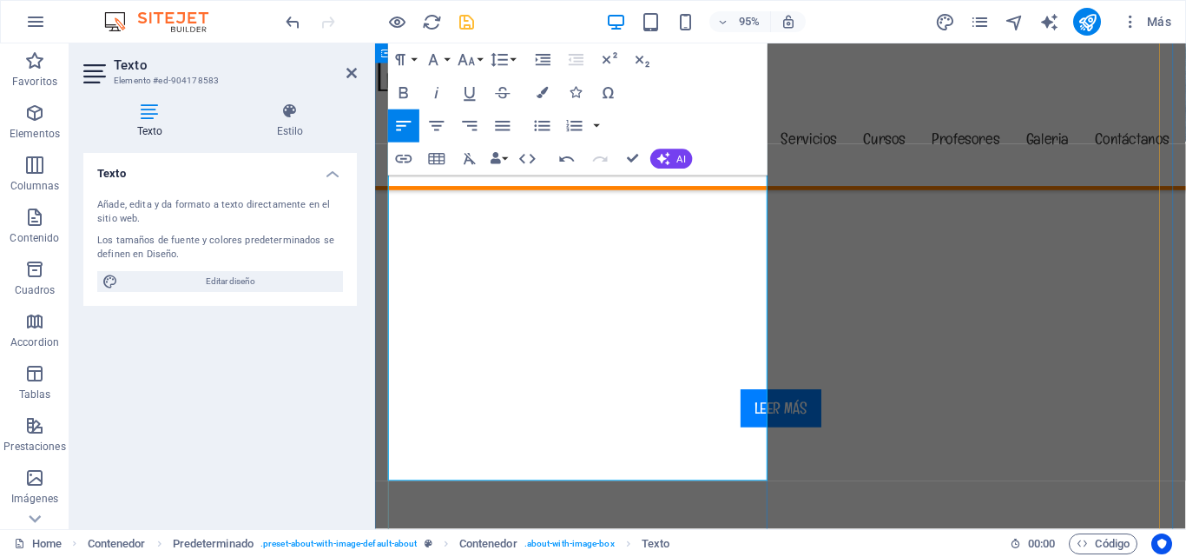
copy p "La Unidad Educativa Colegio Juan Vicente González, es una institución privada d…"
click at [401, 83] on icon "button" at bounding box center [404, 93] width 20 height 20
click at [408, 85] on icon "button" at bounding box center [404, 93] width 20 height 20
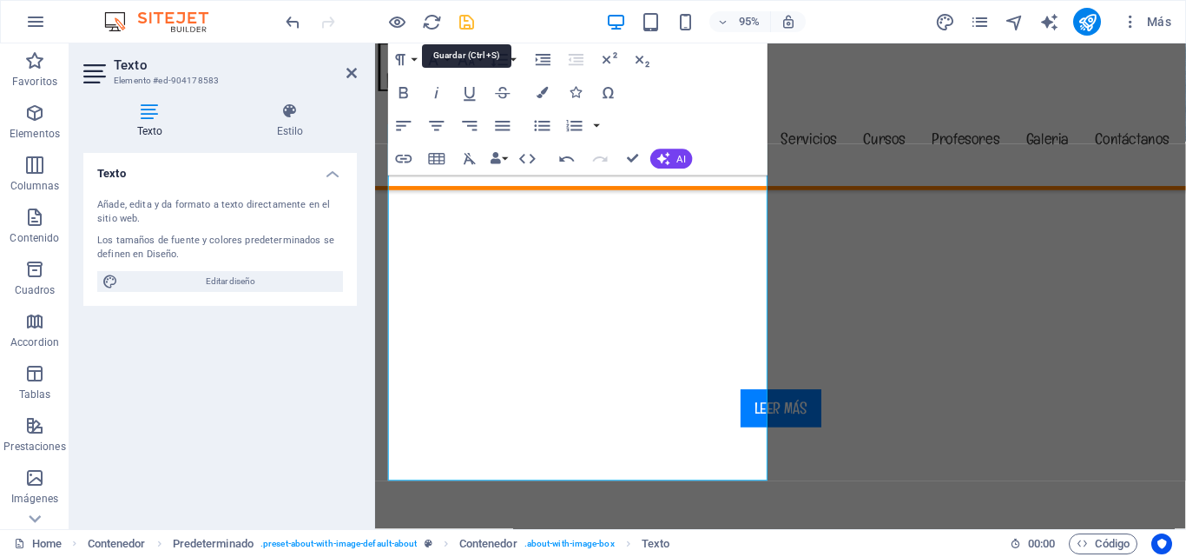
click at [469, 29] on icon "save" at bounding box center [467, 22] width 20 height 20
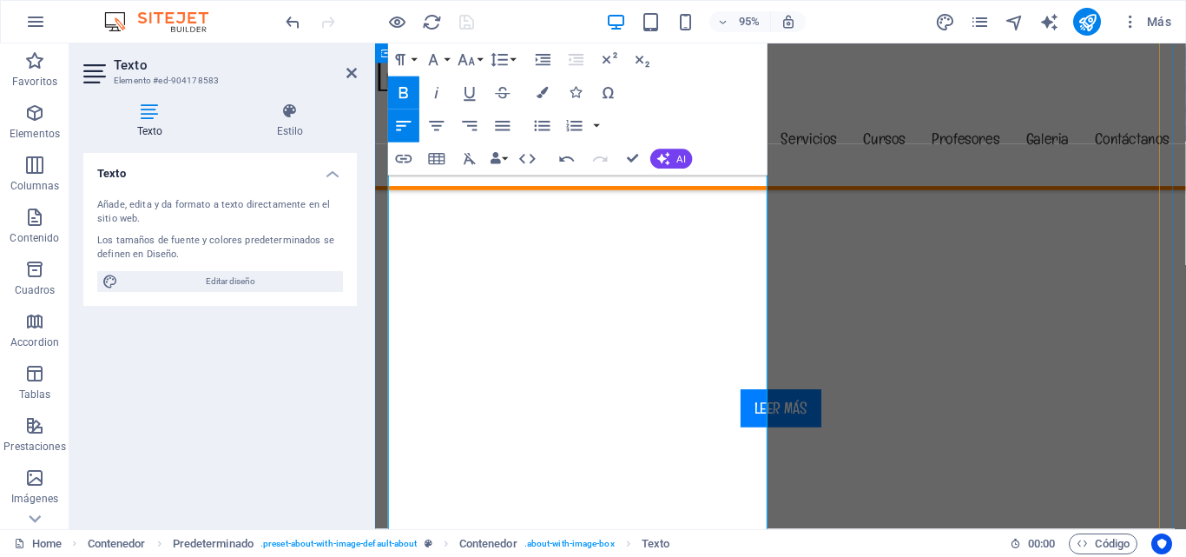
scroll to position [9102, 2]
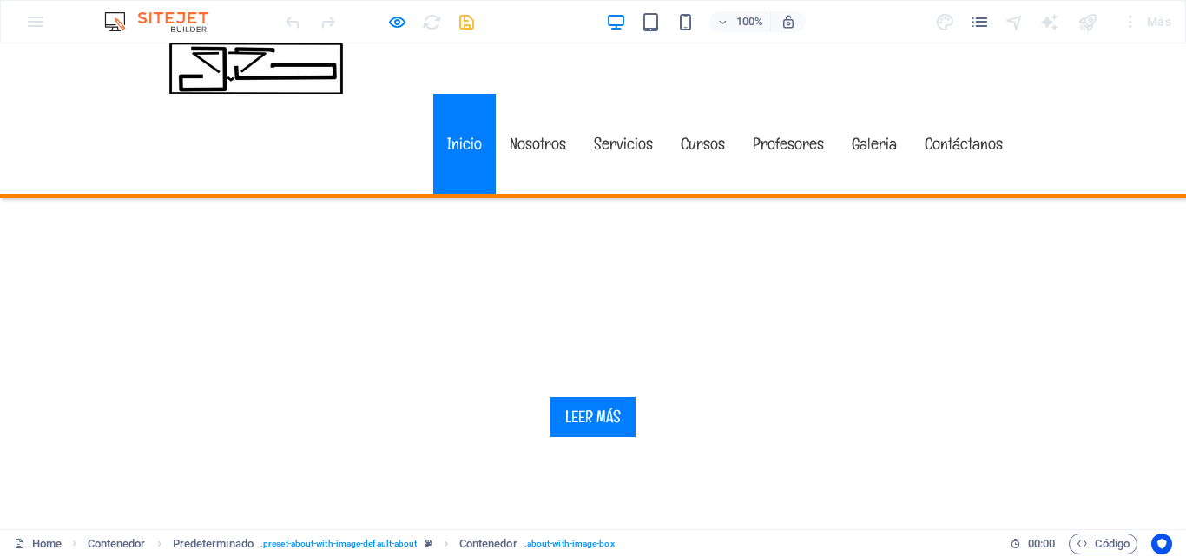
click at [463, 94] on link "Inicio" at bounding box center [464, 144] width 63 height 100
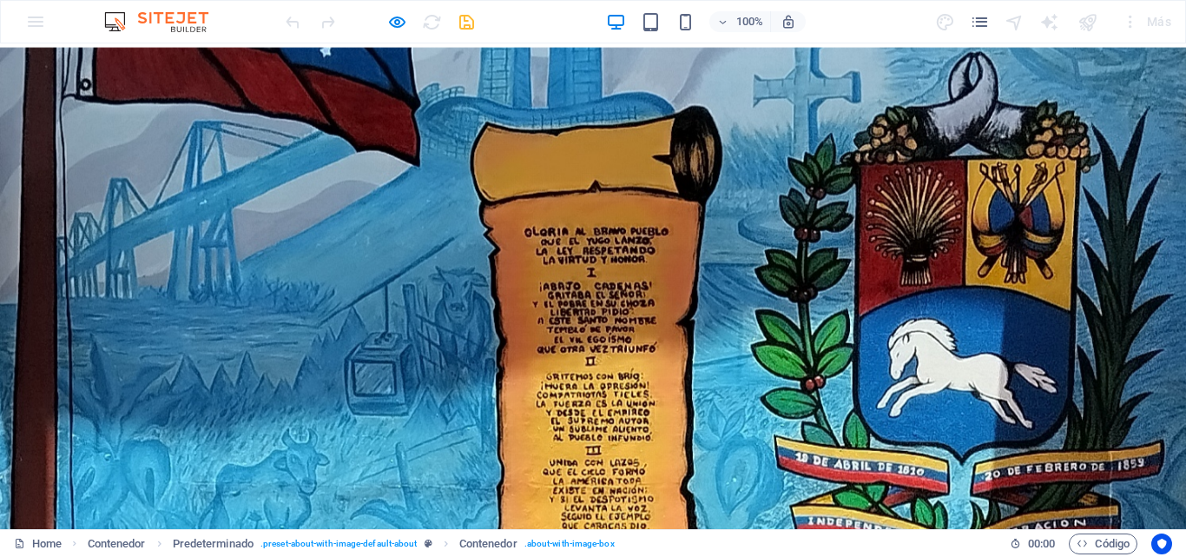
scroll to position [0, 0]
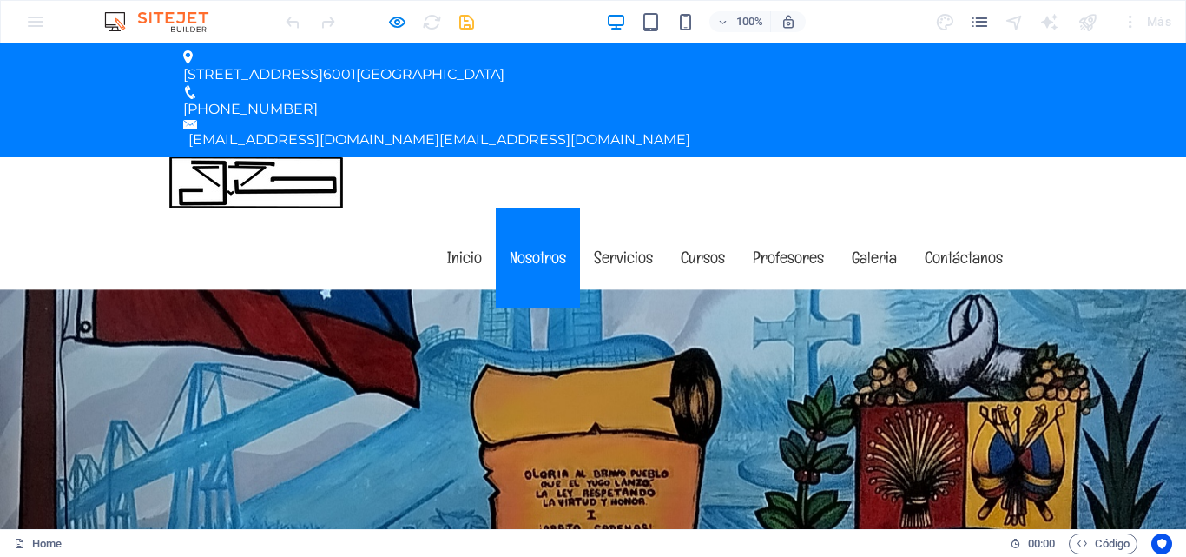
click at [529, 208] on link "Nosotros" at bounding box center [538, 258] width 84 height 100
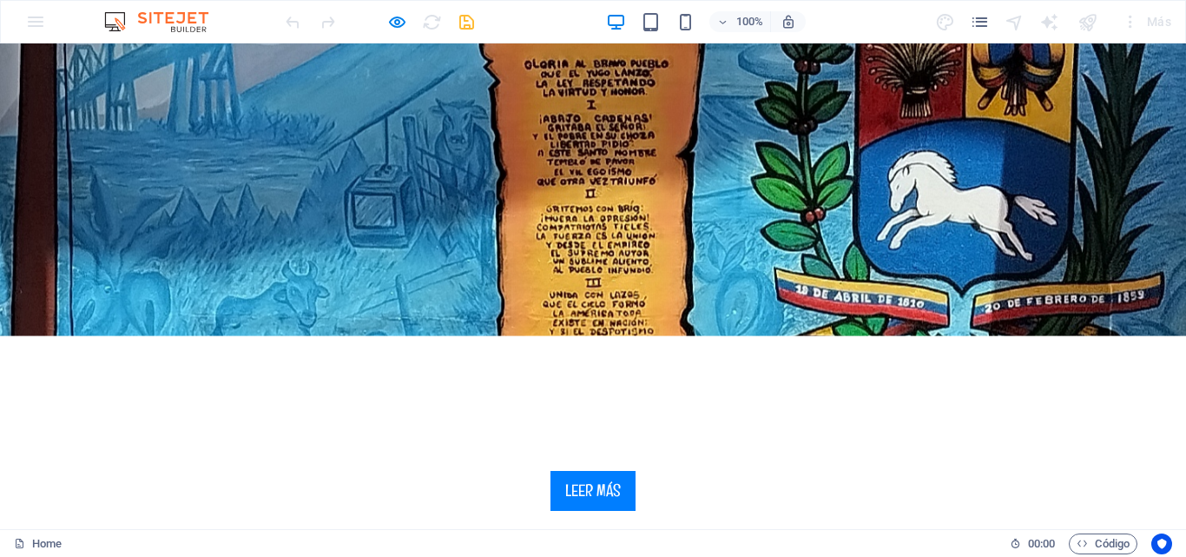
scroll to position [544, 0]
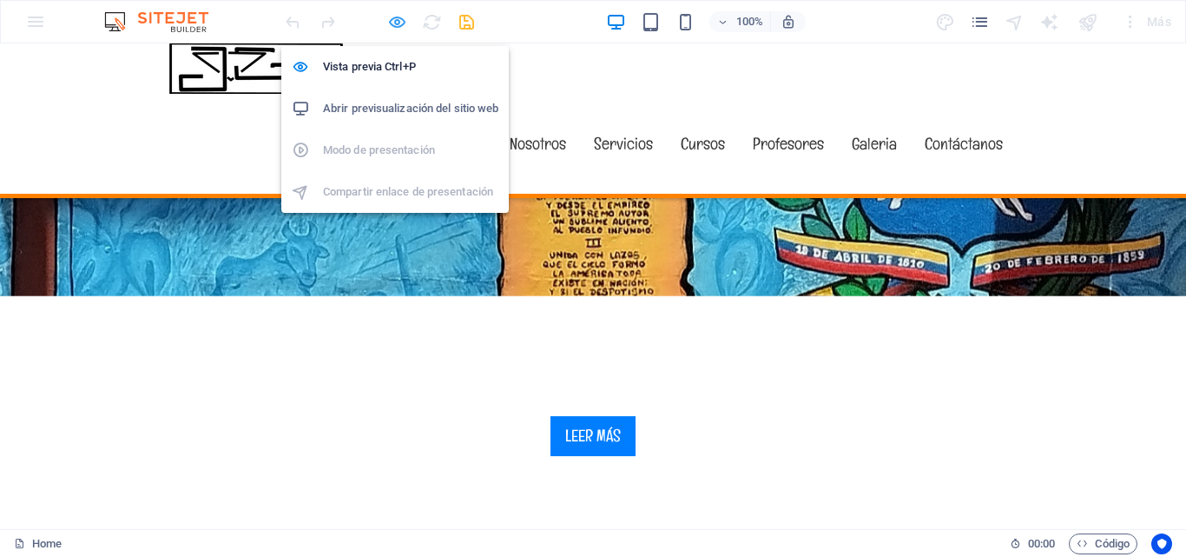
click at [0, 0] on icon "button" at bounding box center [0, 0] width 0 height 0
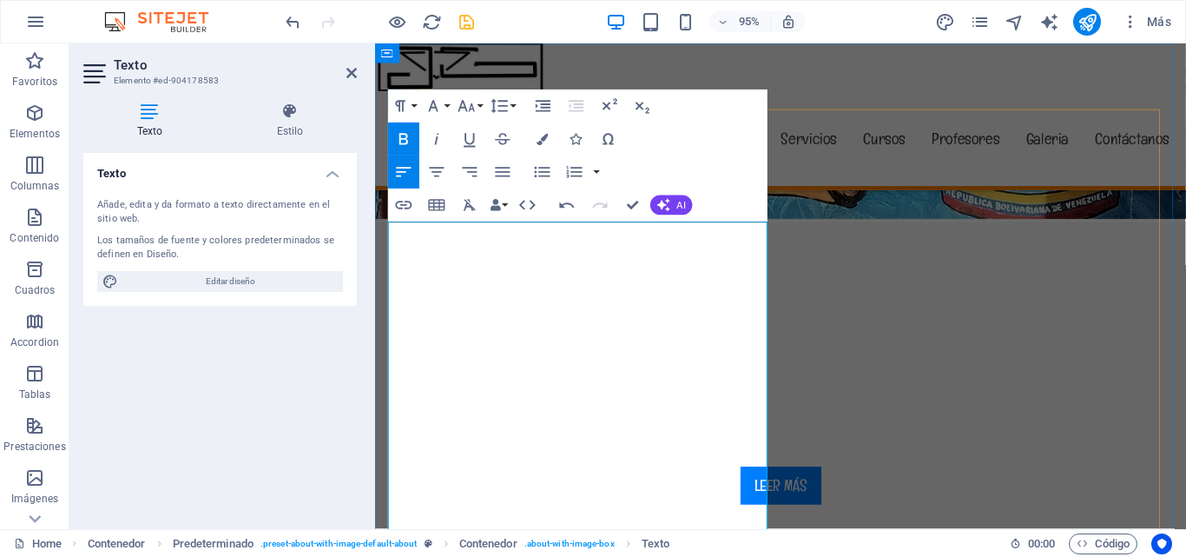
scroll to position [614, 0]
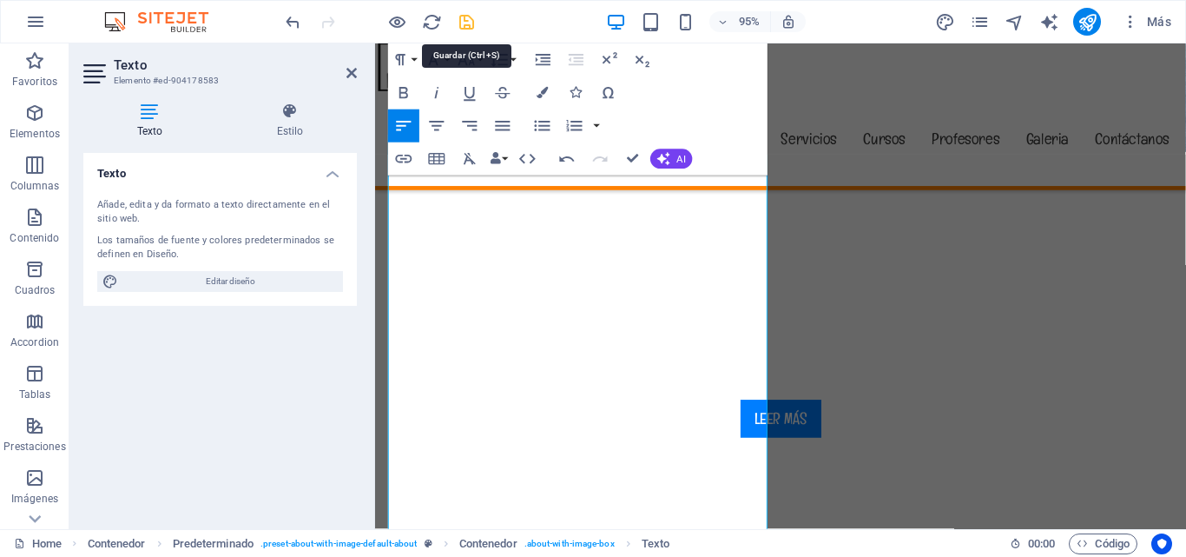
click at [467, 30] on icon "save" at bounding box center [467, 22] width 20 height 20
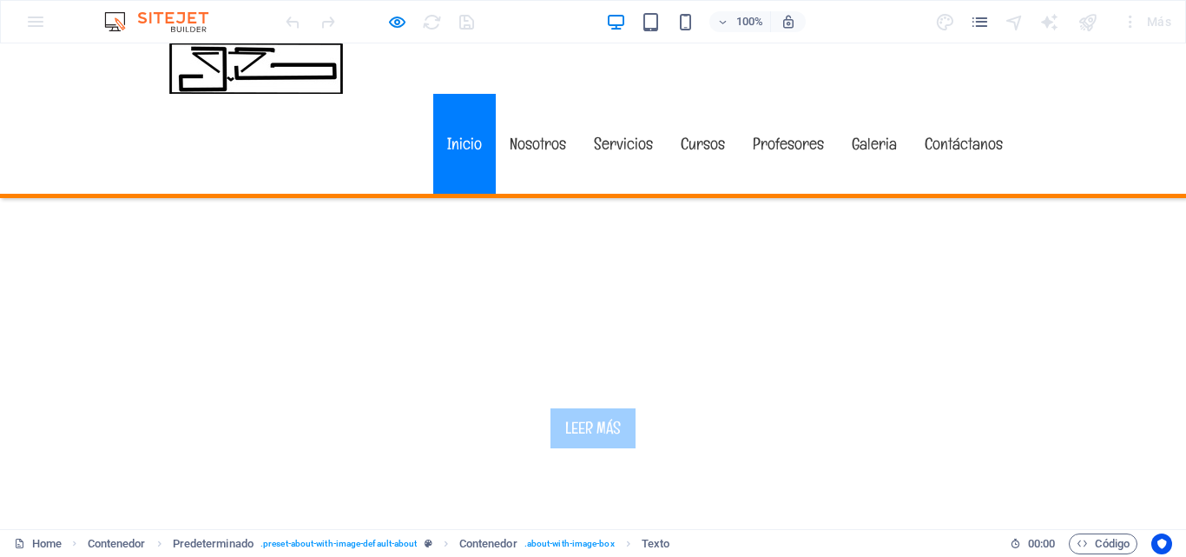
click at [471, 107] on link "Inicio" at bounding box center [464, 144] width 63 height 100
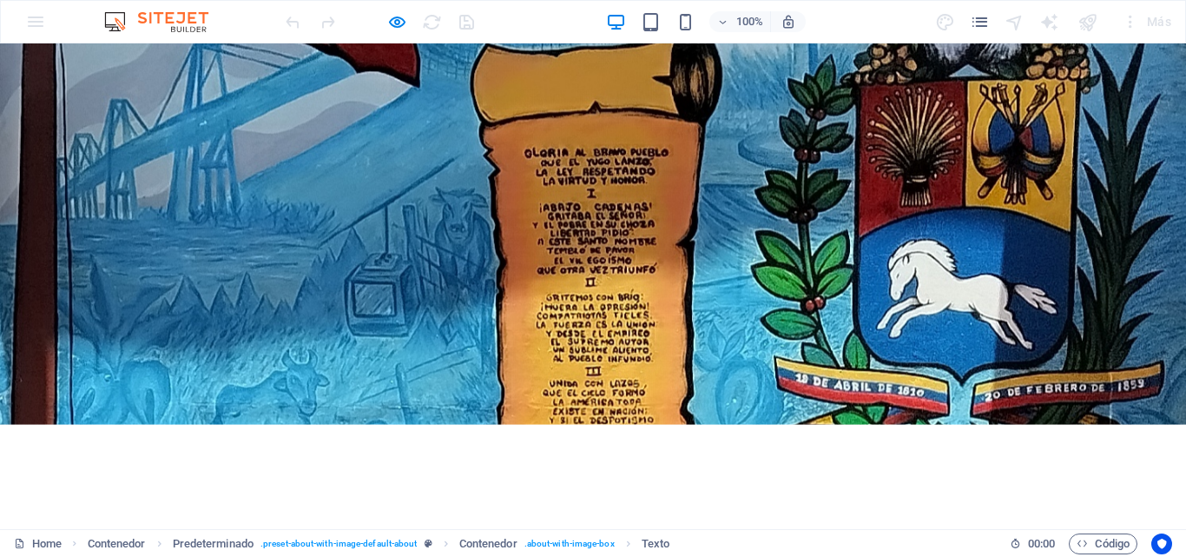
scroll to position [0, 0]
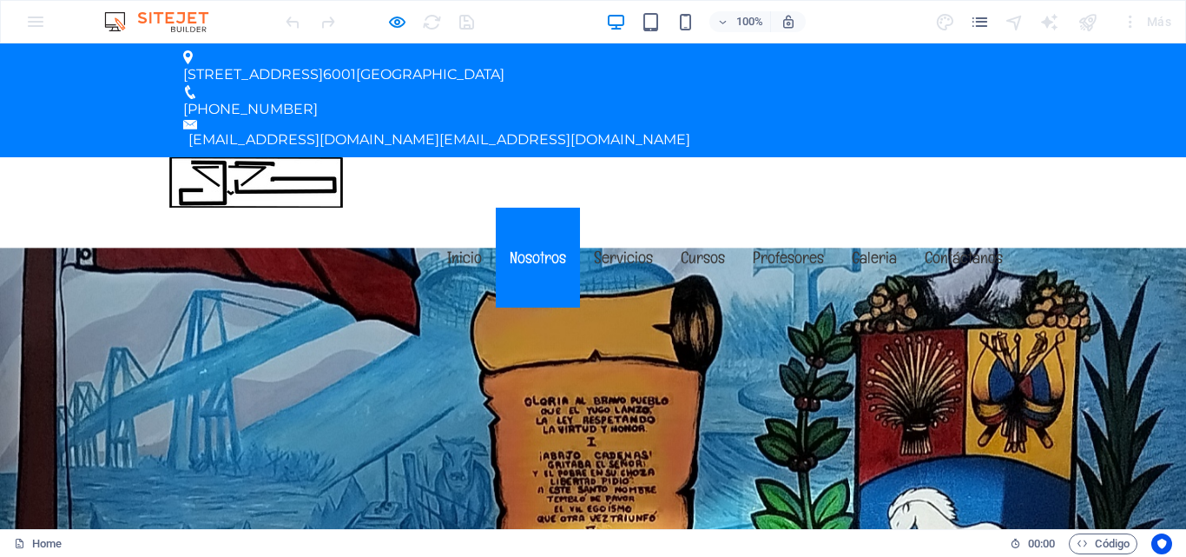
click at [522, 208] on link "Nosotros" at bounding box center [538, 258] width 84 height 100
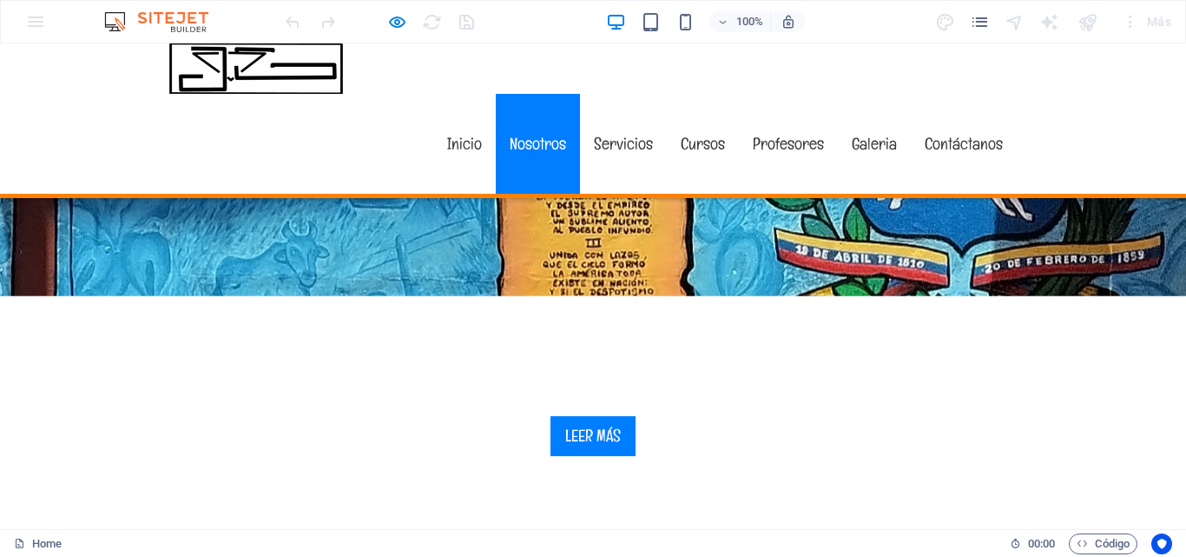
scroll to position [578, 0]
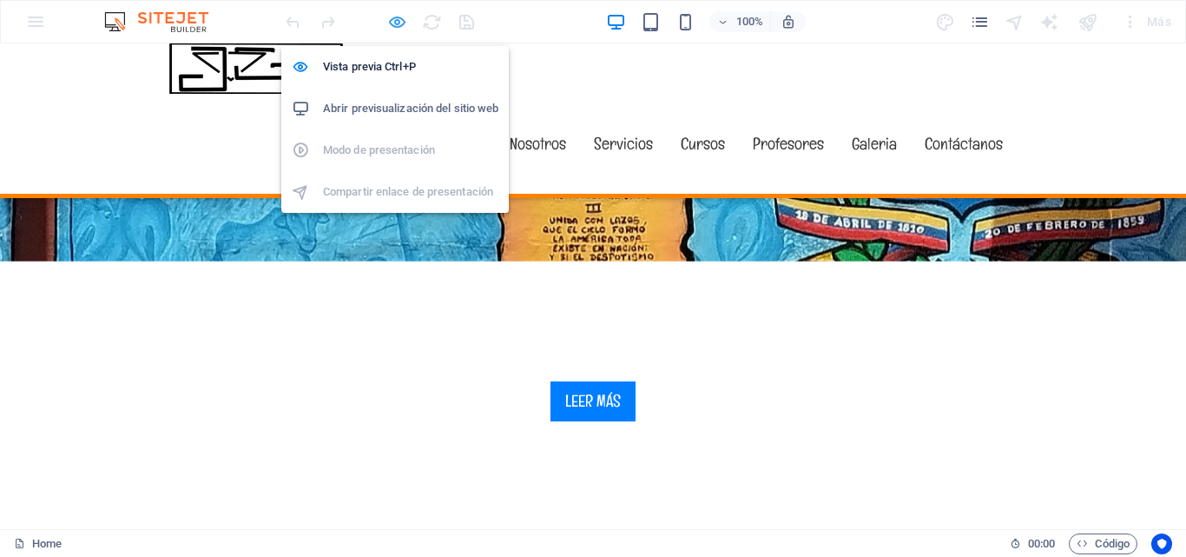
click at [0, 0] on icon "button" at bounding box center [0, 0] width 0 height 0
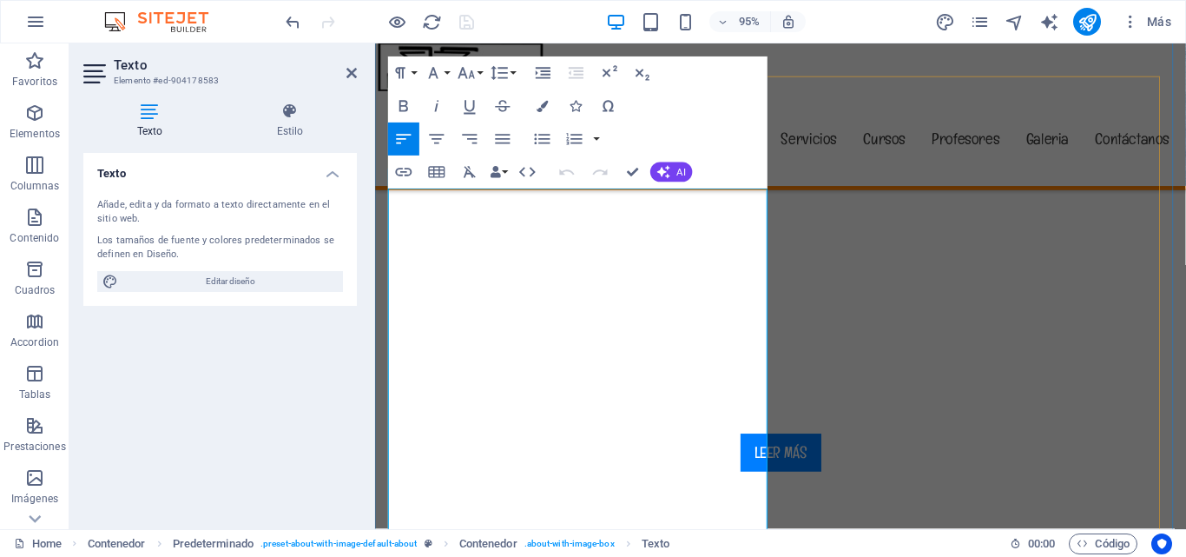
click at [403, 102] on icon "button" at bounding box center [404, 106] width 20 height 20
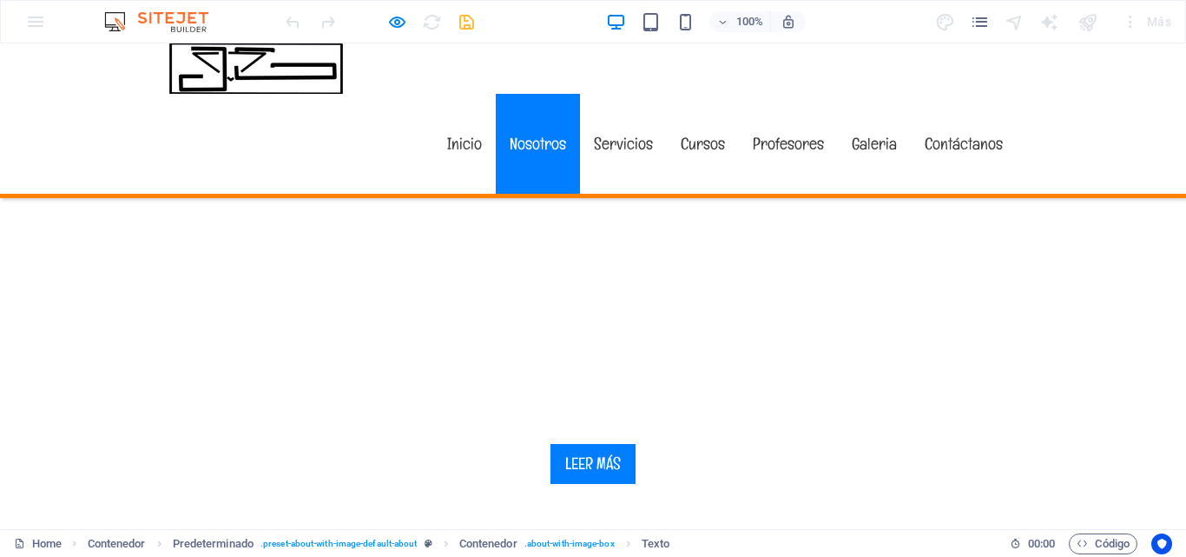
click at [521, 94] on link "Nosotros" at bounding box center [538, 144] width 84 height 100
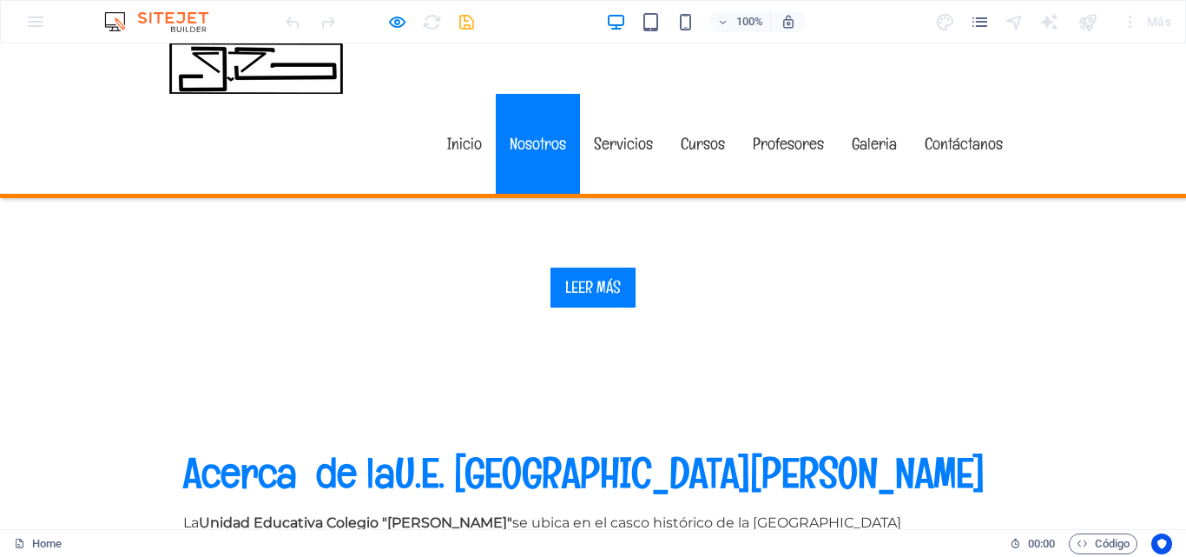
scroll to position [752, 0]
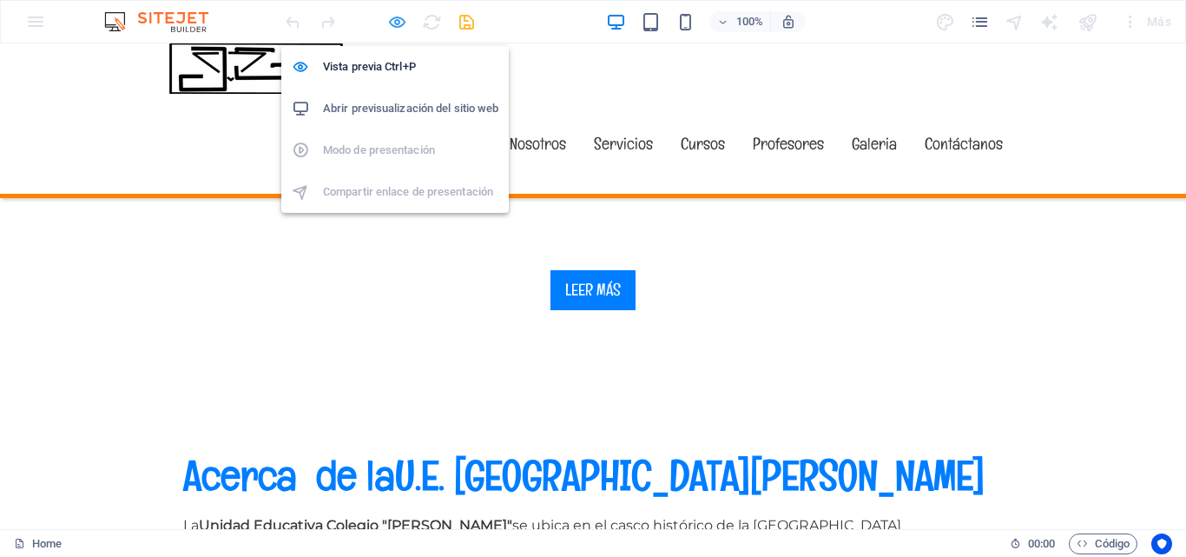
click at [0, 0] on icon "button" at bounding box center [0, 0] width 0 height 0
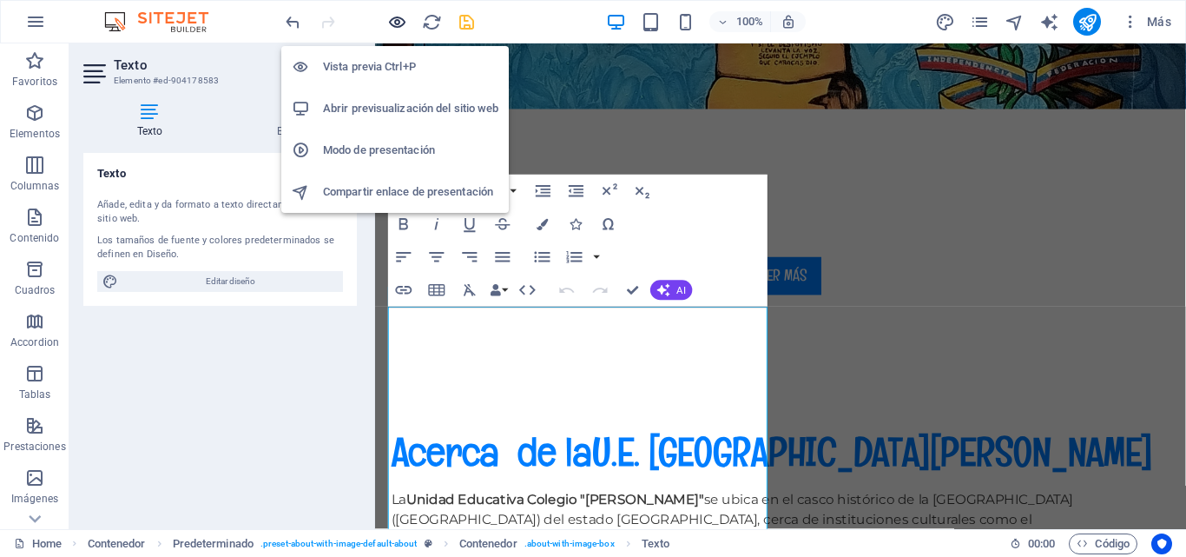
scroll to position [454, 0]
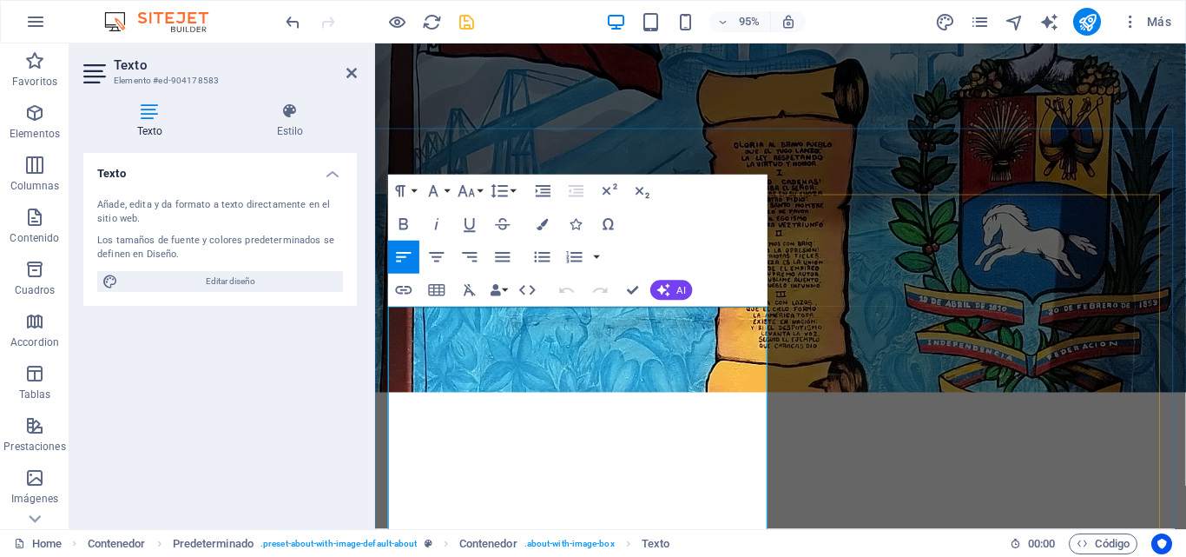
click at [504, 252] on icon "button" at bounding box center [503, 257] width 15 height 10
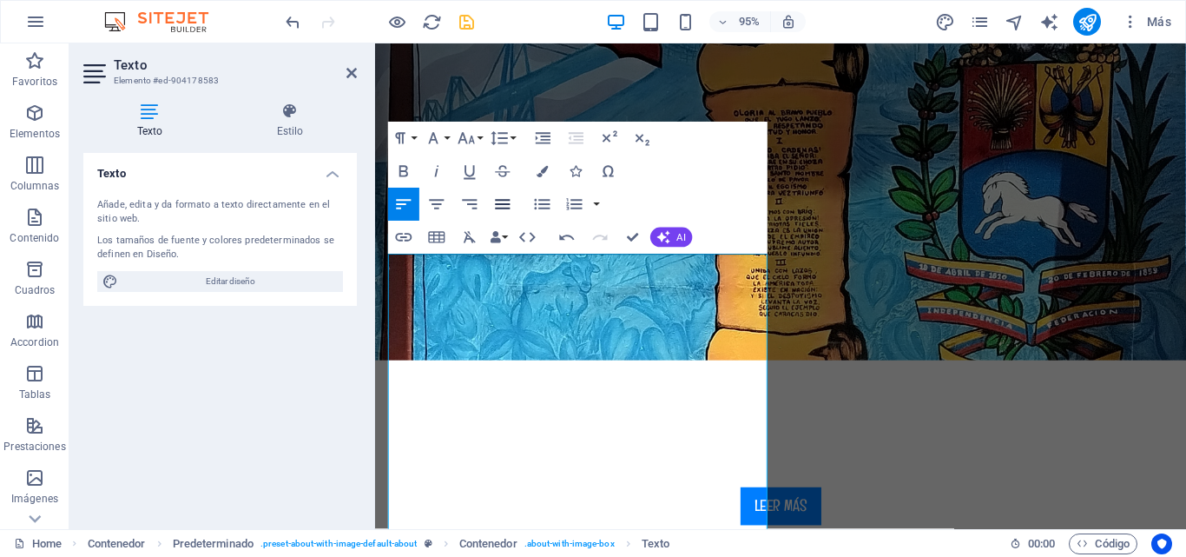
click at [508, 207] on icon "button" at bounding box center [503, 205] width 20 height 20
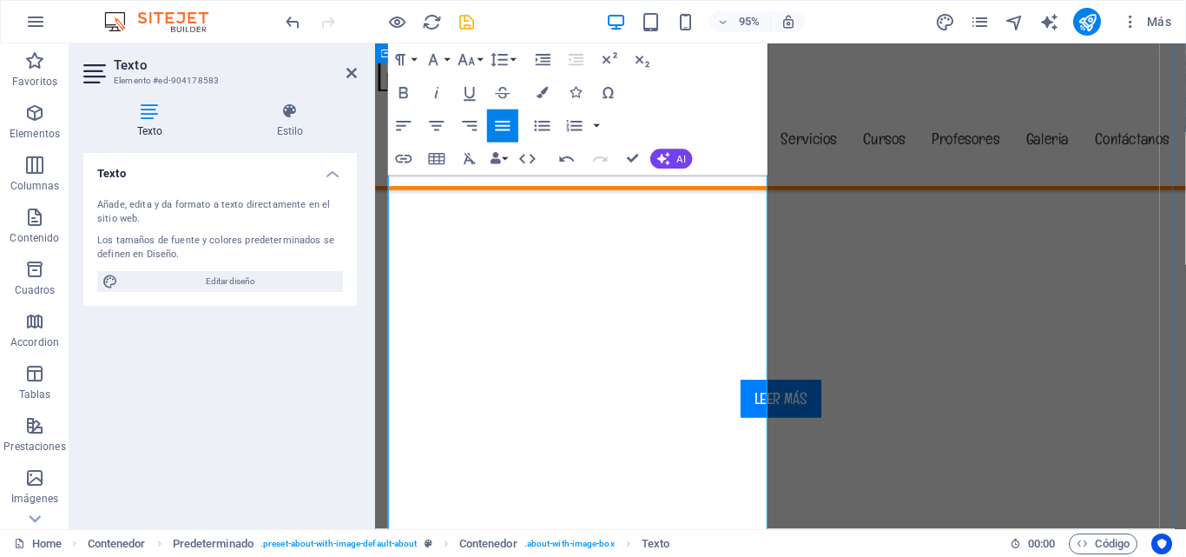
scroll to position [718, 0]
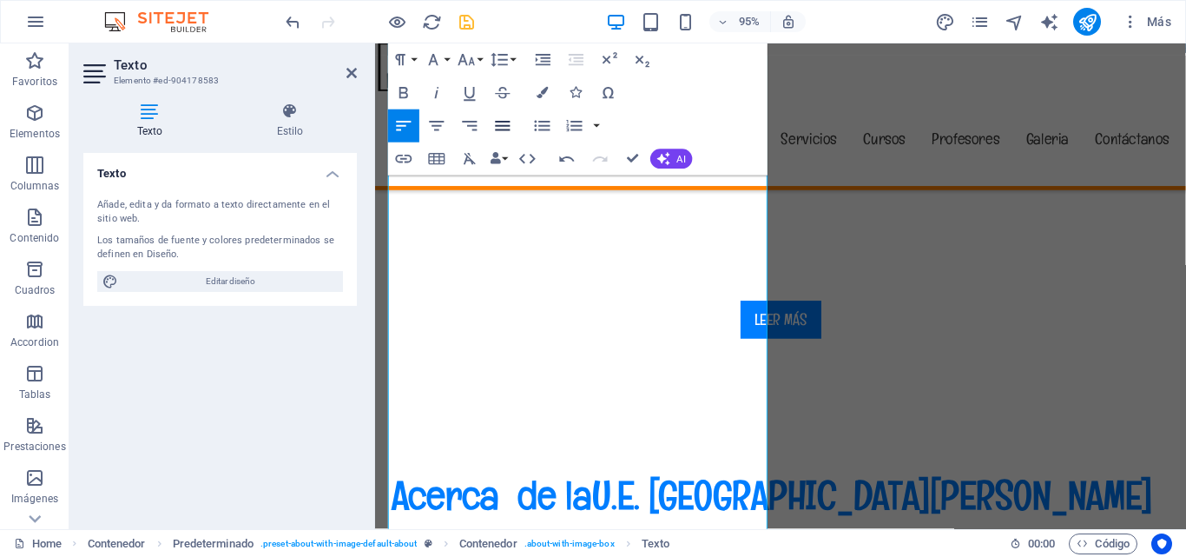
click at [502, 124] on icon "button" at bounding box center [503, 126] width 20 height 20
click at [497, 119] on icon "button" at bounding box center [503, 126] width 20 height 20
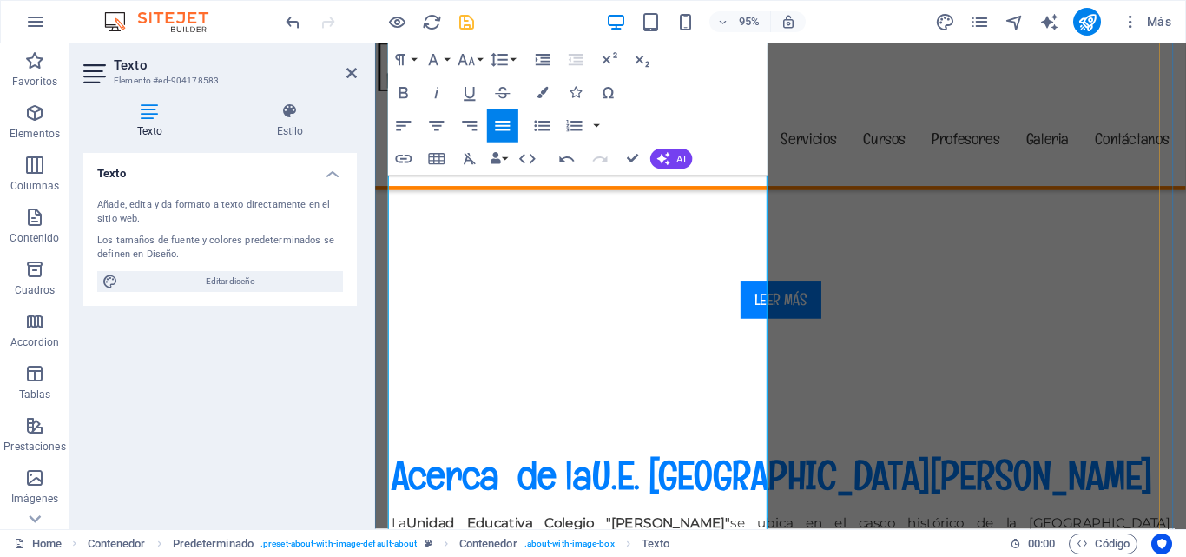
click at [463, 26] on icon "save" at bounding box center [467, 22] width 20 height 20
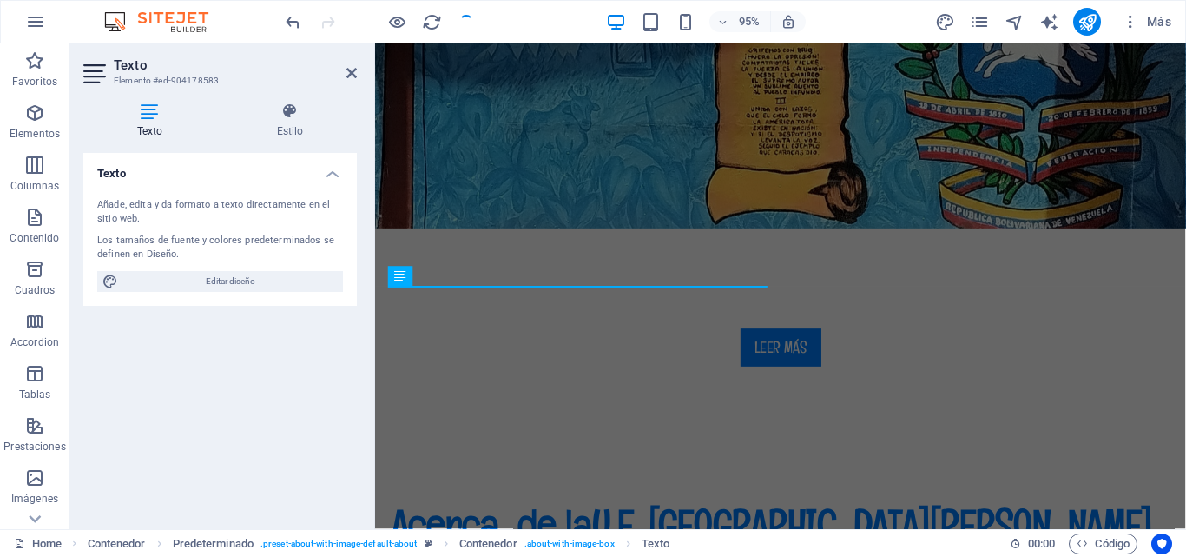
scroll to position [476, 0]
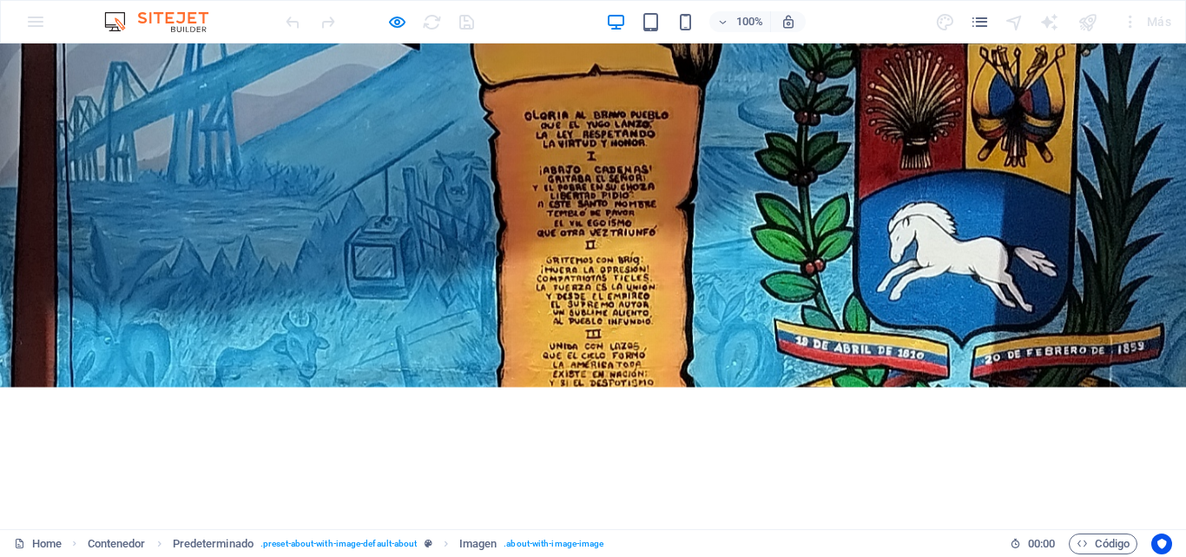
click at [423, 261] on div "Bienvenido a Unidad Educativa Colegio "Juan Vicente González" Leer más" at bounding box center [593, 453] width 1186 height 384
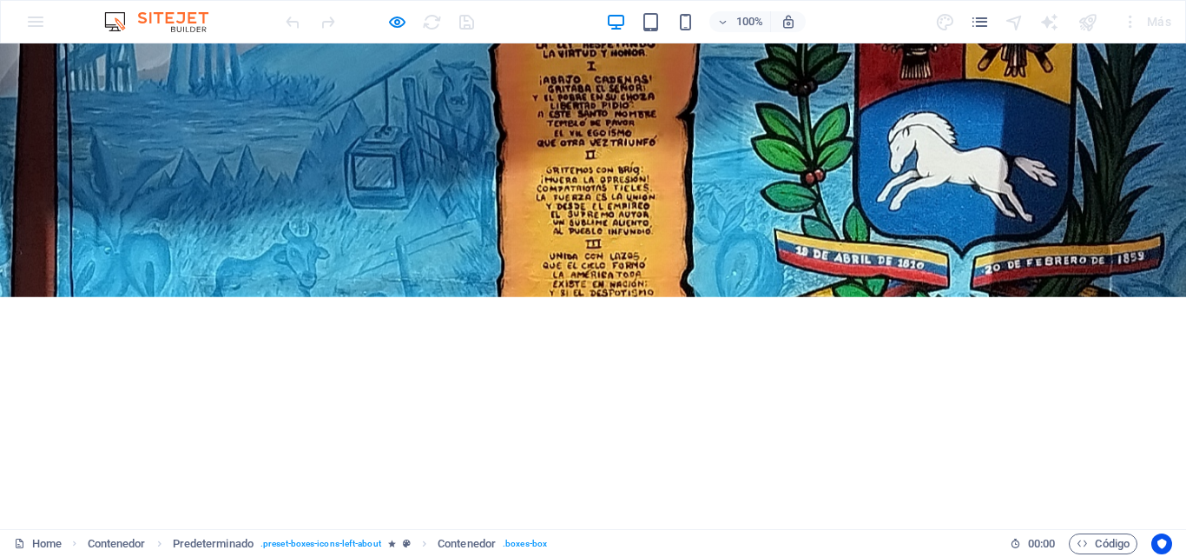
scroll to position [51, 0]
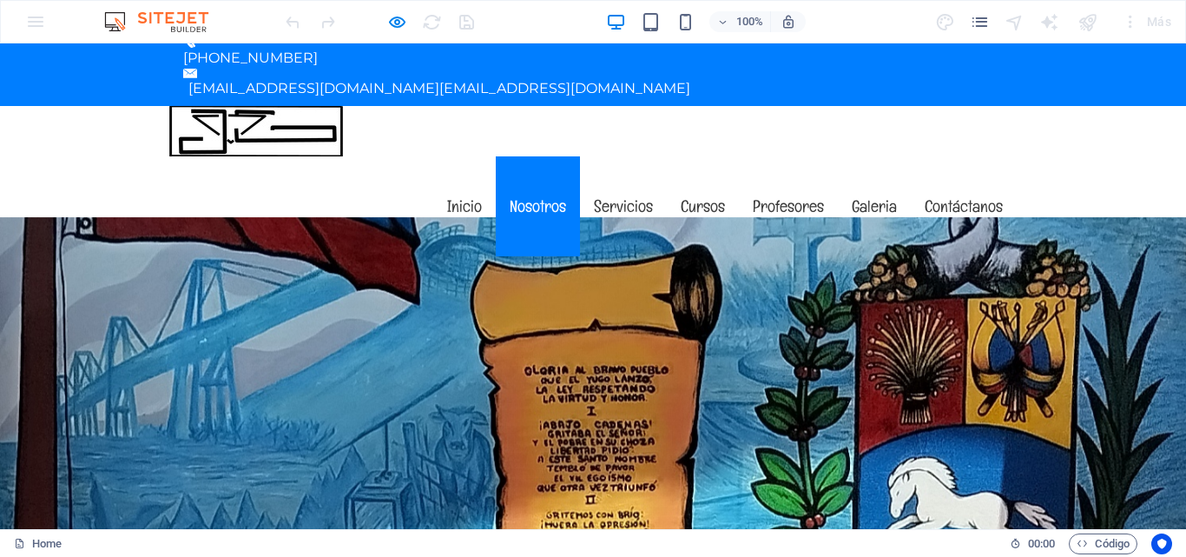
click at [523, 156] on link "Nosotros" at bounding box center [538, 206] width 84 height 100
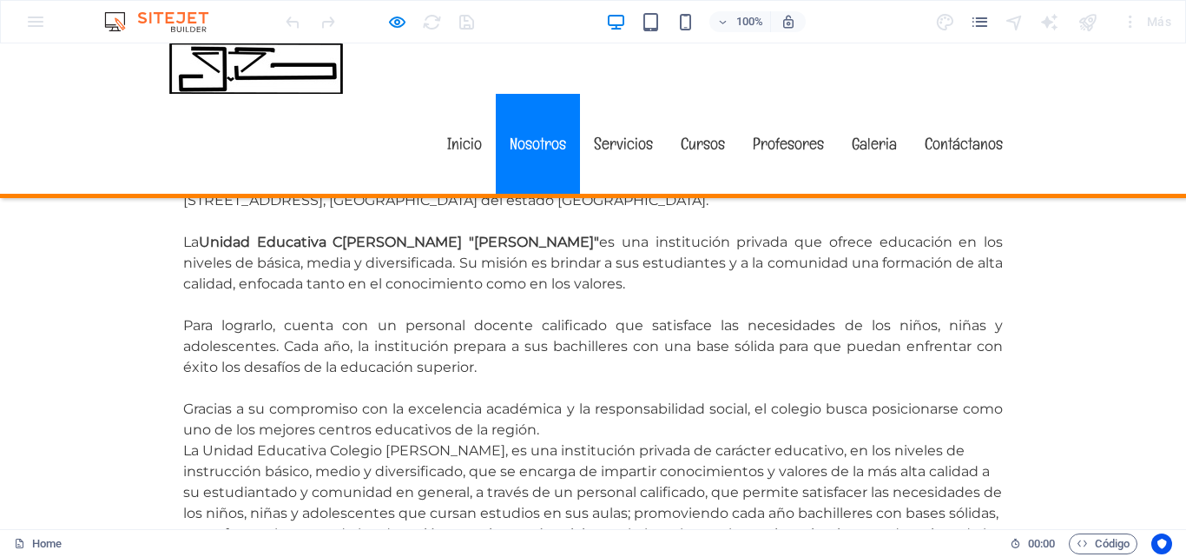
scroll to position [1100, 0]
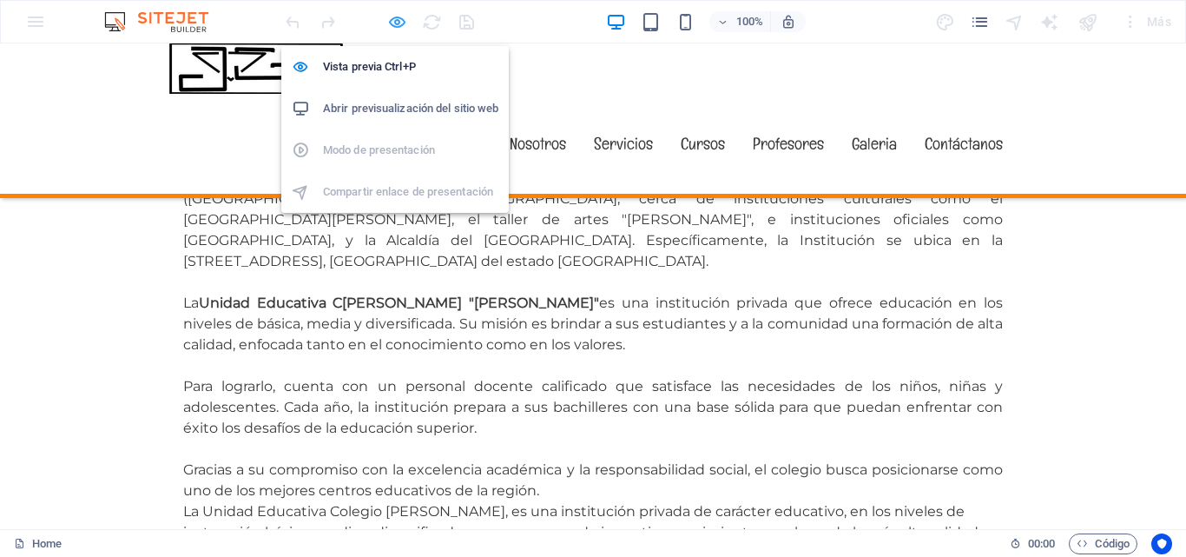
click at [0, 0] on icon "button" at bounding box center [0, 0] width 0 height 0
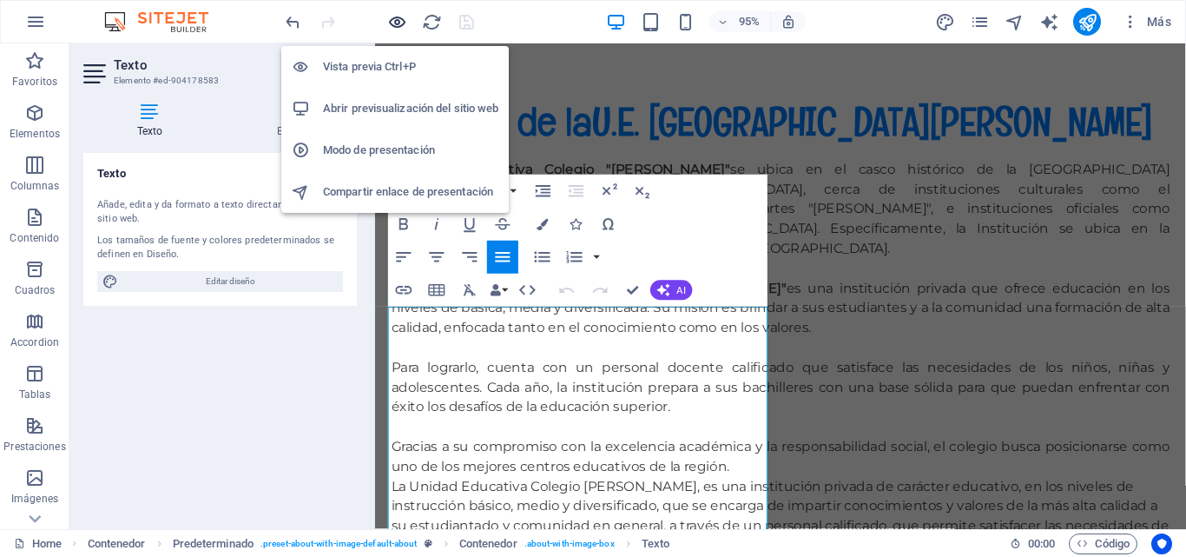
scroll to position [454, 0]
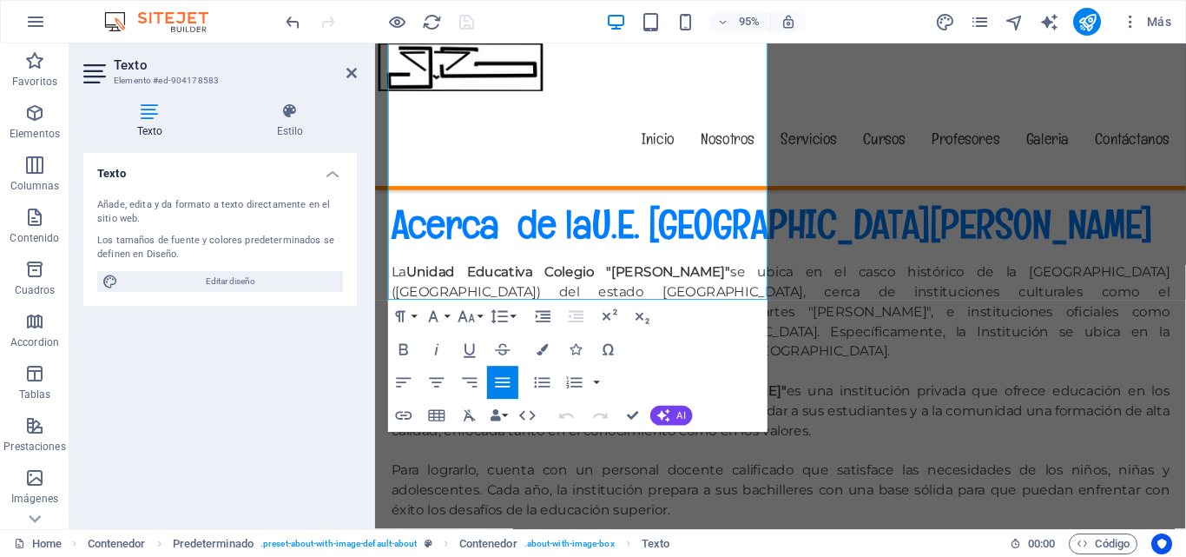
scroll to position [1038, 0]
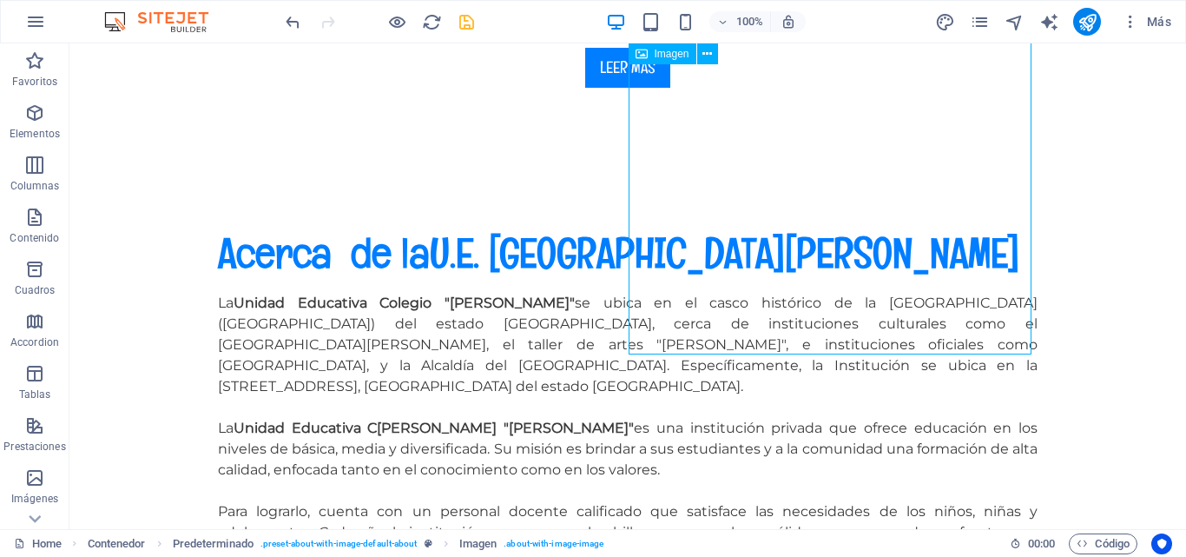
scroll to position [506, 0]
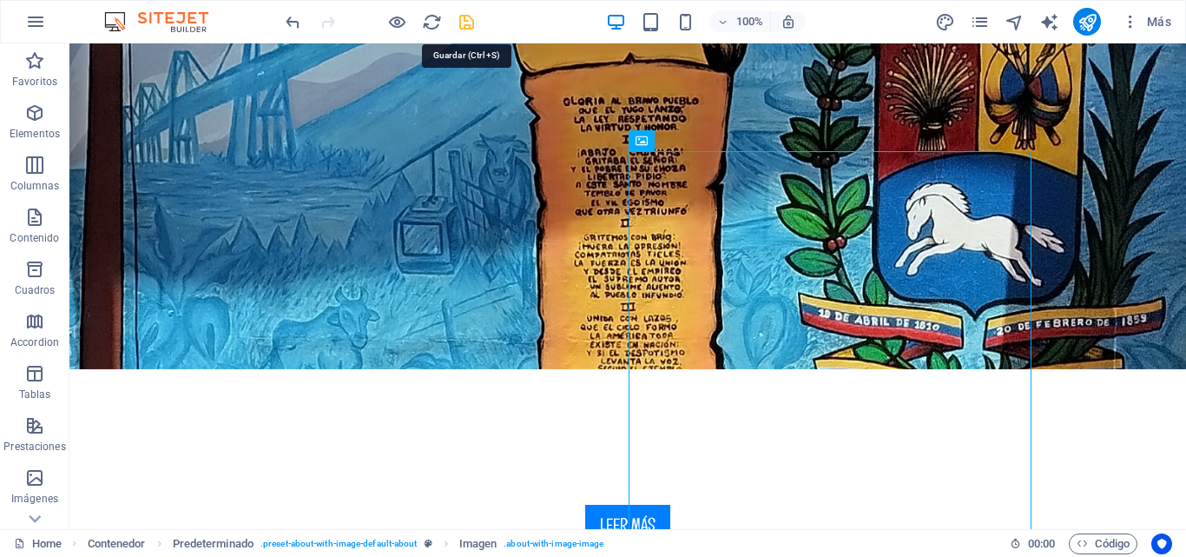
click at [462, 26] on icon "save" at bounding box center [467, 22] width 20 height 20
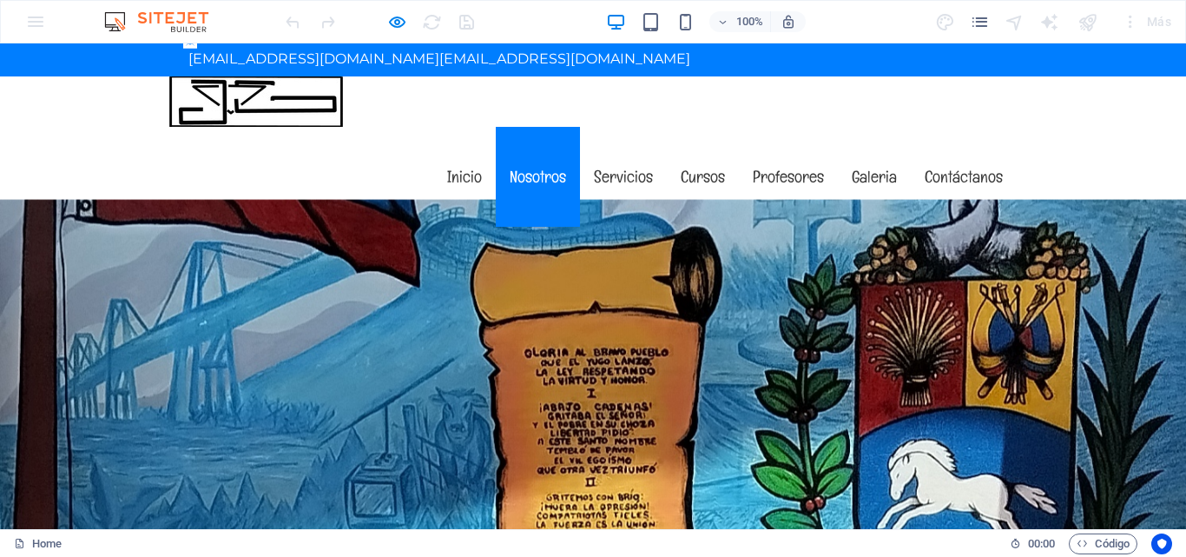
click at [520, 127] on link "Nosotros" at bounding box center [538, 177] width 84 height 100
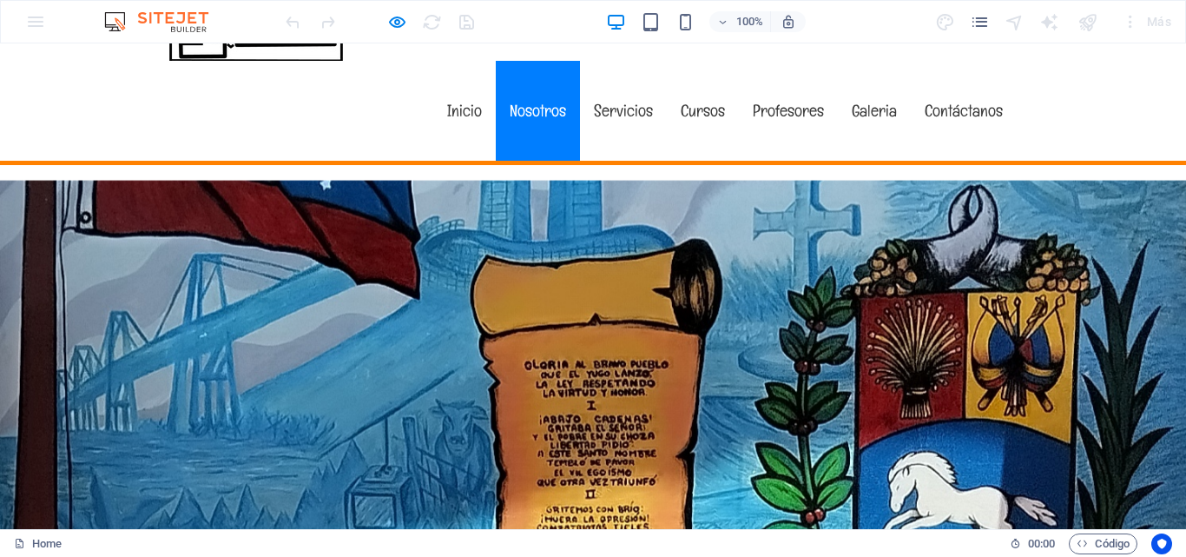
scroll to position [92, 0]
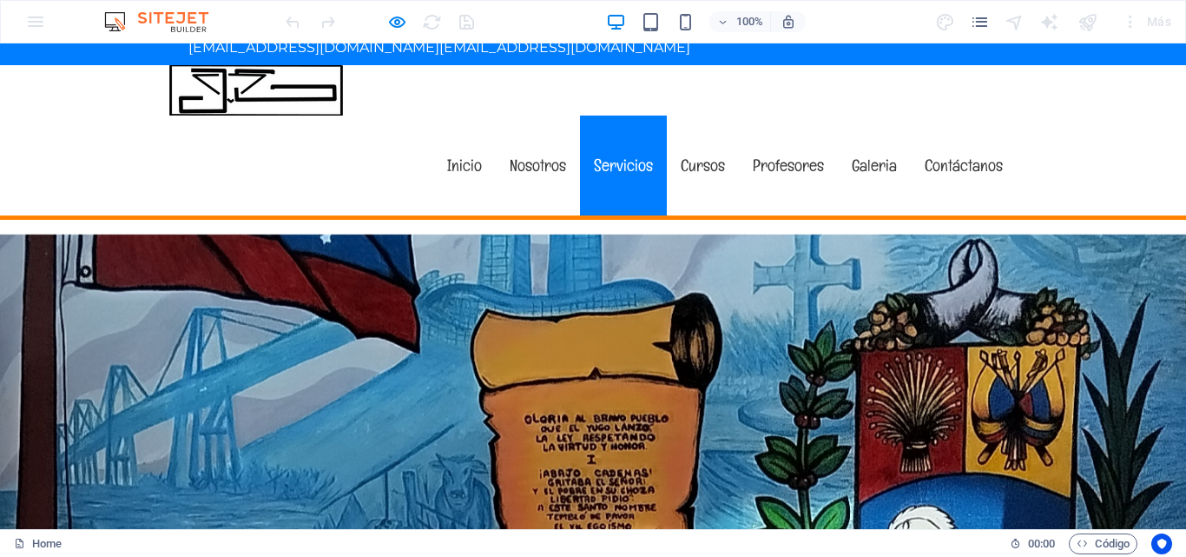
click at [601, 116] on link "Servicios" at bounding box center [623, 166] width 87 height 100
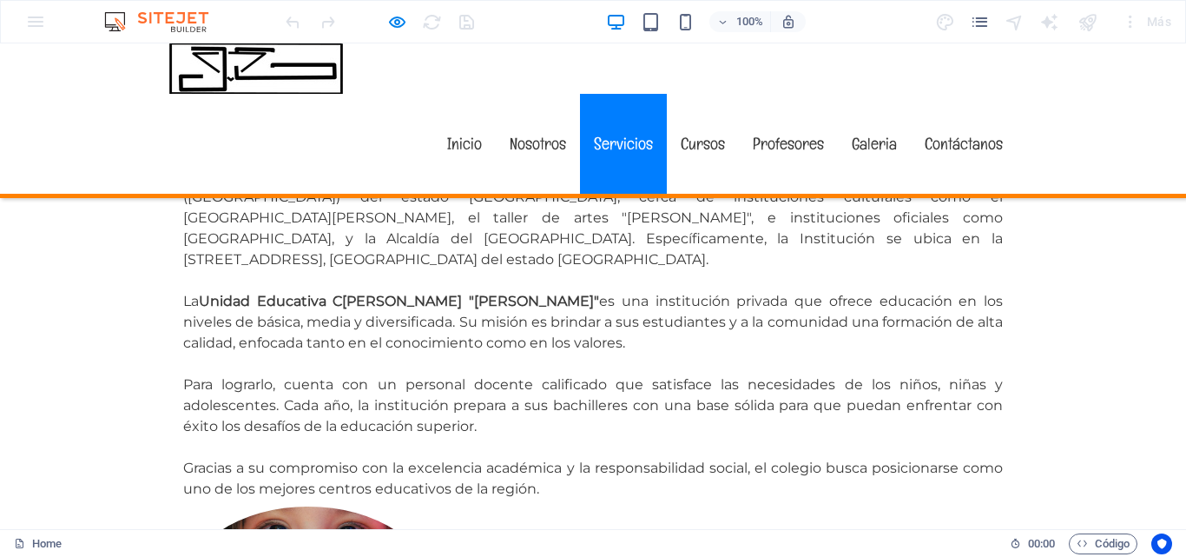
scroll to position [1136, 0]
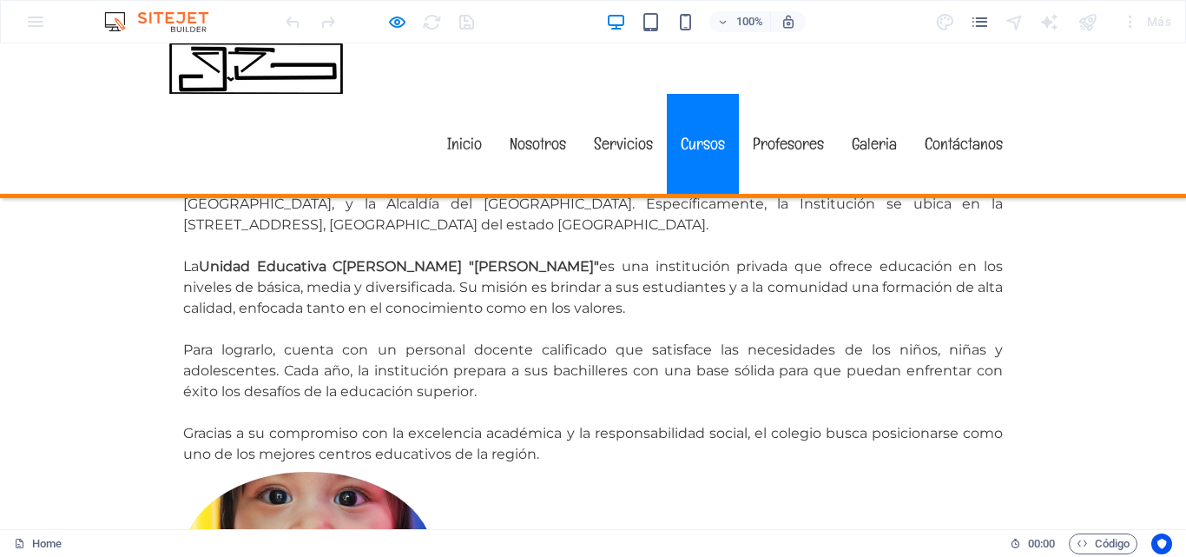
click at [684, 102] on link "Cursos" at bounding box center [703, 144] width 72 height 100
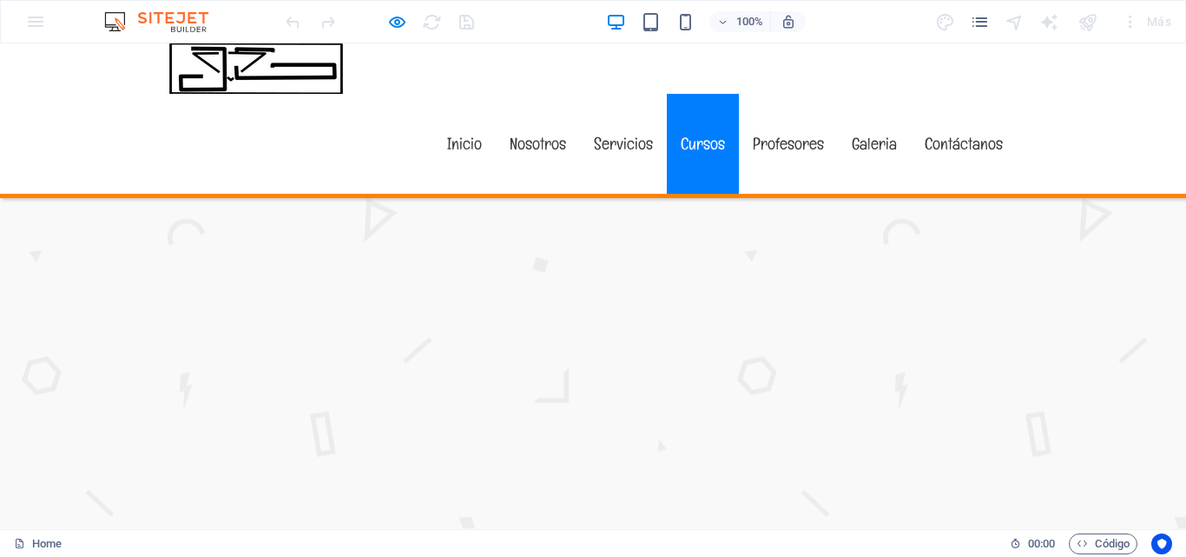
scroll to position [2972, 0]
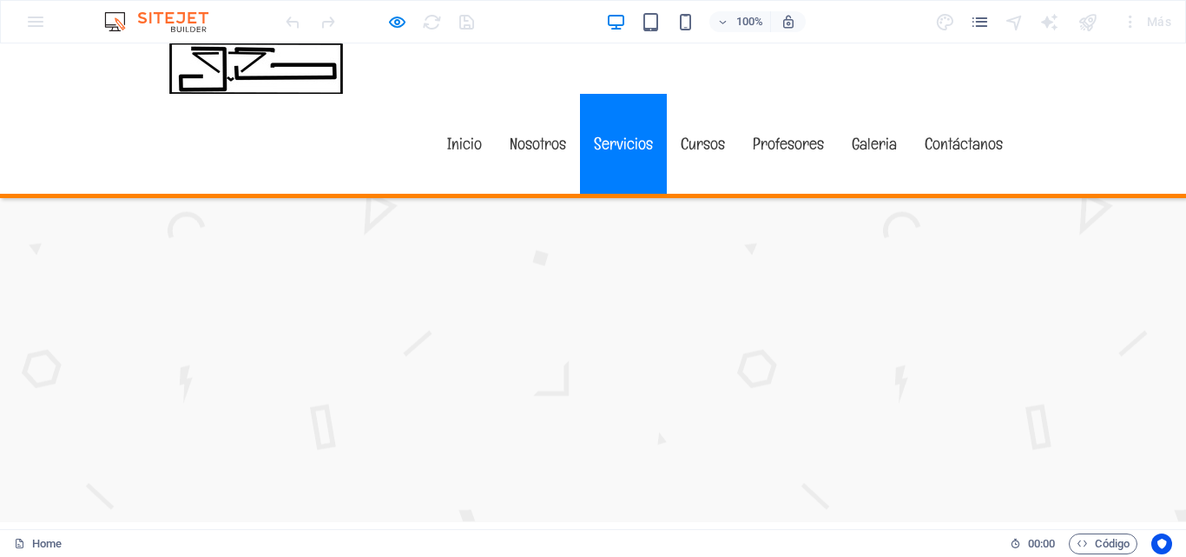
click at [596, 113] on link "Servicios" at bounding box center [623, 144] width 87 height 100
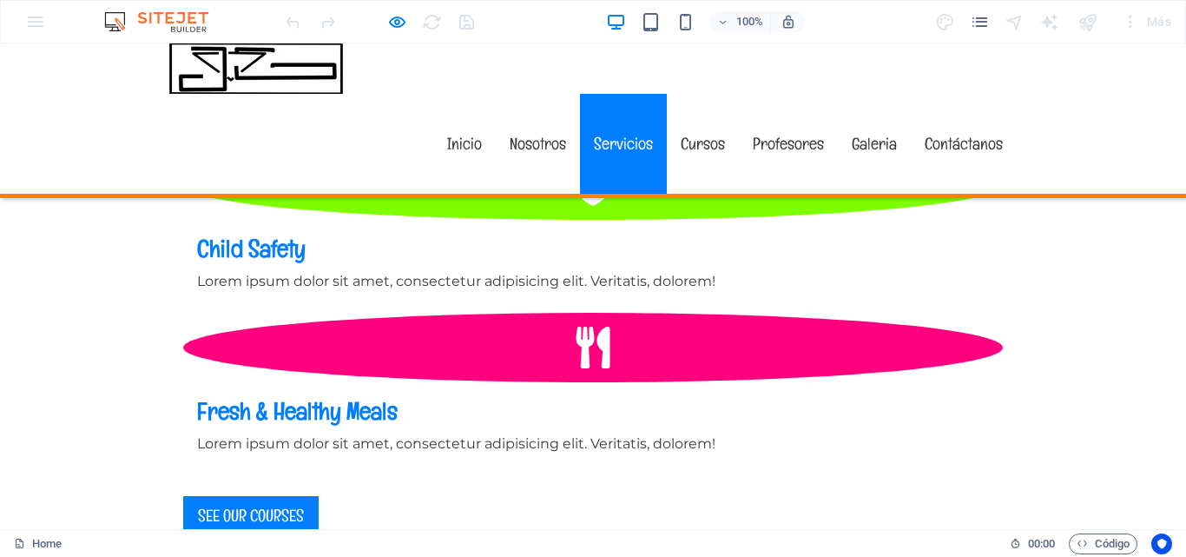
scroll to position [1935, 0]
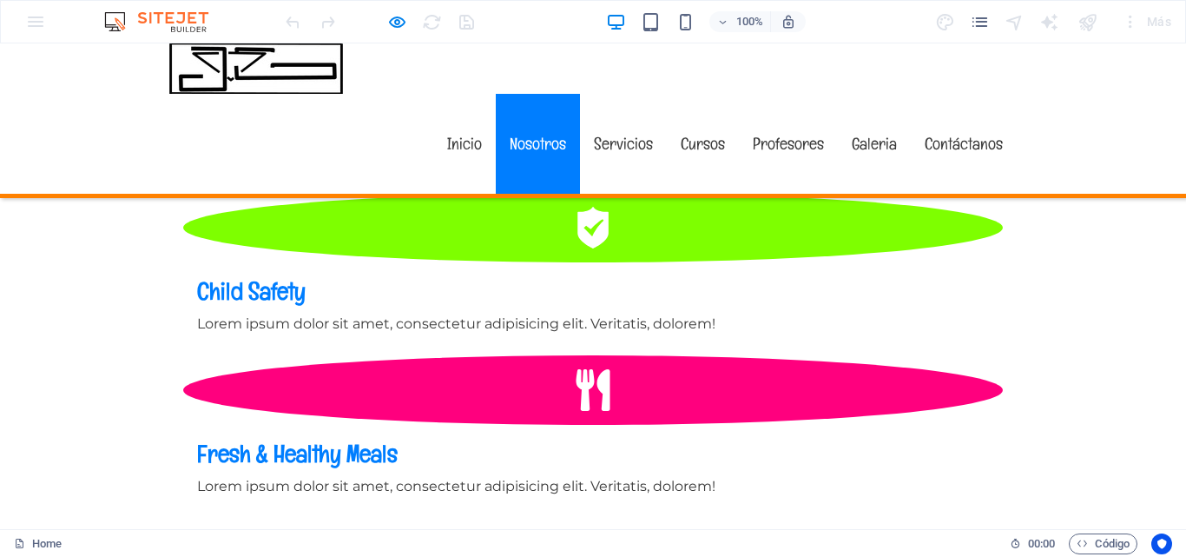
click at [555, 107] on link "Nosotros" at bounding box center [538, 144] width 84 height 100
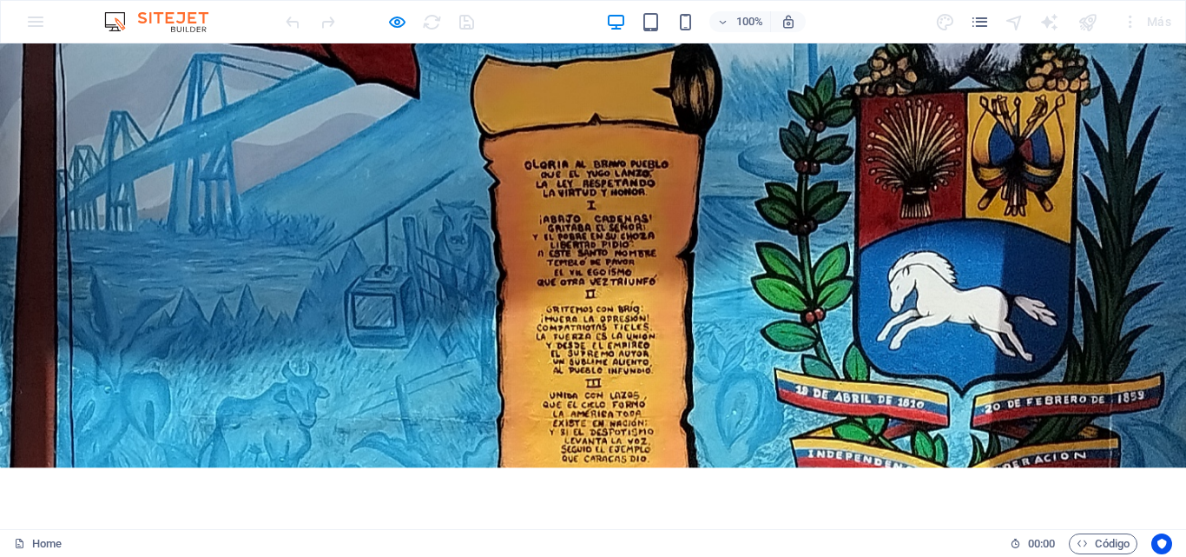
scroll to position [552, 0]
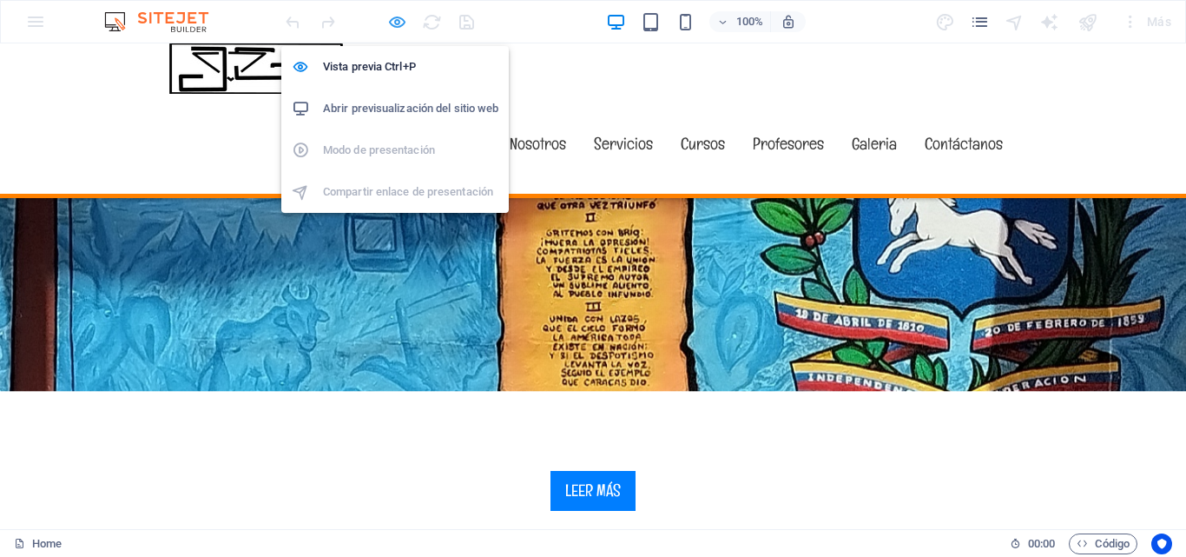
click at [0, 0] on icon "button" at bounding box center [0, 0] width 0 height 0
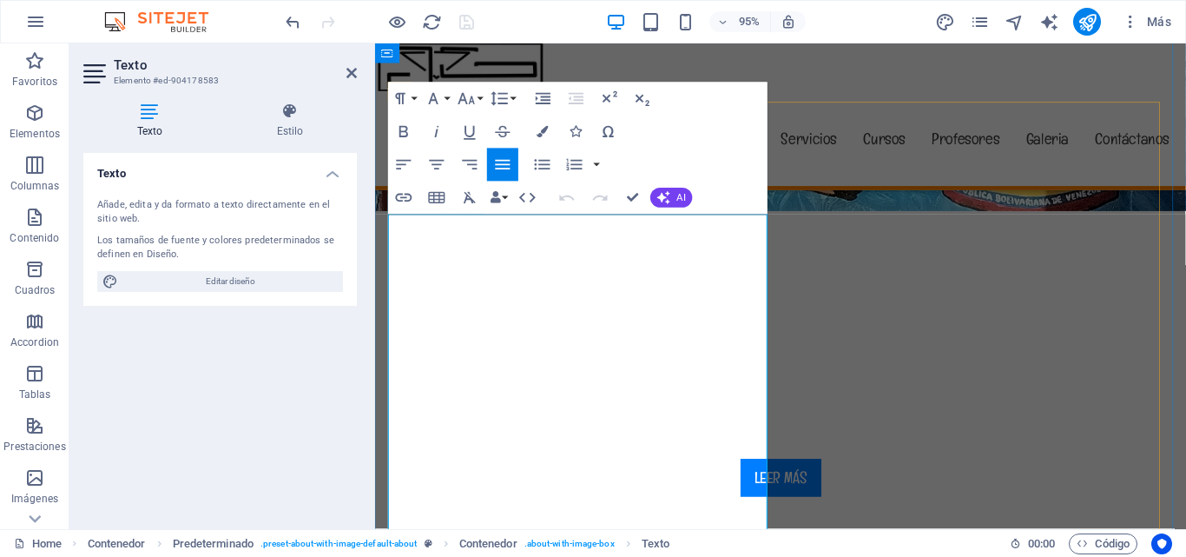
click at [406, 120] on button "Bold" at bounding box center [403, 131] width 31 height 33
click at [513, 197] on button "HTML" at bounding box center [527, 197] width 31 height 33
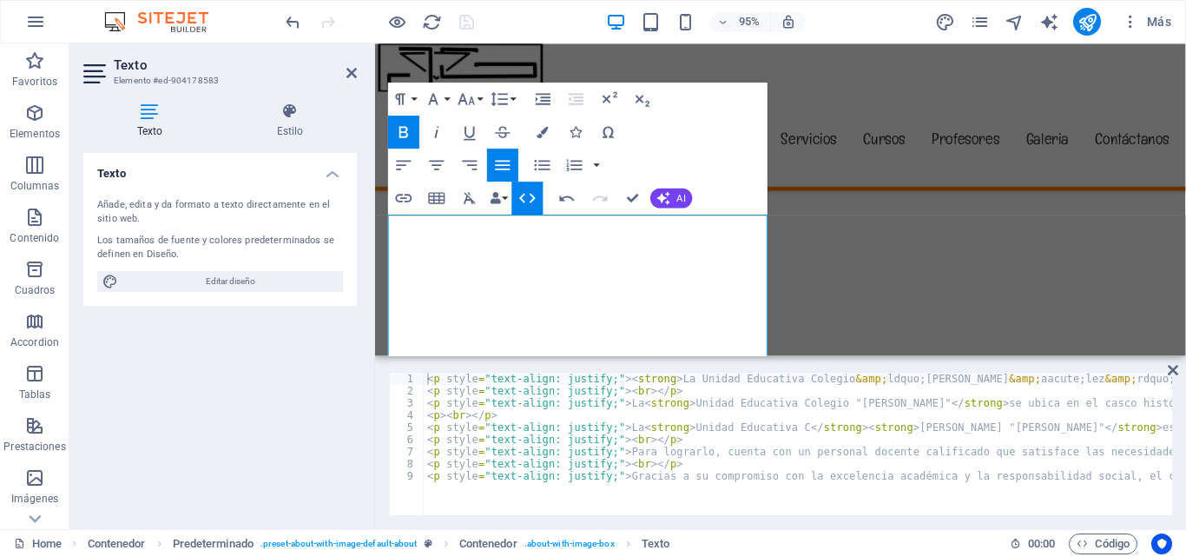
click at [410, 129] on icon "button" at bounding box center [404, 132] width 20 height 20
click at [421, 215] on div "Texto" at bounding box center [441, 205] width 107 height 21
click at [396, 135] on icon "button" at bounding box center [404, 132] width 20 height 20
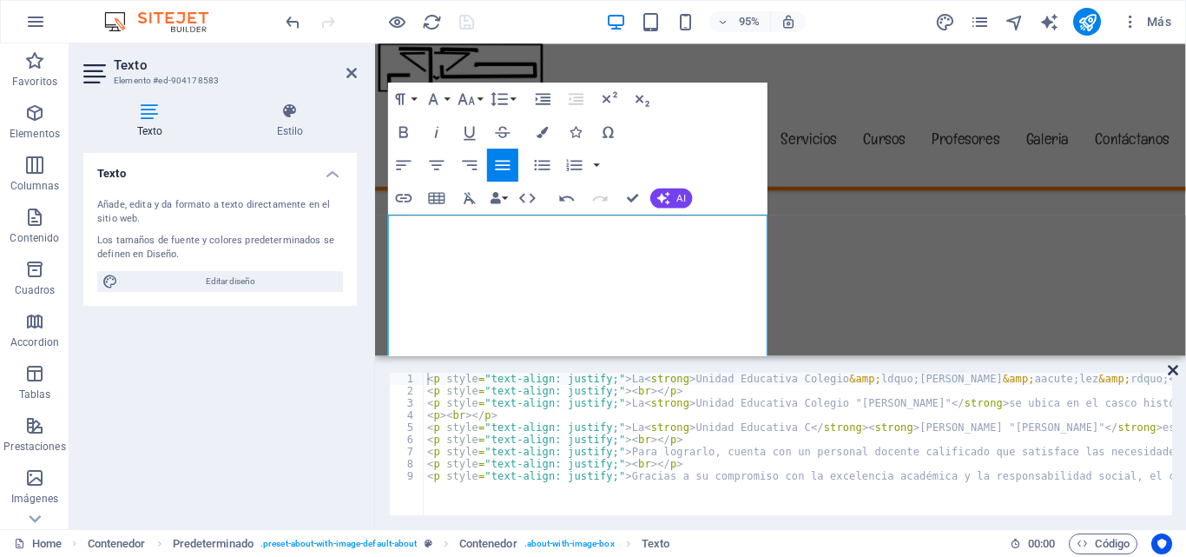
click at [1172, 371] on icon at bounding box center [1173, 370] width 10 height 14
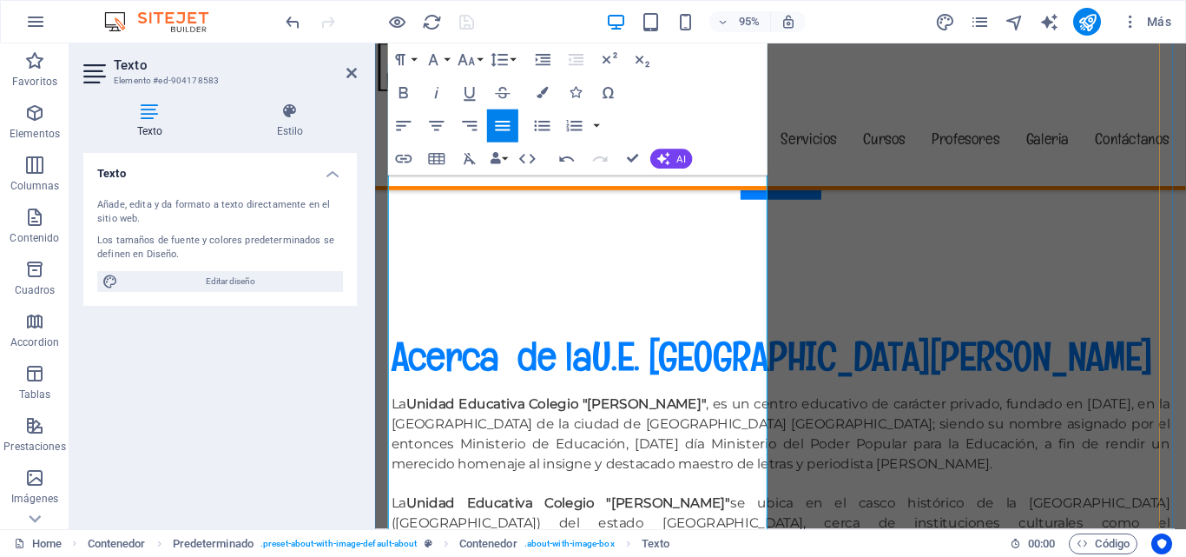
scroll to position [885, 0]
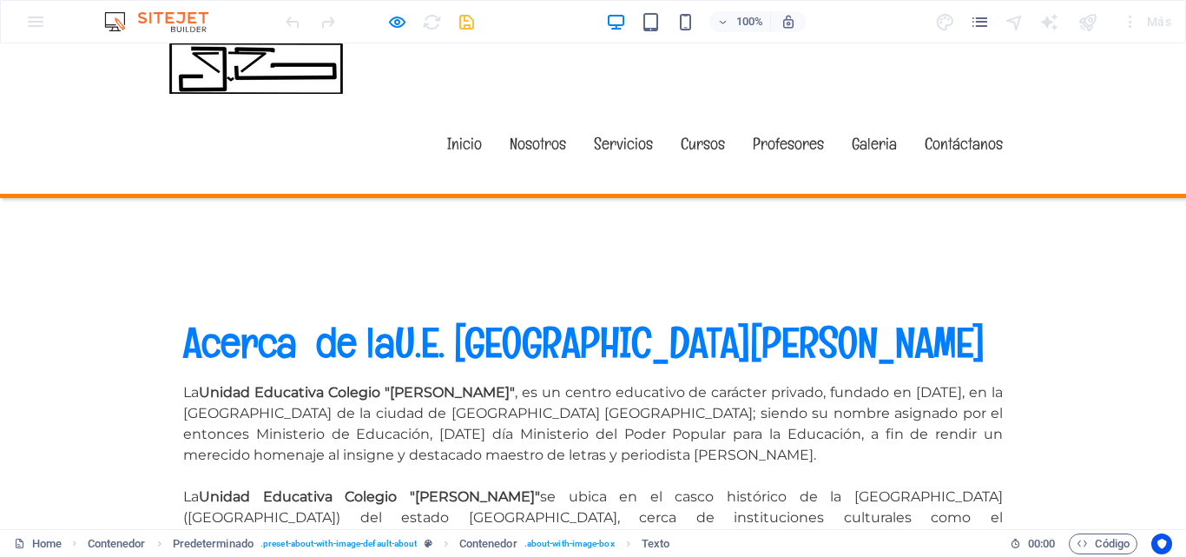
scroll to position [460, 0]
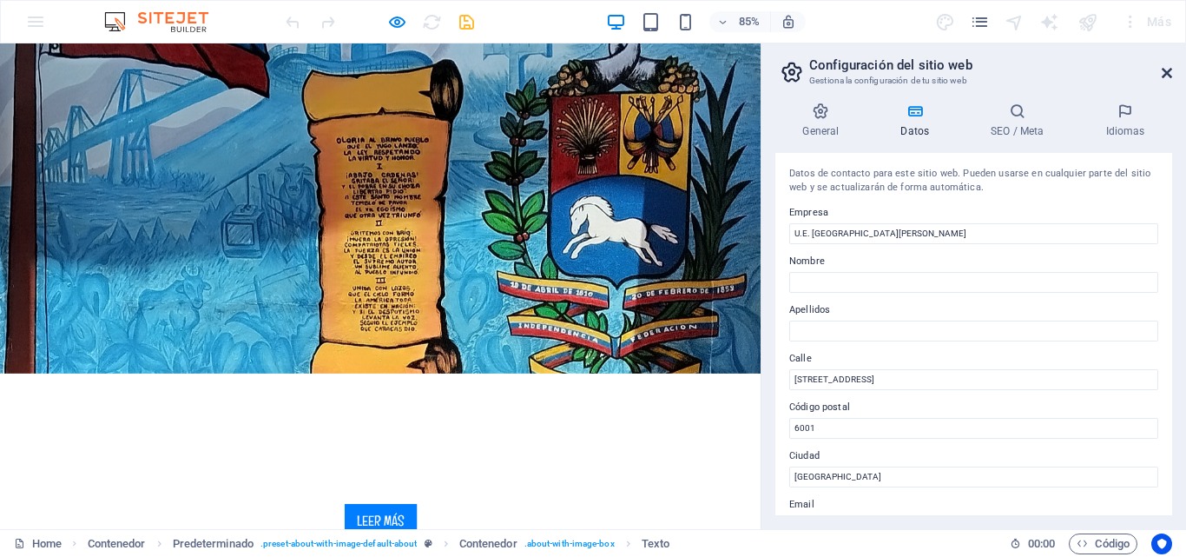
click at [1169, 68] on icon at bounding box center [1167, 73] width 10 height 14
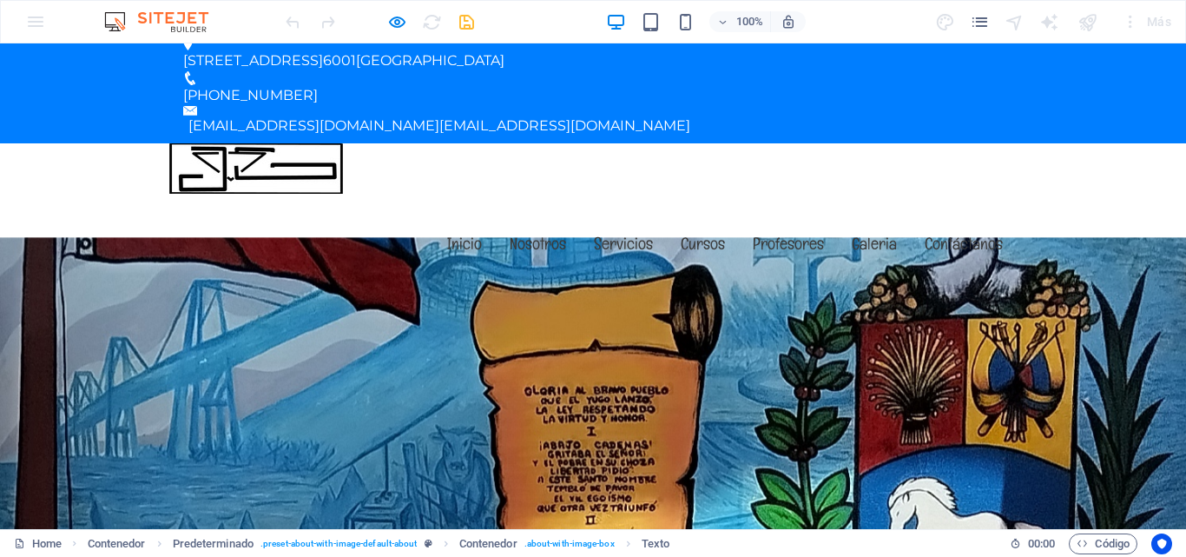
scroll to position [9, 0]
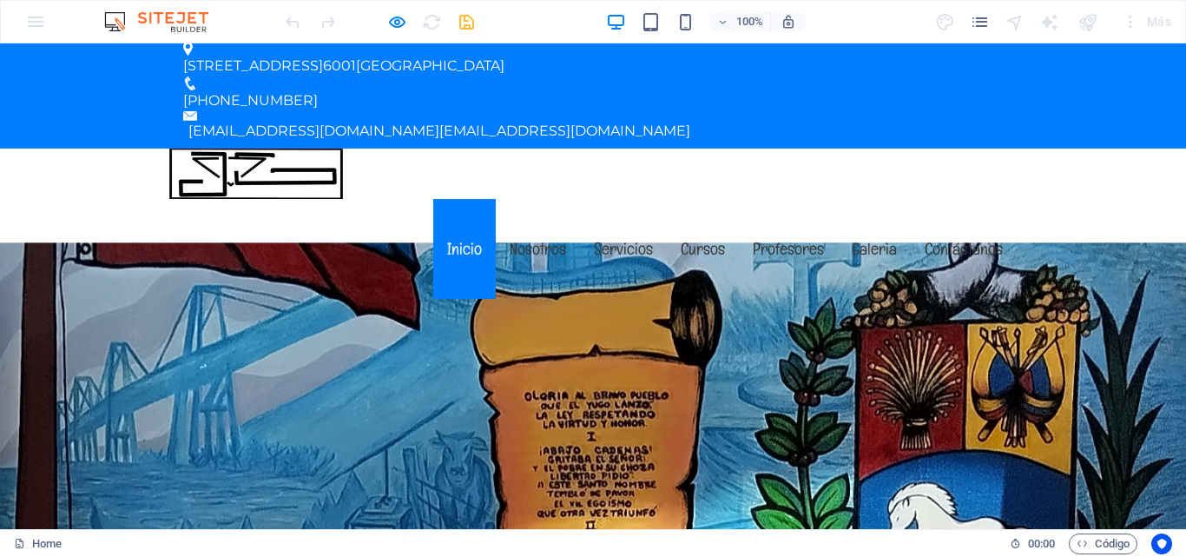
click at [459, 199] on link "Inicio" at bounding box center [464, 249] width 63 height 100
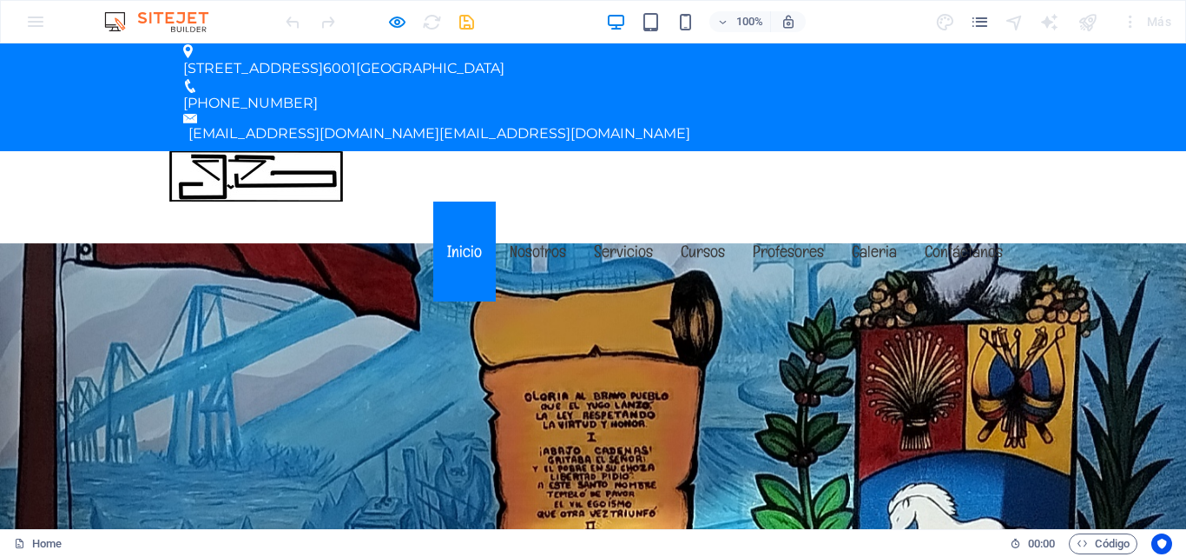
scroll to position [0, 0]
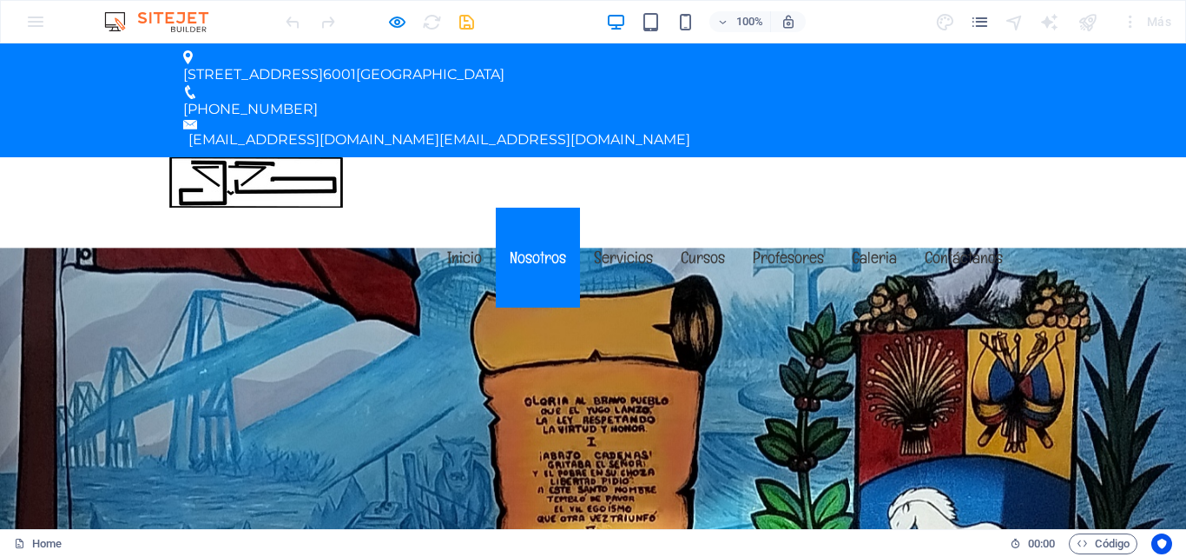
click at [525, 208] on link "Nosotros" at bounding box center [538, 258] width 84 height 100
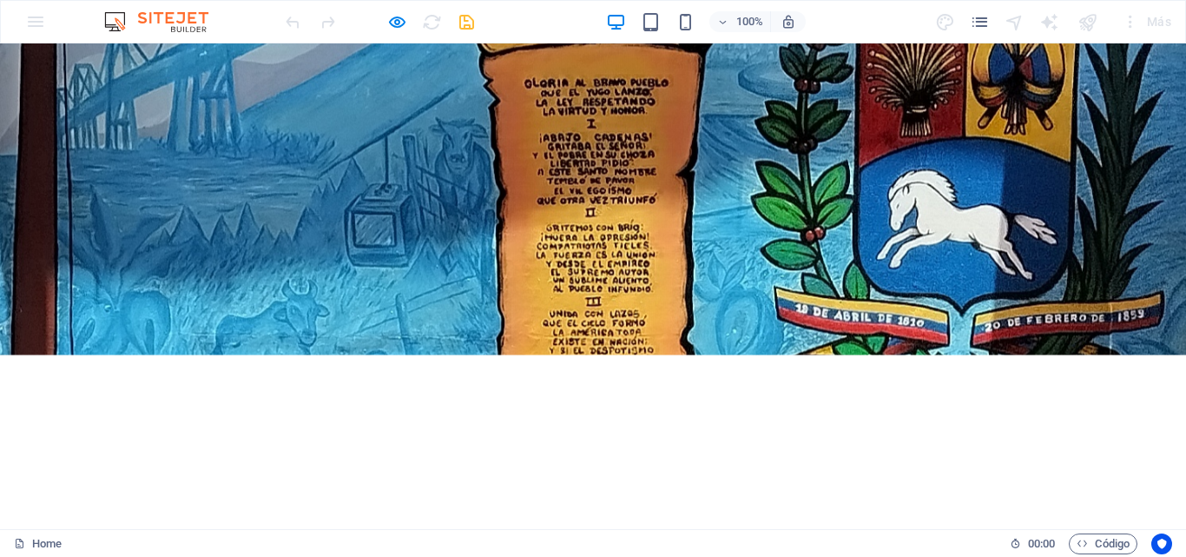
scroll to position [15, 0]
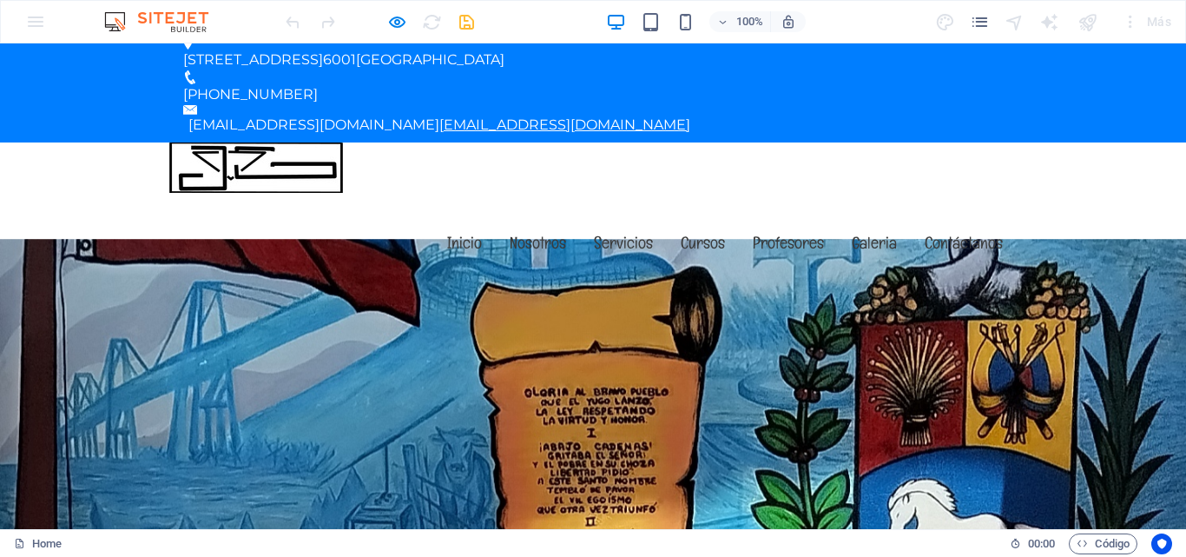
click at [439, 116] on link "[EMAIL_ADDRESS][DOMAIN_NAME]" at bounding box center [564, 124] width 251 height 17
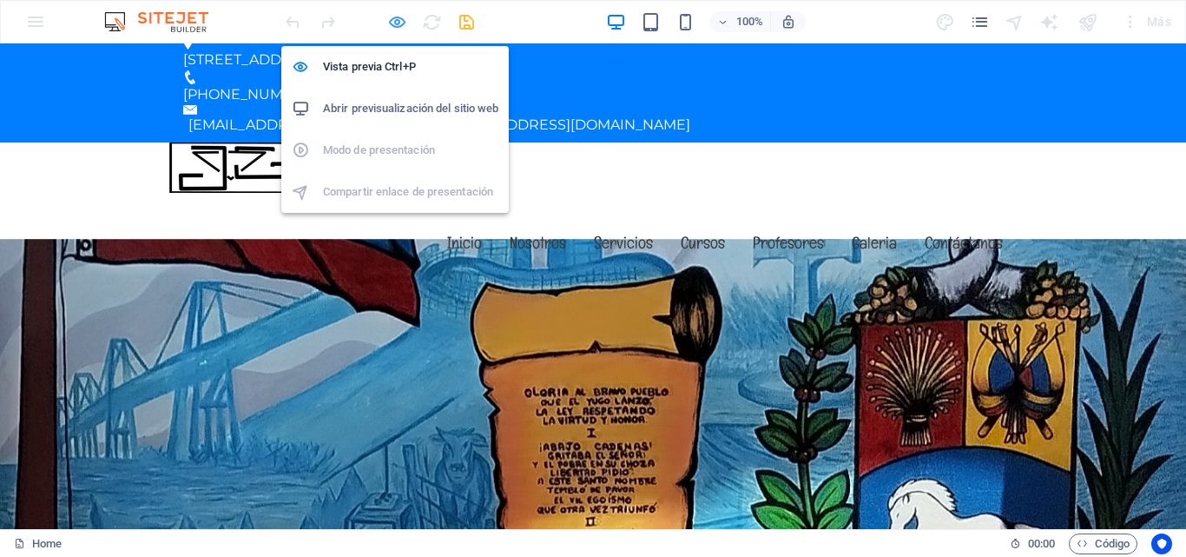
click at [0, 0] on icon "button" at bounding box center [0, 0] width 0 height 0
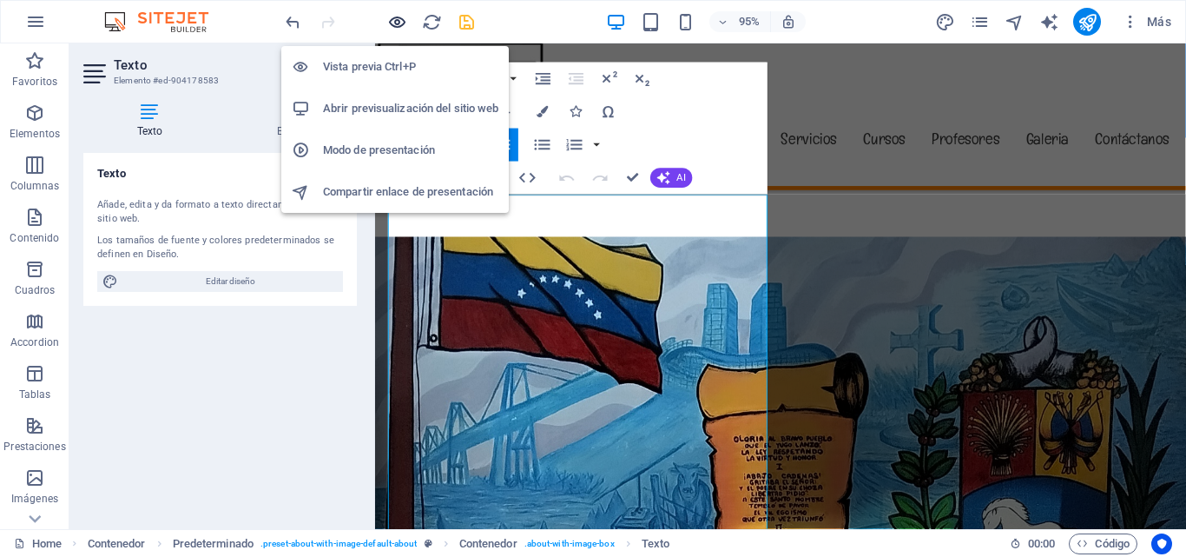
scroll to position [572, 0]
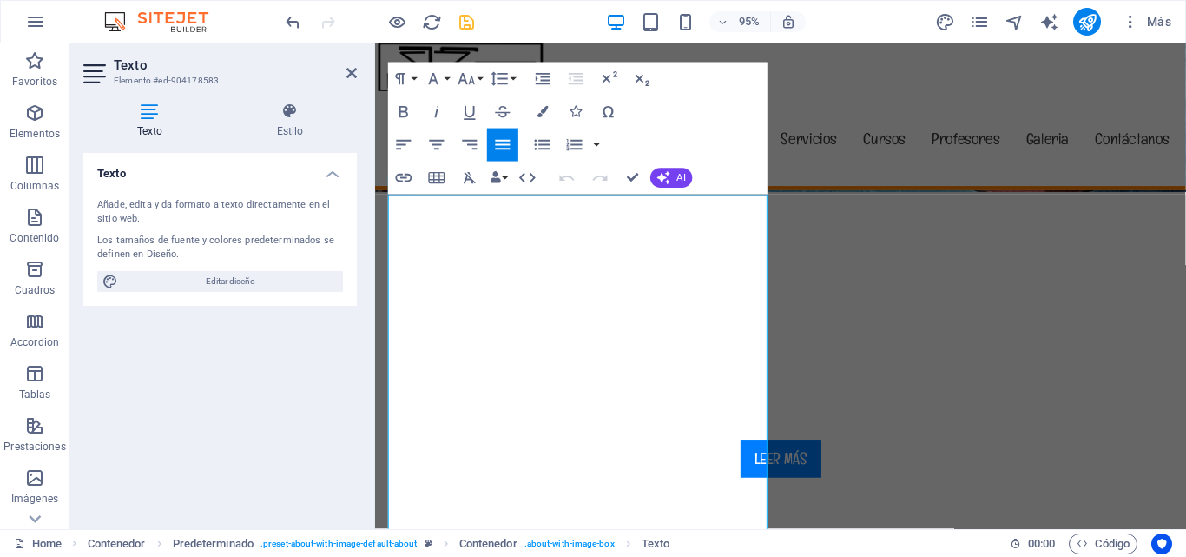
click at [357, 77] on aside "Texto Elemento #ed-904178583 Texto Estilo Texto Añade, edita y da formato a tex…" at bounding box center [222, 286] width 306 height 486
click at [352, 75] on icon at bounding box center [352, 73] width 10 height 14
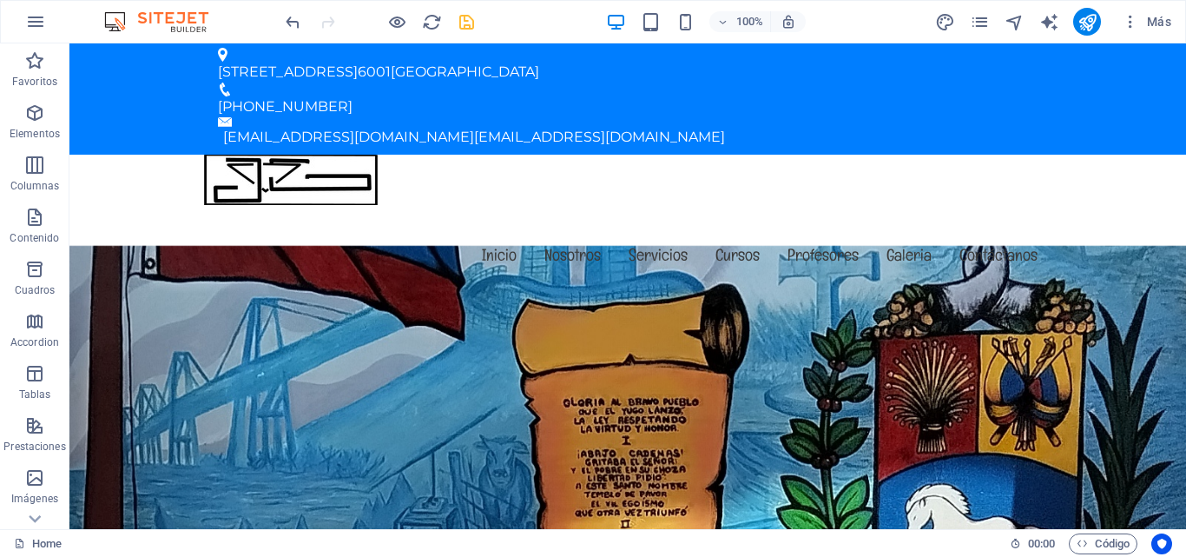
scroll to position [0, 0]
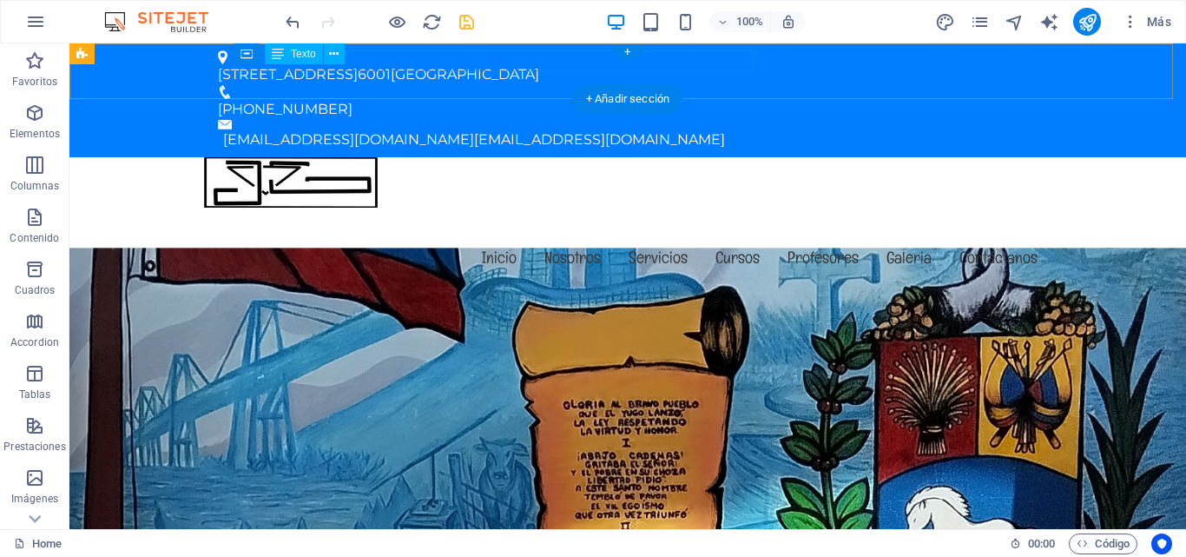
click at [737, 64] on div "Calle Carabobo, Casa 3-28, Barcelona, Anzoátegui, Venezuela 6001 Barcelona" at bounding box center [621, 74] width 806 height 21
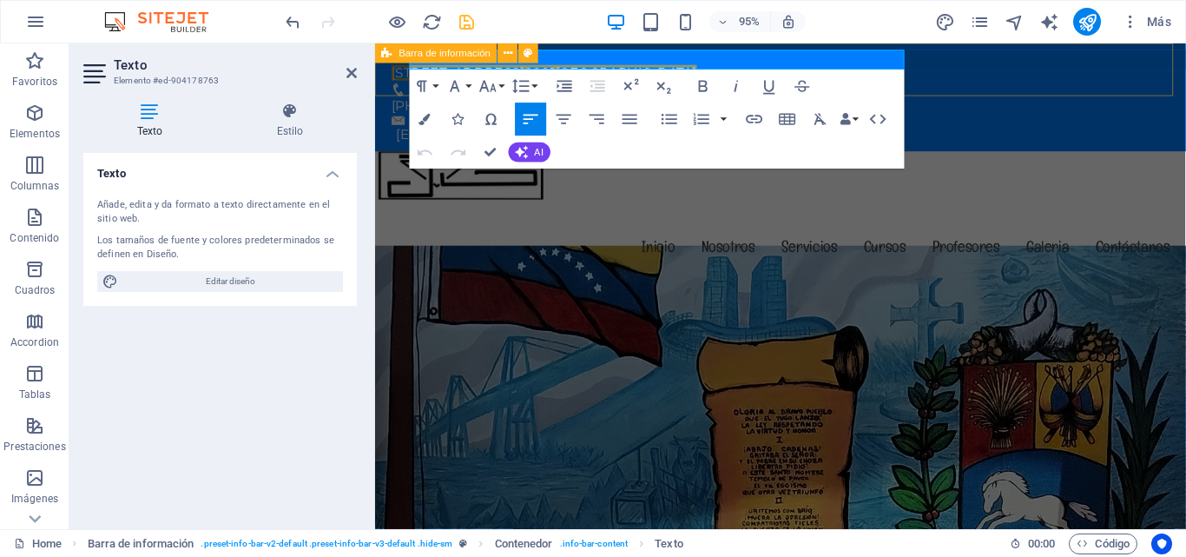
click at [940, 62] on div "Calle Carabobo, Casa 3-28, Barcelona, Anzoátegui, Venezuela 6001 Barcelona +58-…" at bounding box center [802, 100] width 854 height 114
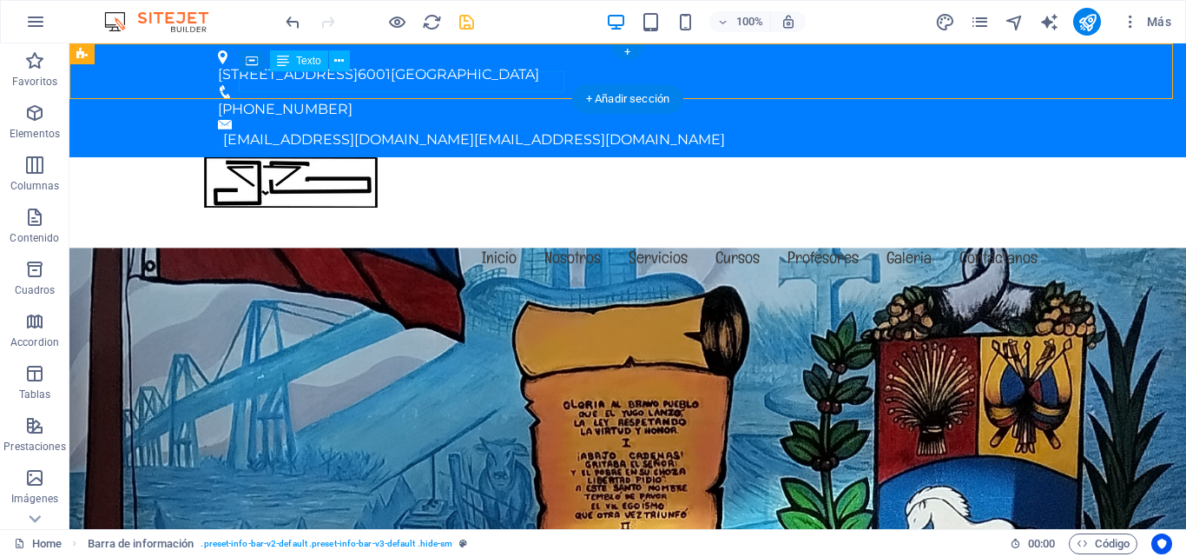
click at [426, 129] on div "sistemajvg@gmail.com sistemajvg@gmail.com" at bounding box center [630, 139] width 815 height 21
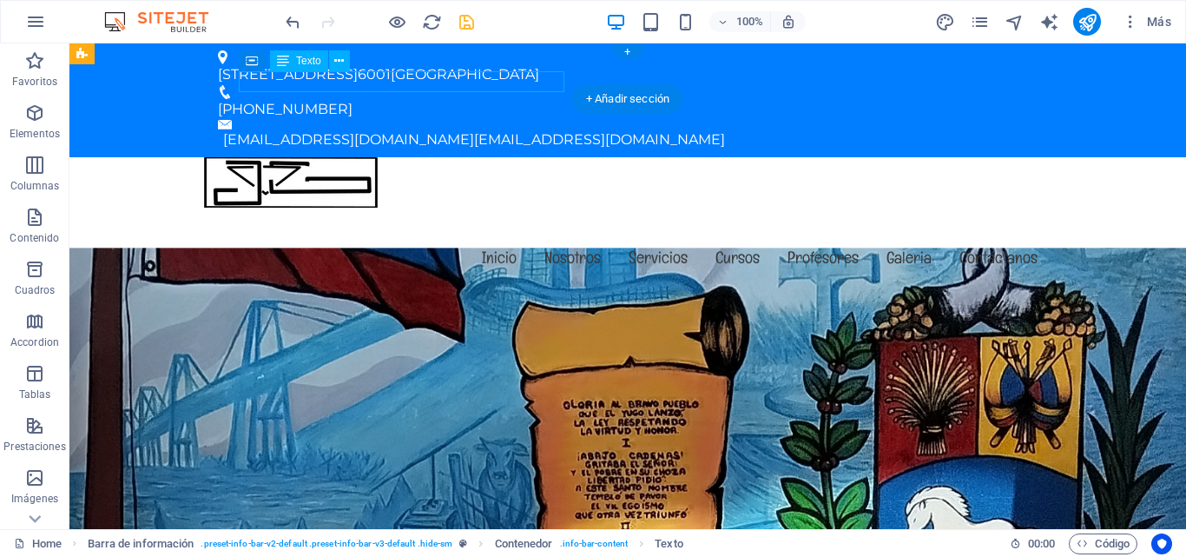
click at [426, 129] on div "sistemajvg@gmail.com sistemajvg@gmail.com" at bounding box center [630, 139] width 815 height 21
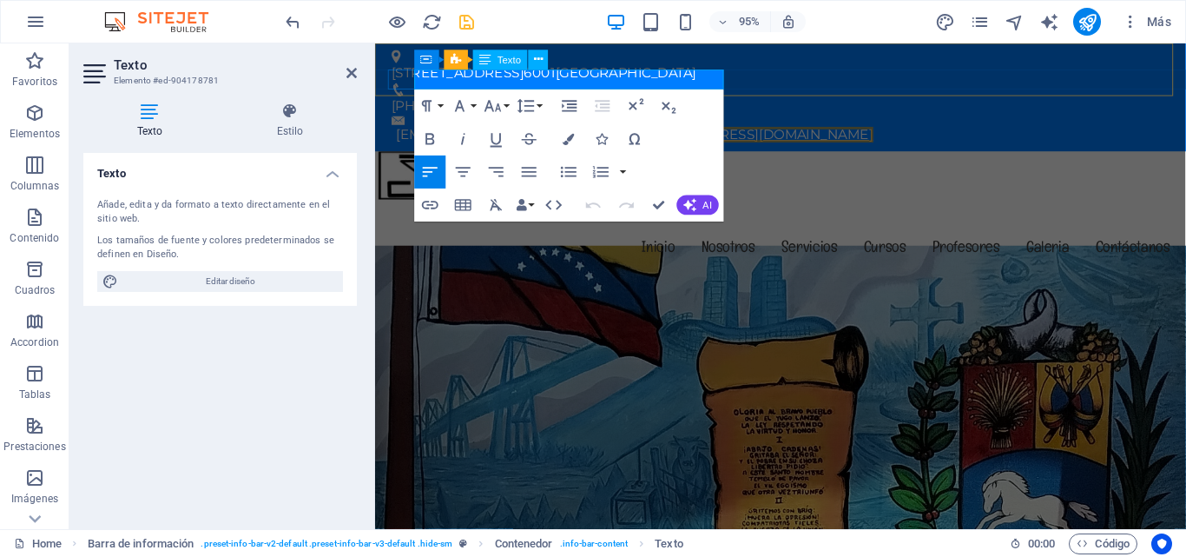
click at [739, 131] on link "[EMAIL_ADDRESS][DOMAIN_NAME]" at bounding box center [774, 139] width 251 height 17
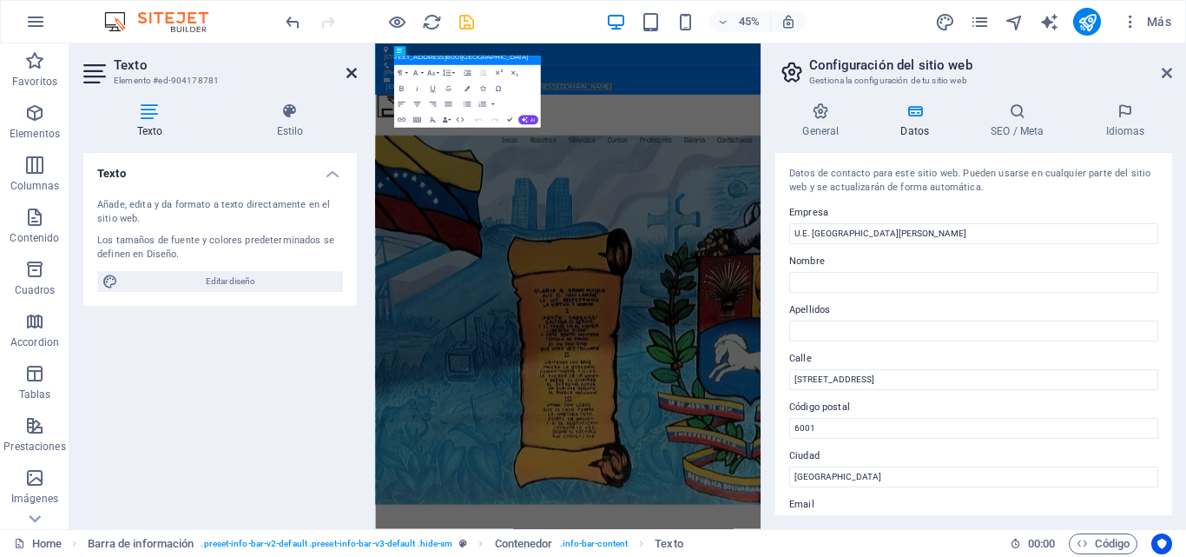
click at [347, 76] on icon at bounding box center [352, 73] width 10 height 14
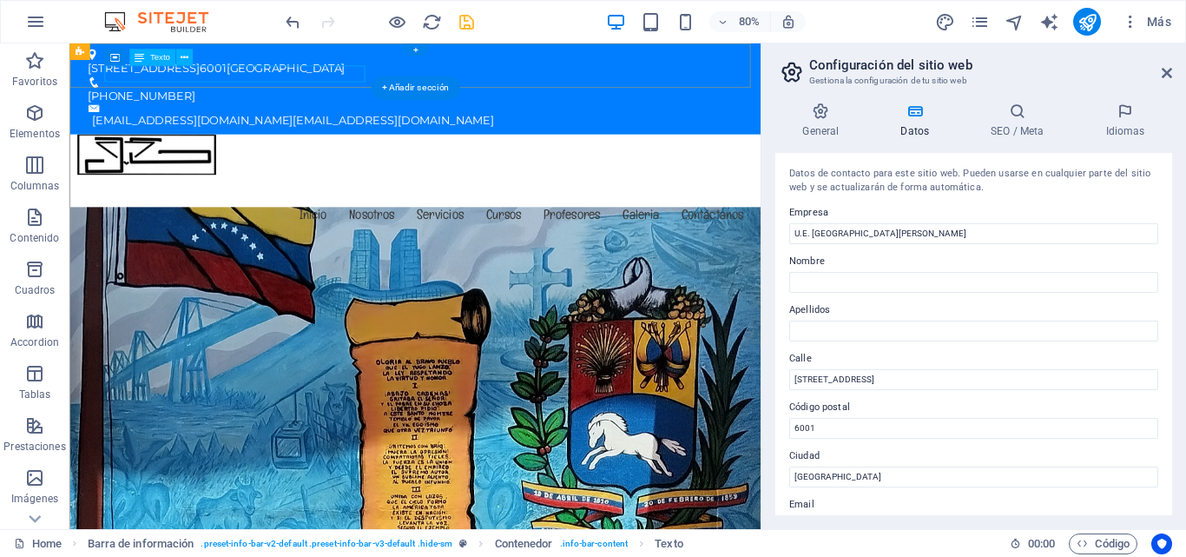
click at [423, 129] on div "sistemajvg@gmail.com sistemajvg@gmail.com" at bounding box center [504, 139] width 815 height 21
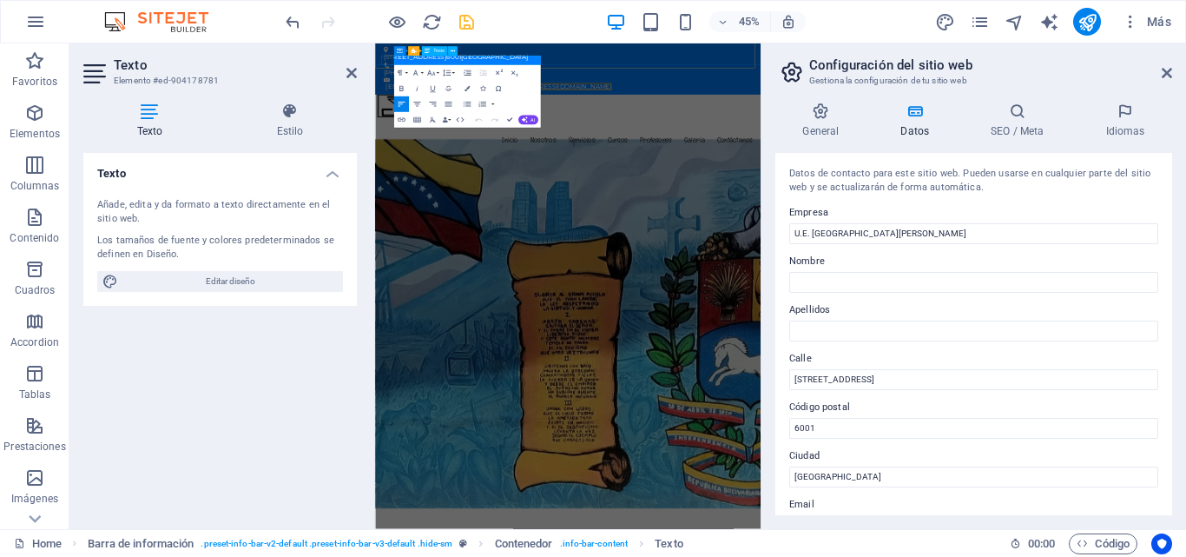
click at [651, 131] on link "[EMAIL_ADDRESS][DOMAIN_NAME]" at bounding box center [776, 139] width 251 height 17
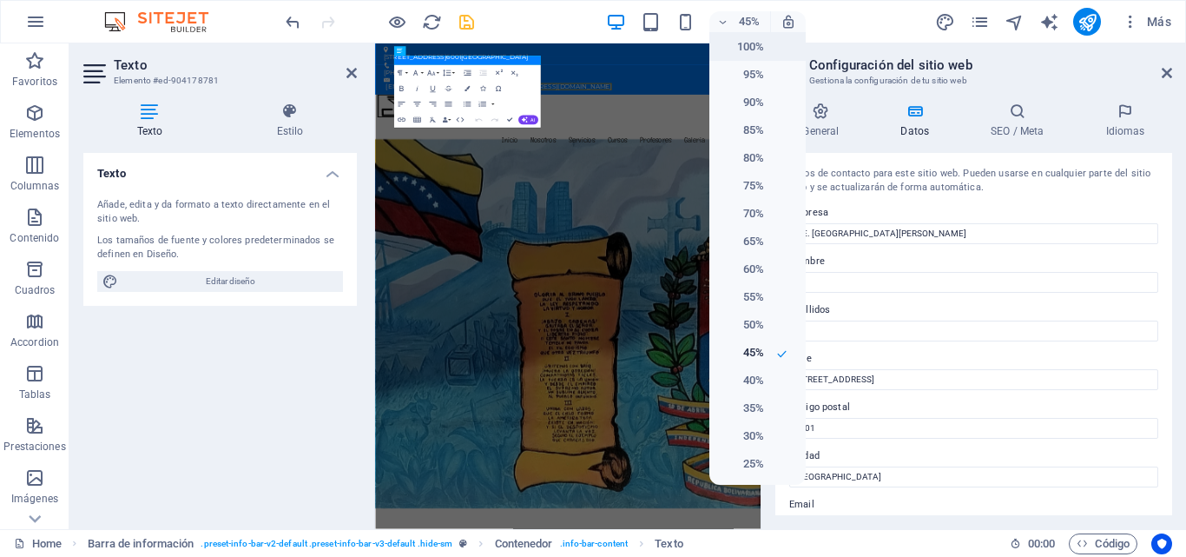
click at [739, 39] on h6 "100%" at bounding box center [742, 46] width 44 height 21
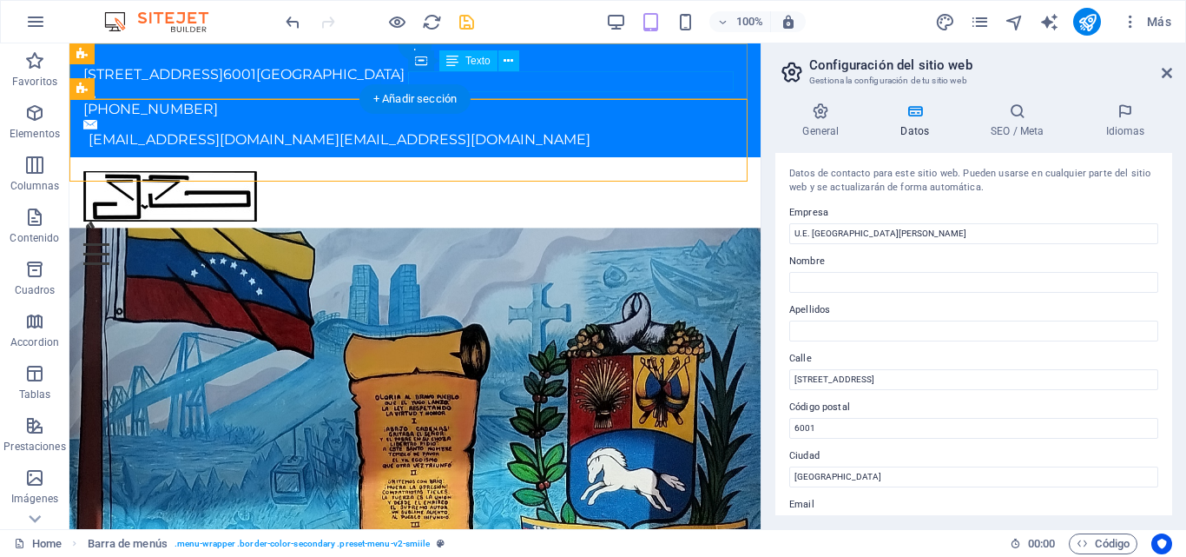
click at [637, 129] on div "sistemajvg@gmail.com sistemajvg@gmail.com" at bounding box center [418, 139] width 658 height 21
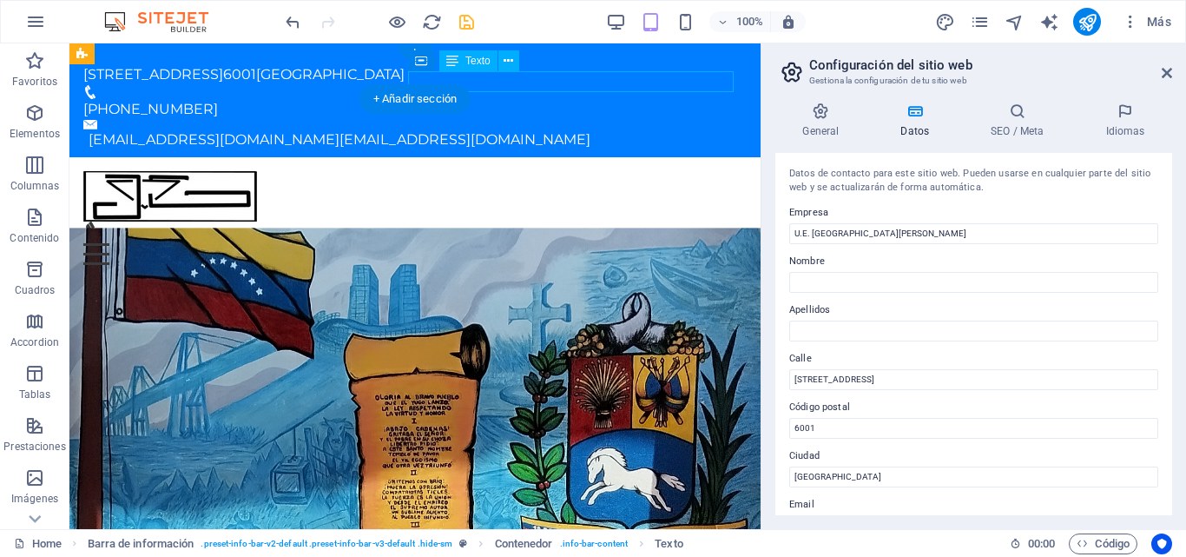
click at [637, 129] on div "sistemajvg@gmail.com sistemajvg@gmail.com" at bounding box center [418, 139] width 658 height 21
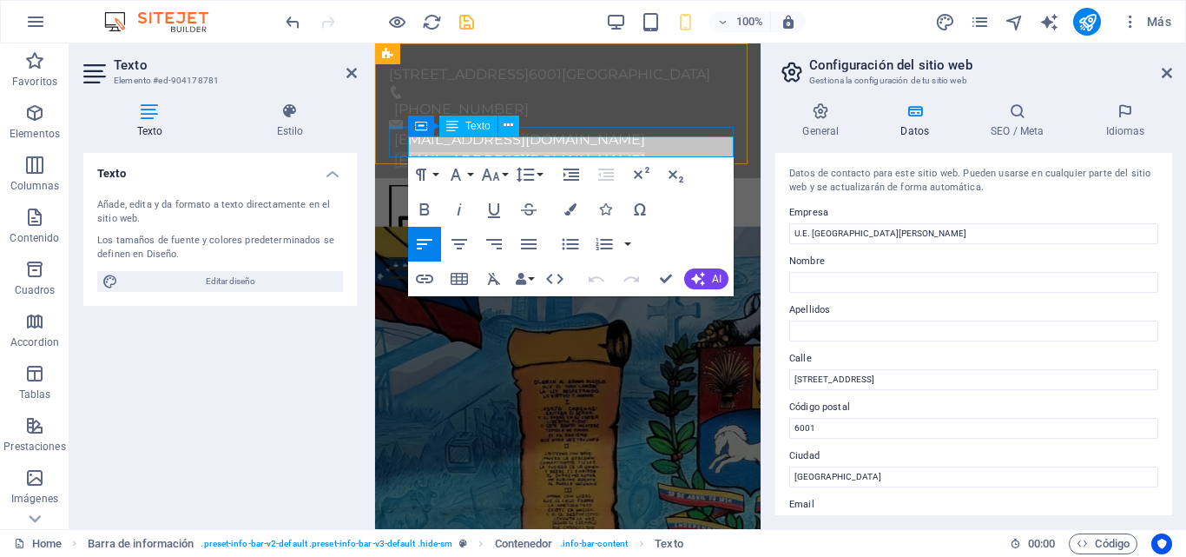
click at [574, 152] on link "[EMAIL_ADDRESS][DOMAIN_NAME]" at bounding box center [519, 160] width 251 height 17
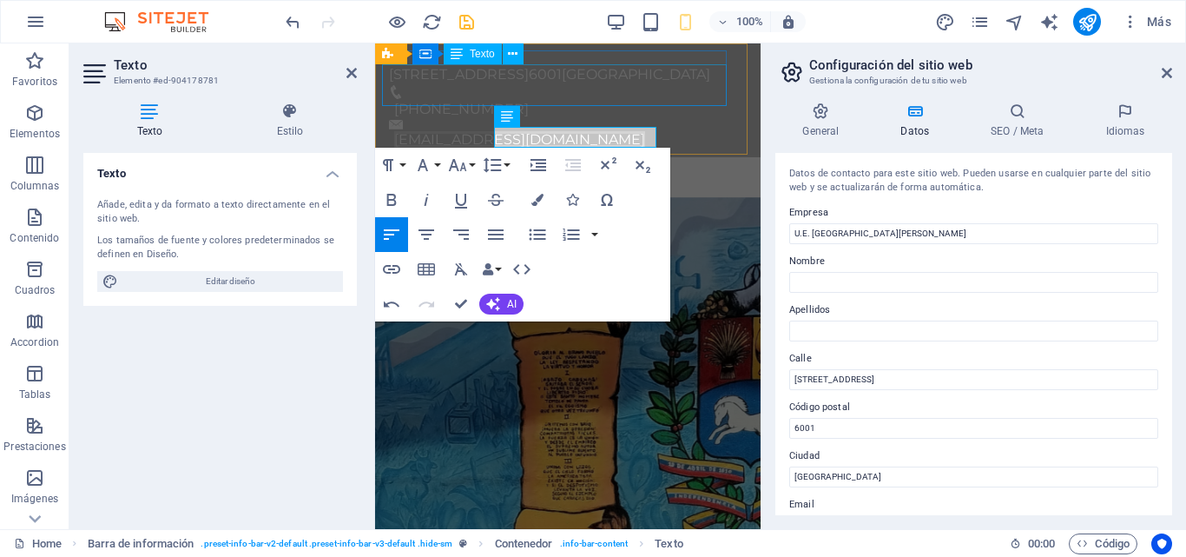
click at [519, 85] on div "Calle Carabobo, Casa 3-28, Barcelona, Anzoátegui, Venezuela 6001 Barcelona" at bounding box center [561, 74] width 344 height 21
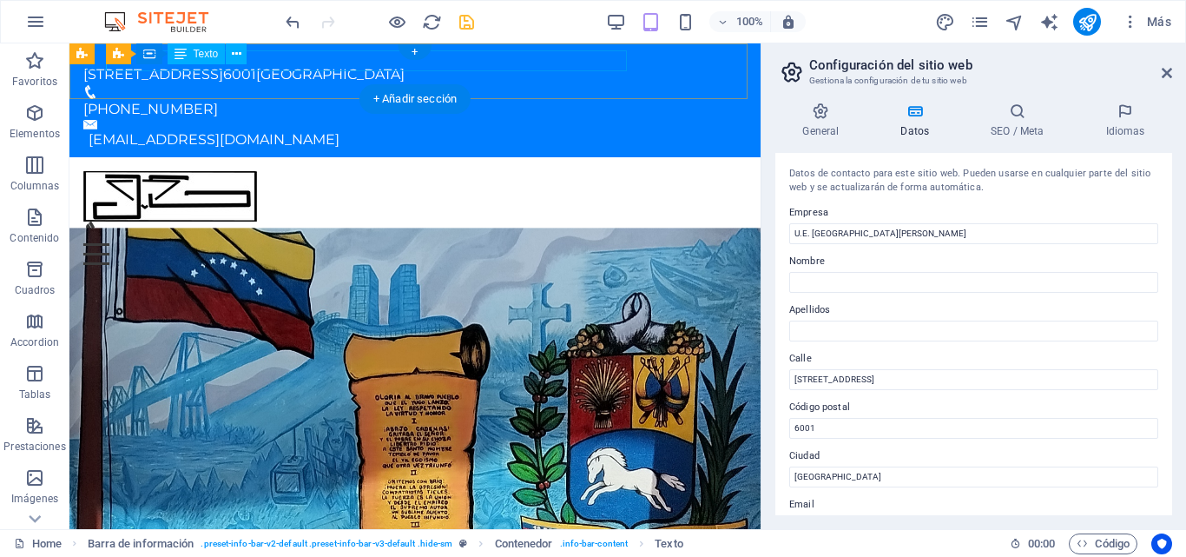
click at [552, 64] on div "Calle Carabobo, Casa 3-28, Barcelona, Anzoátegui, Venezuela 6001 Barcelona" at bounding box center [408, 74] width 650 height 21
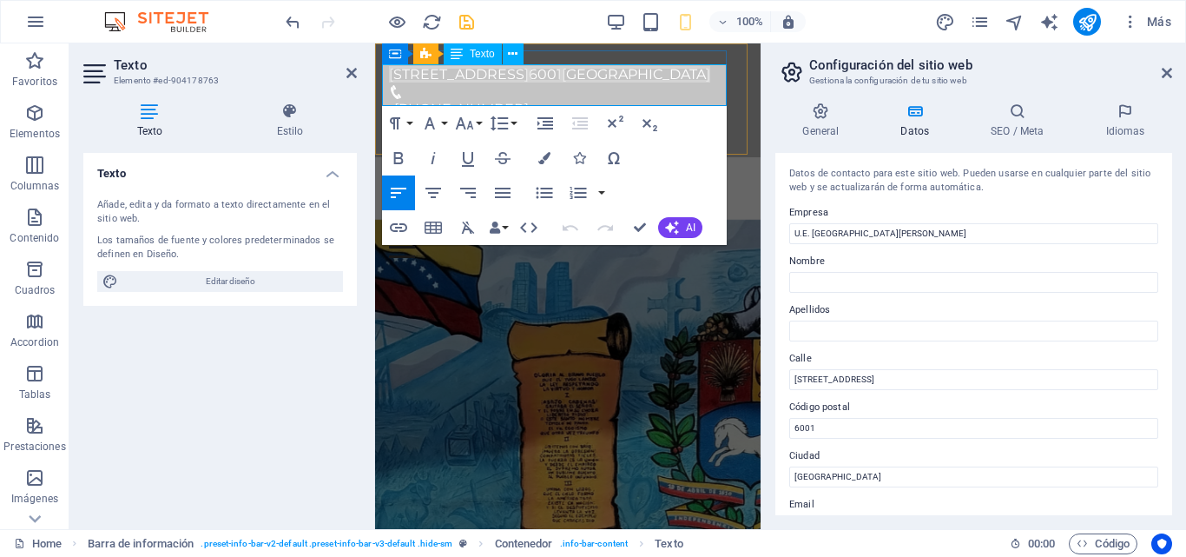
click at [562, 83] on span "[GEOGRAPHIC_DATA]" at bounding box center [636, 74] width 149 height 17
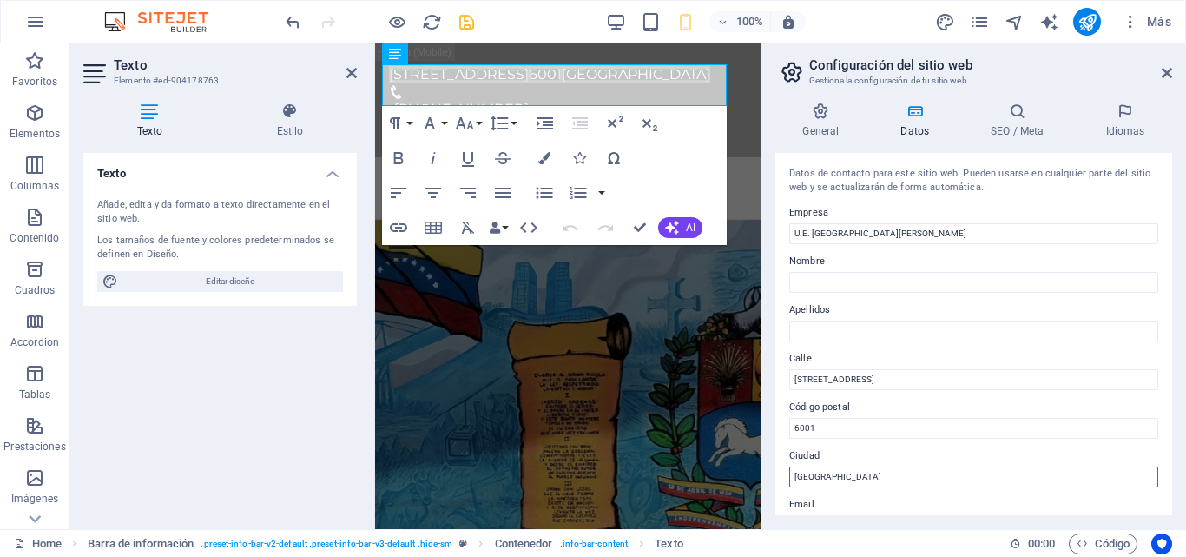
click at [864, 480] on input "[GEOGRAPHIC_DATA]" at bounding box center [974, 476] width 369 height 21
type input "B"
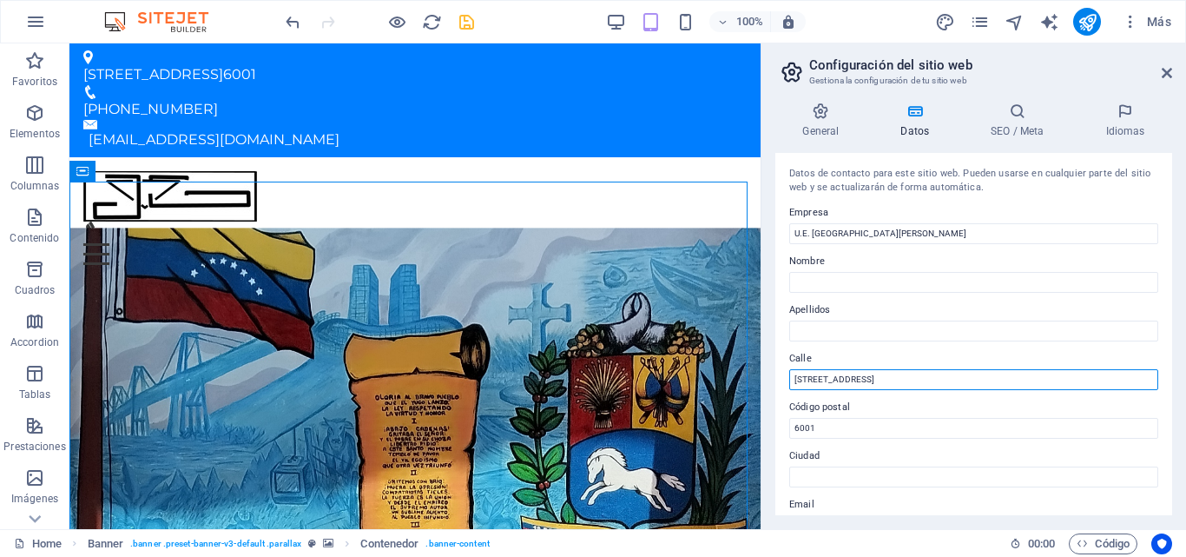
click at [1037, 375] on input "[STREET_ADDRESS]" at bounding box center [974, 379] width 369 height 21
type input "[STREET_ADDRESS]"
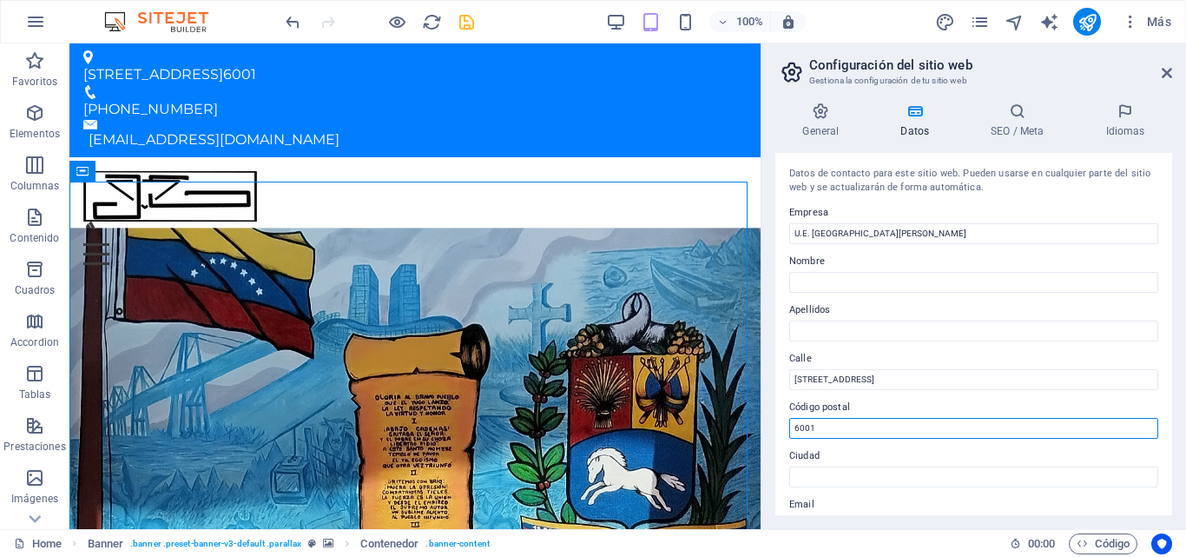
click at [929, 426] on input "6001" at bounding box center [974, 428] width 369 height 21
type input "6"
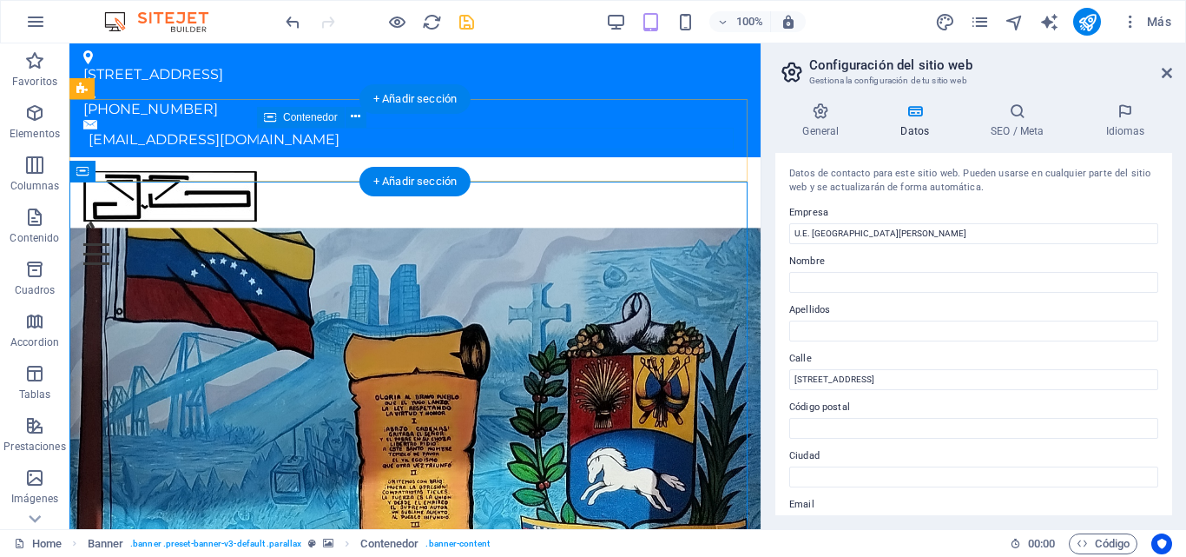
click at [557, 221] on div "Menu" at bounding box center [415, 242] width 664 height 43
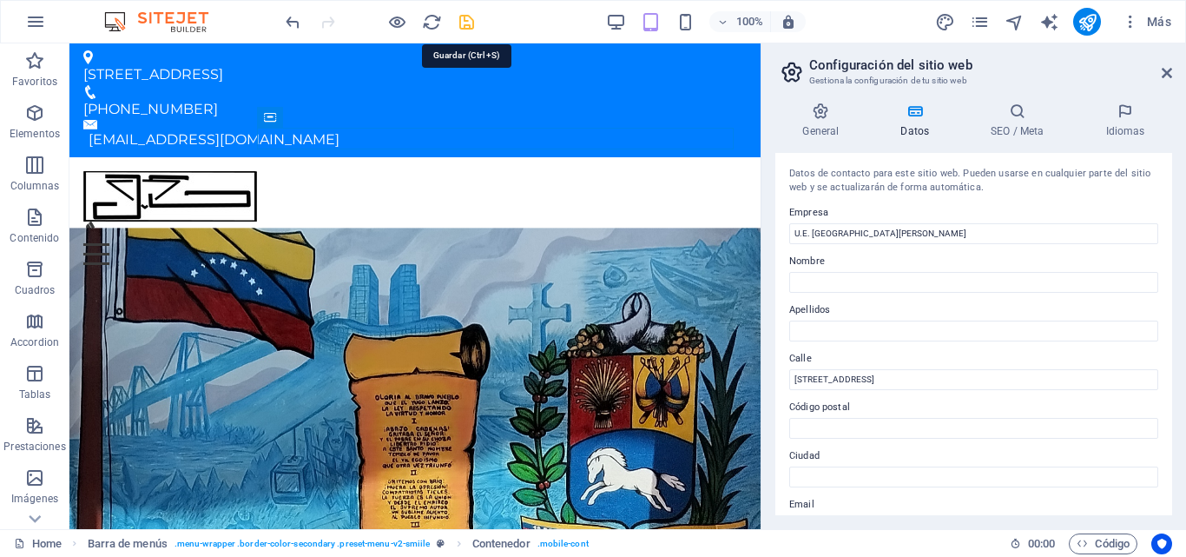
click at [457, 22] on icon "save" at bounding box center [467, 22] width 20 height 20
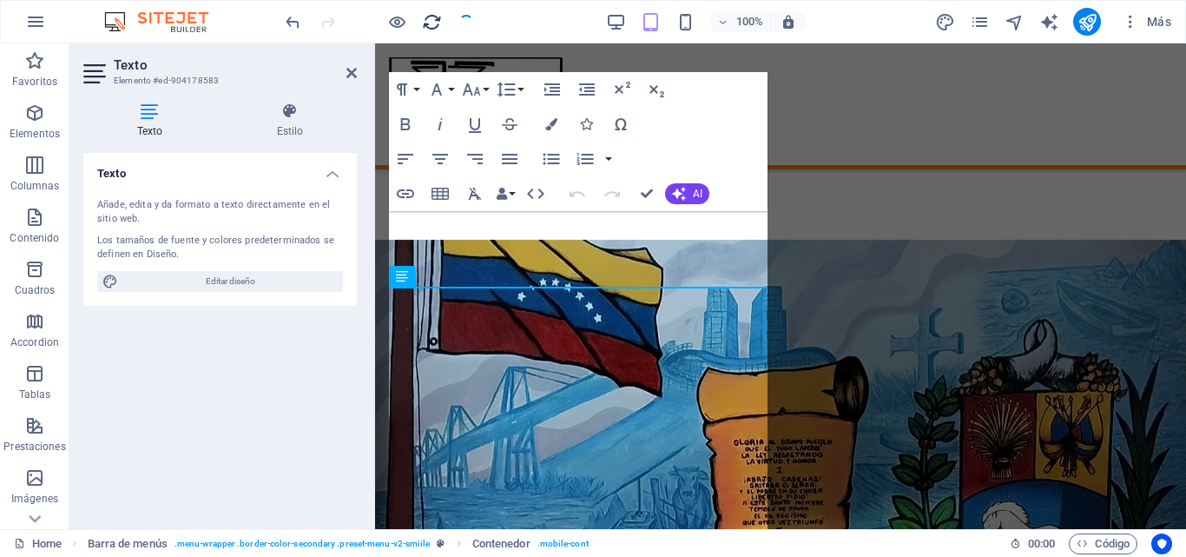
scroll to position [498, 0]
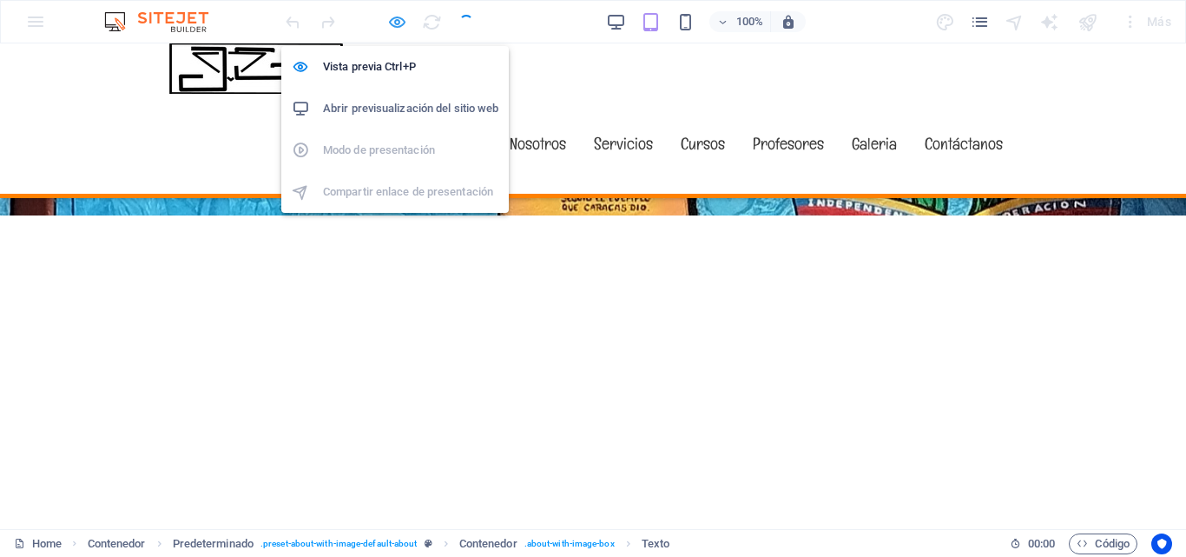
scroll to position [527, 0]
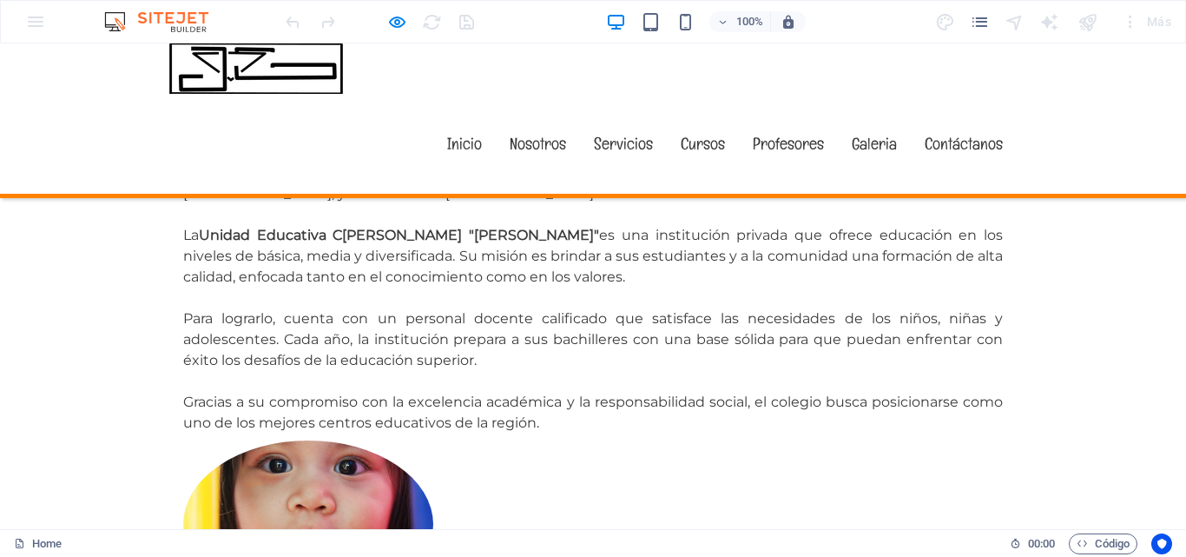
scroll to position [1285, 0]
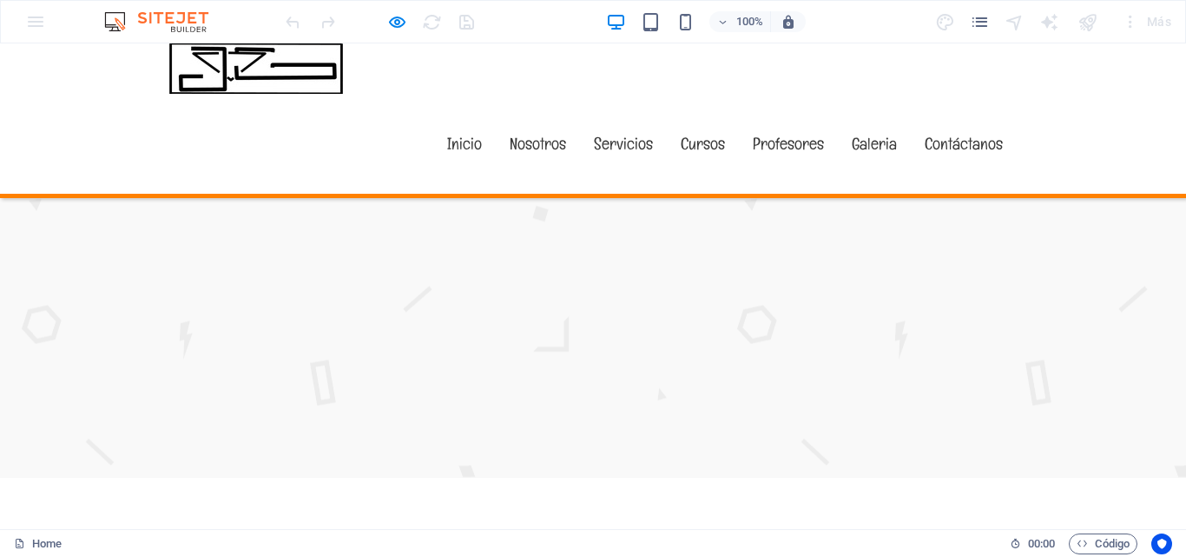
scroll to position [3097, 0]
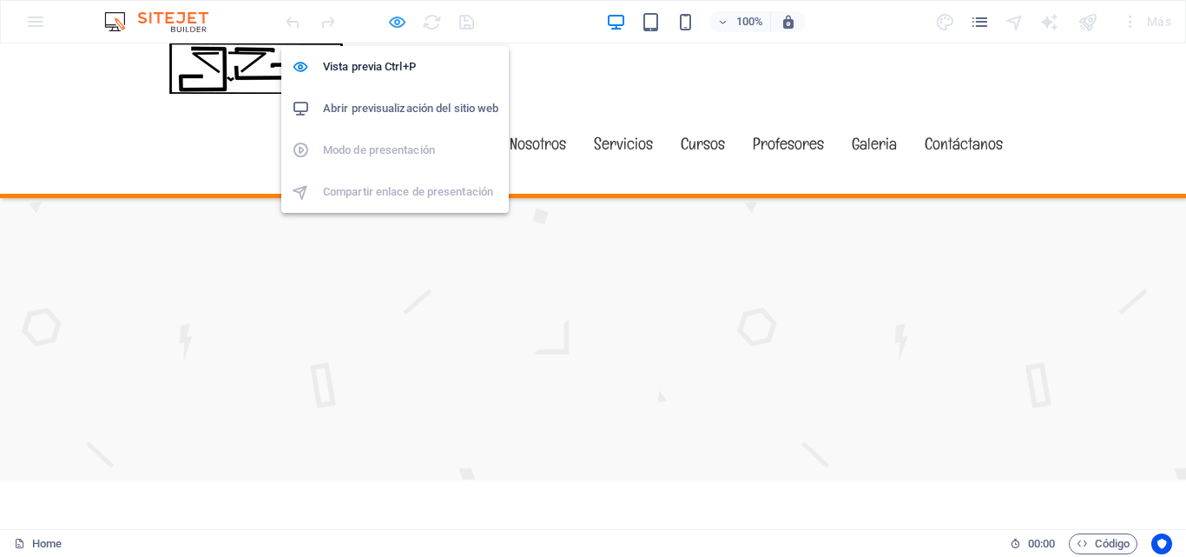
click at [0, 0] on icon "button" at bounding box center [0, 0] width 0 height 0
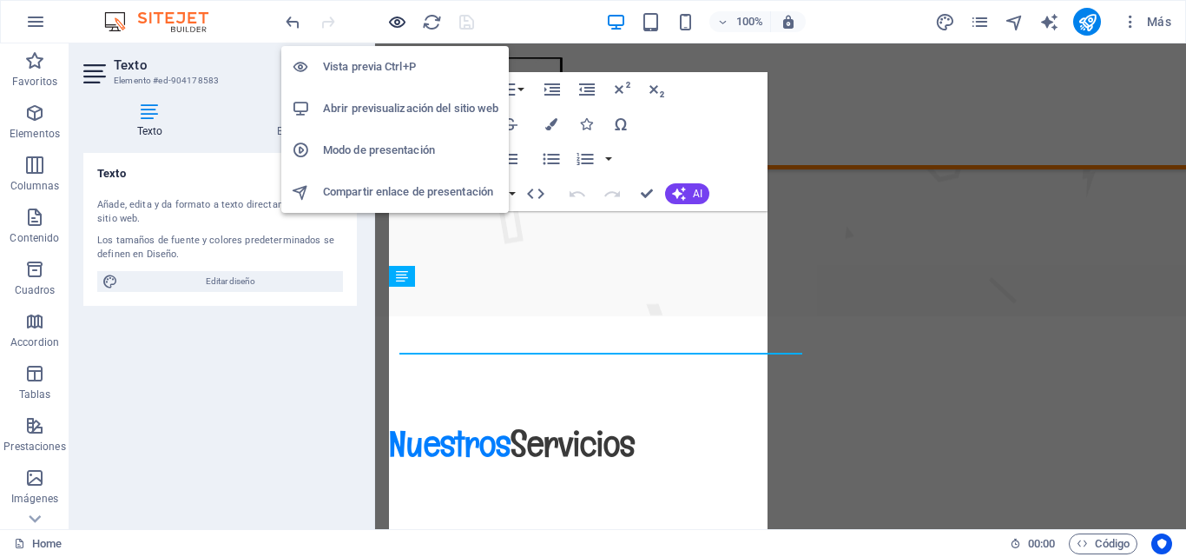
scroll to position [498, 0]
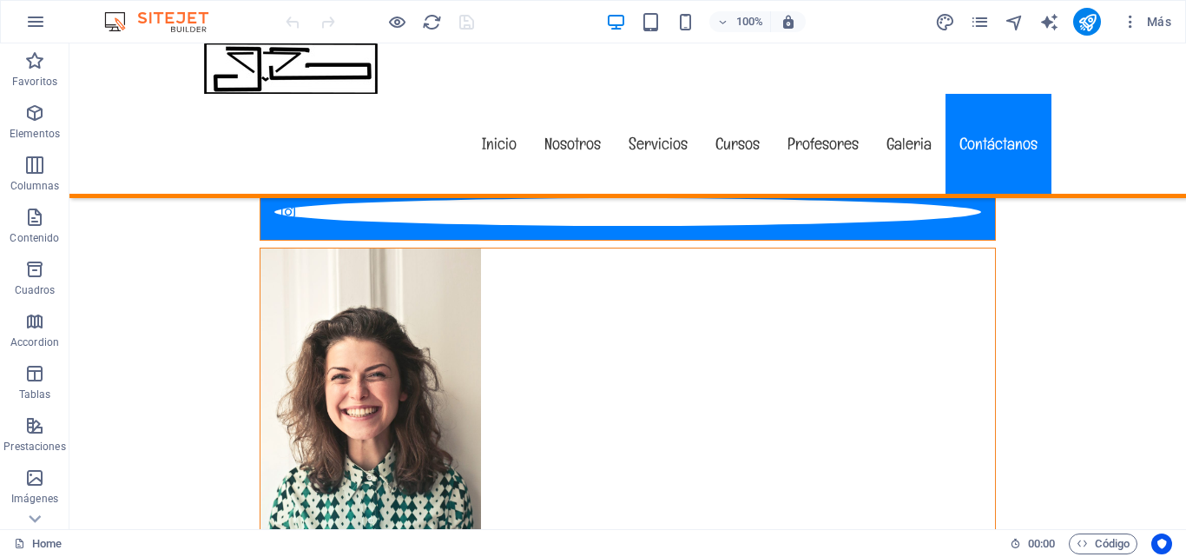
scroll to position [15685, 0]
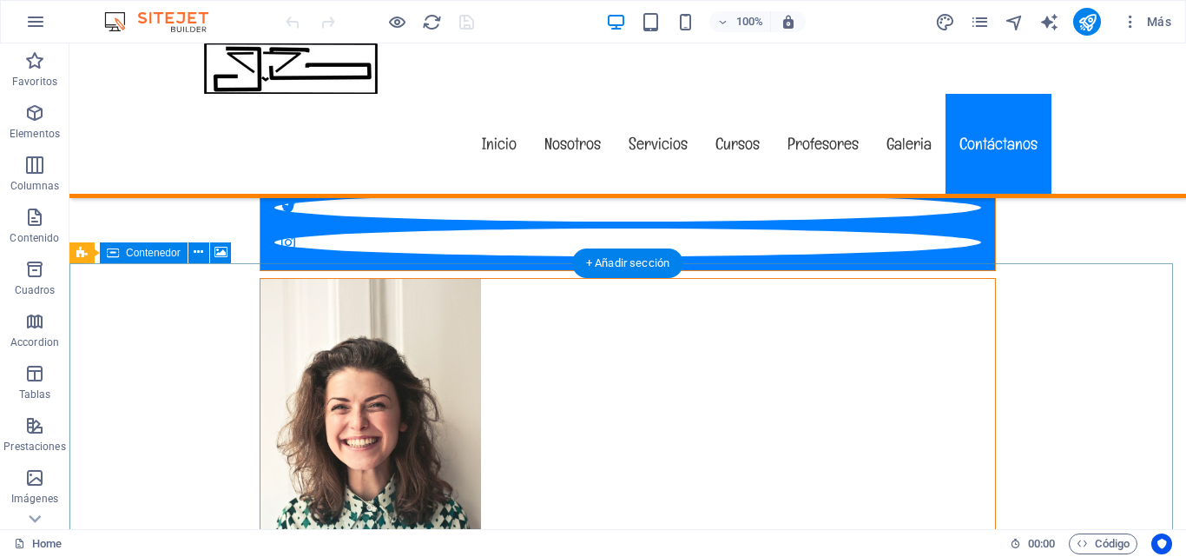
select select "px"
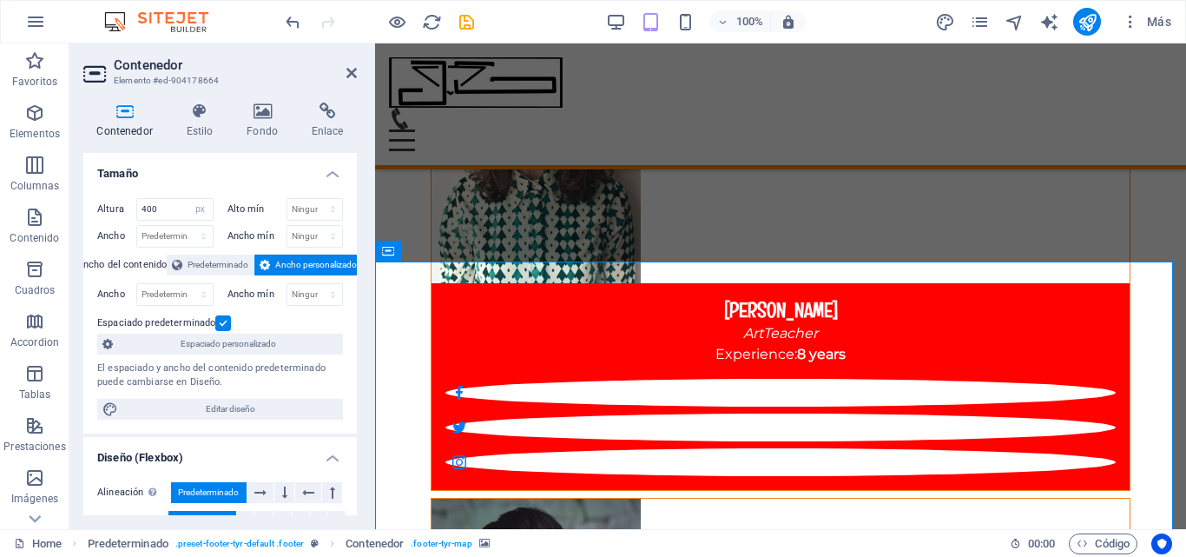
scroll to position [15239, 0]
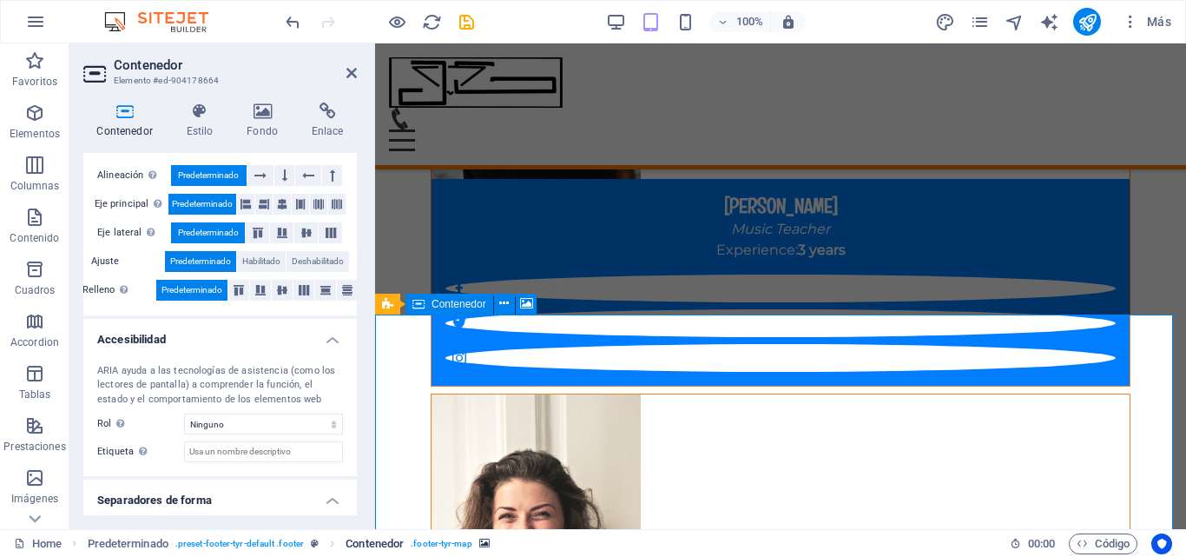
drag, startPoint x: 352, startPoint y: 416, endPoint x: 358, endPoint y: 532, distance: 116.5
click at [358, 529] on section "Favoritos Elementos Columnas Contenido Cuadros Accordion Tablas Prestaciones Im…" at bounding box center [593, 286] width 1186 height 486
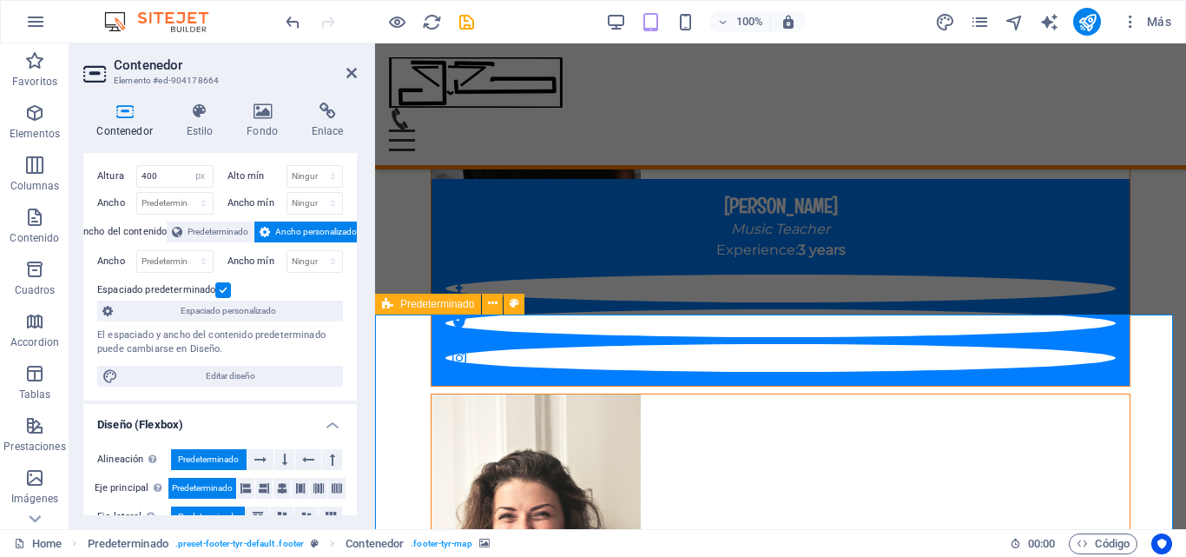
scroll to position [0, 0]
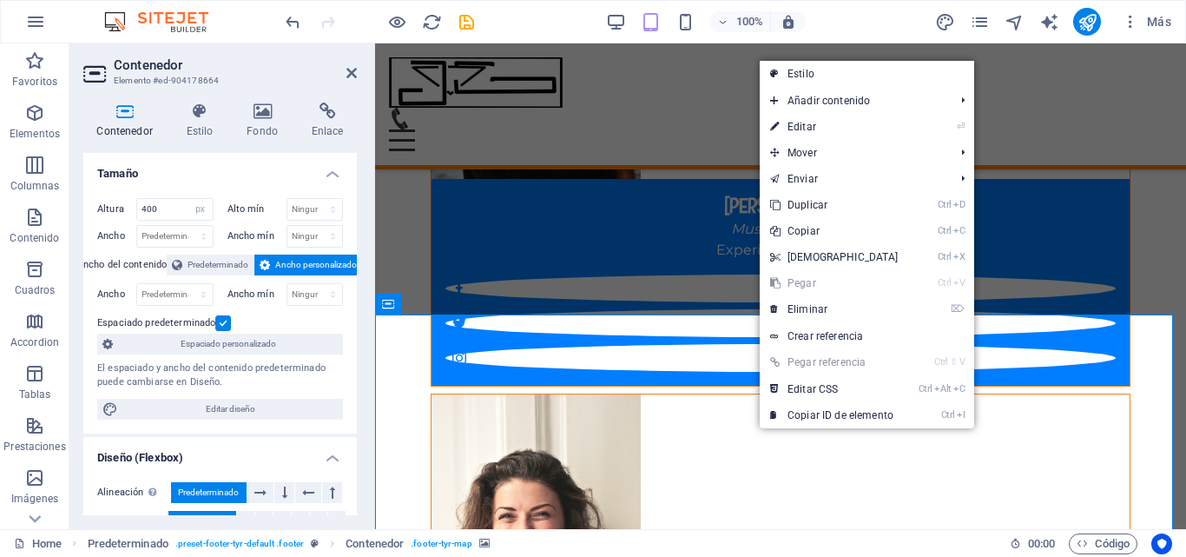
scroll to position [15664, 0]
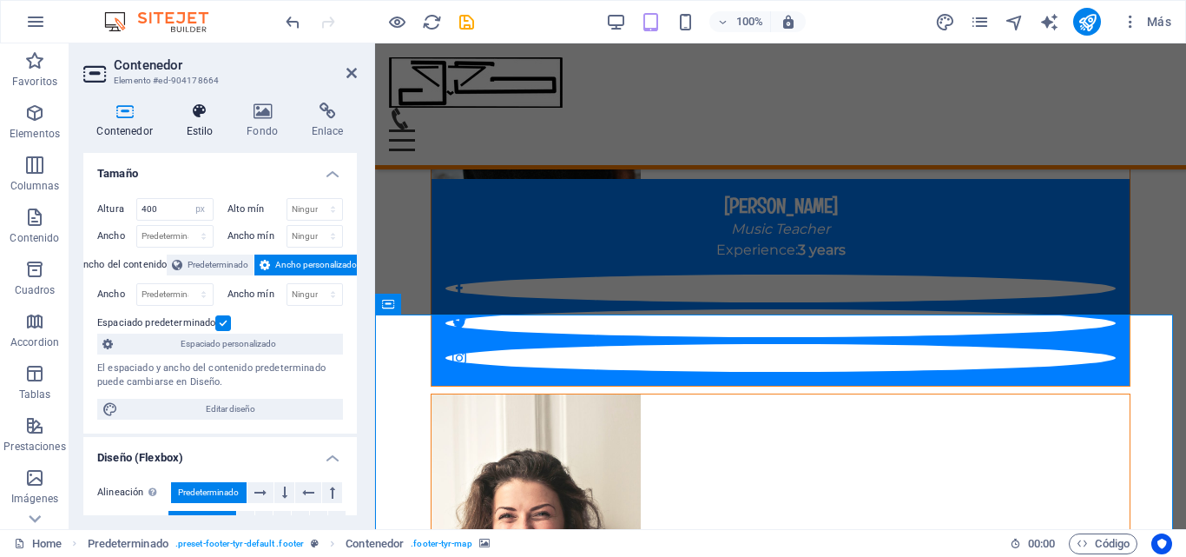
click at [187, 138] on h4 "Estilo" at bounding box center [203, 120] width 61 height 36
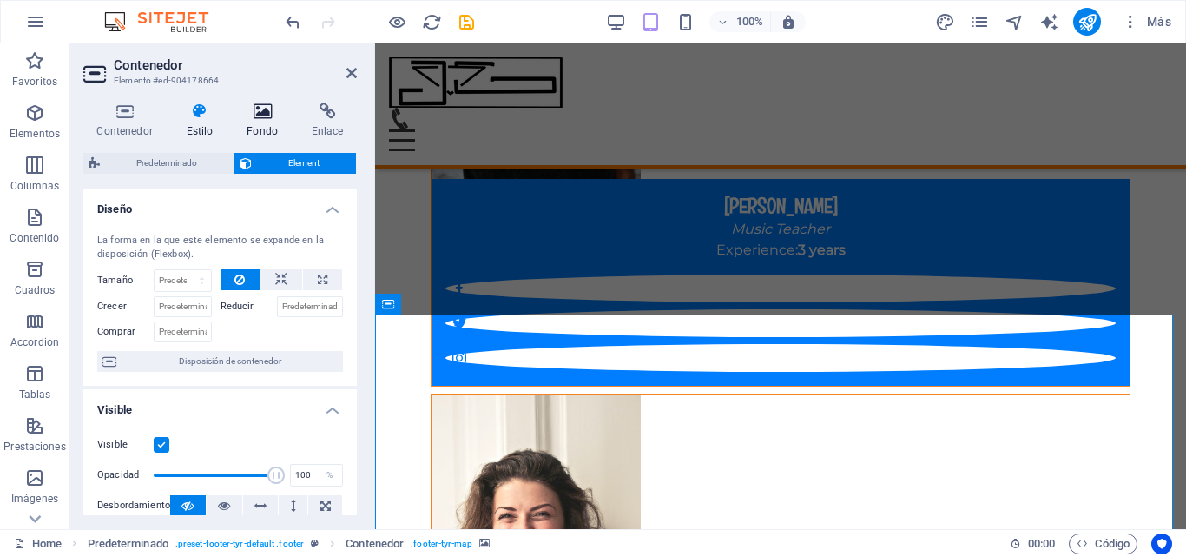
click at [248, 132] on h4 "Fondo" at bounding box center [266, 120] width 65 height 36
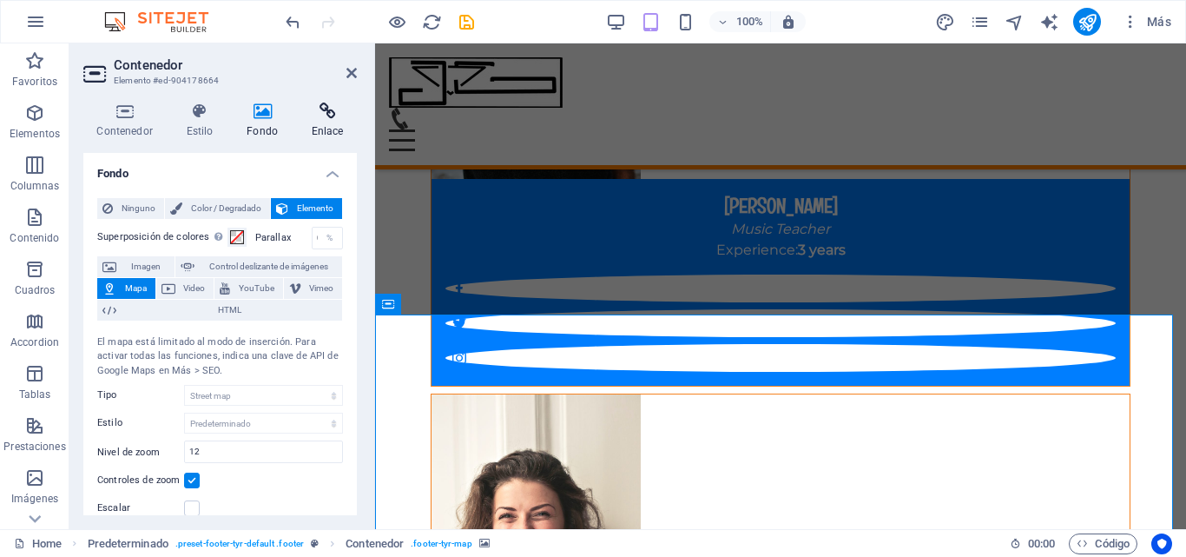
click at [317, 138] on h4 "Enlace" at bounding box center [327, 120] width 59 height 36
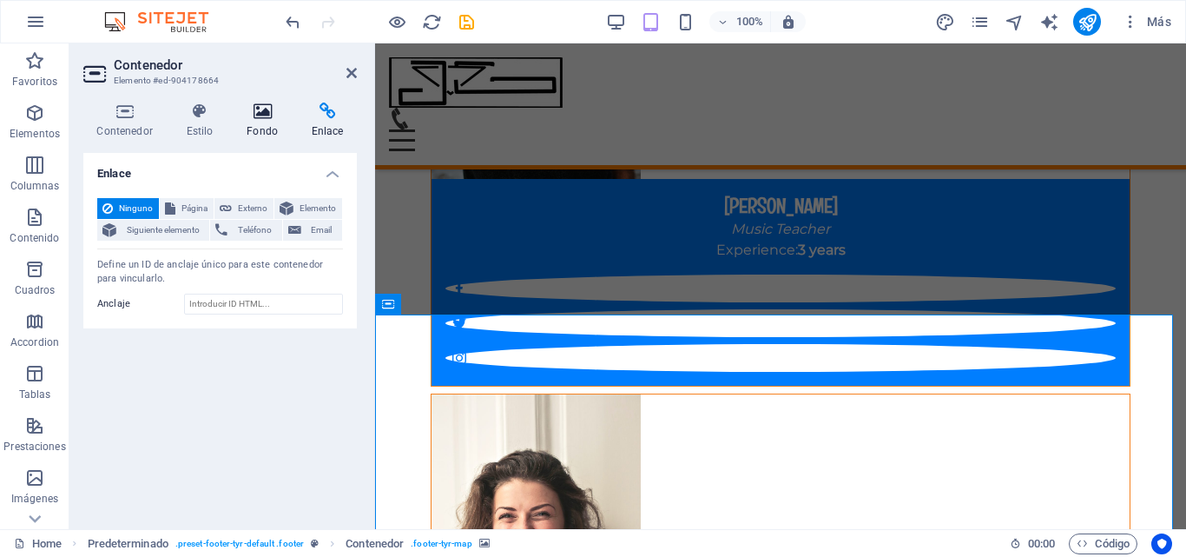
click at [276, 124] on h4 "Fondo" at bounding box center [266, 120] width 65 height 36
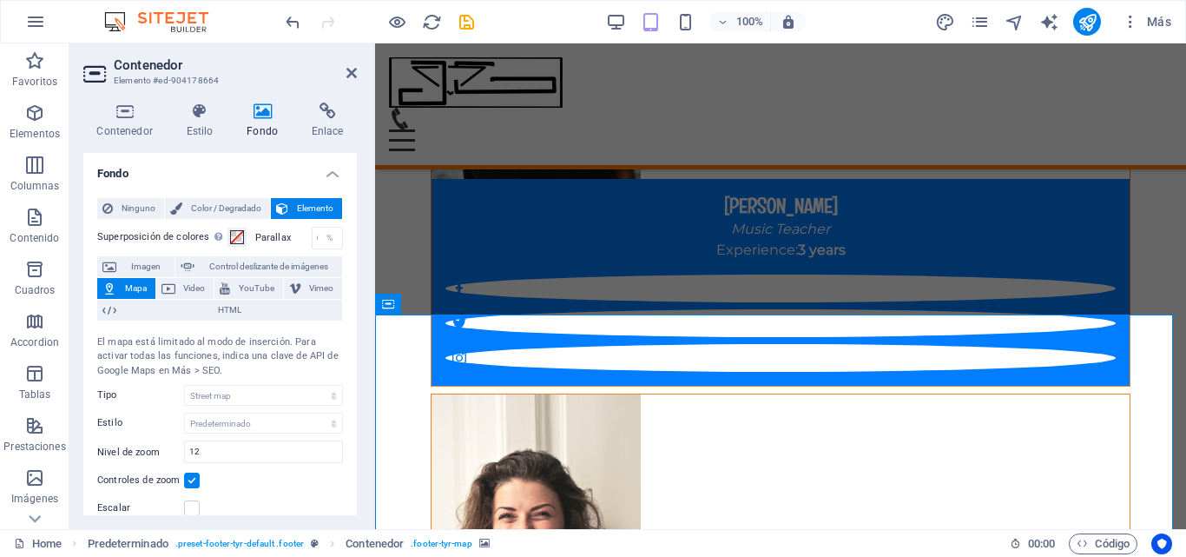
click at [137, 294] on span "Mapa" at bounding box center [136, 288] width 29 height 21
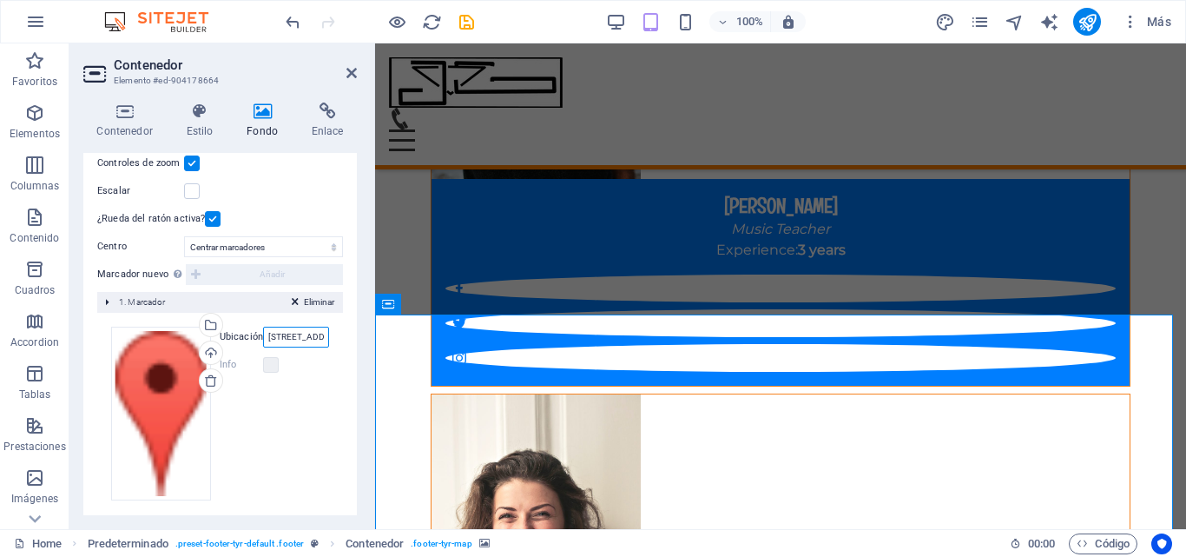
click at [285, 342] on input "[STREET_ADDRESS][US_STATE]" at bounding box center [296, 337] width 66 height 21
click at [265, 339] on input "[STREET_ADDRESS][US_STATE]" at bounding box center [296, 337] width 66 height 21
type input "3"
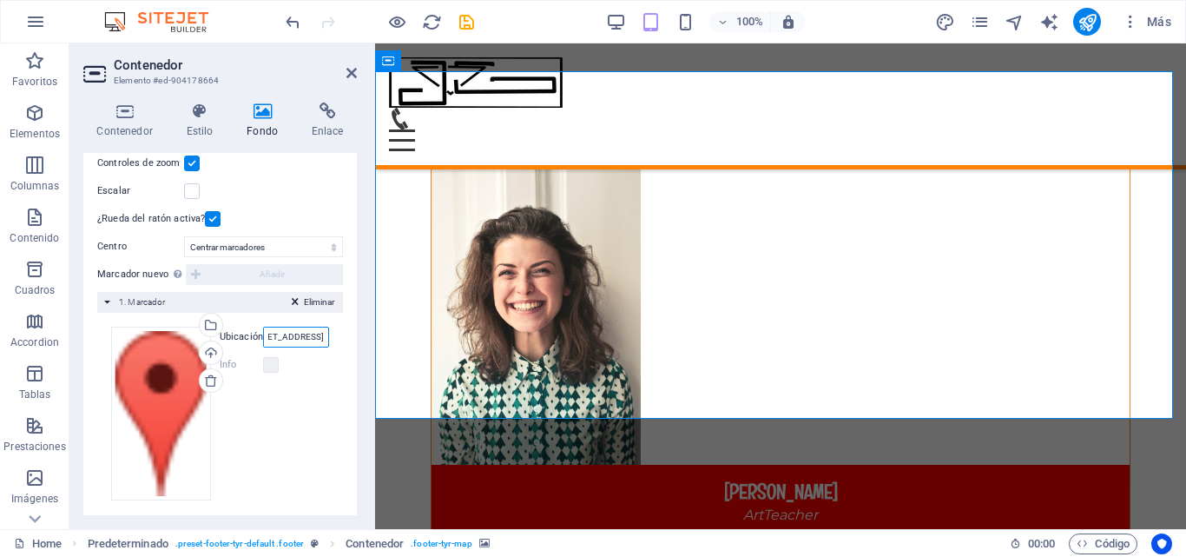
scroll to position [0, 50]
click at [298, 340] on input "[STREET_ADDRESS]" at bounding box center [296, 337] width 66 height 21
type input "[STREET_ADDRESS]"
click at [274, 372] on label at bounding box center [271, 365] width 16 height 16
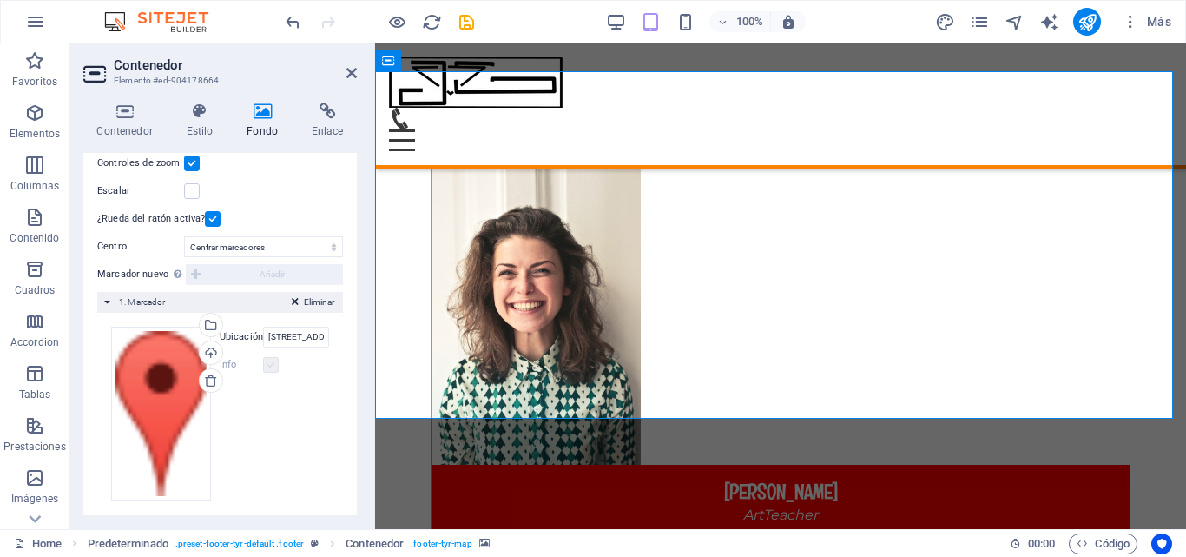
click at [274, 372] on label at bounding box center [271, 365] width 16 height 16
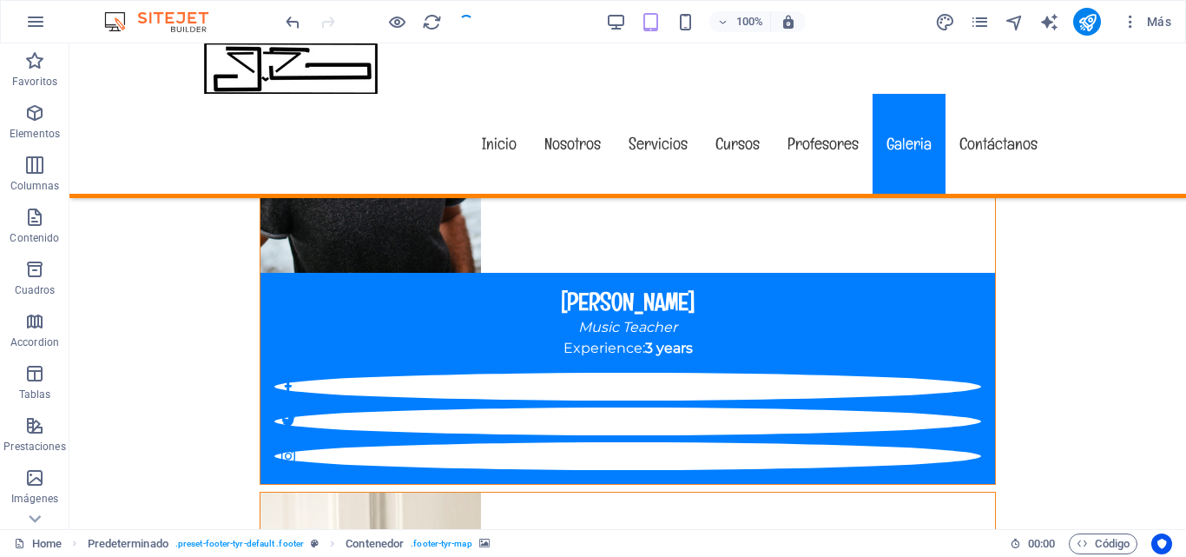
scroll to position [15540, 0]
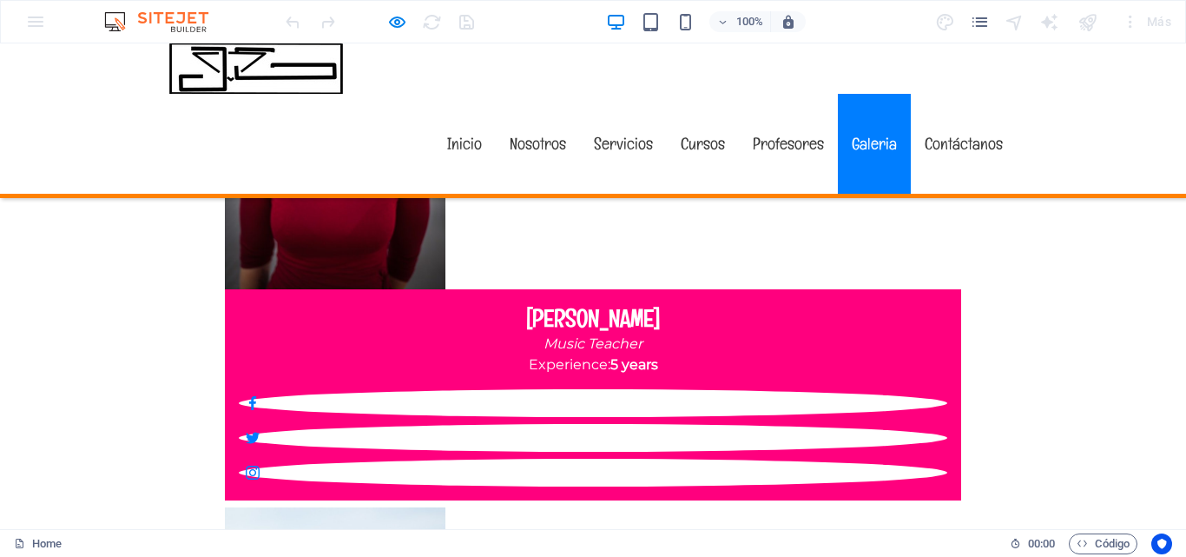
scroll to position [12080, 0]
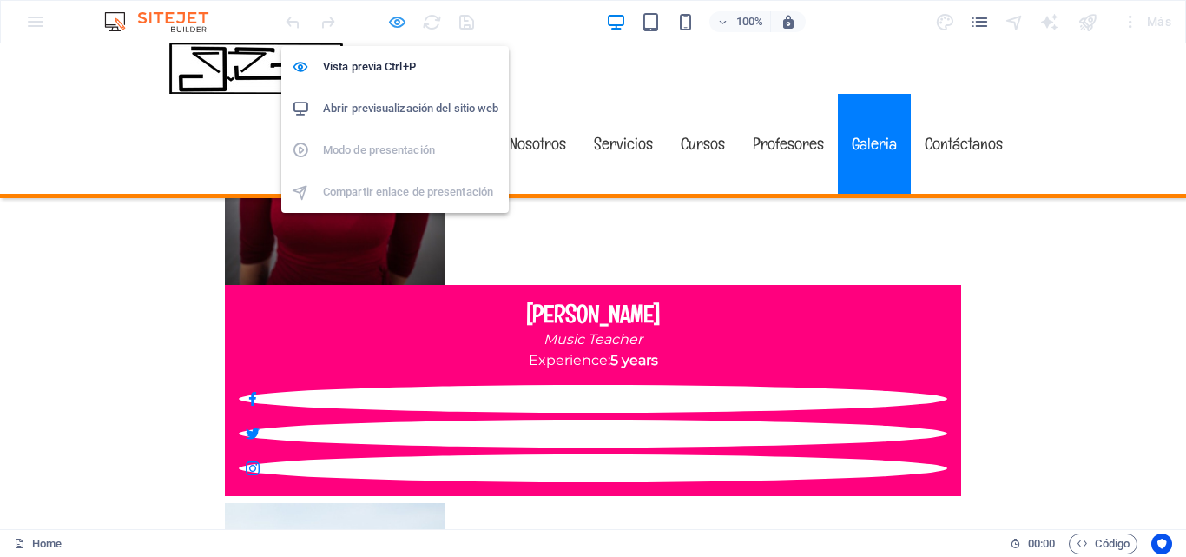
click at [0, 0] on icon "button" at bounding box center [0, 0] width 0 height 0
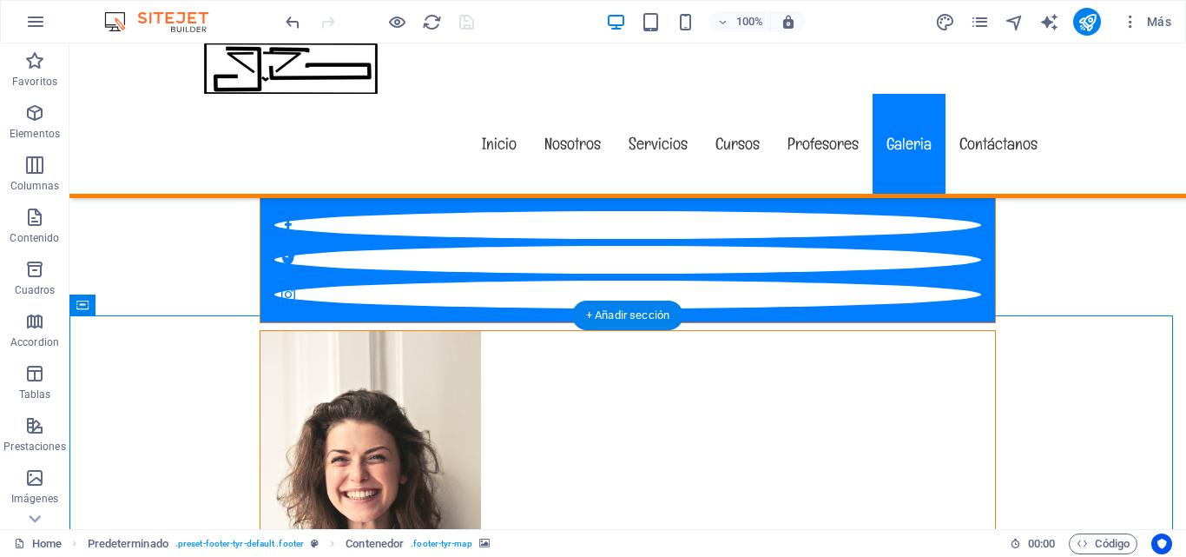
select select "1"
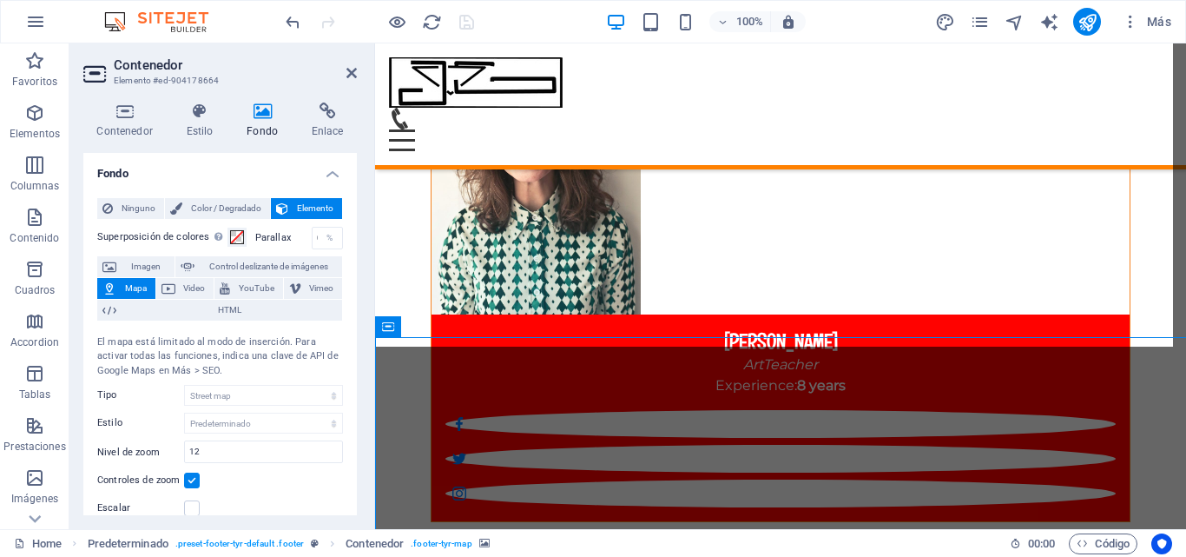
scroll to position [15612, 0]
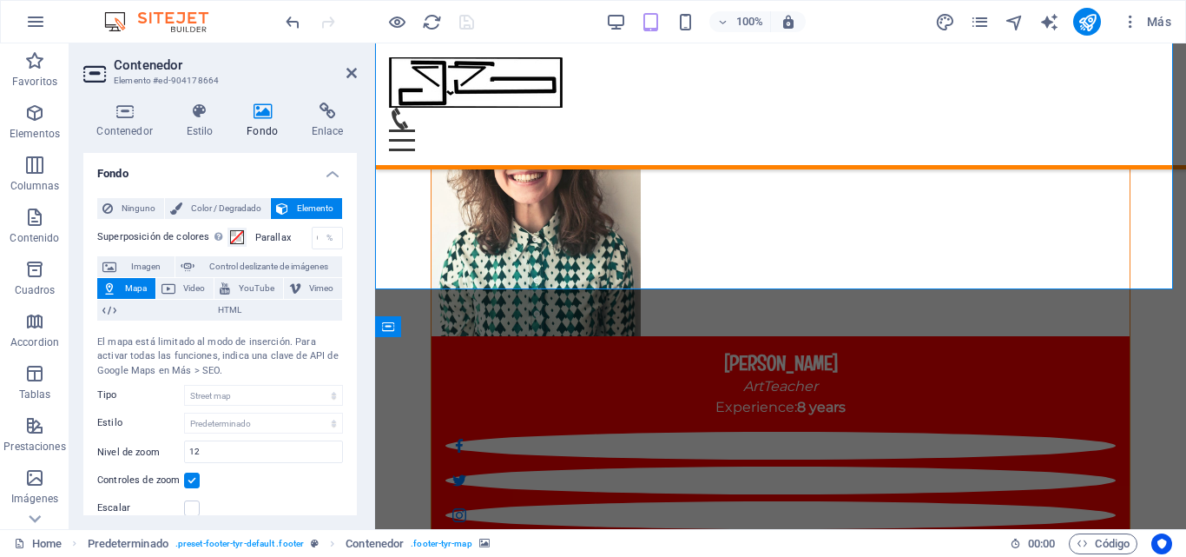
click at [145, 287] on span "Mapa" at bounding box center [136, 288] width 29 height 21
click at [359, 439] on div "Contenedor Estilo Fondo Enlace Tamaño Altura 400 Predeterminado px rem % vh vw …" at bounding box center [219, 309] width 301 height 440
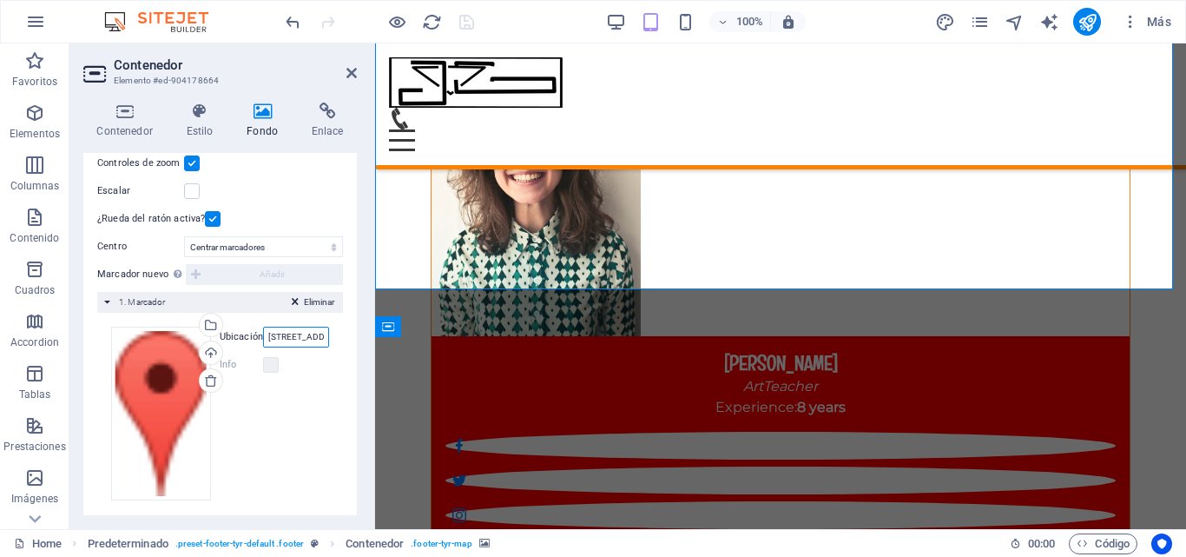
click at [301, 329] on input "[STREET_ADDRESS]" at bounding box center [296, 337] width 66 height 21
type input "i"
paste input "C.Carabobo, Barcelona 6001, [GEOGRAPHIC_DATA]"
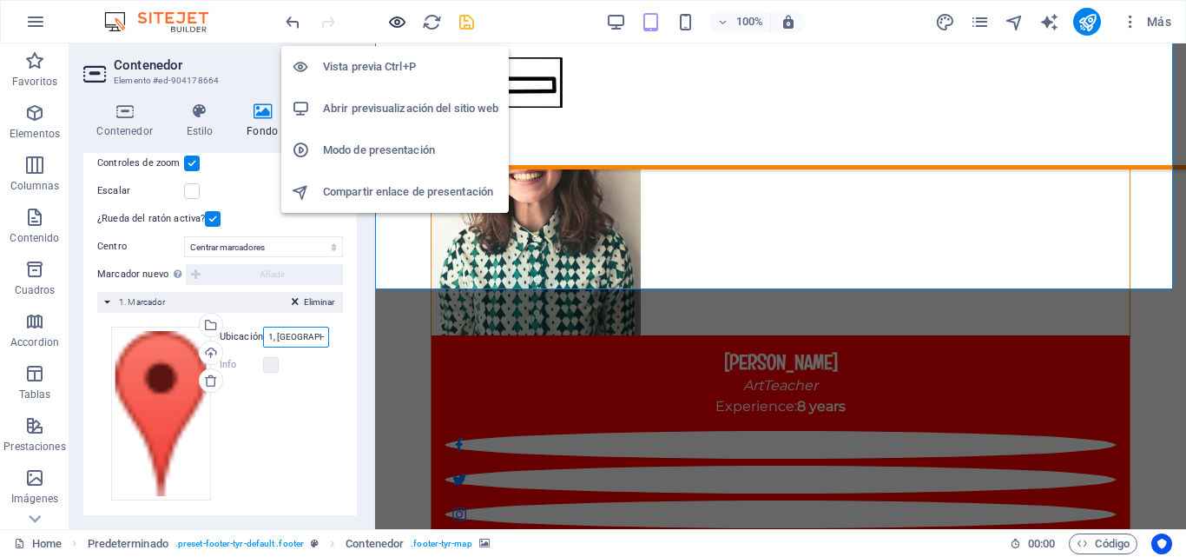
type input "C.Carabobo, Barcelona 6001, [GEOGRAPHIC_DATA]"
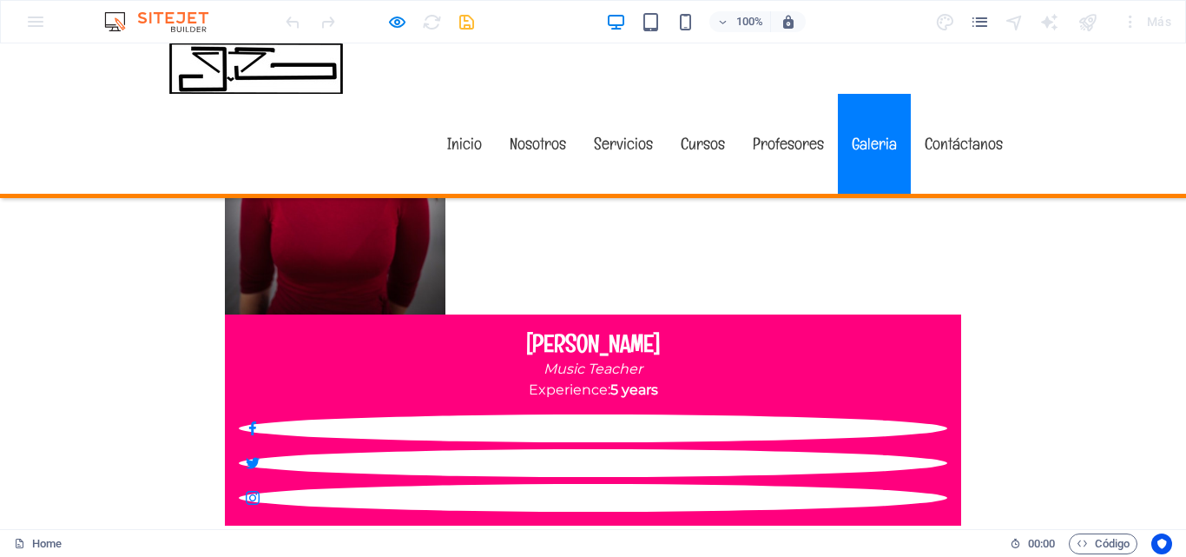
scroll to position [12085, 0]
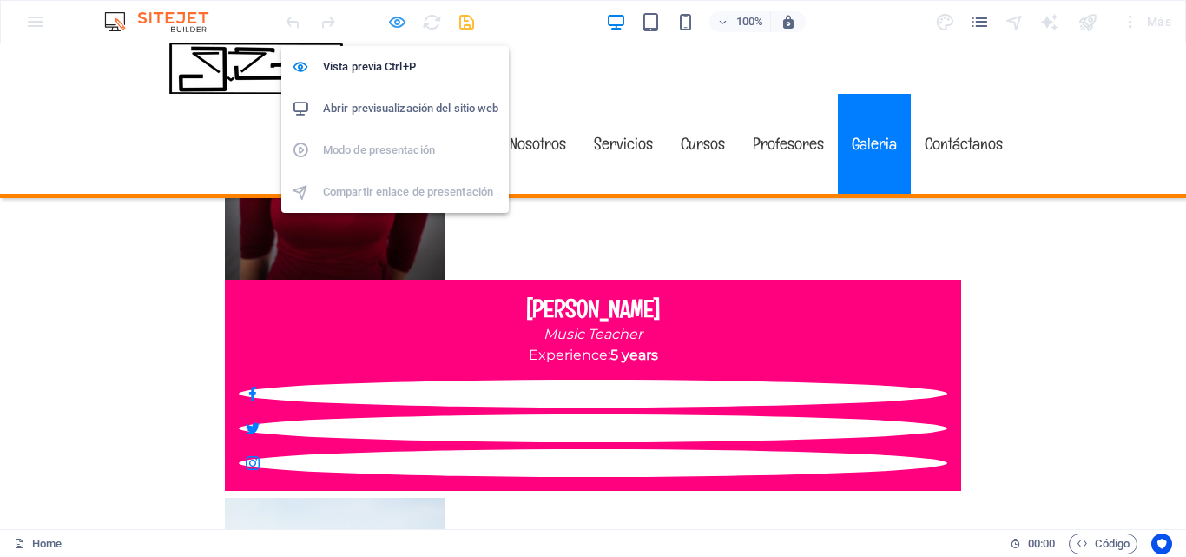
click at [0, 0] on icon "button" at bounding box center [0, 0] width 0 height 0
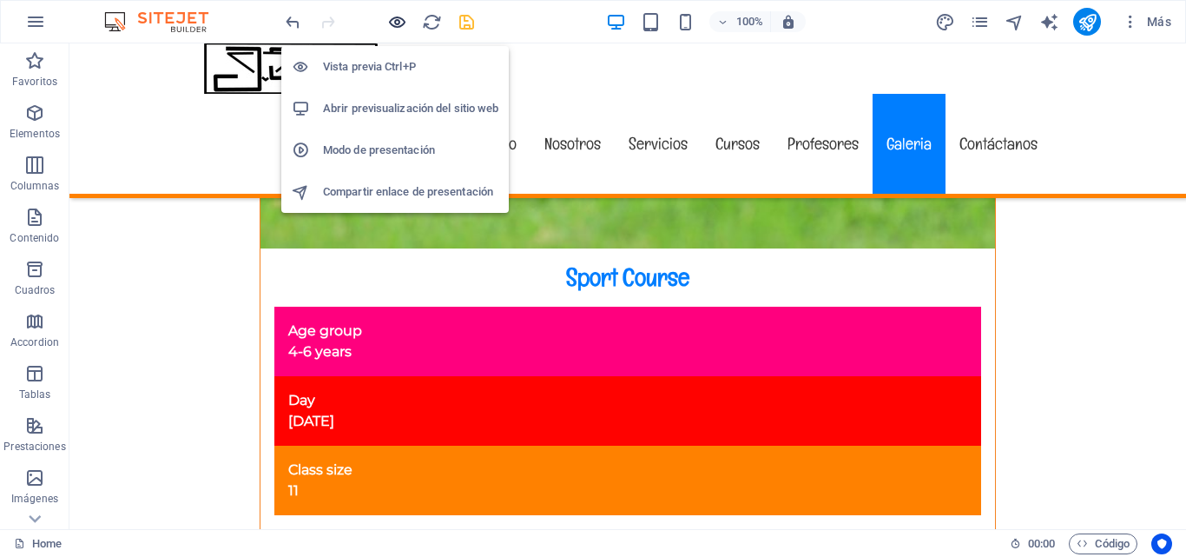
scroll to position [15639, 0]
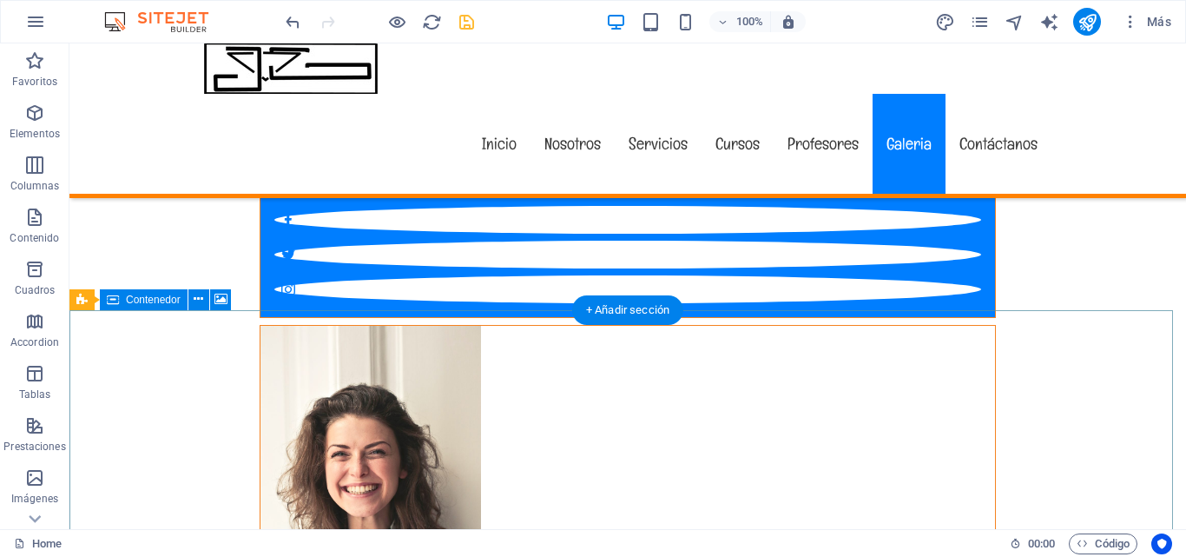
select select "1"
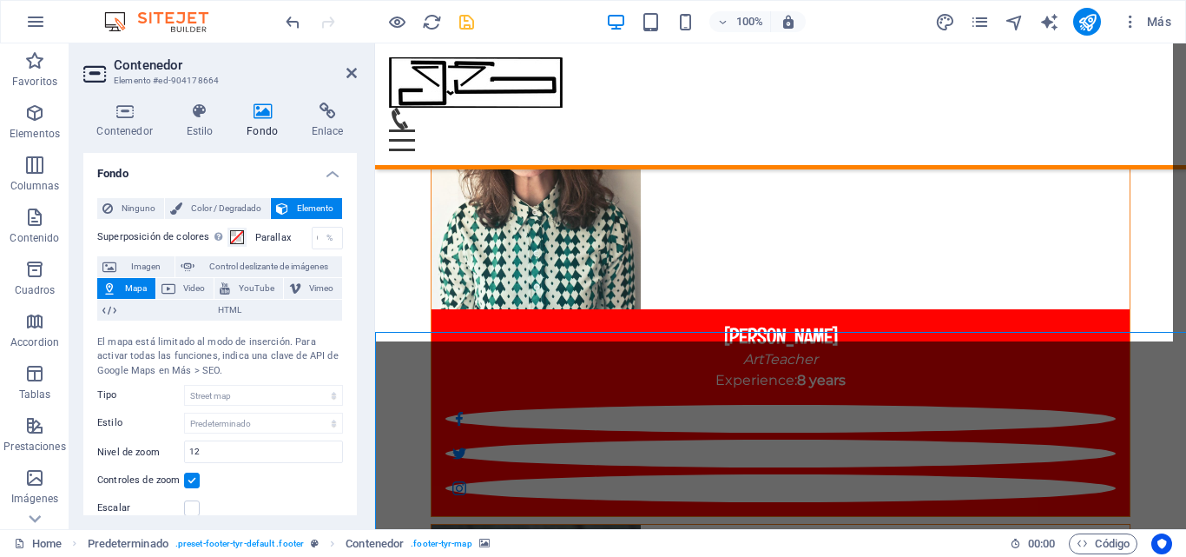
scroll to position [15617, 0]
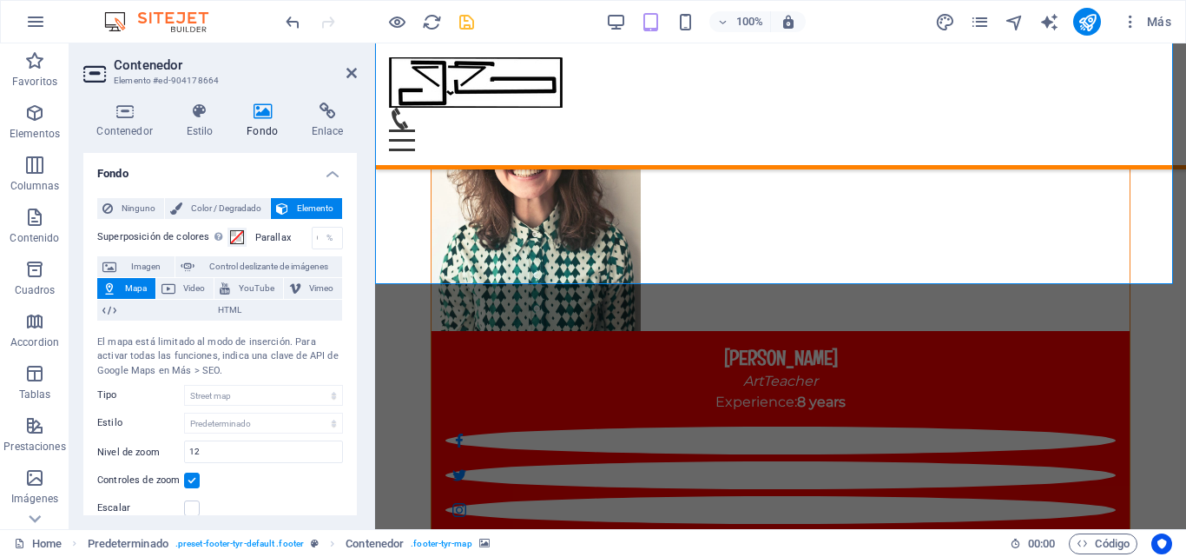
click at [116, 288] on button "Mapa" at bounding box center [126, 288] width 58 height 21
click at [352, 457] on div "Ninguno Color / Degradado Elemento Estirar fondo a ancho completo Superposición…" at bounding box center [220, 515] width 274 height 662
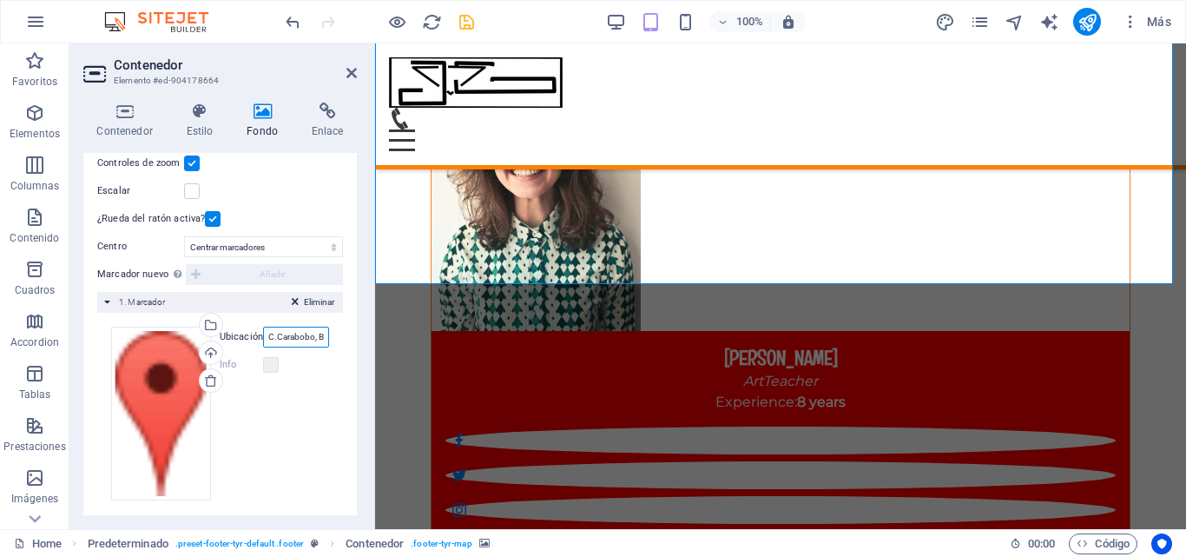
click at [283, 337] on input "C.Carabobo, Barcelona 6001, [GEOGRAPHIC_DATA]" at bounding box center [296, 337] width 66 height 21
type input "C"
type input "c"
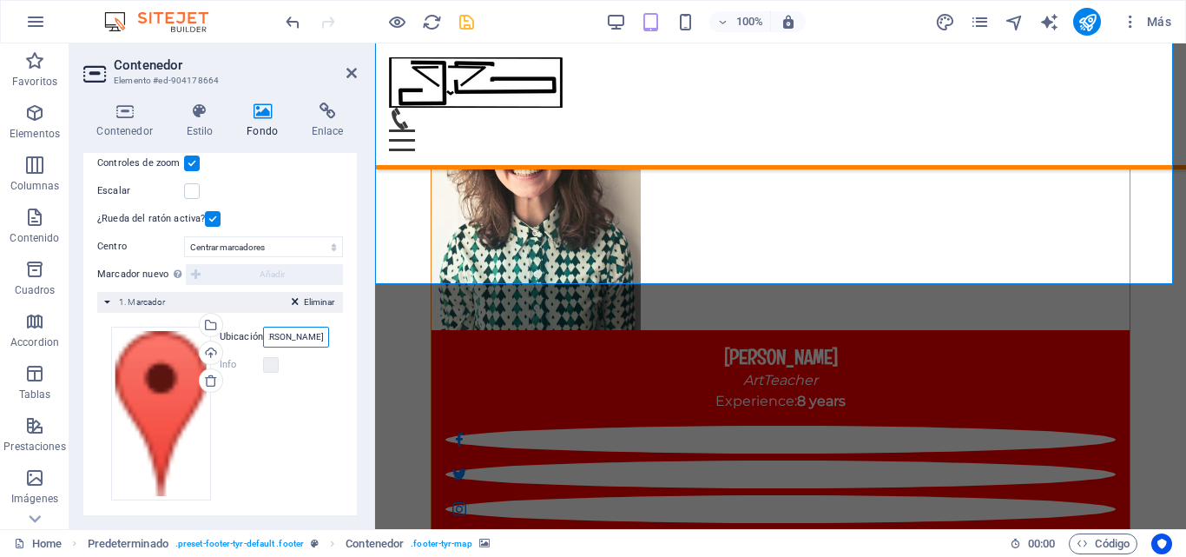
type input "U.E. [PERSON_NAME]"
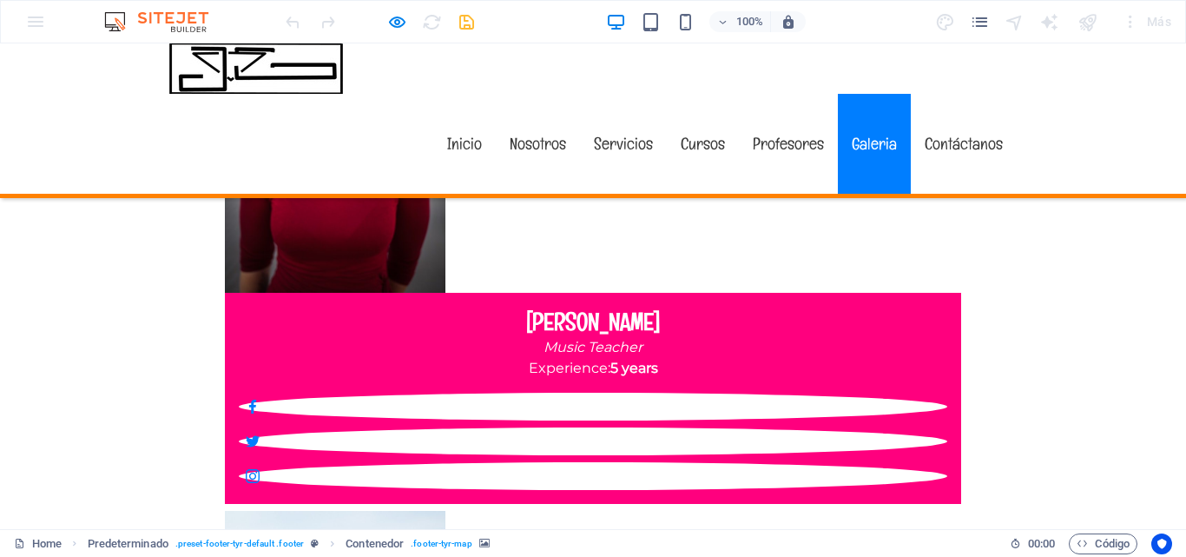
scroll to position [12098, 0]
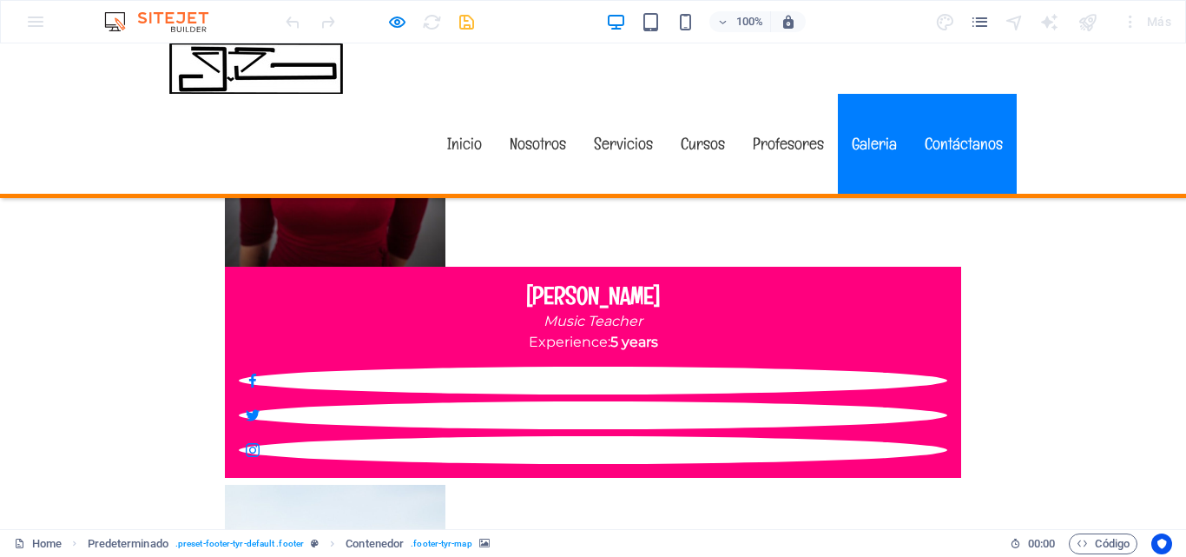
click at [946, 94] on link "Contáctanos" at bounding box center [964, 144] width 106 height 100
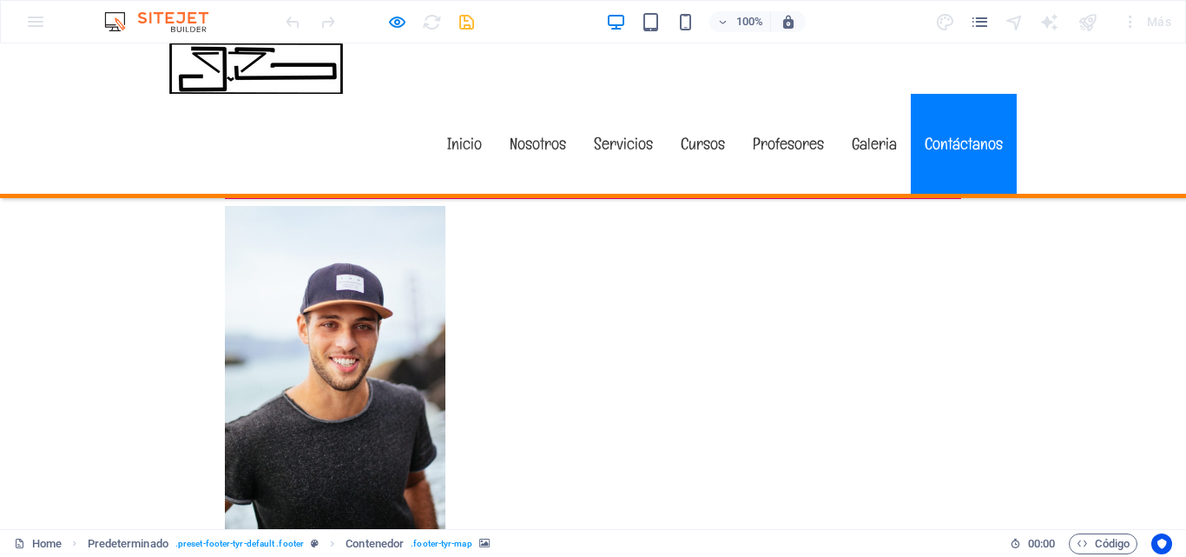
scroll to position [12385, 0]
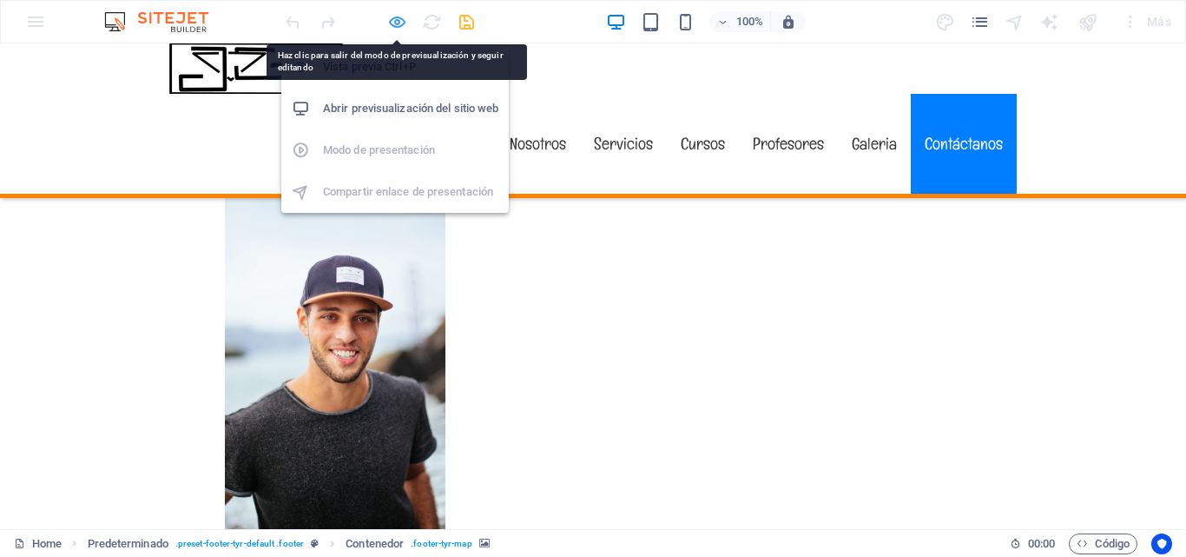
click at [0, 0] on icon "button" at bounding box center [0, 0] width 0 height 0
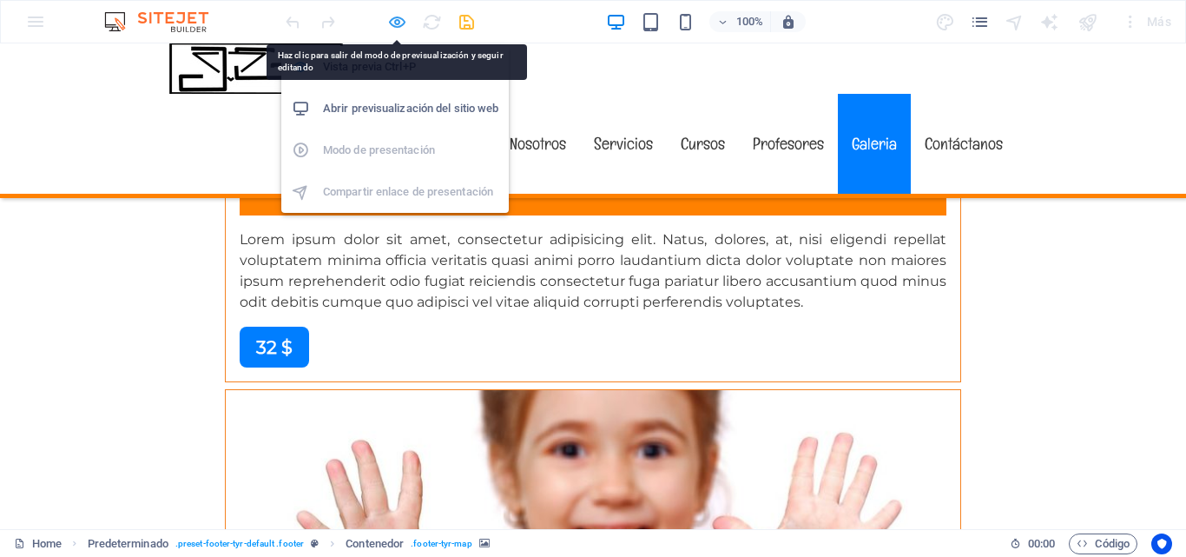
scroll to position [15836, 0]
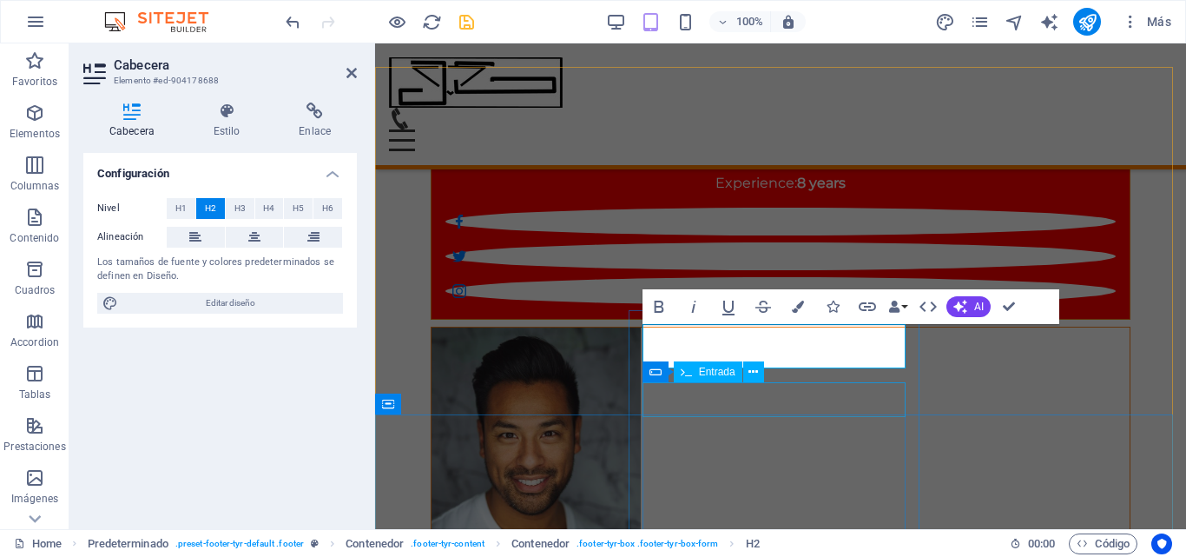
scroll to position [15487, 0]
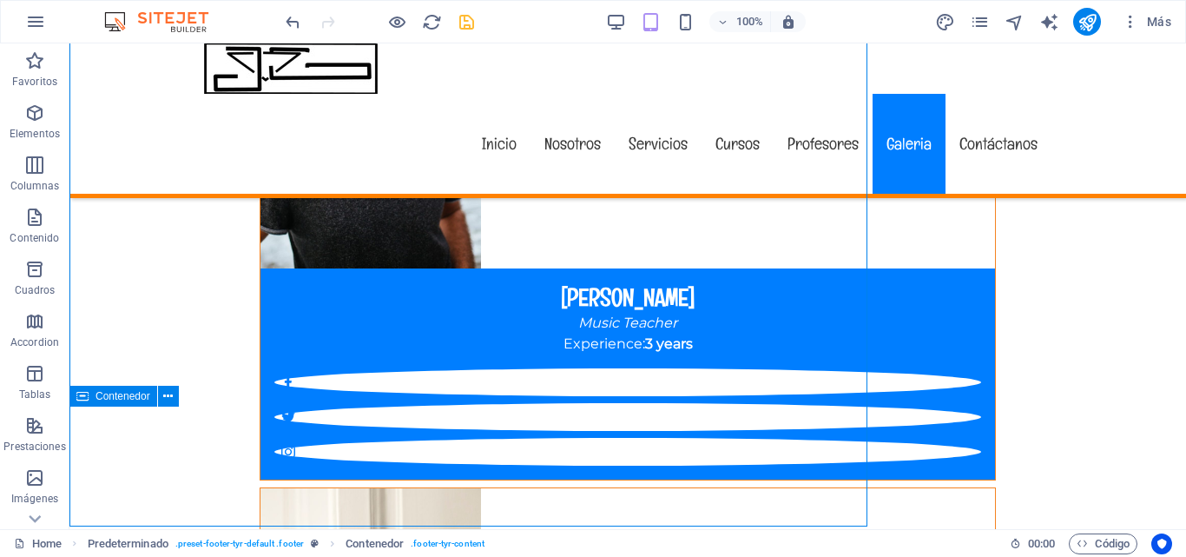
scroll to position [15881, 0]
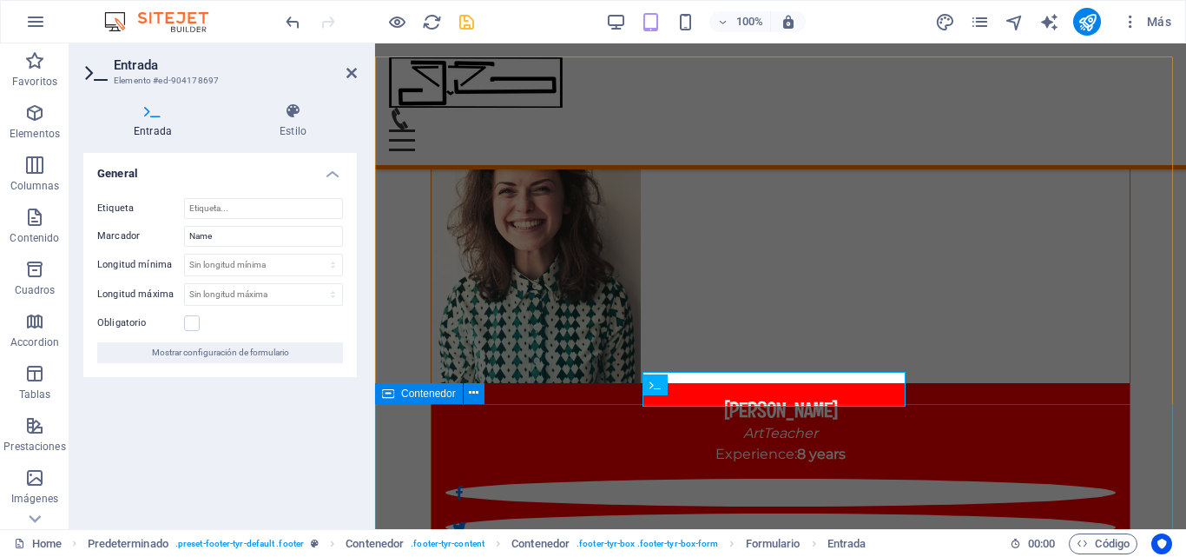
scroll to position [15531, 0]
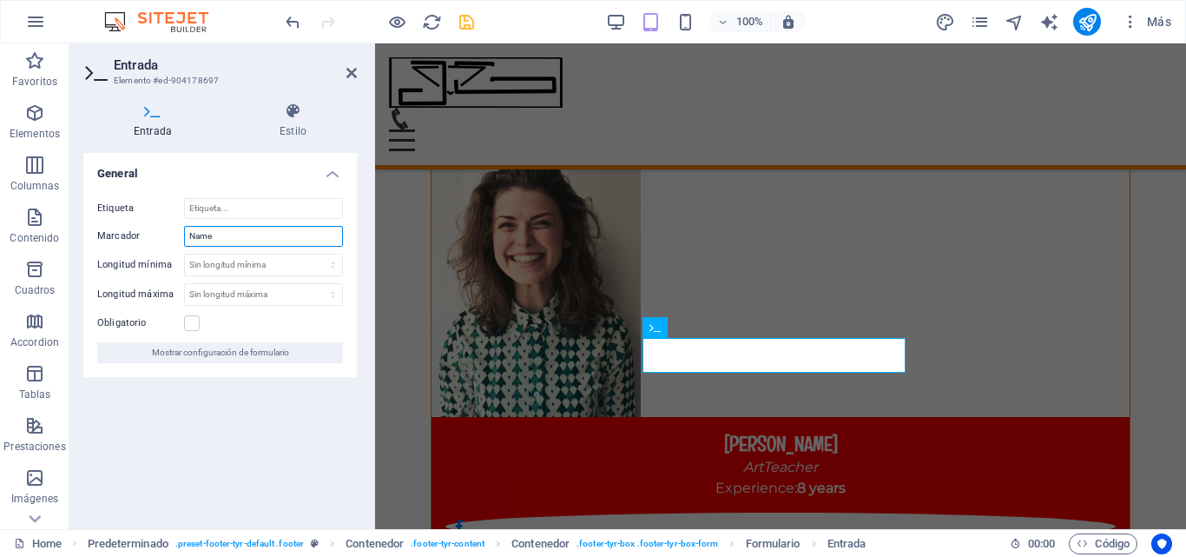
click at [307, 241] on input "Name" at bounding box center [263, 236] width 159 height 21
type input "N"
type input "Nombre"
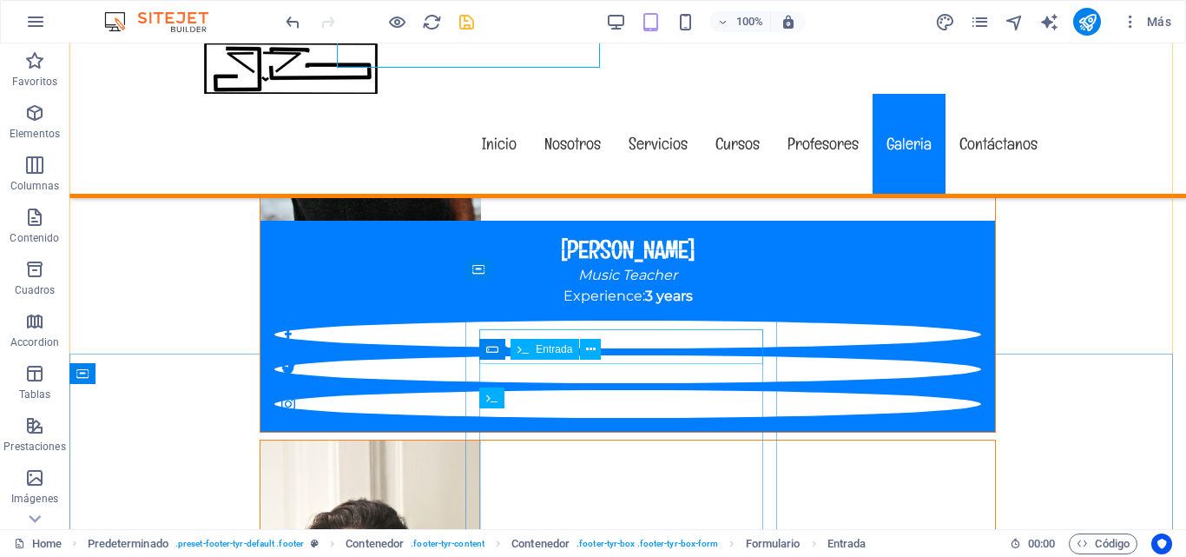
scroll to position [15881, 0]
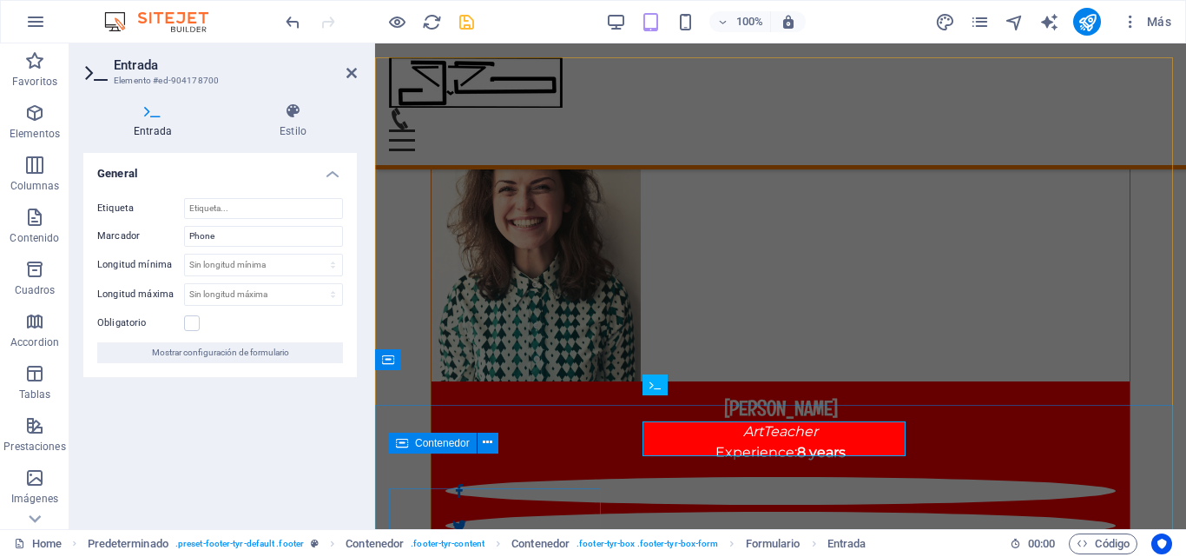
scroll to position [15531, 0]
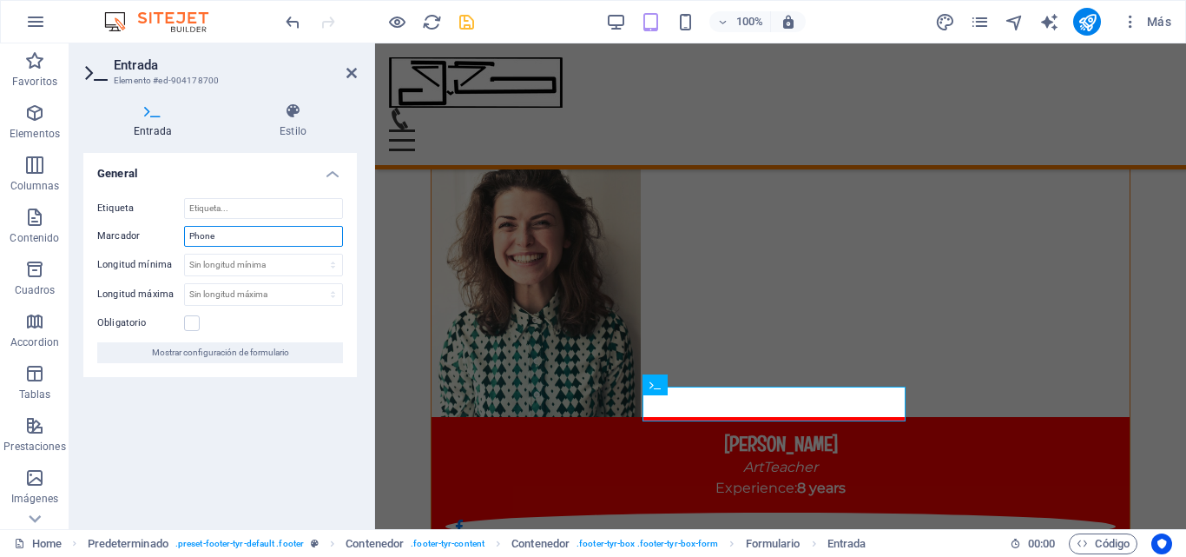
click at [250, 242] on input "Phone" at bounding box center [263, 236] width 159 height 21
type input "P"
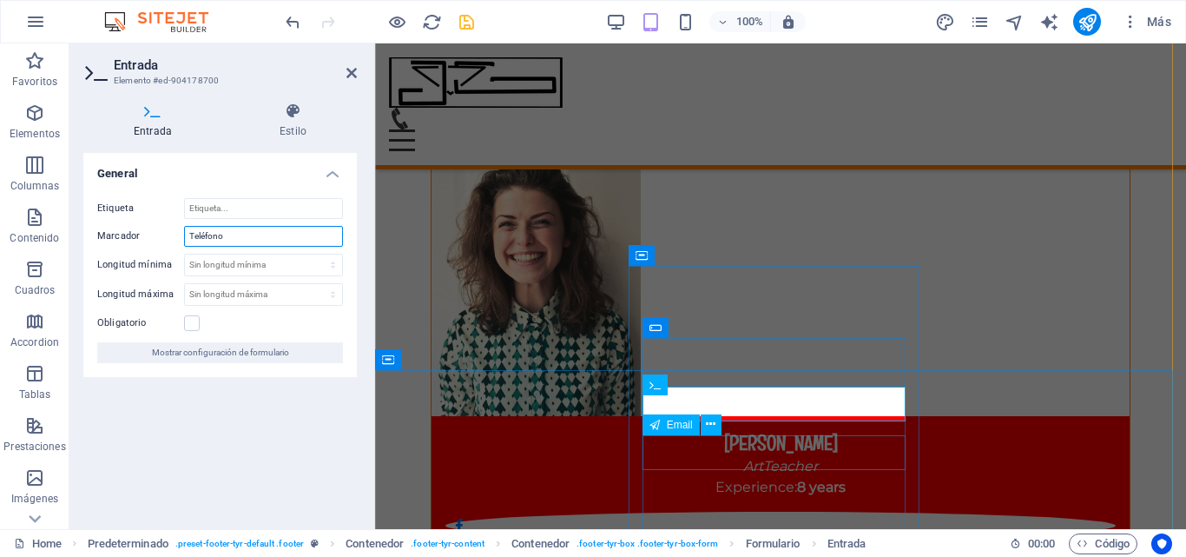
type input "Teléfono"
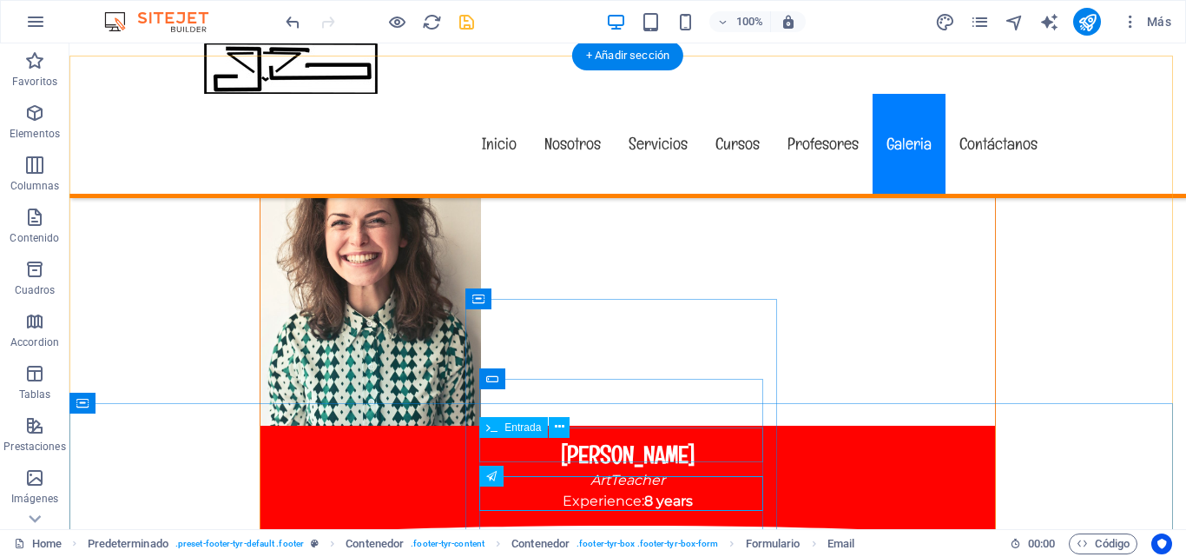
scroll to position [15881, 0]
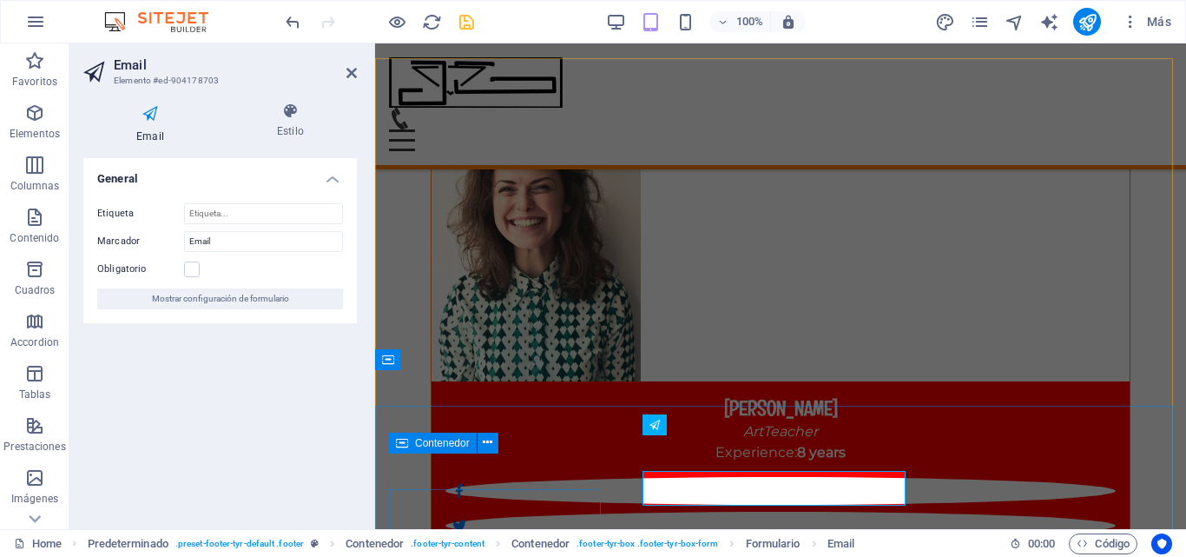
scroll to position [15531, 0]
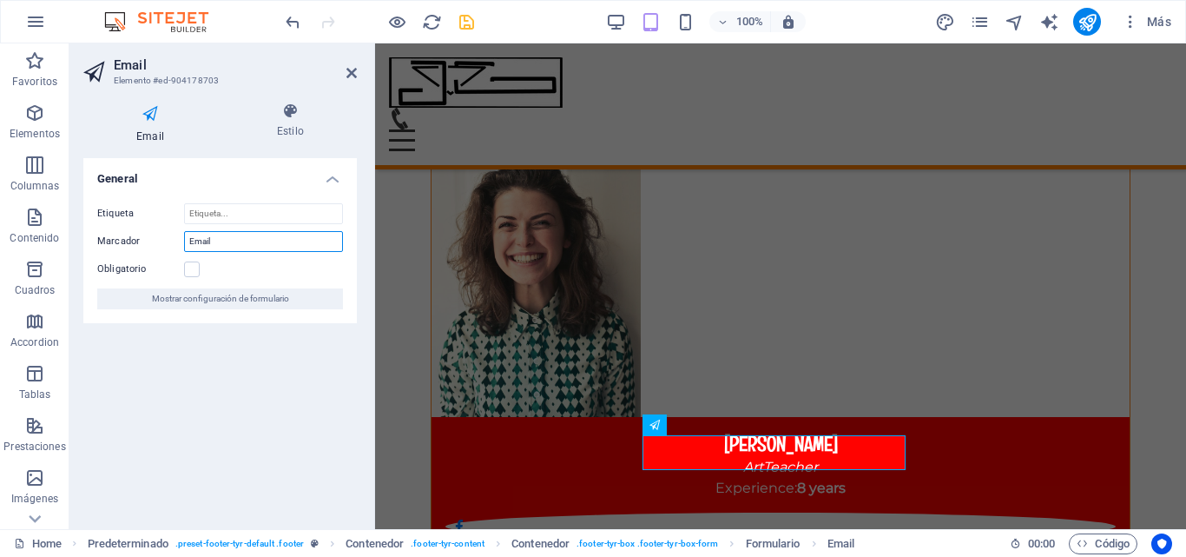
click at [283, 237] on input "Email" at bounding box center [263, 241] width 159 height 21
type input "E"
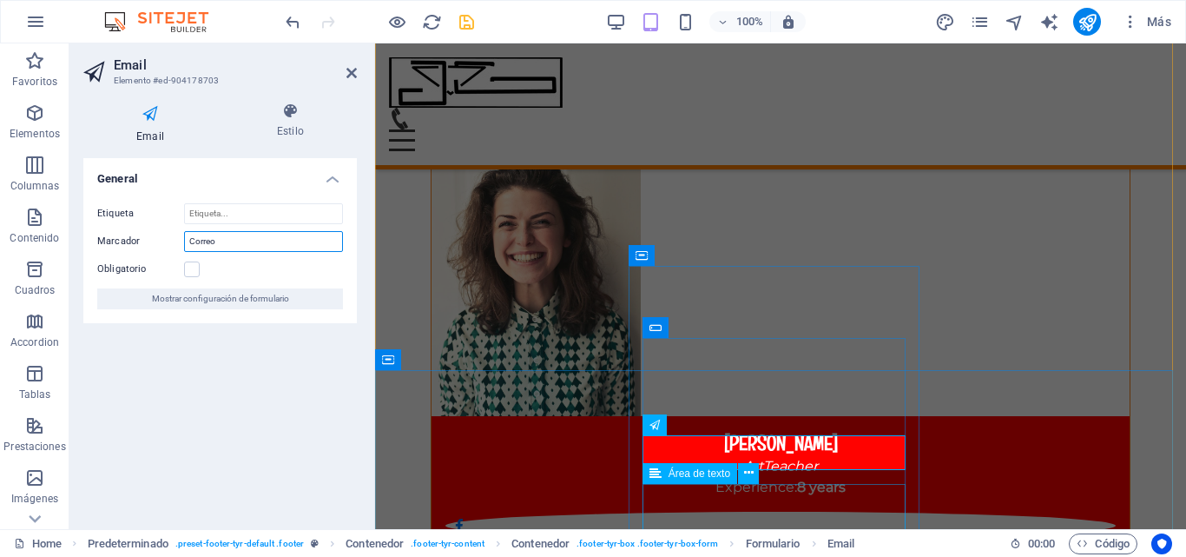
type input "Correo"
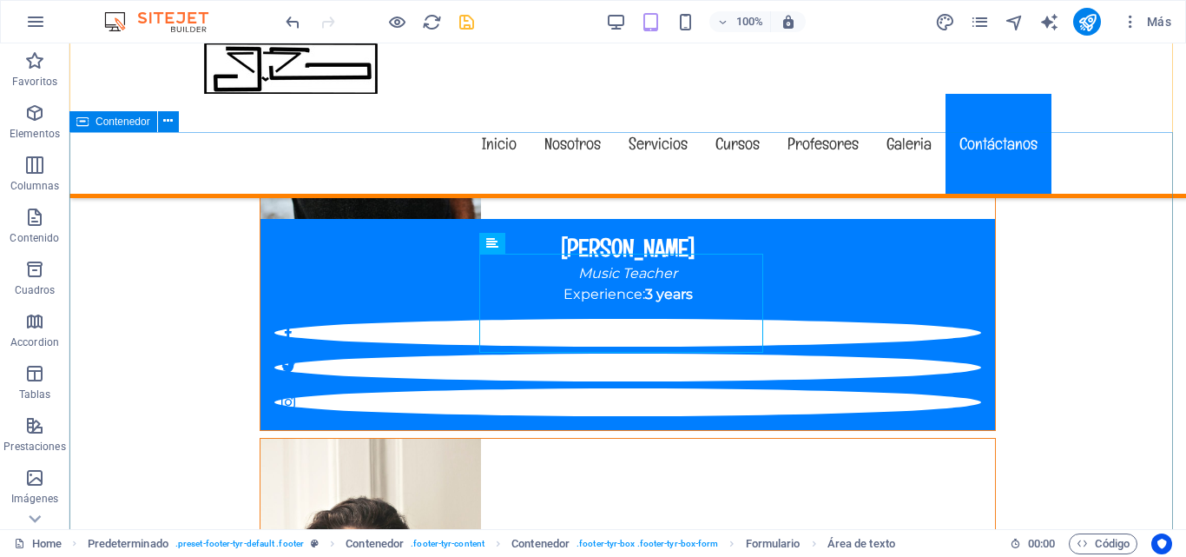
scroll to position [16153, 0]
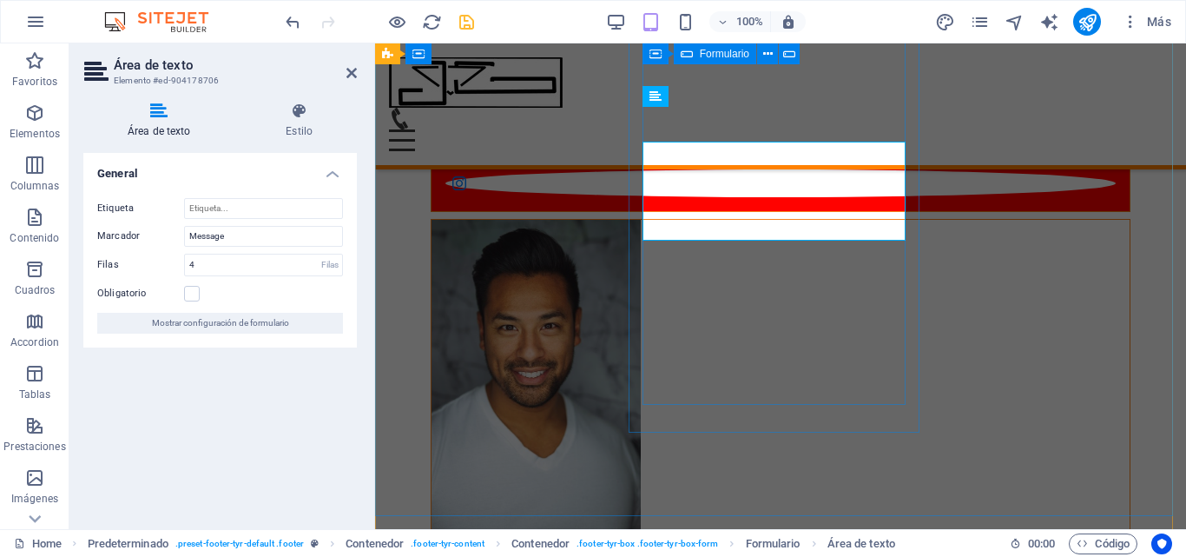
scroll to position [15908, 0]
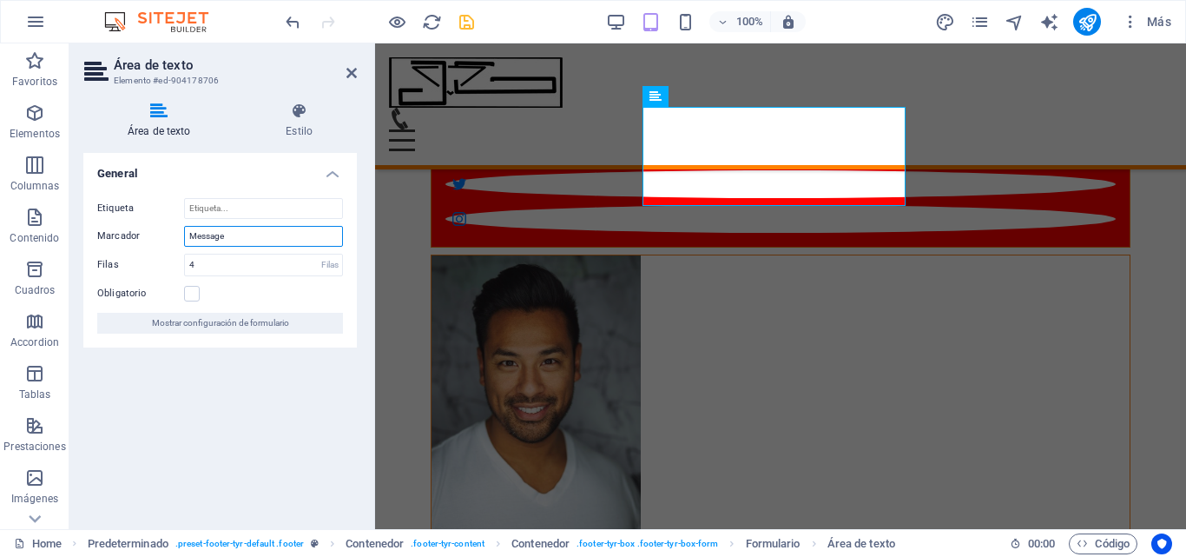
click at [302, 234] on input "Message" at bounding box center [263, 236] width 159 height 21
type input "M"
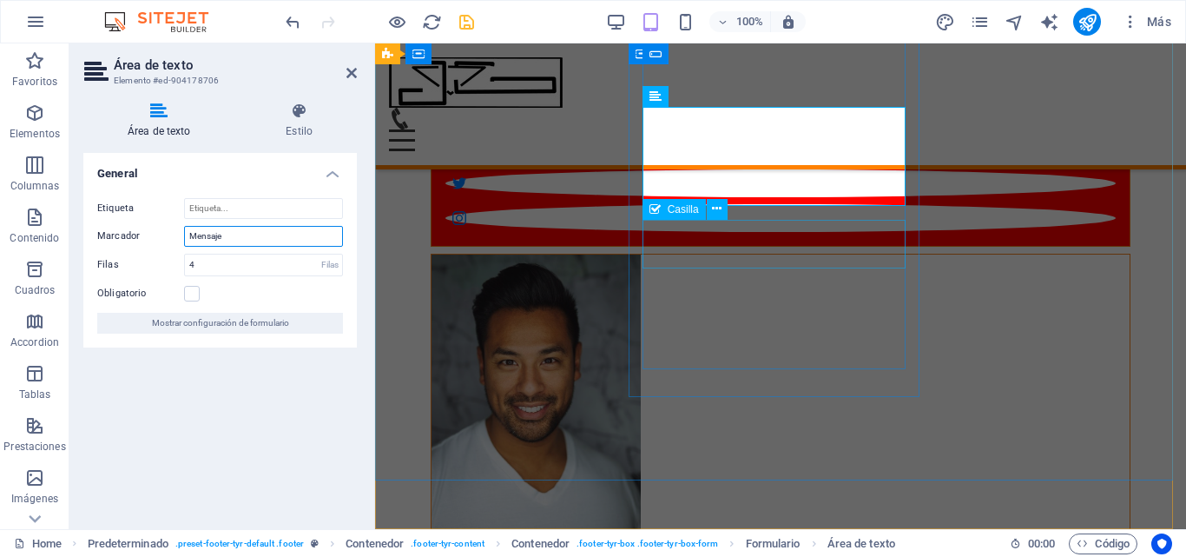
type input "Mensaje"
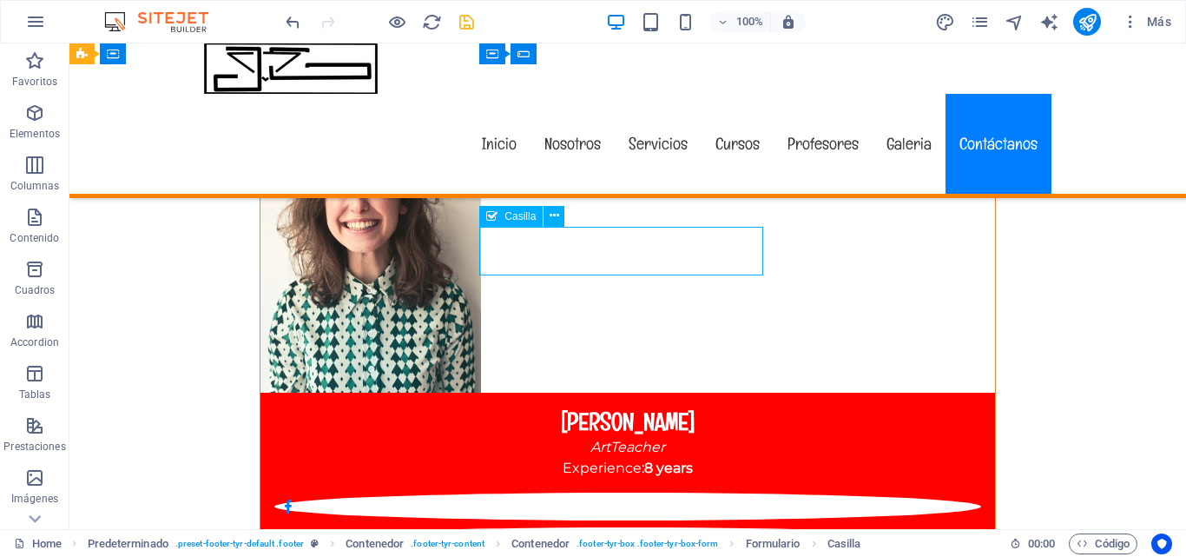
scroll to position [16304, 0]
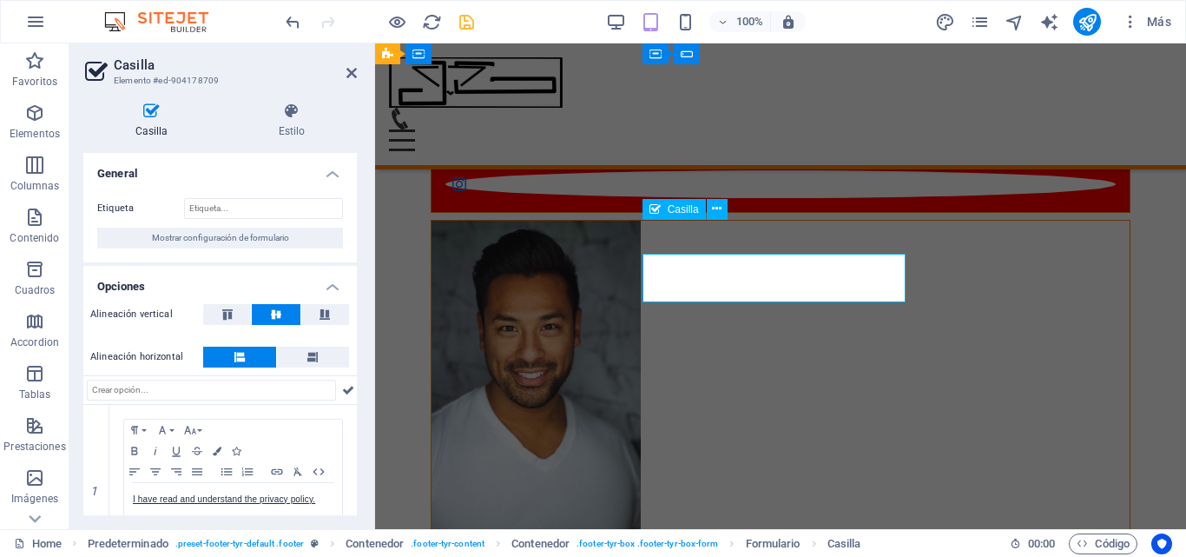
scroll to position [15908, 0]
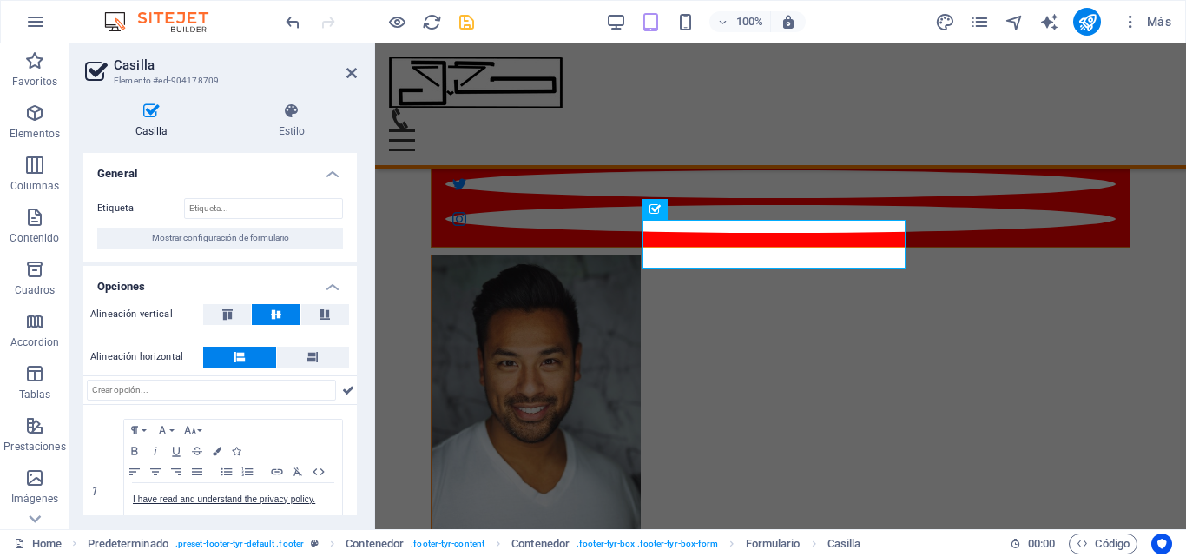
click at [358, 479] on div "Casilla Estilo General Etiqueta Mostrar configuración de formulario Opciones Al…" at bounding box center [219, 309] width 301 height 440
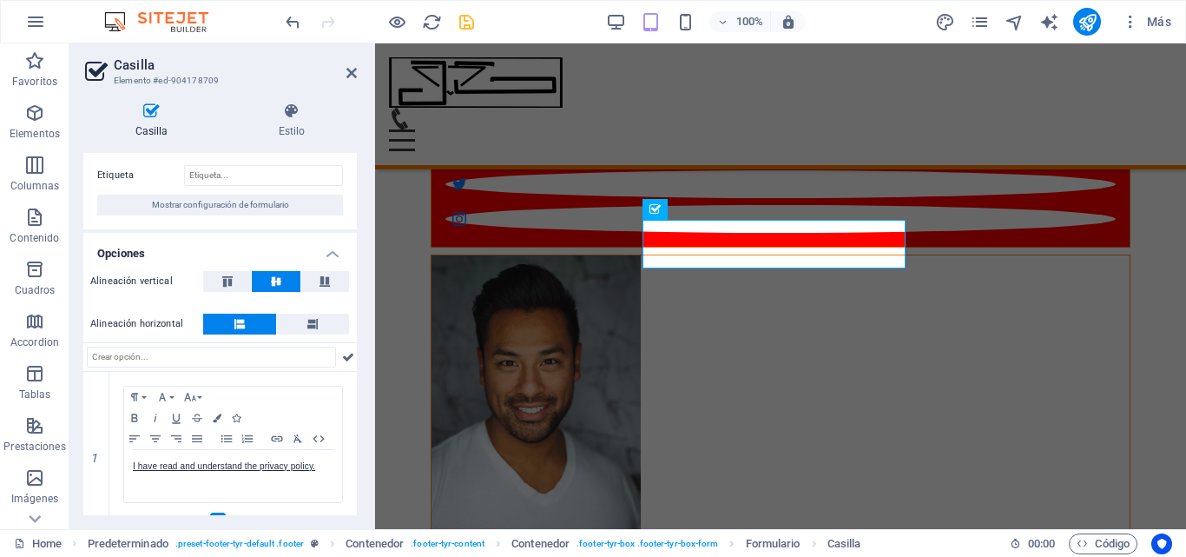
scroll to position [63, 0]
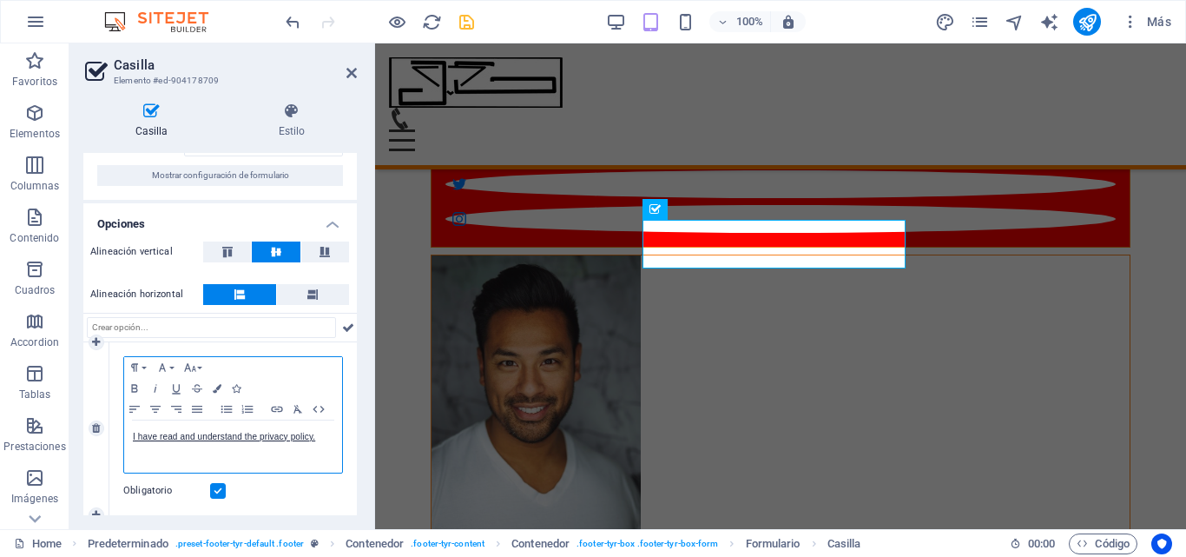
click at [316, 435] on p "I have read and understand the privacy policy." at bounding box center [233, 437] width 201 height 16
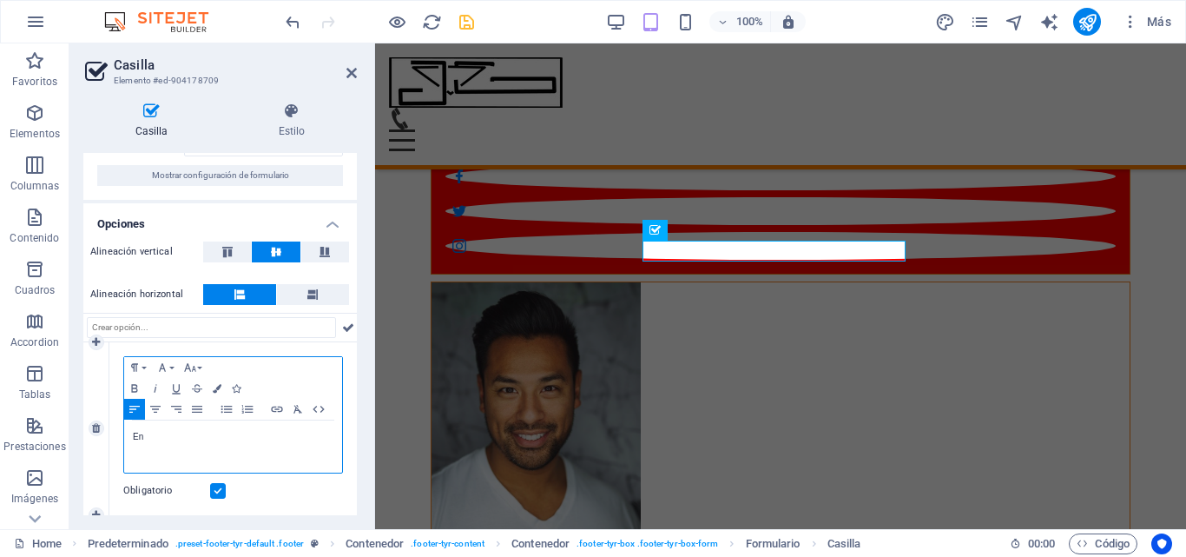
scroll to position [15887, 0]
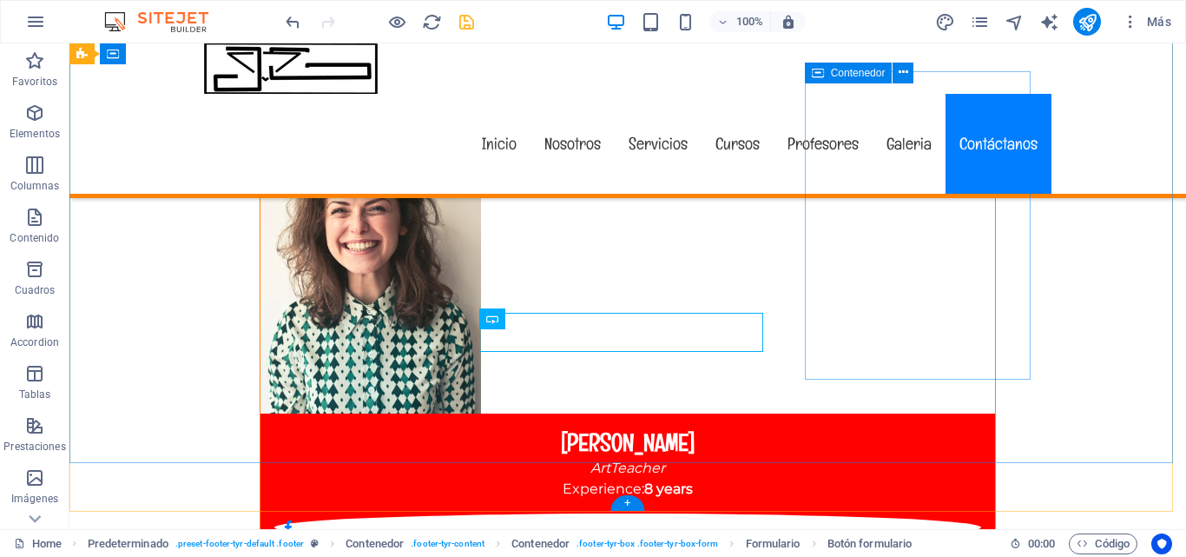
scroll to position [16290, 0]
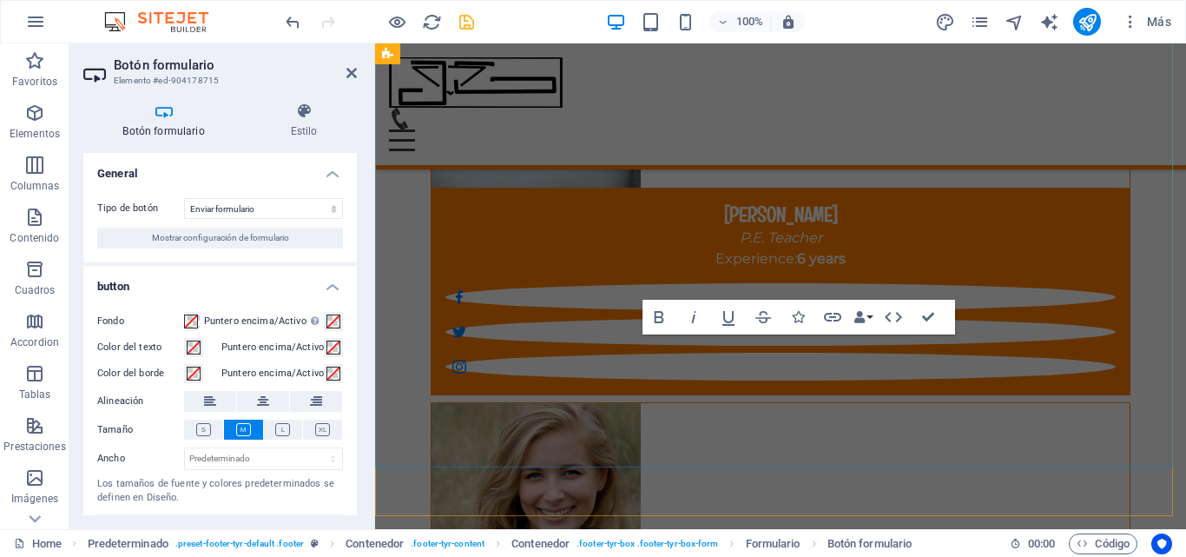
scroll to position [15884, 0]
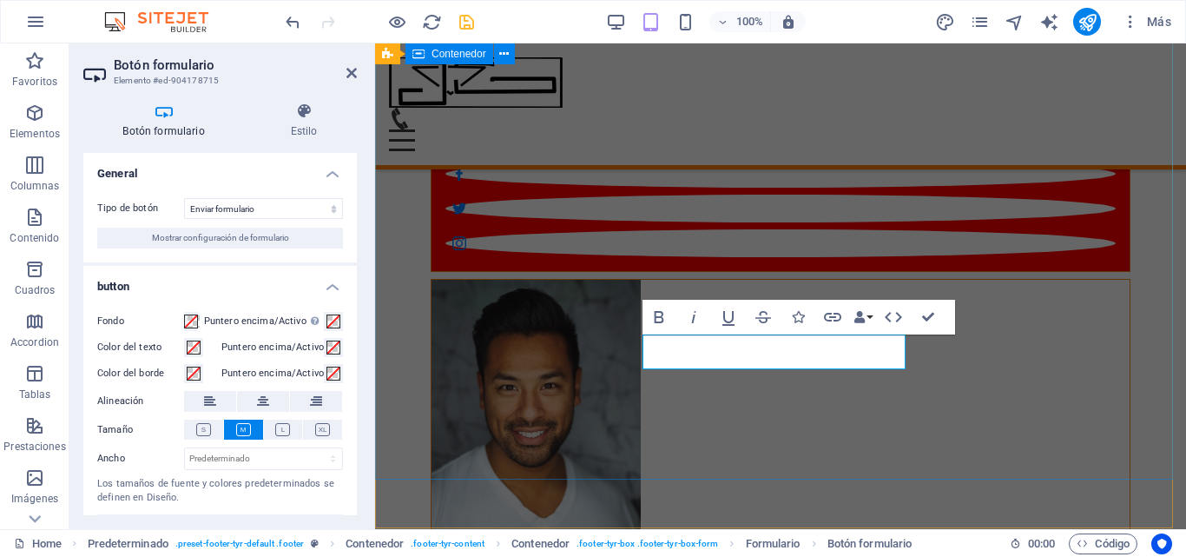
type button "Send"
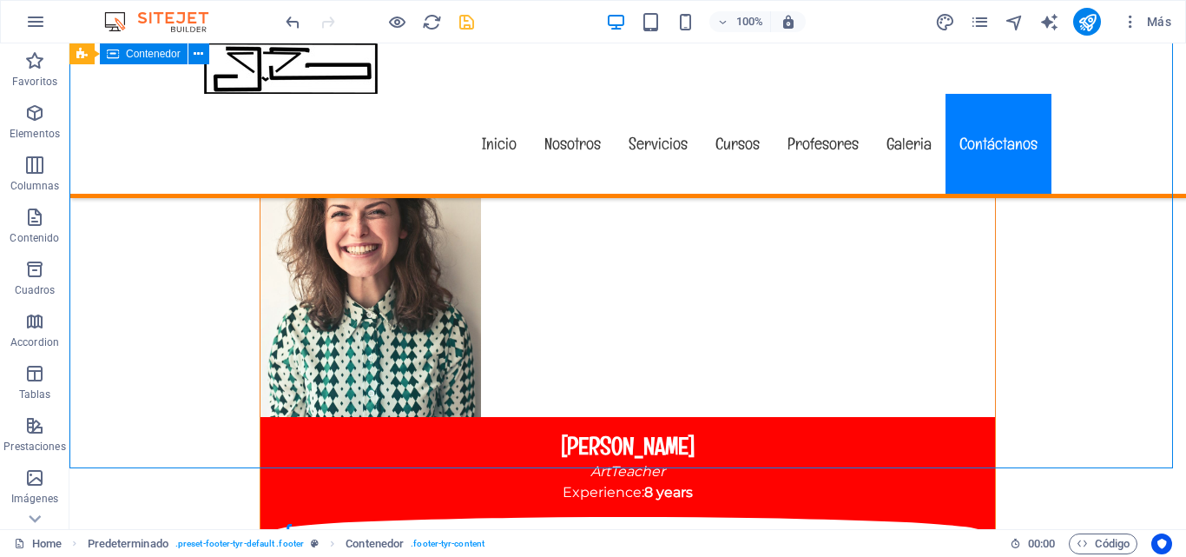
scroll to position [16287, 0]
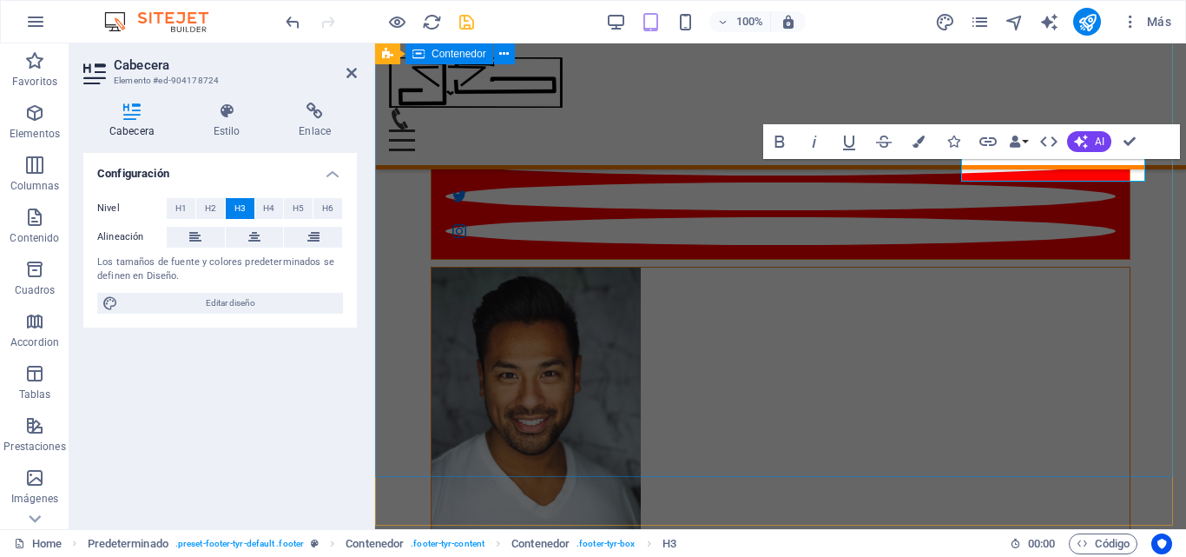
scroll to position [15887, 0]
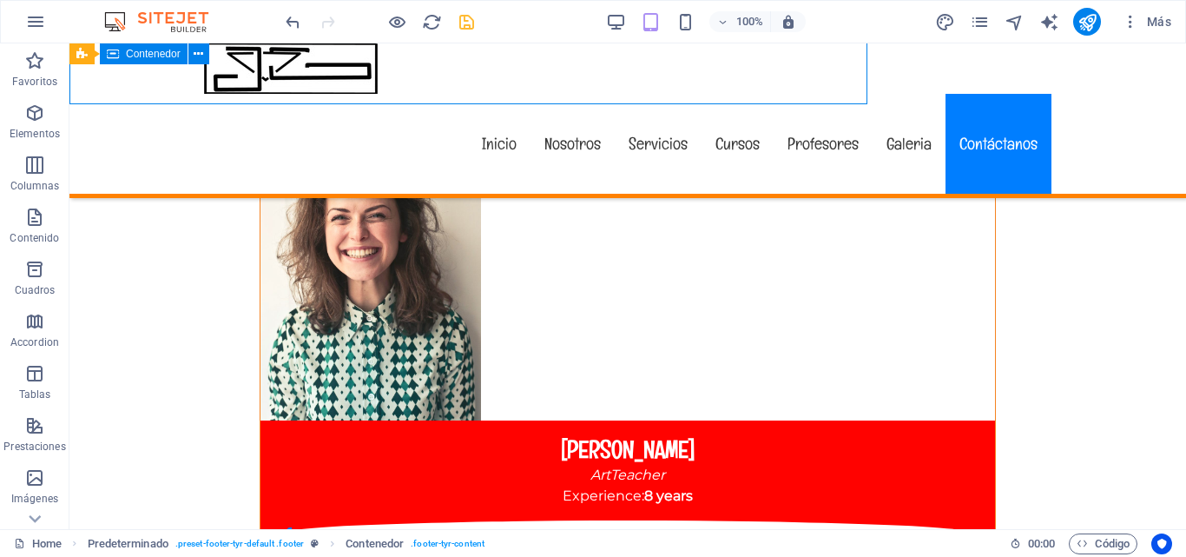
scroll to position [16282, 0]
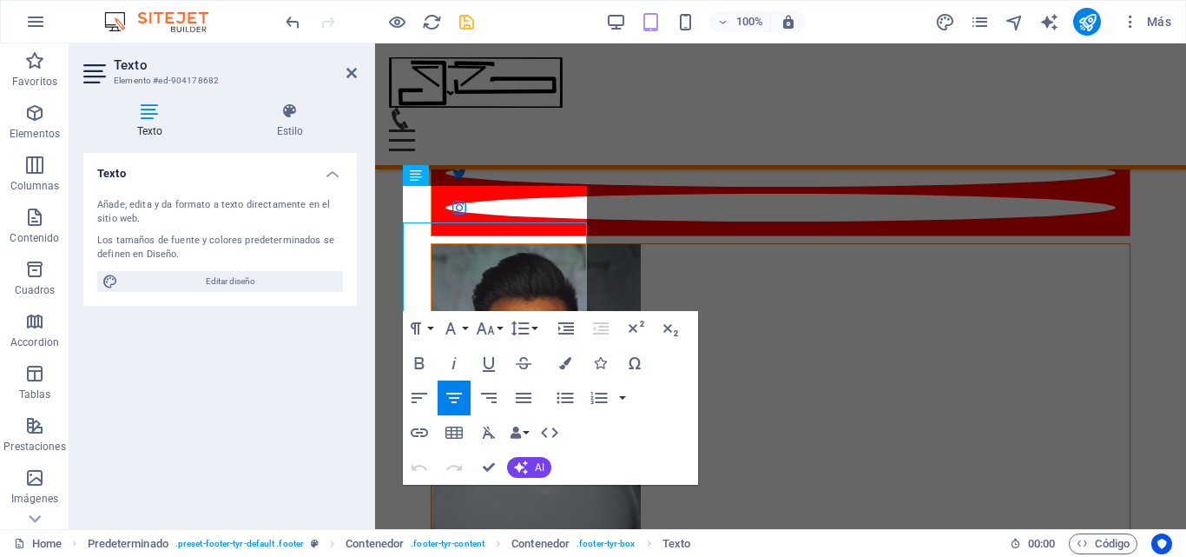
scroll to position [15886, 0]
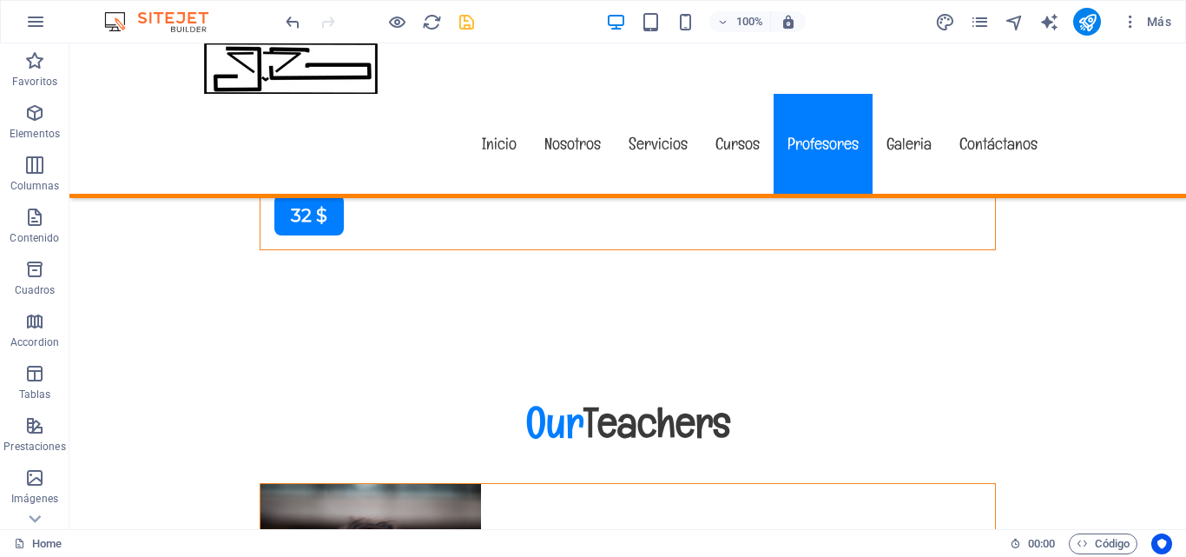
scroll to position [14364, 0]
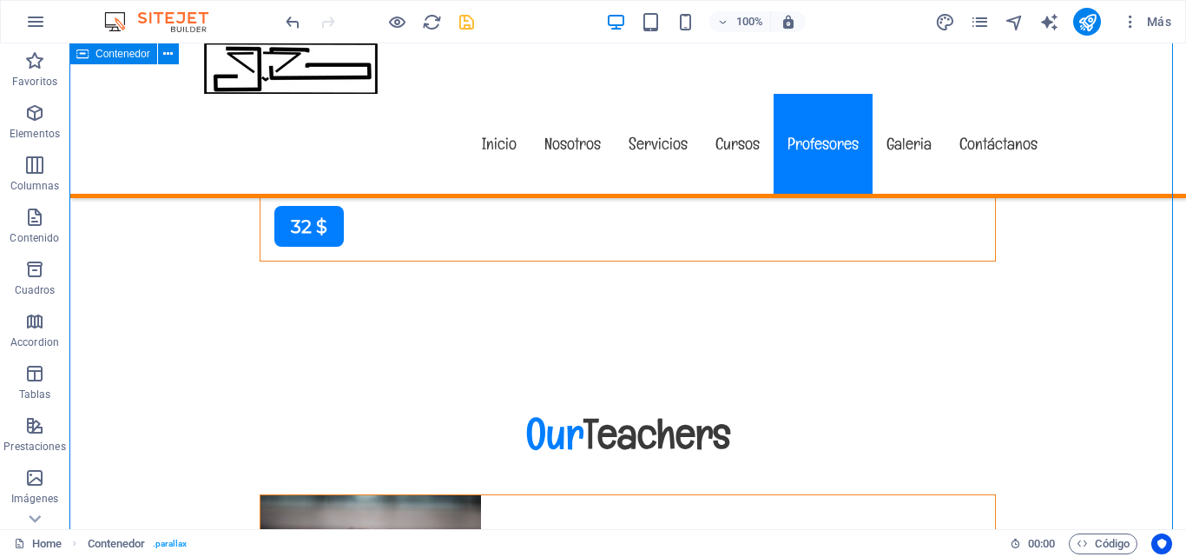
scroll to position [14394, 0]
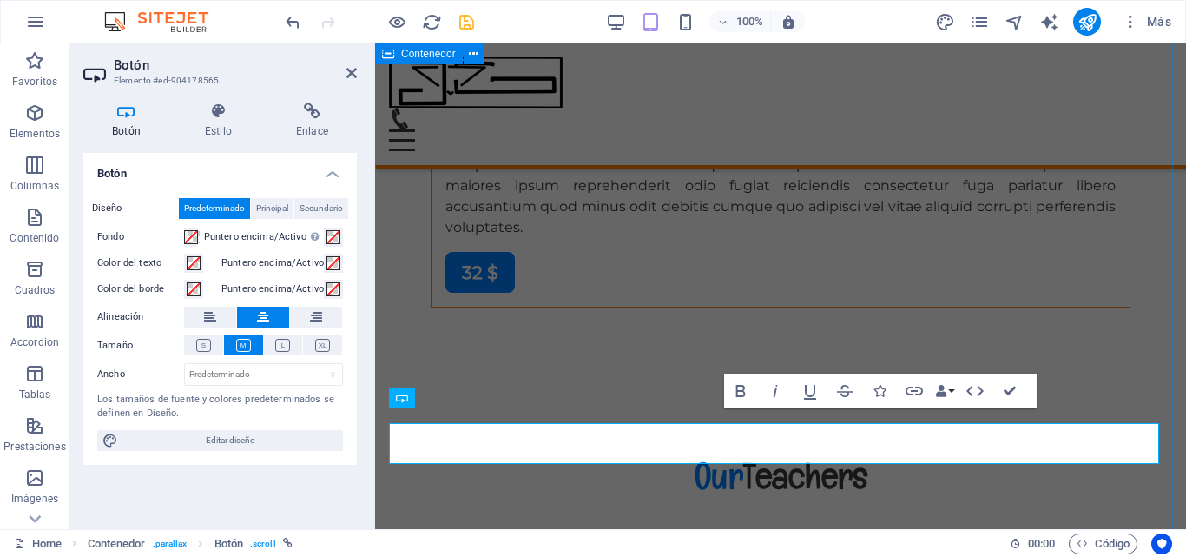
scroll to position [14073, 0]
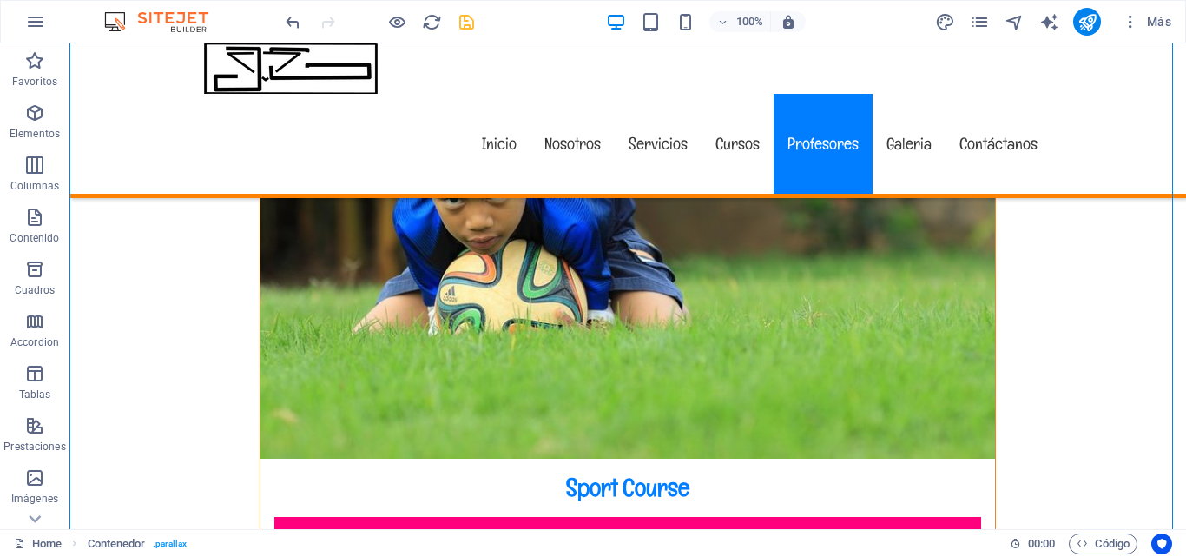
scroll to position [11450, 0]
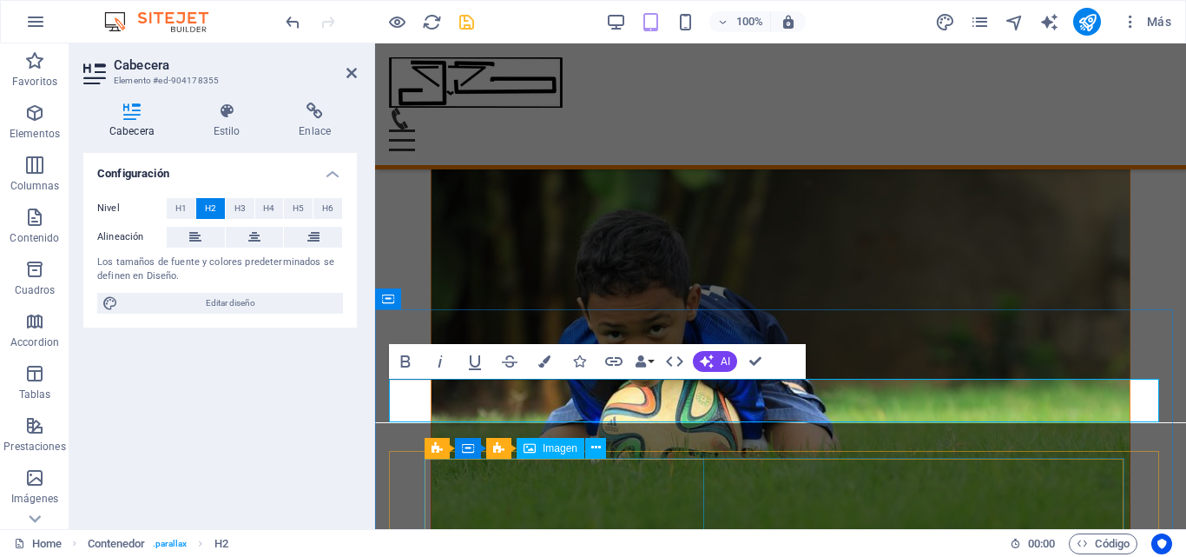
scroll to position [11393, 0]
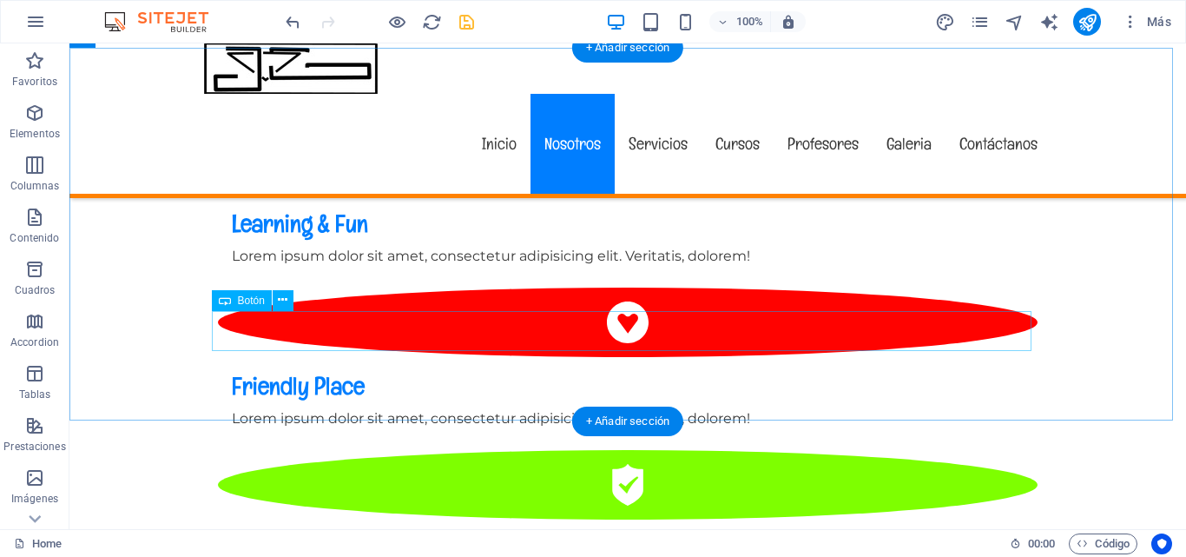
scroll to position [1788, 0]
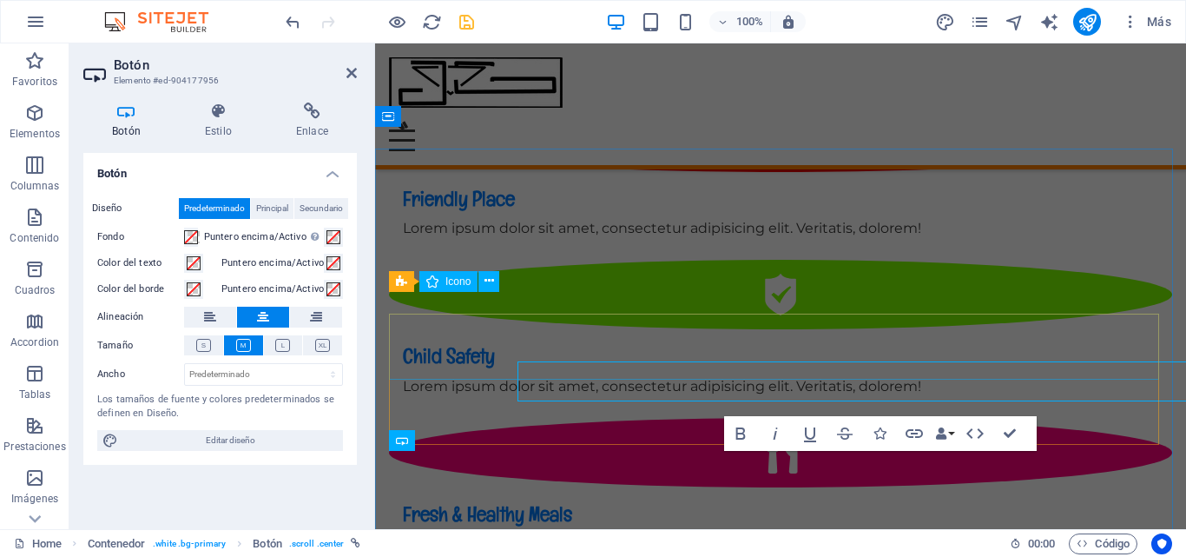
scroll to position [1737, 0]
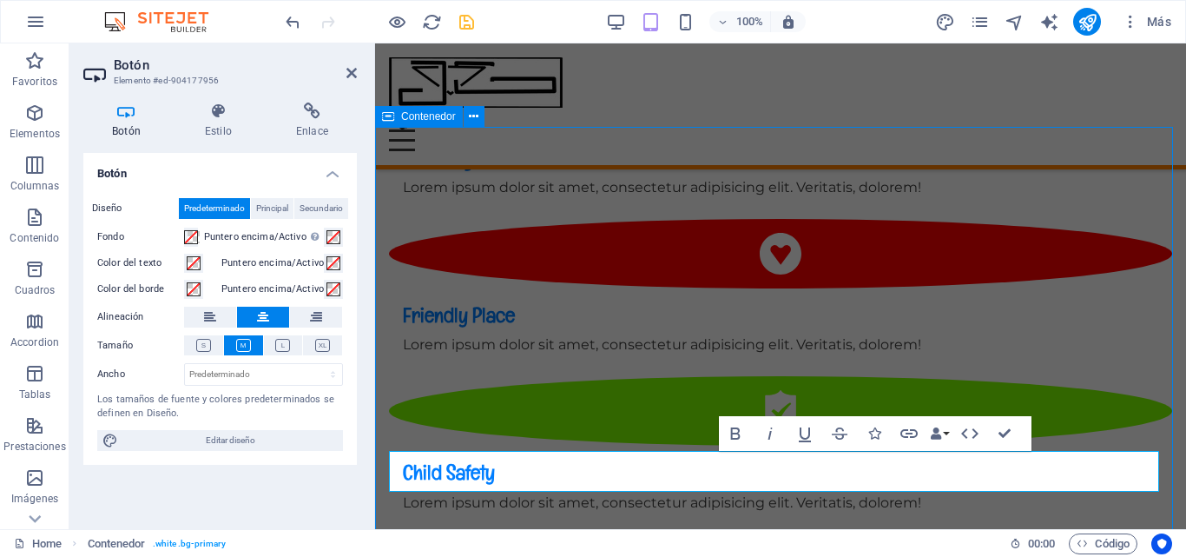
scroll to position [1648, 0]
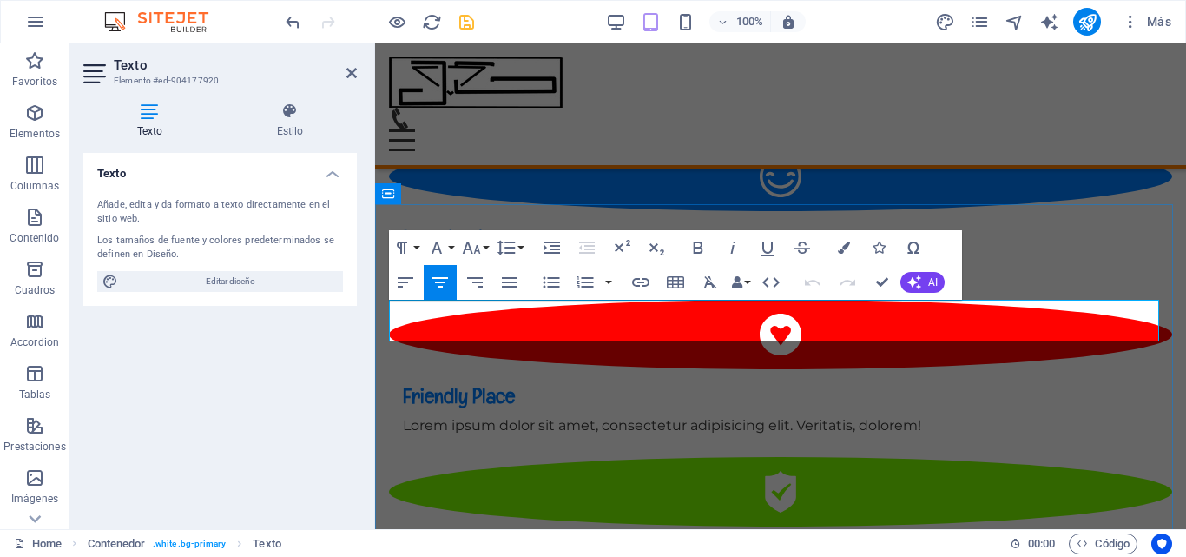
scroll to position [1660, 0]
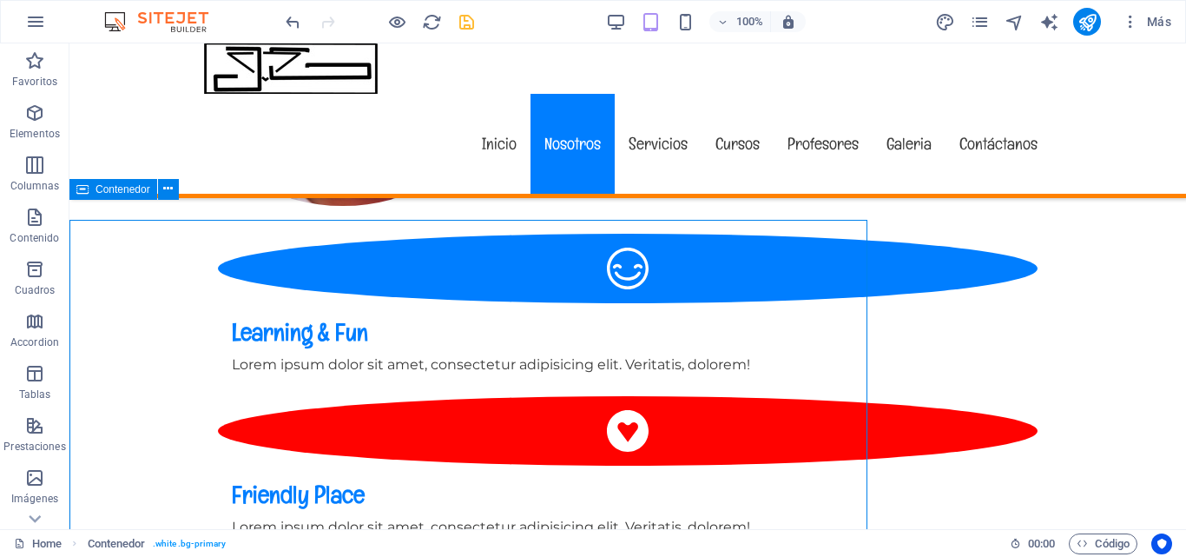
scroll to position [1636, 0]
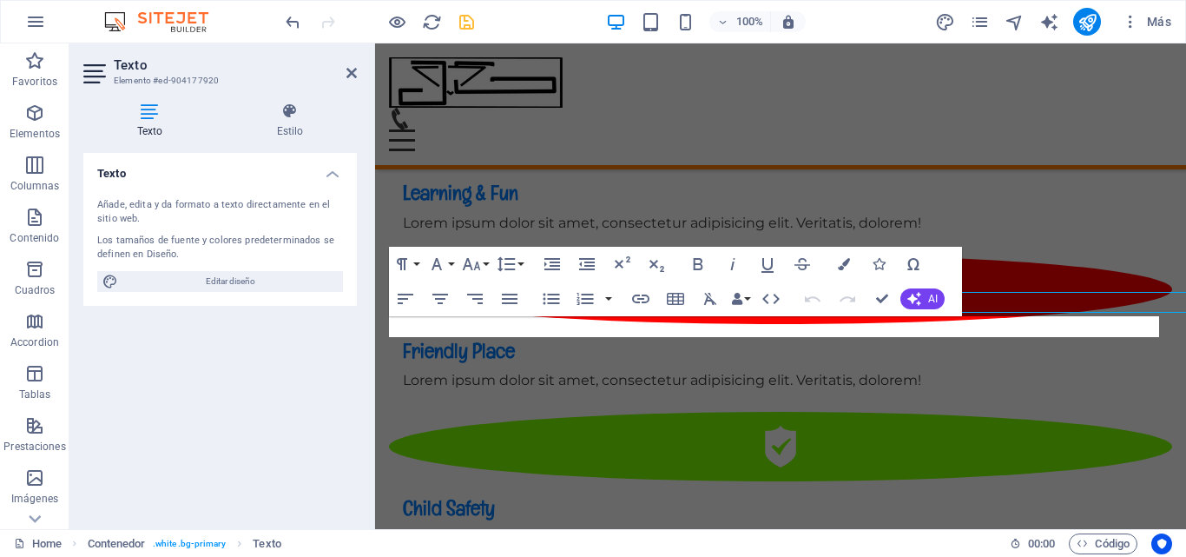
scroll to position [1643, 0]
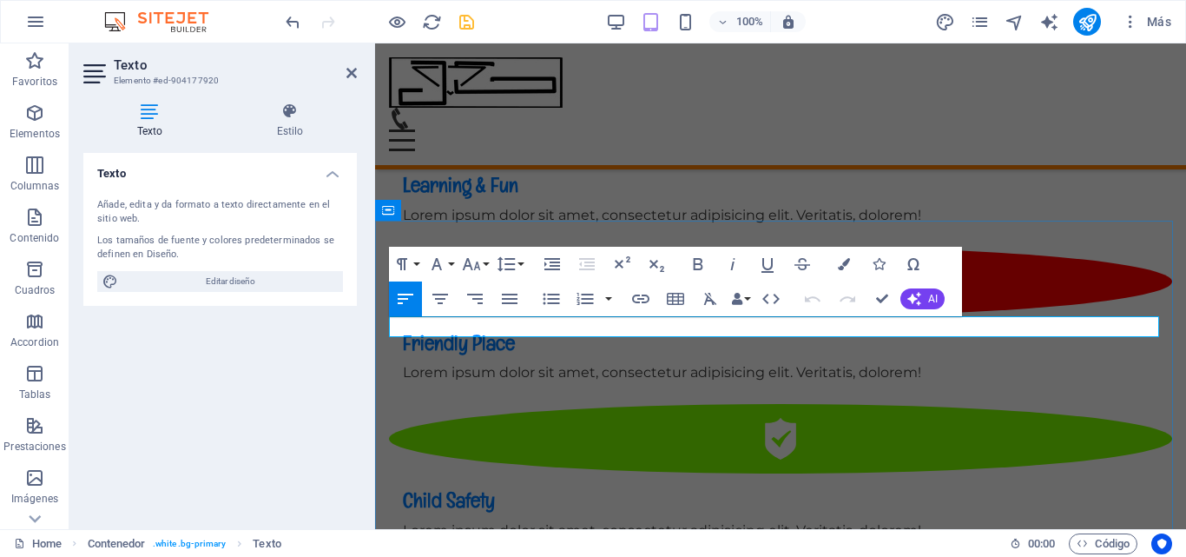
click at [467, 24] on icon "save" at bounding box center [467, 22] width 20 height 20
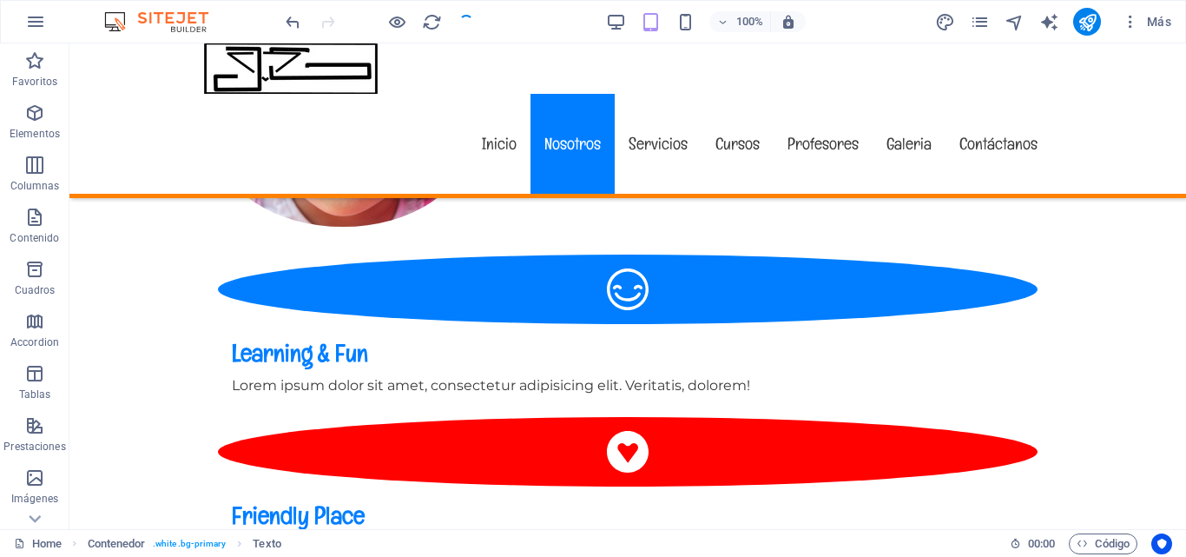
scroll to position [1622, 0]
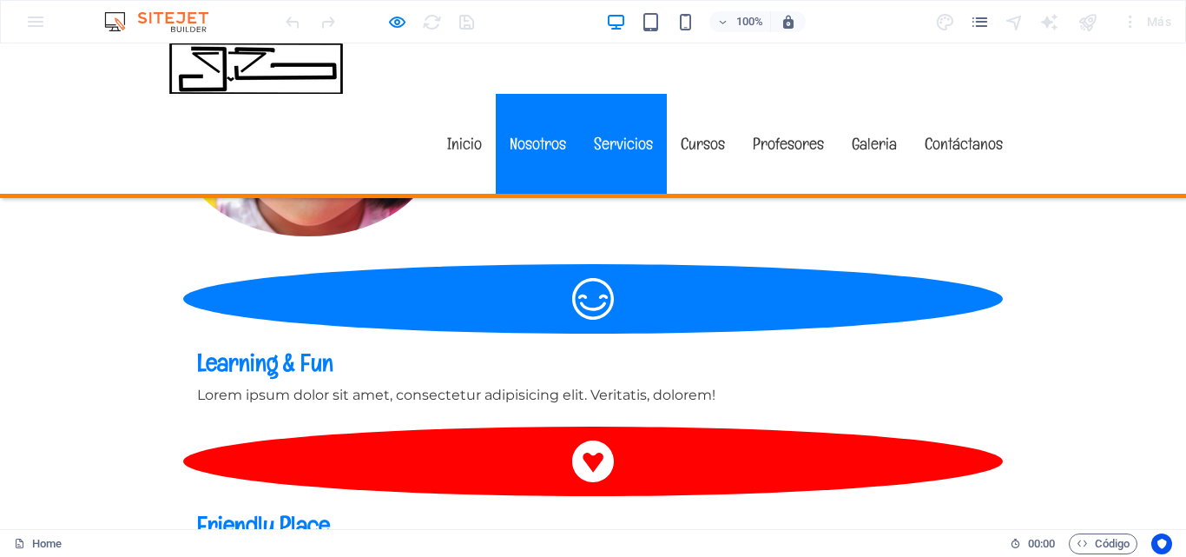
click at [618, 109] on link "Servicios" at bounding box center [623, 144] width 87 height 100
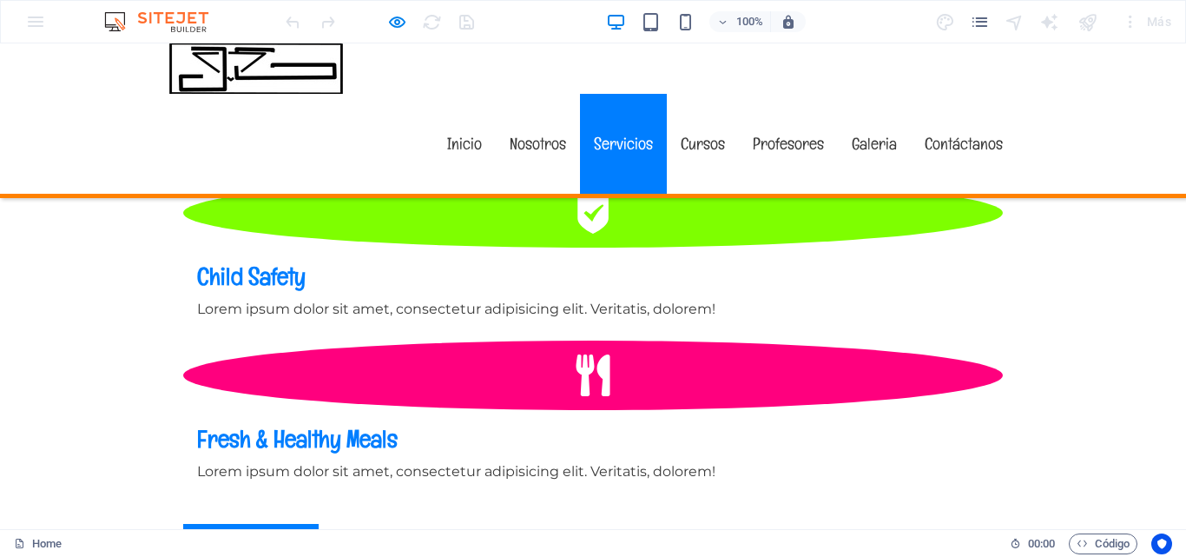
scroll to position [2039, 0]
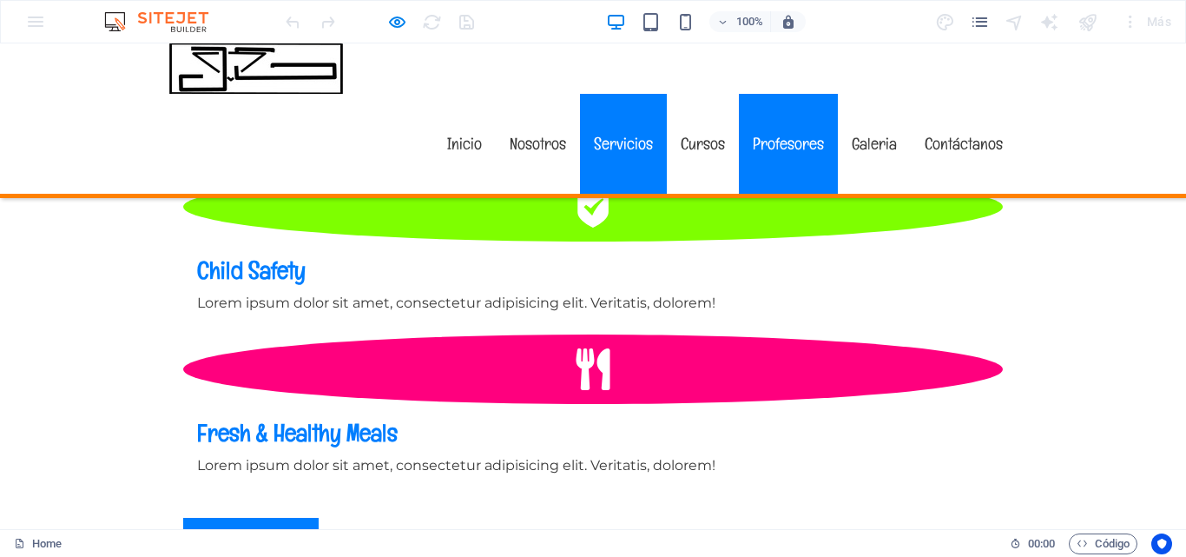
click at [767, 94] on link "Profesores" at bounding box center [788, 144] width 99 height 100
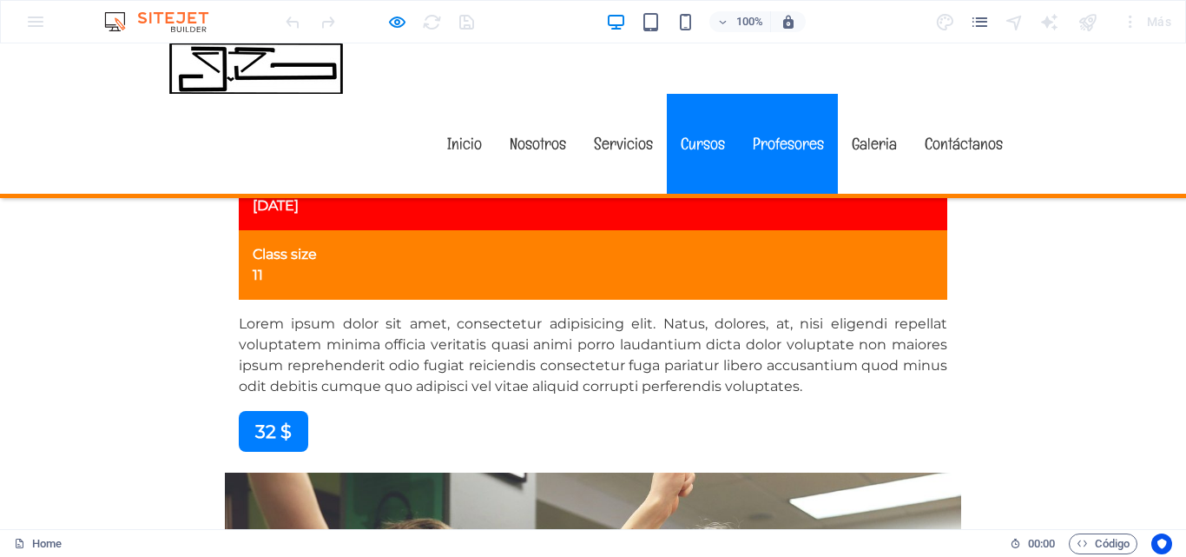
scroll to position [8142, 0]
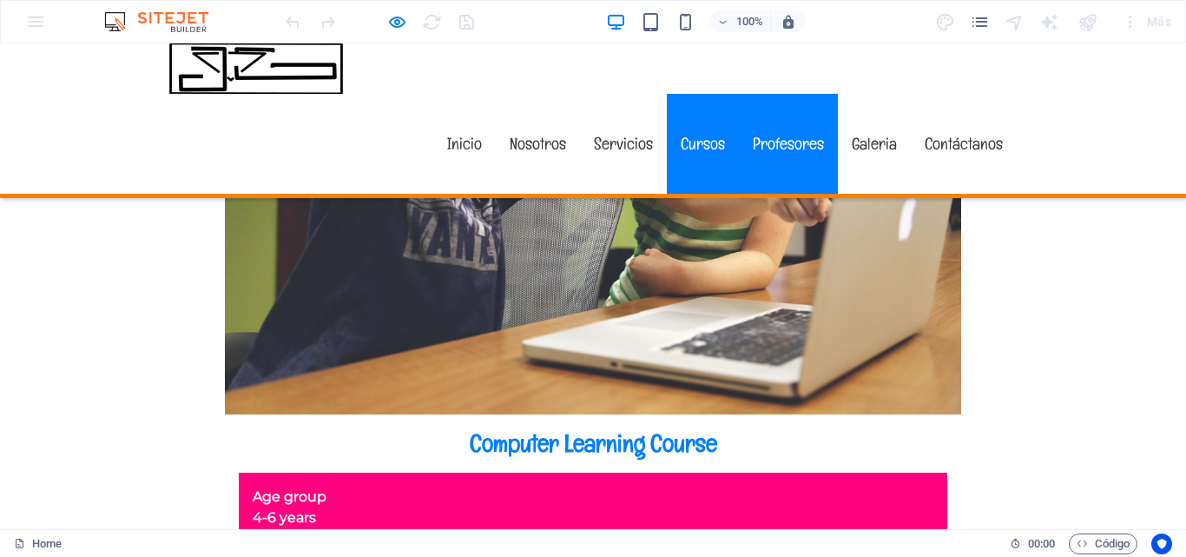
click at [714, 94] on link "Cursos" at bounding box center [703, 144] width 72 height 100
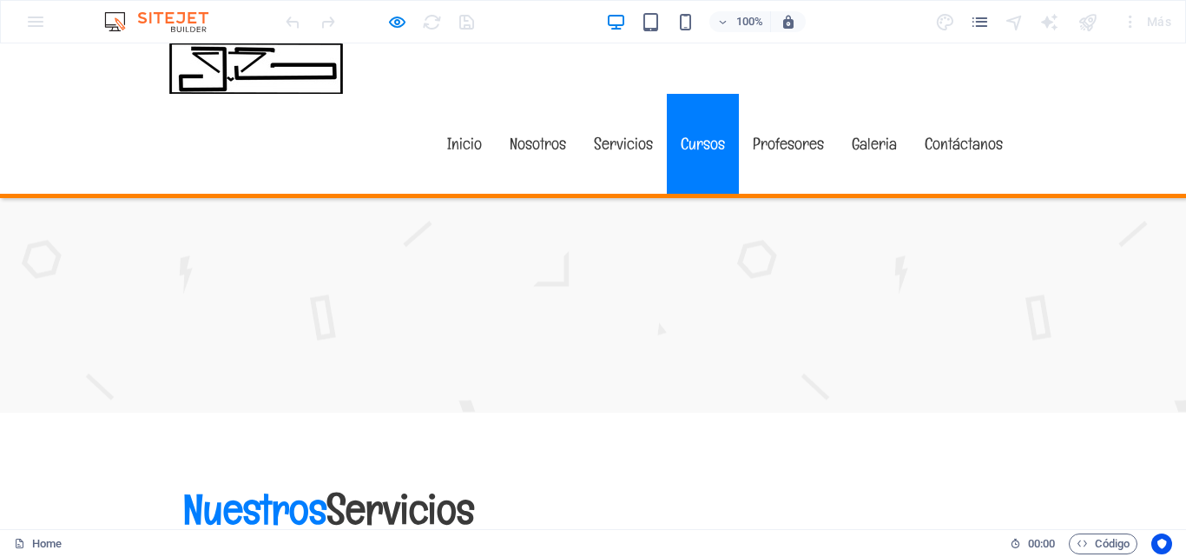
scroll to position [3076, 0]
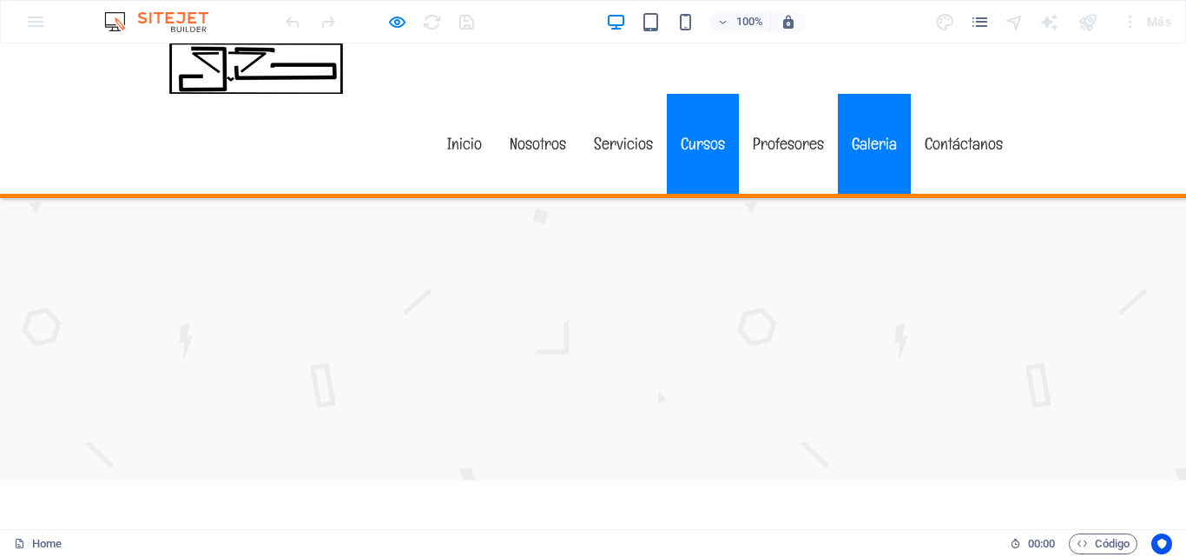
click at [900, 94] on link "Galeria" at bounding box center [874, 144] width 73 height 100
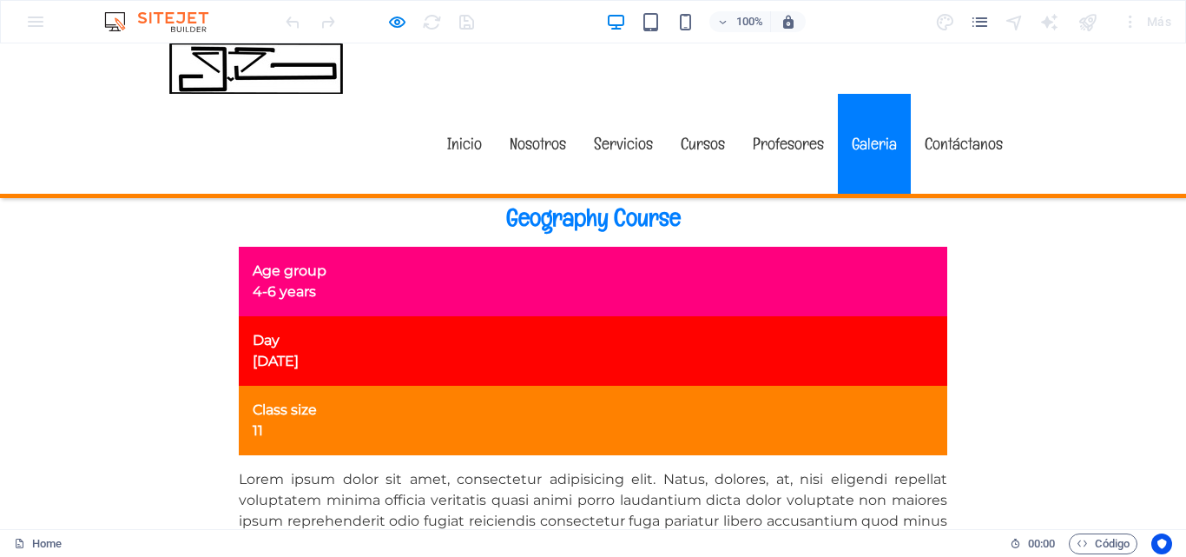
scroll to position [11213, 0]
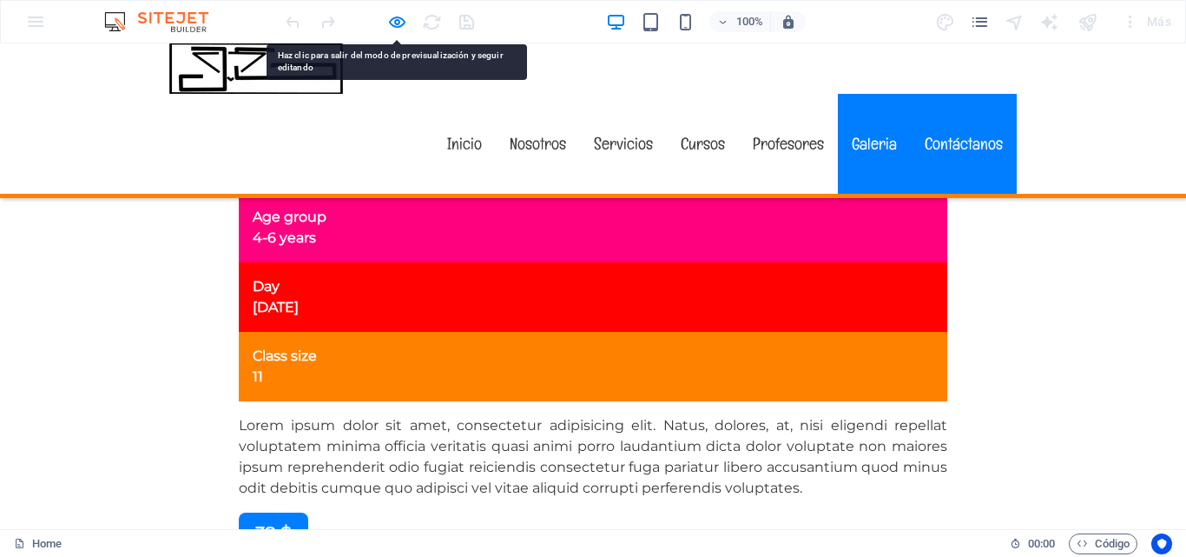
click at [997, 97] on link "Contáctanos" at bounding box center [964, 144] width 106 height 100
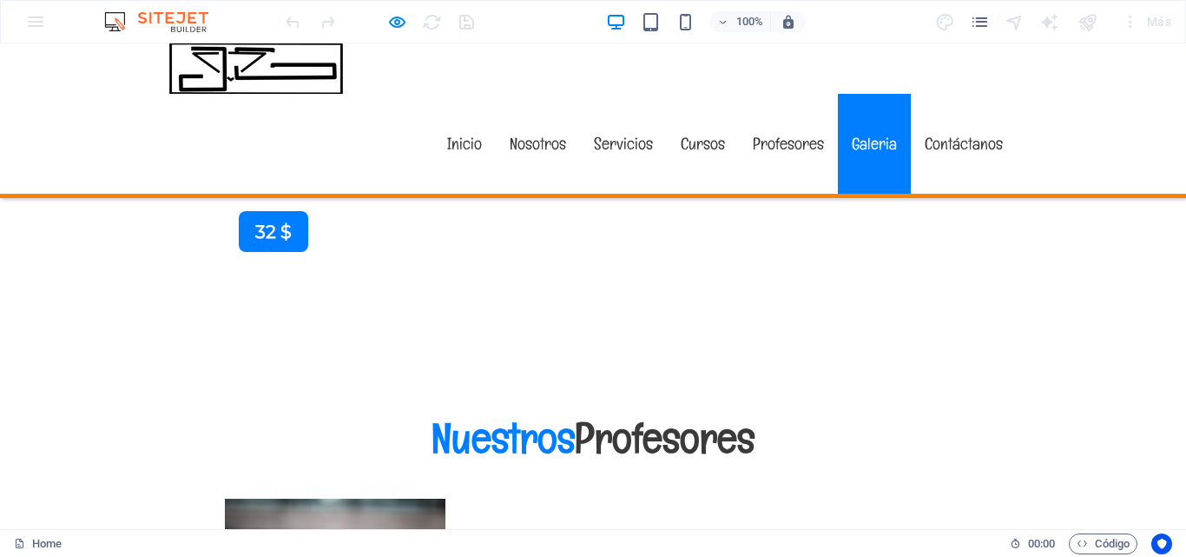
scroll to position [11090, 0]
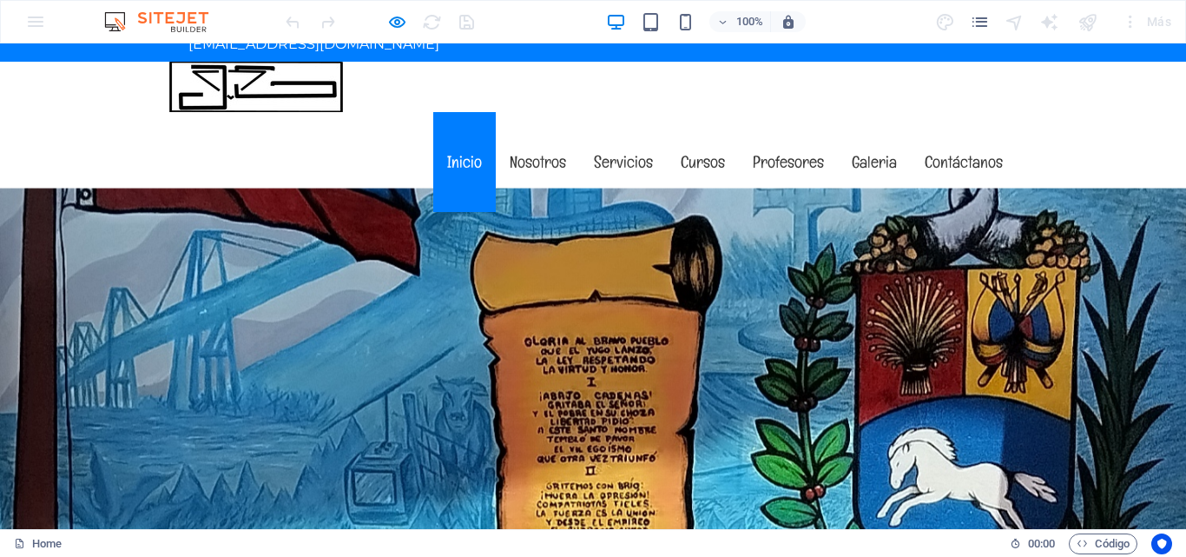
scroll to position [89, 0]
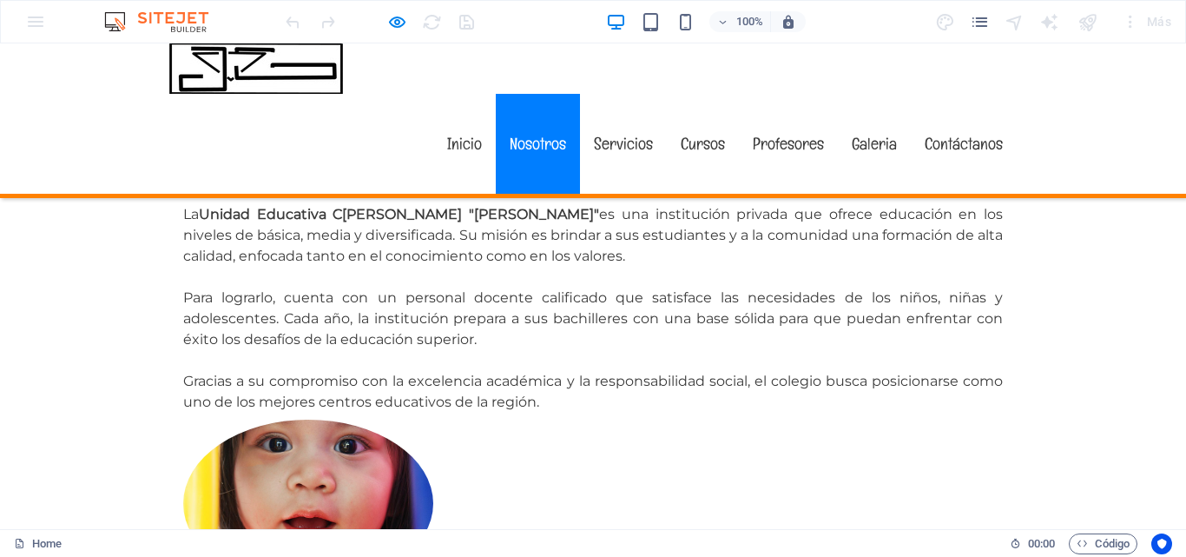
scroll to position [1273, 0]
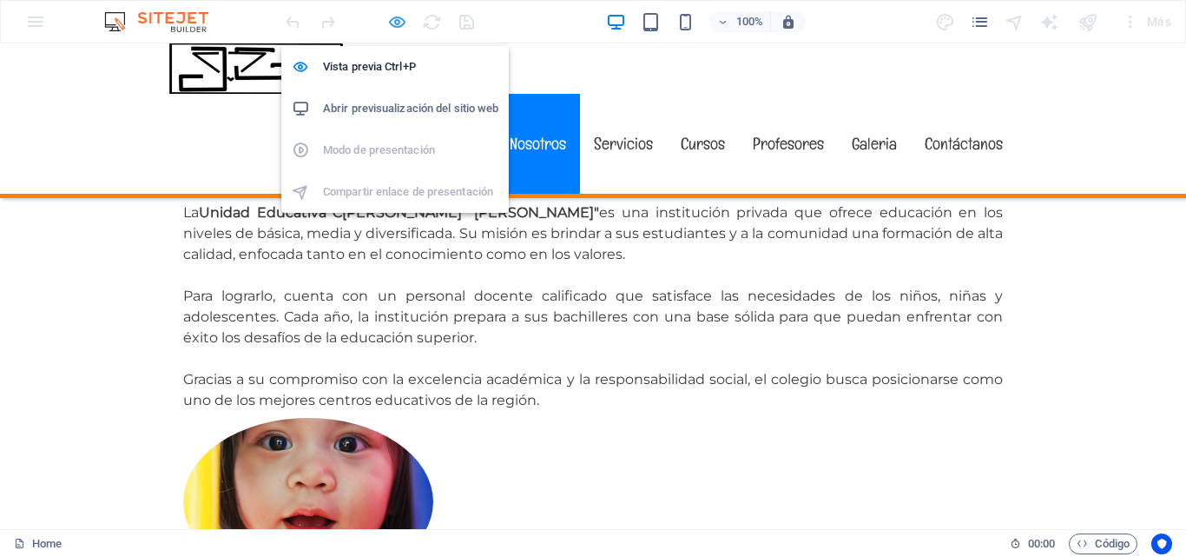
click at [0, 0] on icon "button" at bounding box center [0, 0] width 0 height 0
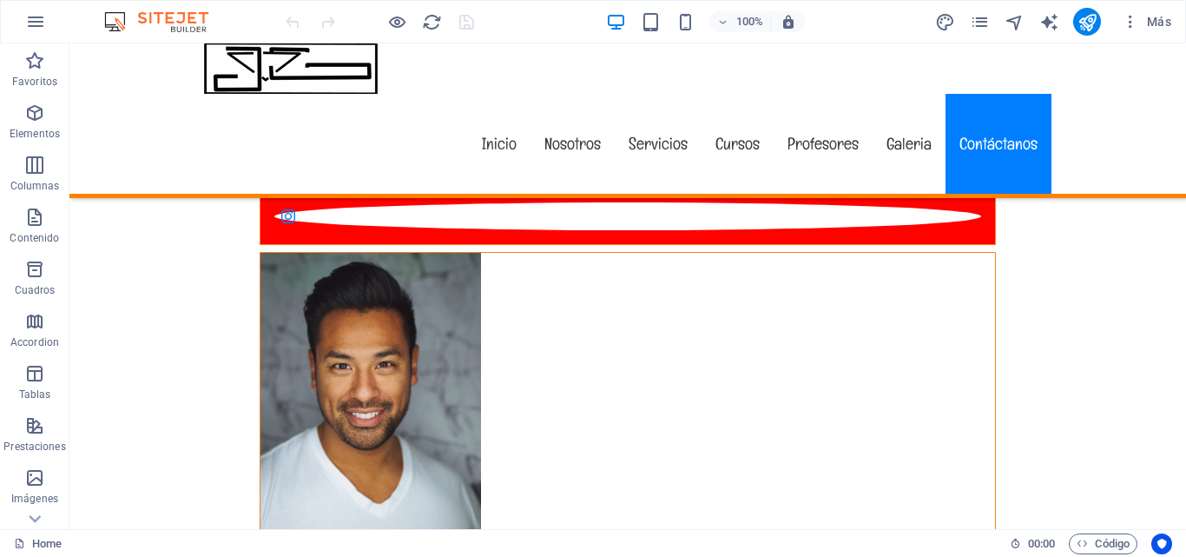
scroll to position [16269, 0]
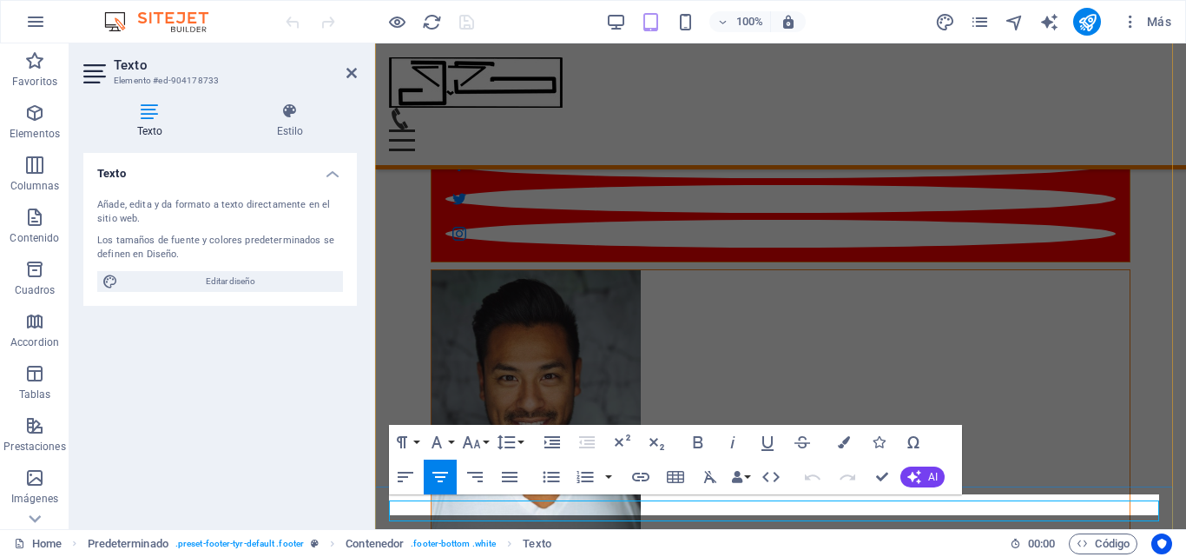
scroll to position [15866, 0]
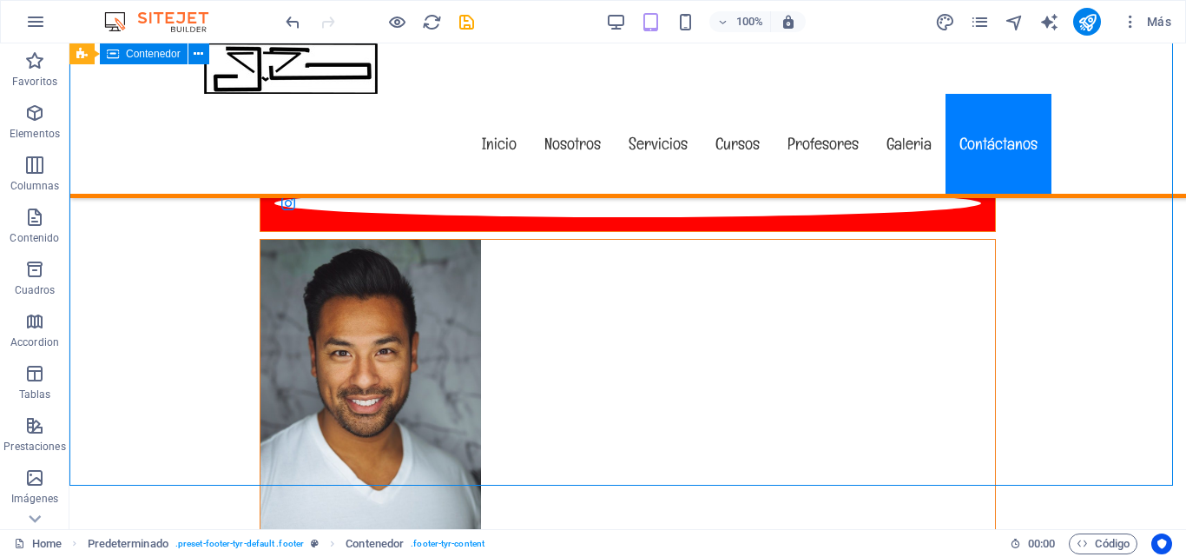
scroll to position [16261, 0]
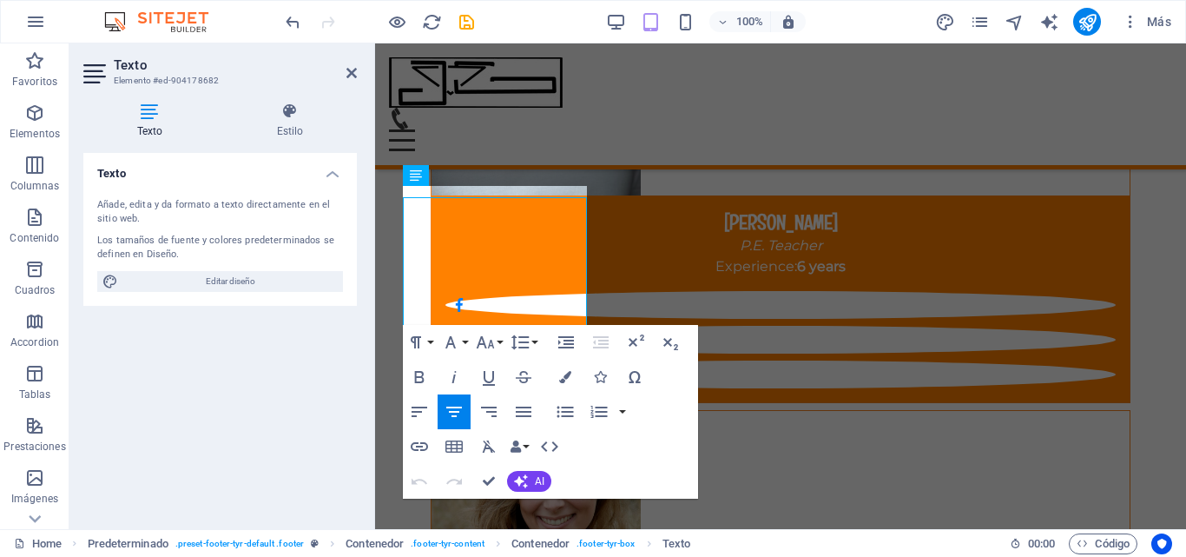
scroll to position [15865, 0]
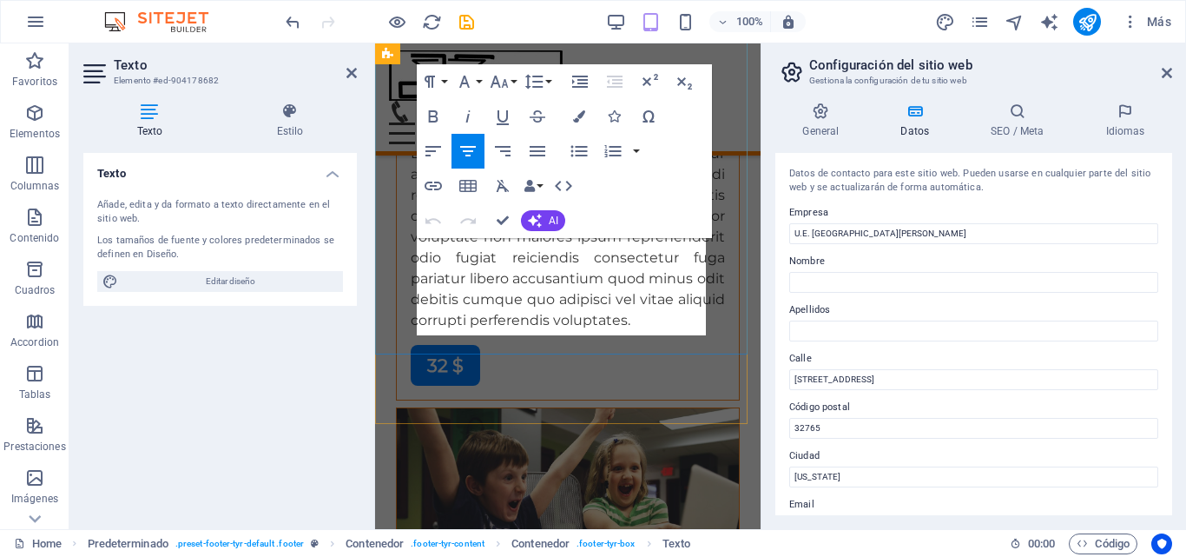
scroll to position [24873, 0]
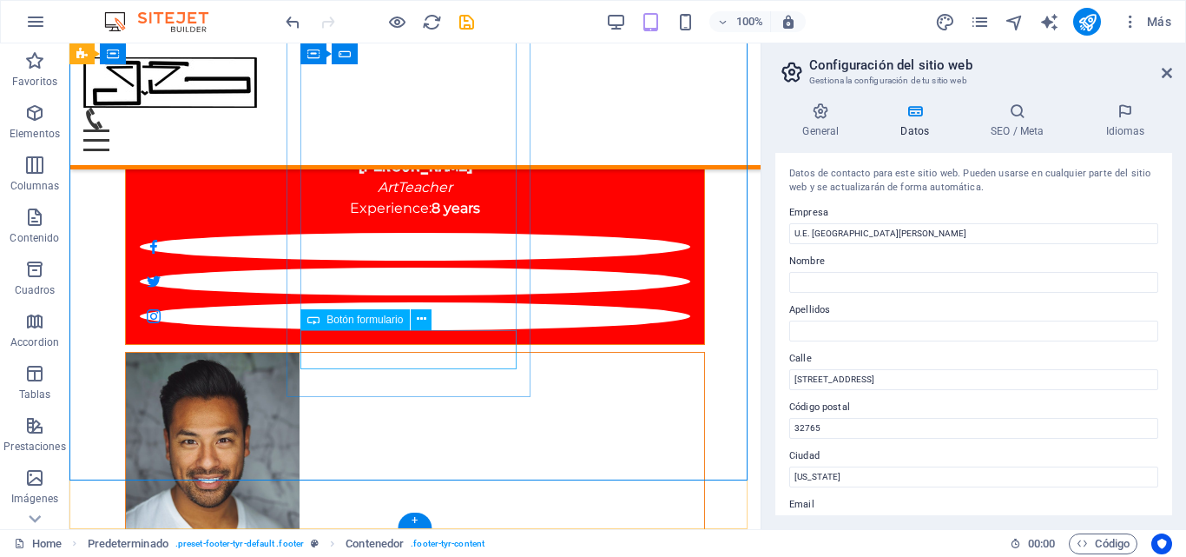
scroll to position [15042, 0]
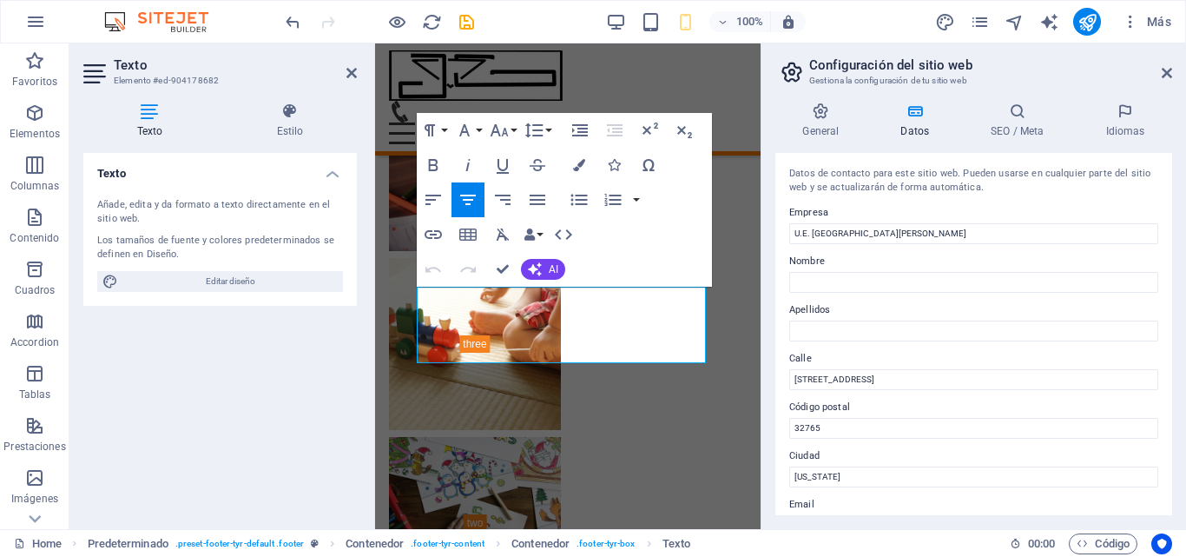
scroll to position [24825, 0]
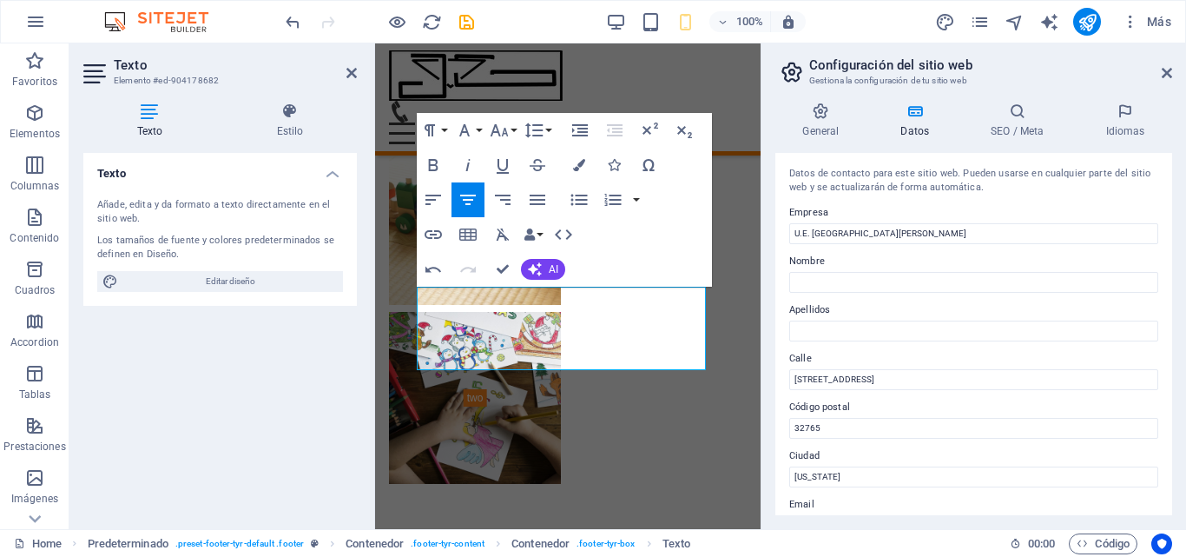
click at [355, 435] on div "Texto Añade, edita y da formato a texto directamente en el sitio web. Los tamañ…" at bounding box center [220, 334] width 274 height 362
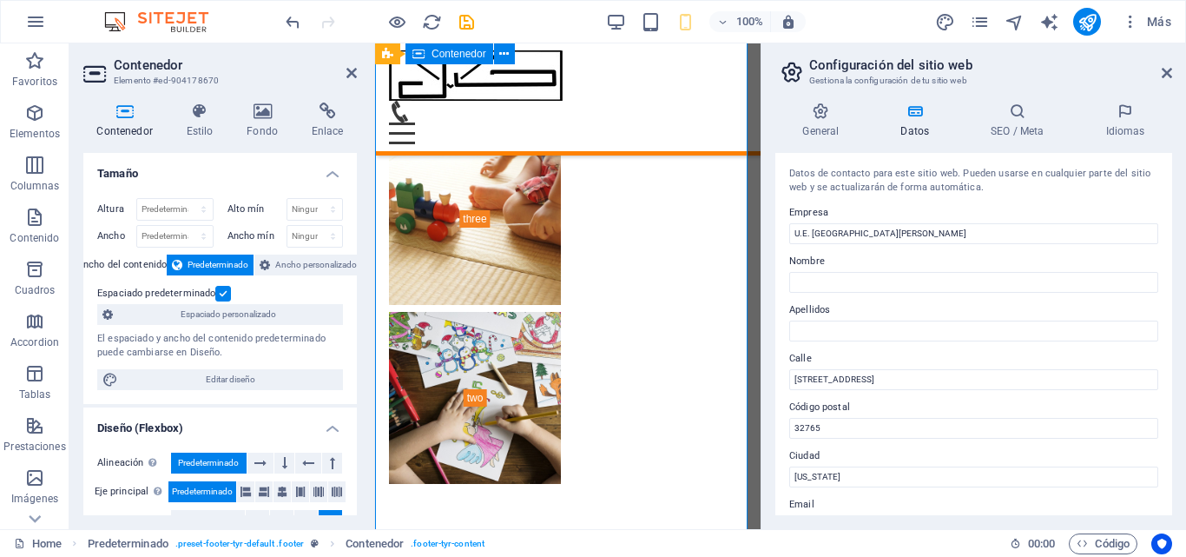
scroll to position [25188, 0]
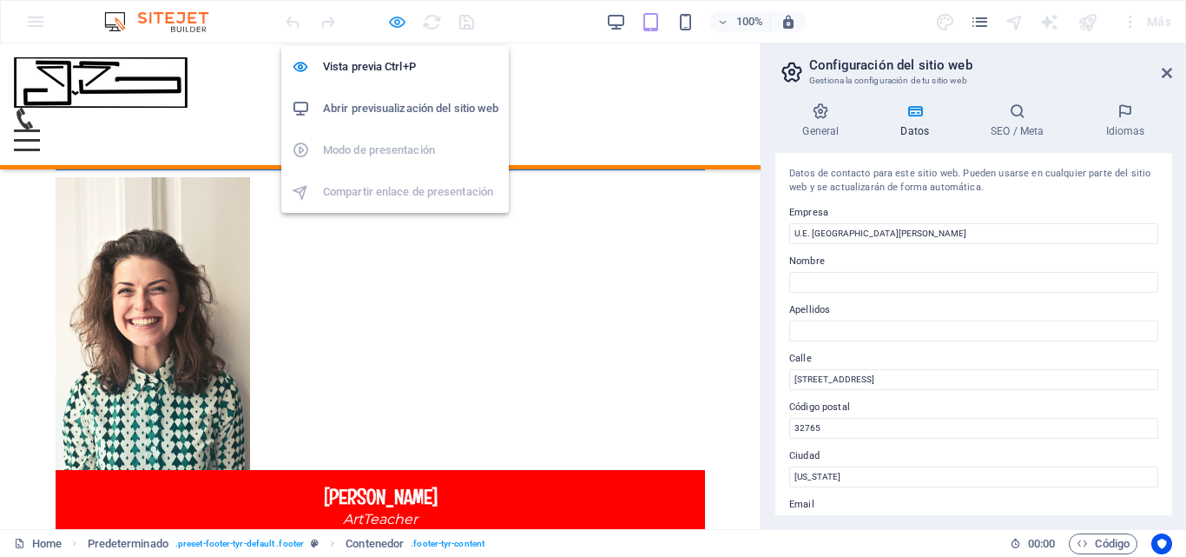
scroll to position [12270, 0]
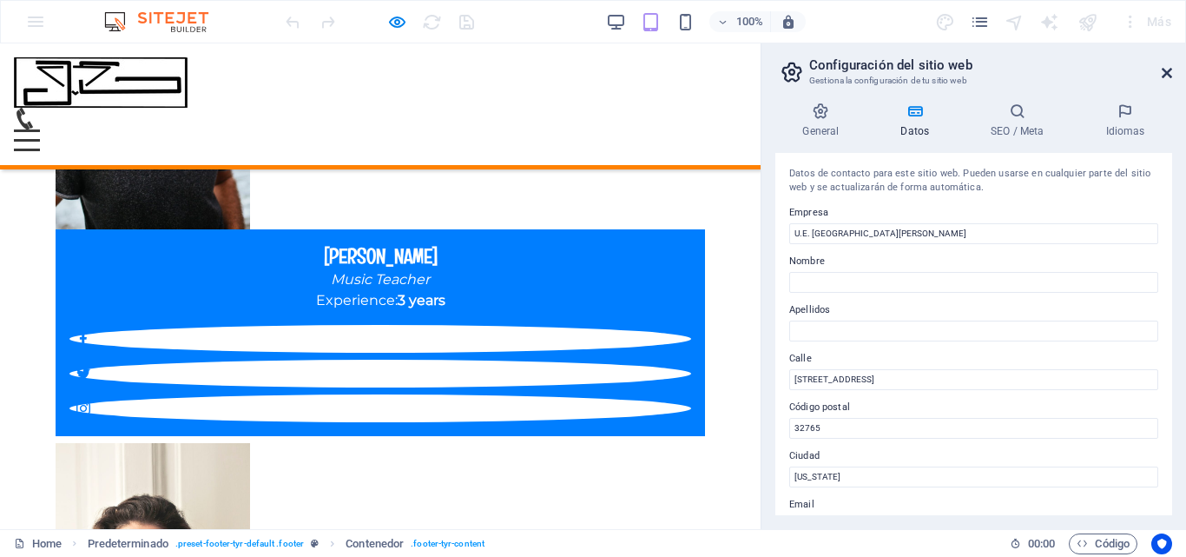
click at [1166, 75] on icon at bounding box center [1167, 73] width 10 height 14
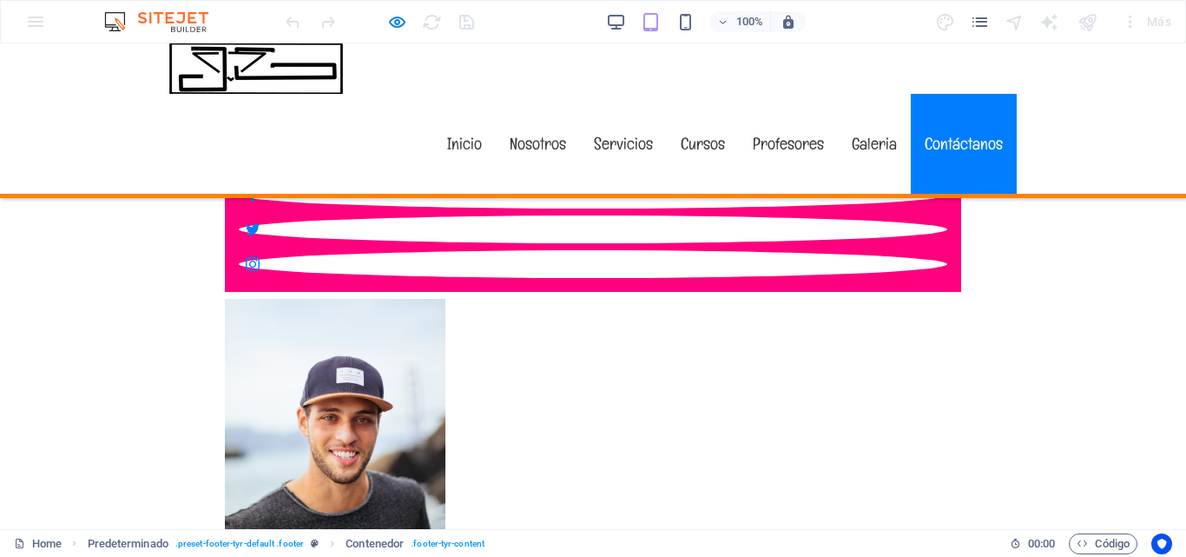
scroll to position [12610, 0]
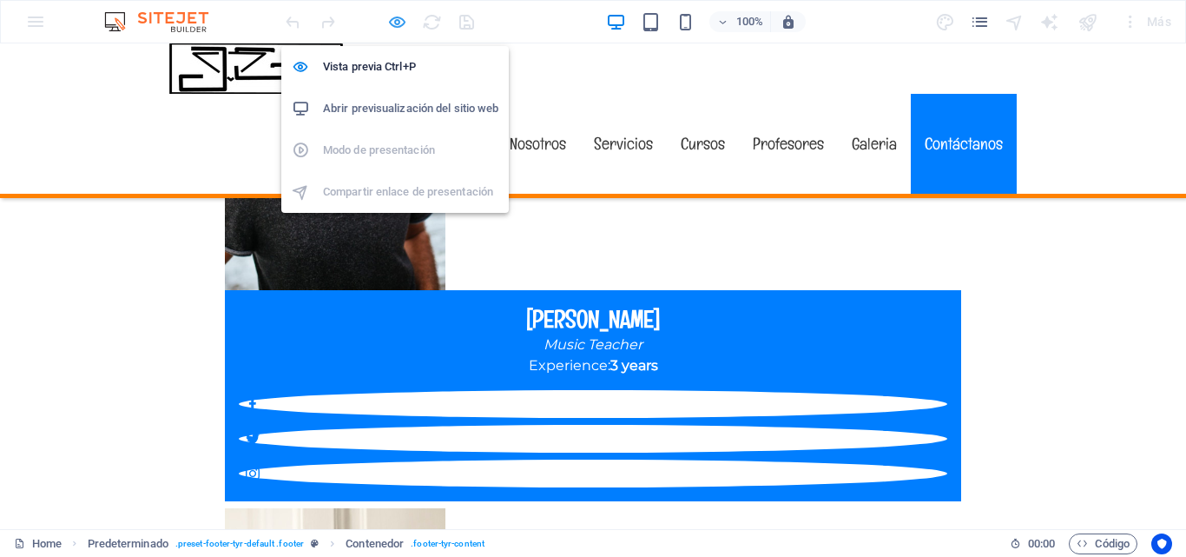
click at [0, 0] on icon "button" at bounding box center [0, 0] width 0 height 0
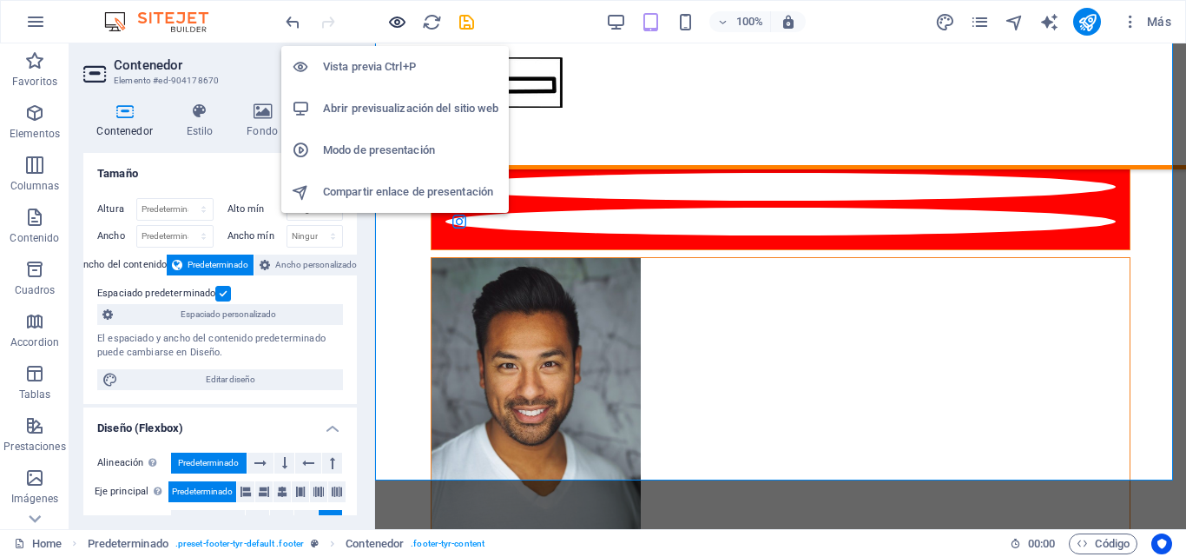
scroll to position [15866, 0]
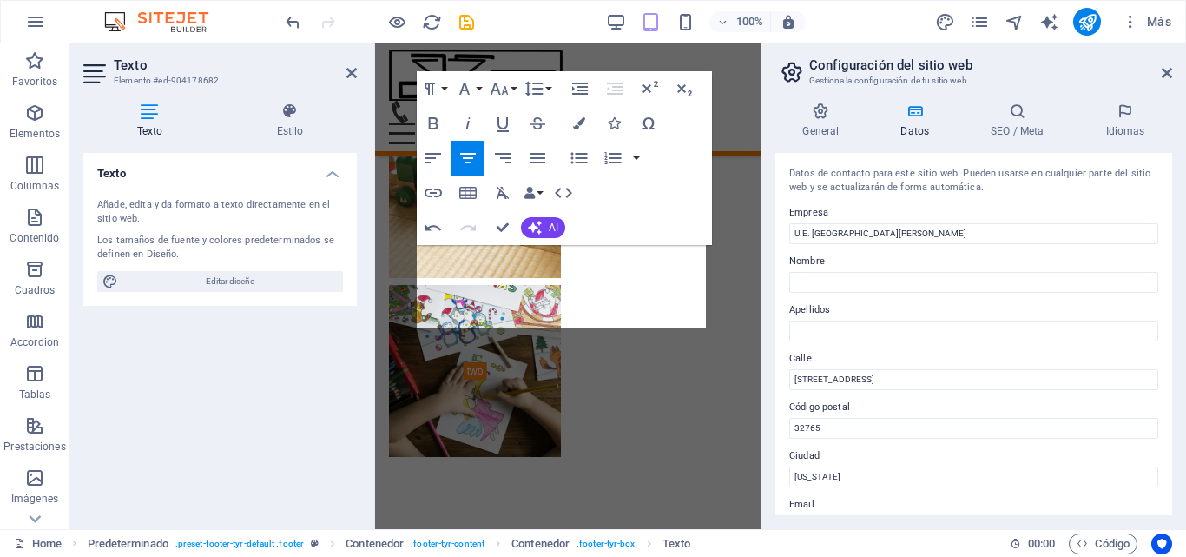
scroll to position [24866, 0]
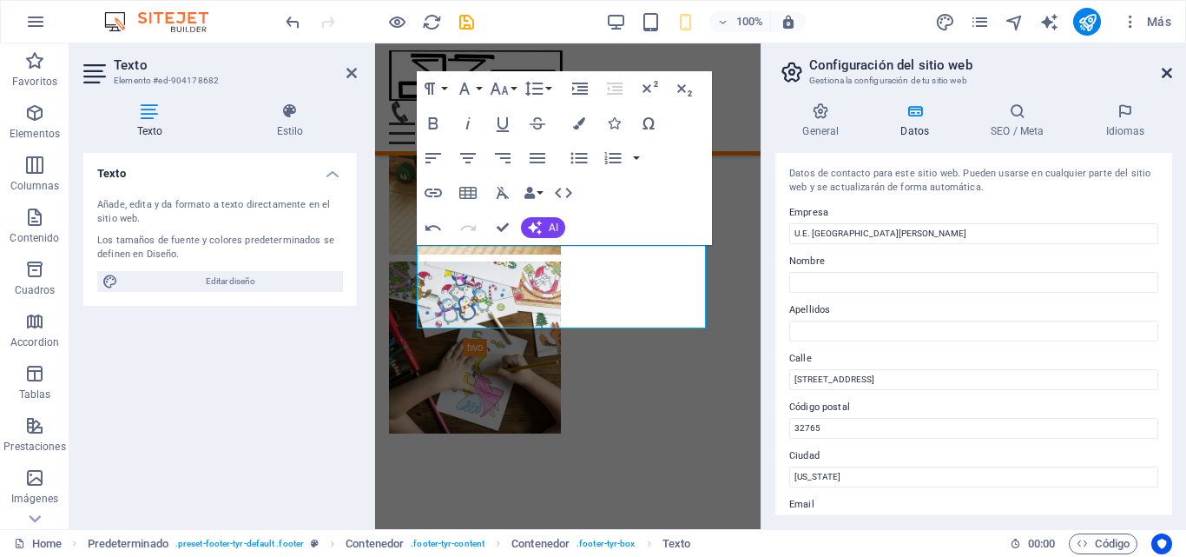
click at [1169, 76] on icon at bounding box center [1167, 73] width 10 height 14
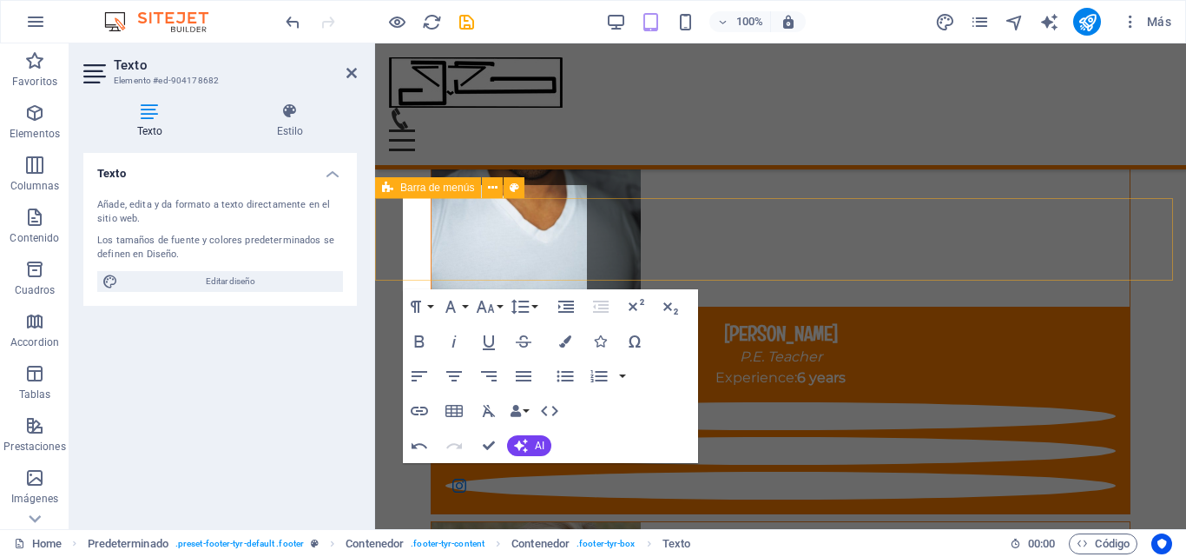
scroll to position [15866, 0]
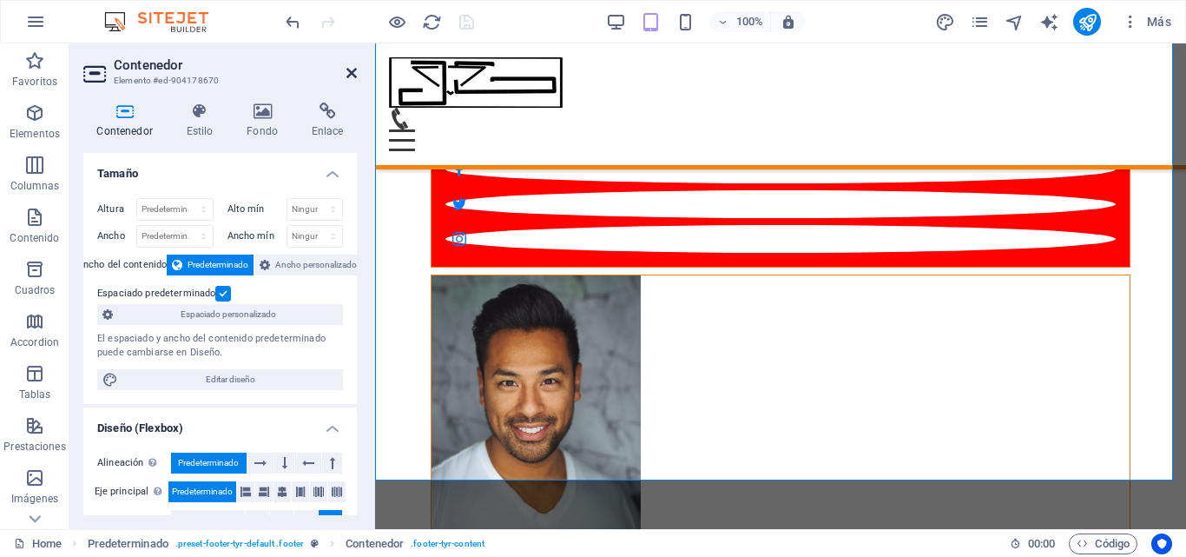
click at [348, 75] on icon at bounding box center [352, 73] width 10 height 14
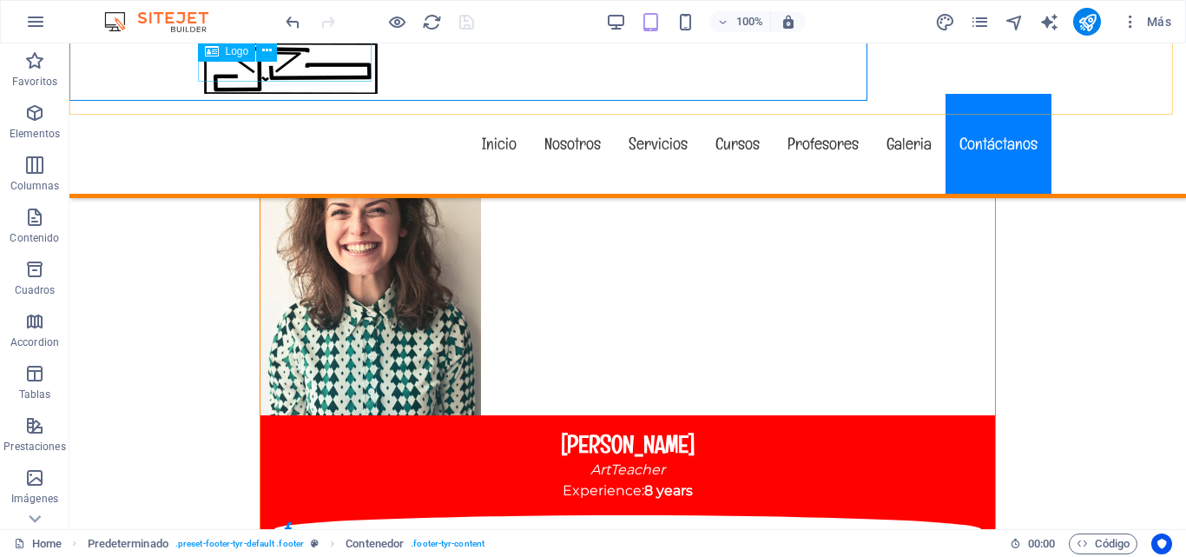
scroll to position [16262, 0]
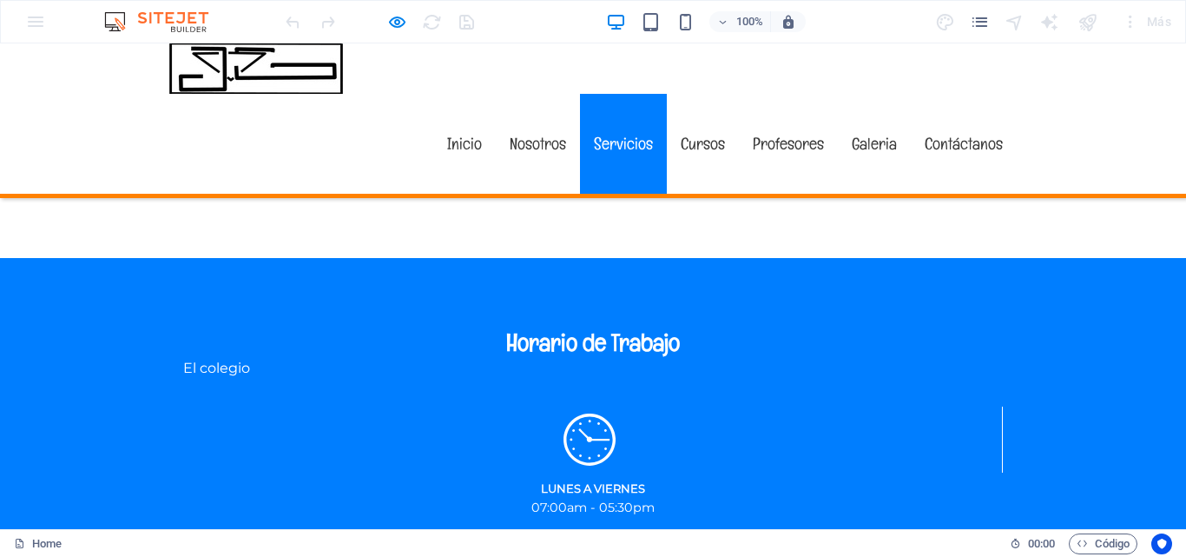
scroll to position [1985, 0]
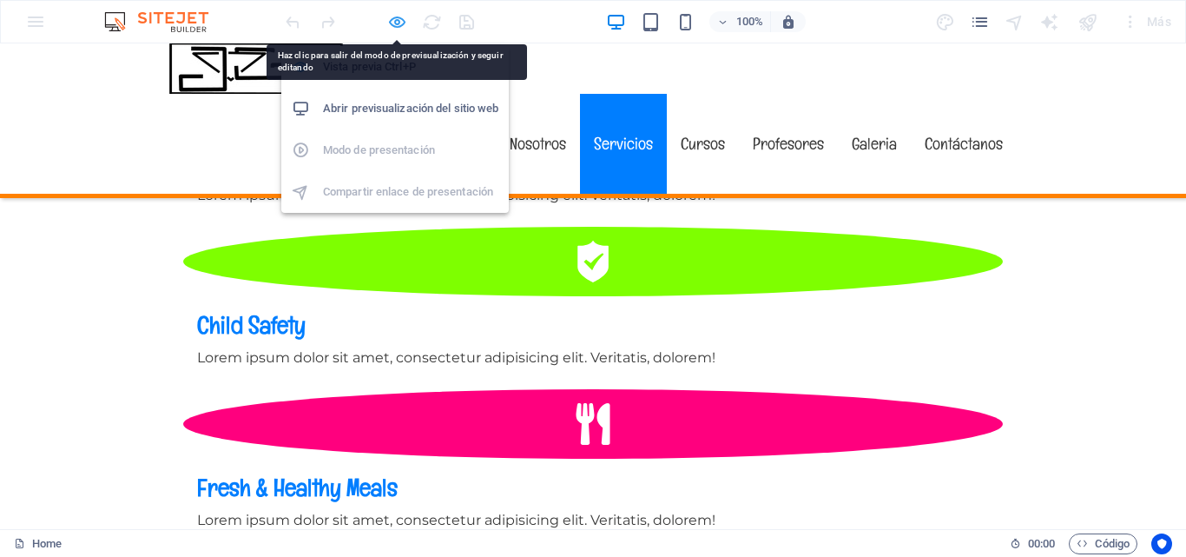
click at [0, 0] on icon "button" at bounding box center [0, 0] width 0 height 0
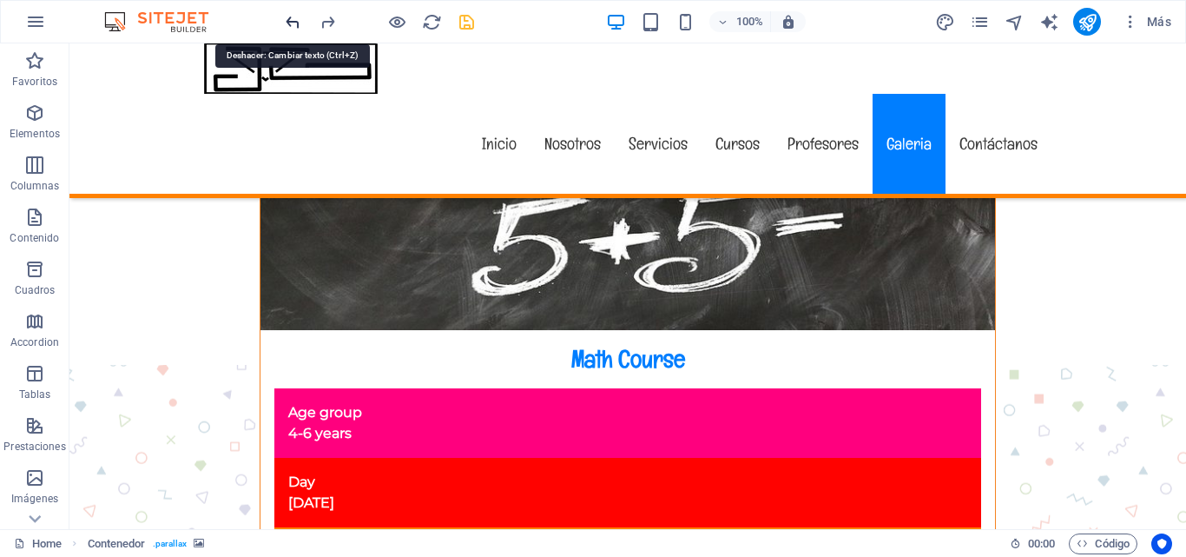
scroll to position [16217, 0]
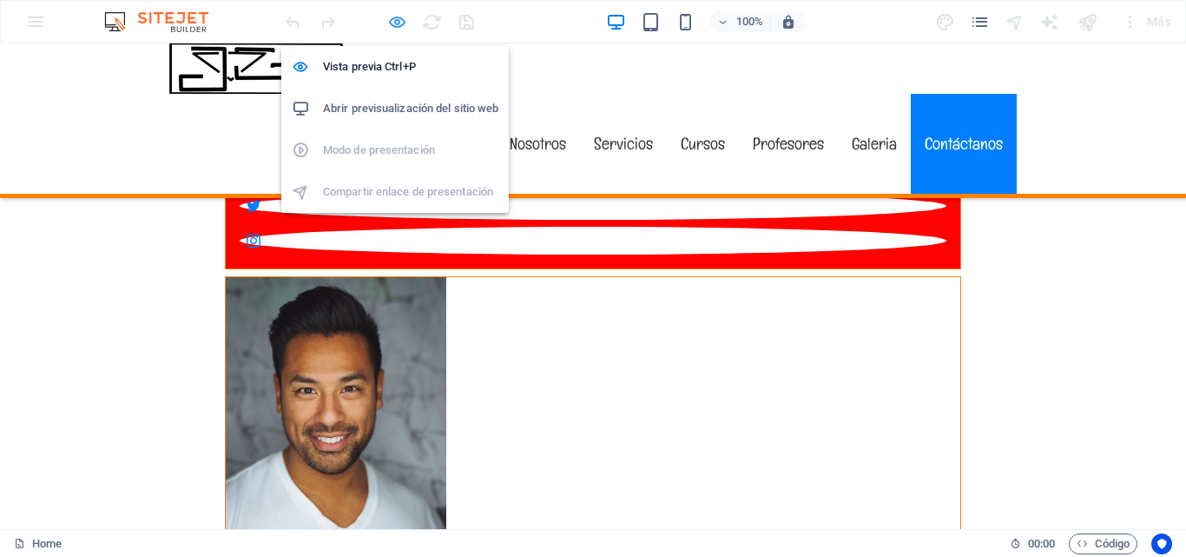
scroll to position [12610, 0]
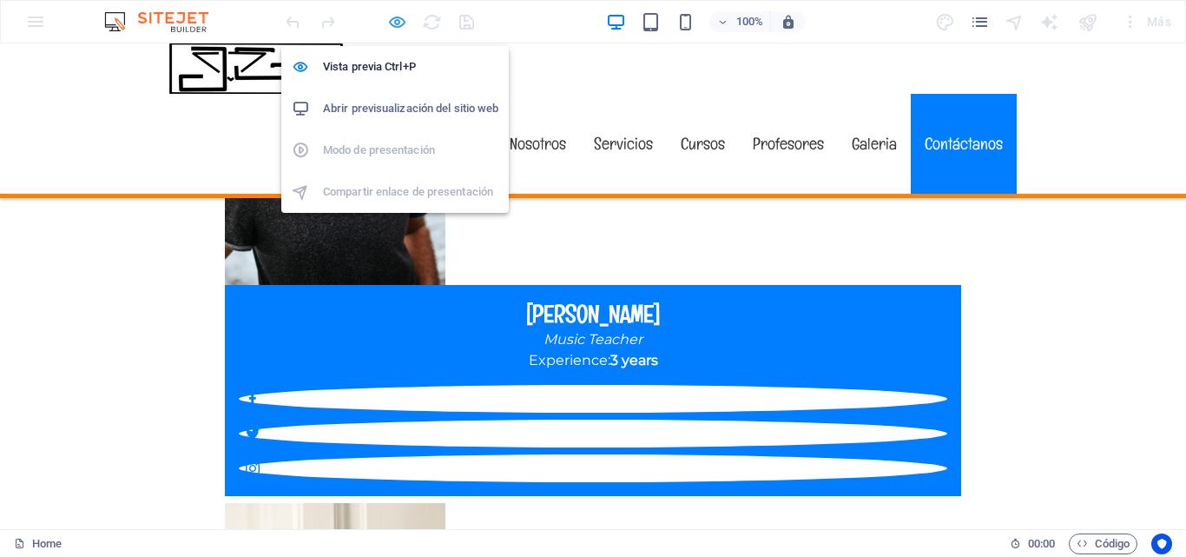
click at [0, 0] on icon "button" at bounding box center [0, 0] width 0 height 0
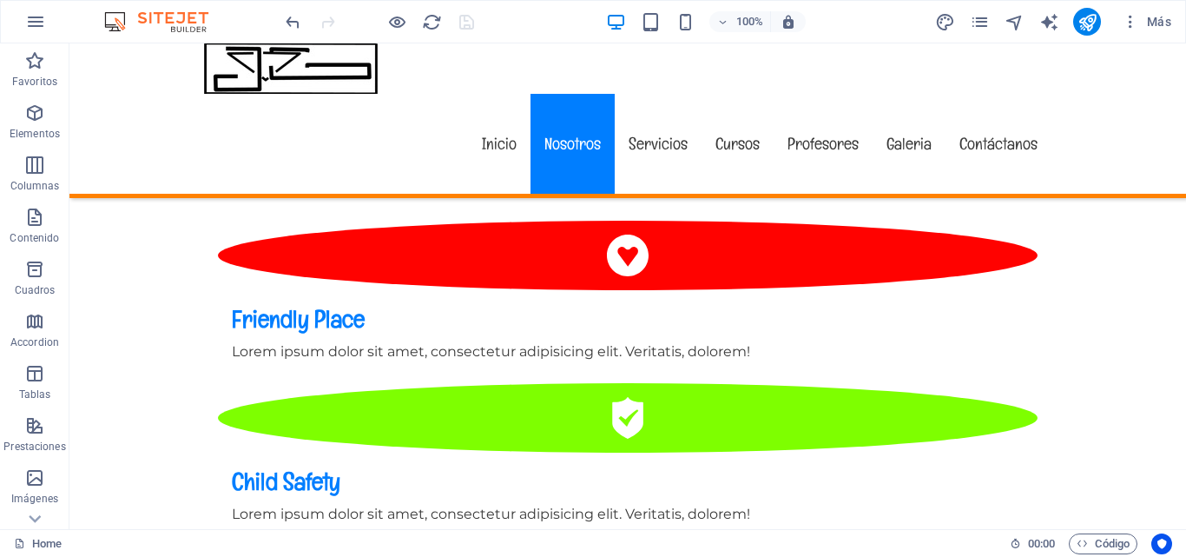
scroll to position [2253, 0]
